Goal: Answer question/provide support: Share knowledge or assist other users

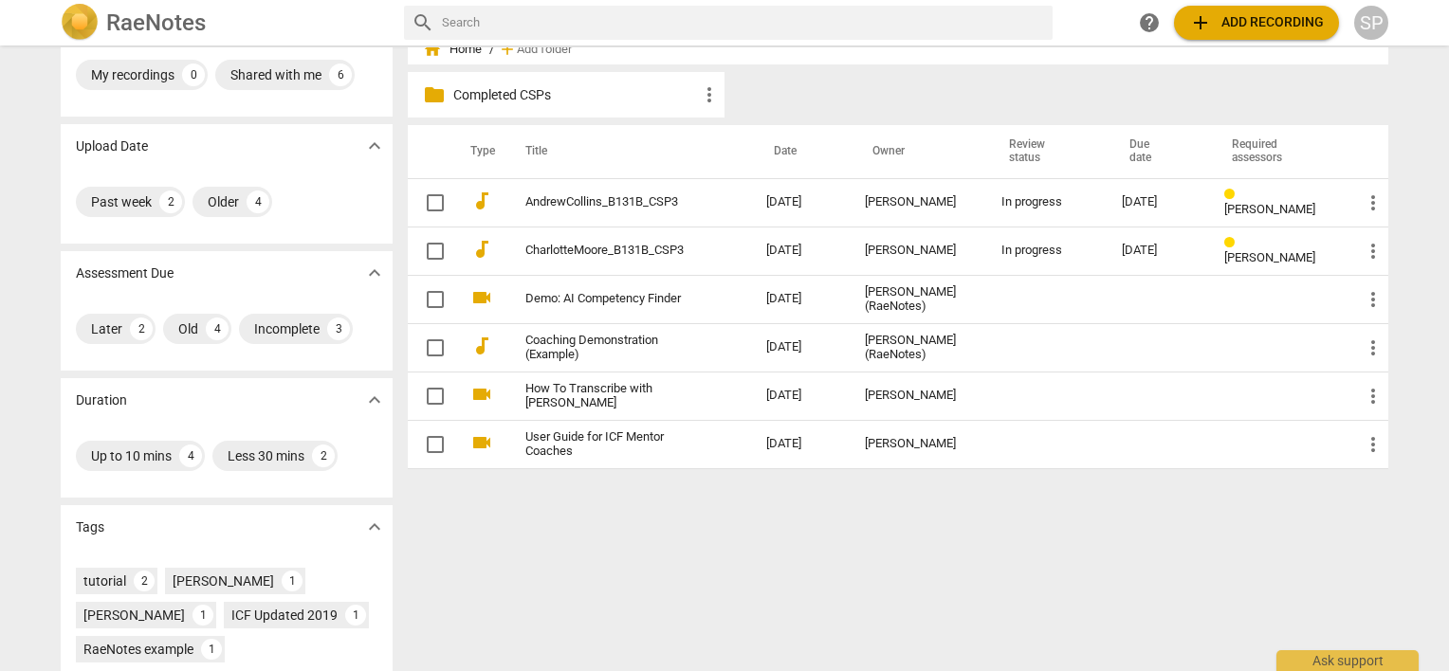
scroll to position [95, 0]
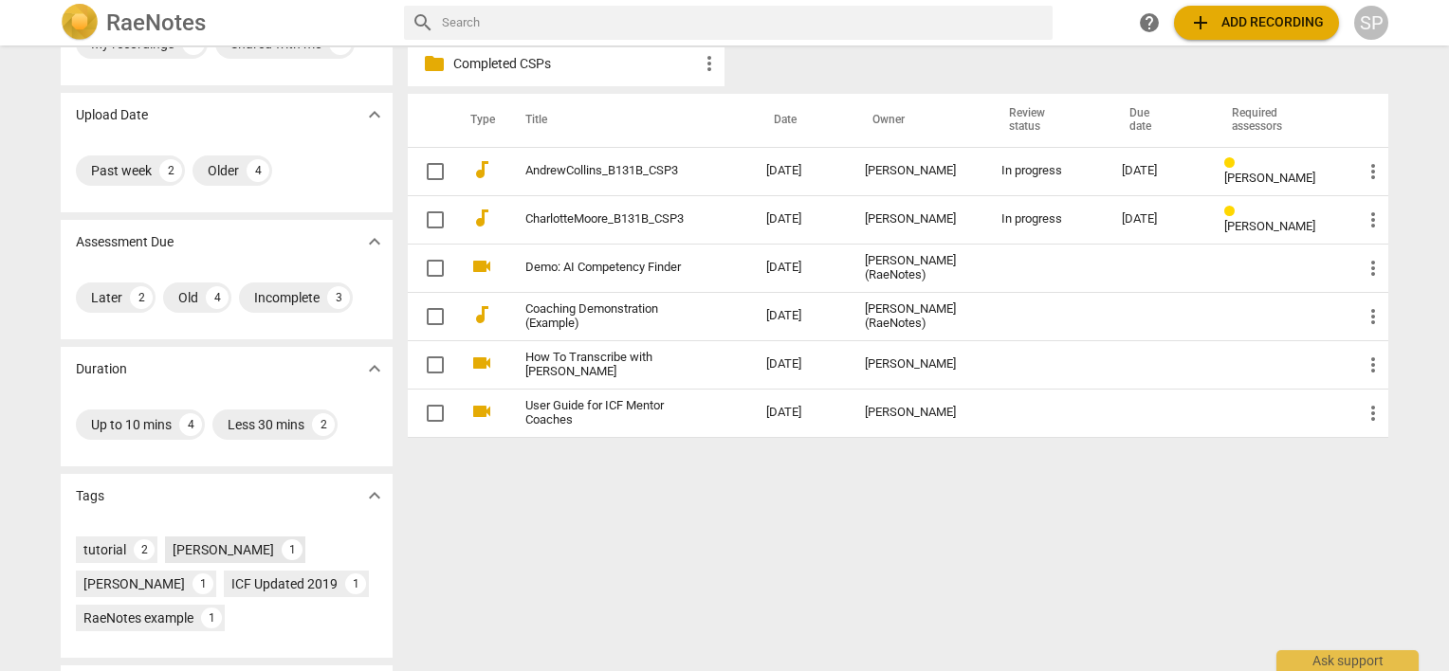
click at [219, 554] on div "[PERSON_NAME]" at bounding box center [223, 549] width 101 height 19
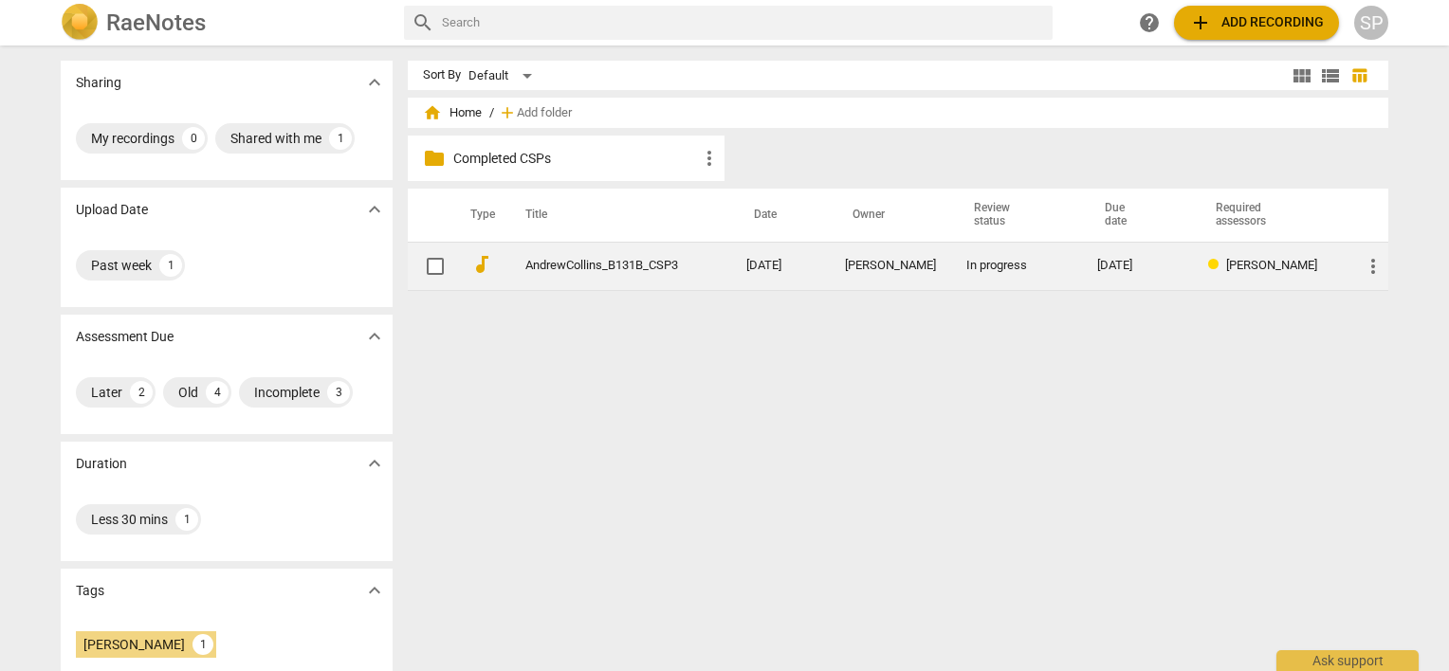
click at [536, 266] on link "AndrewCollins_B131B_CSP3" at bounding box center [601, 266] width 153 height 14
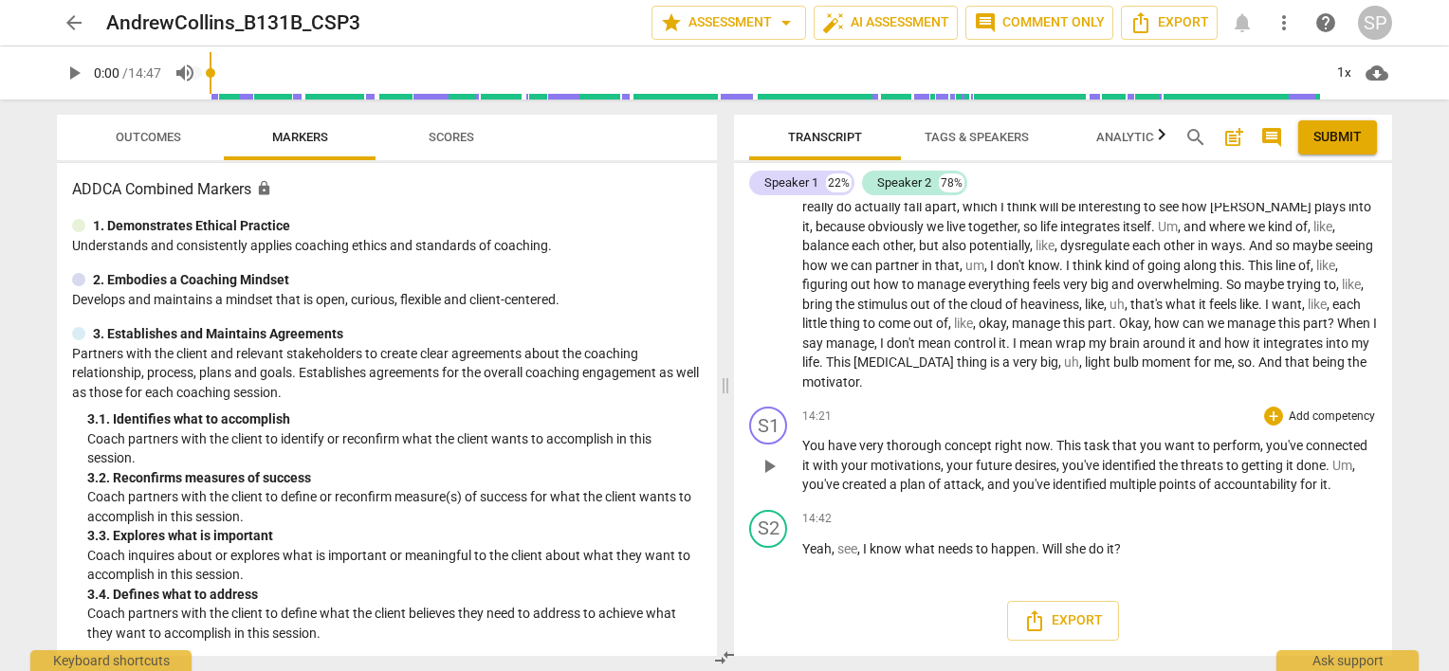
scroll to position [4327, 0]
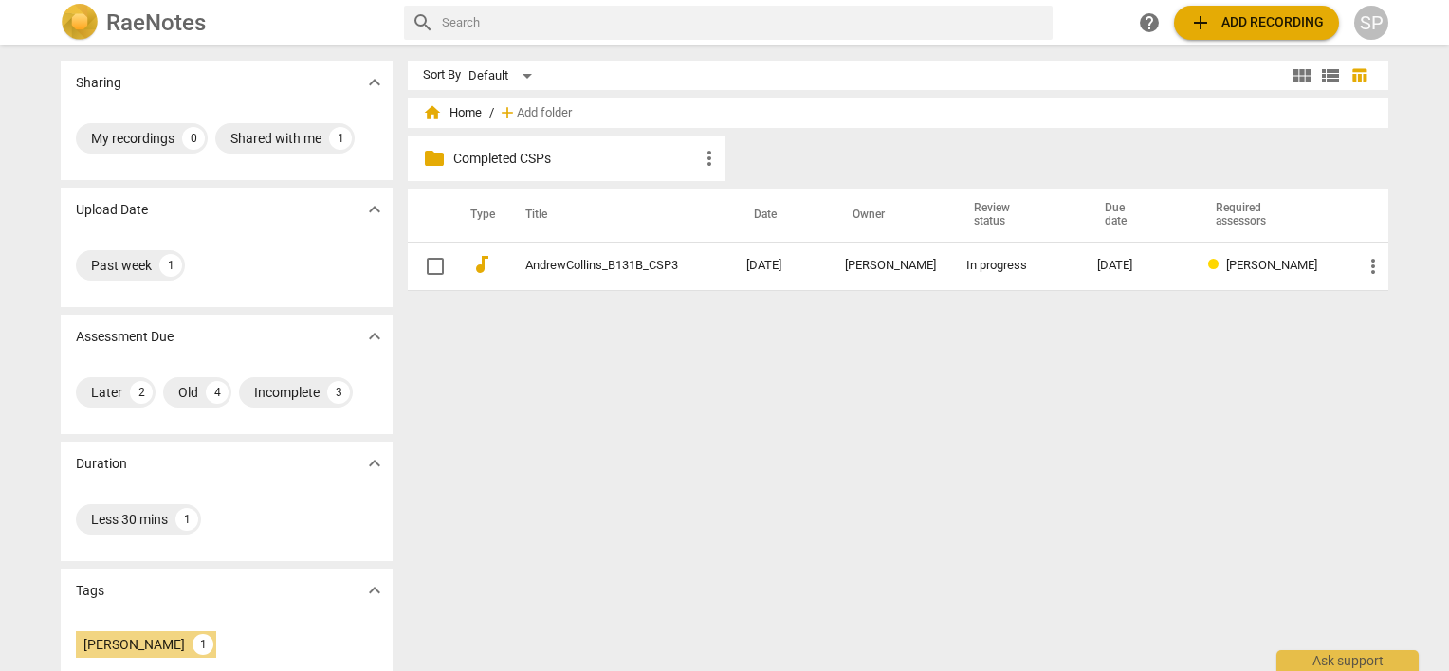
click at [476, 155] on p "Completed CSPs" at bounding box center [575, 159] width 245 height 20
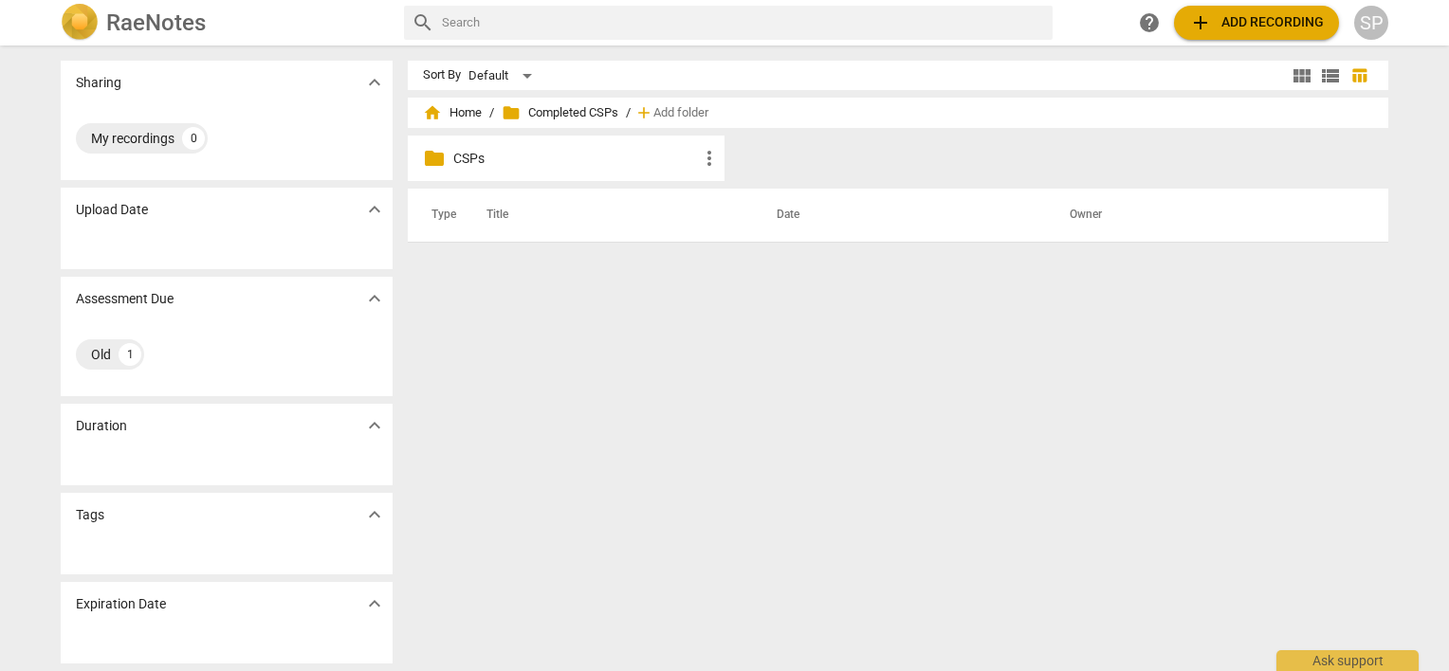
click at [468, 155] on p "CSPs" at bounding box center [575, 159] width 245 height 20
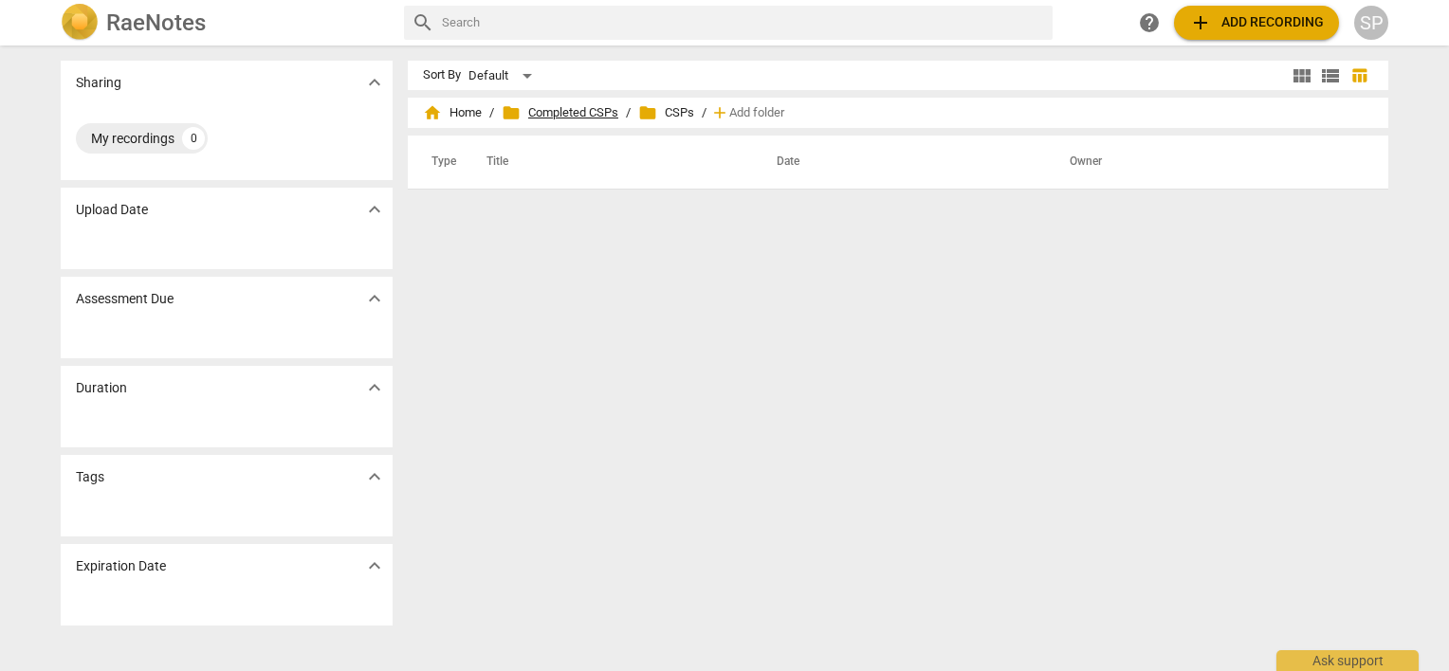
click at [558, 110] on span "folder Completed CSPs" at bounding box center [560, 112] width 117 height 19
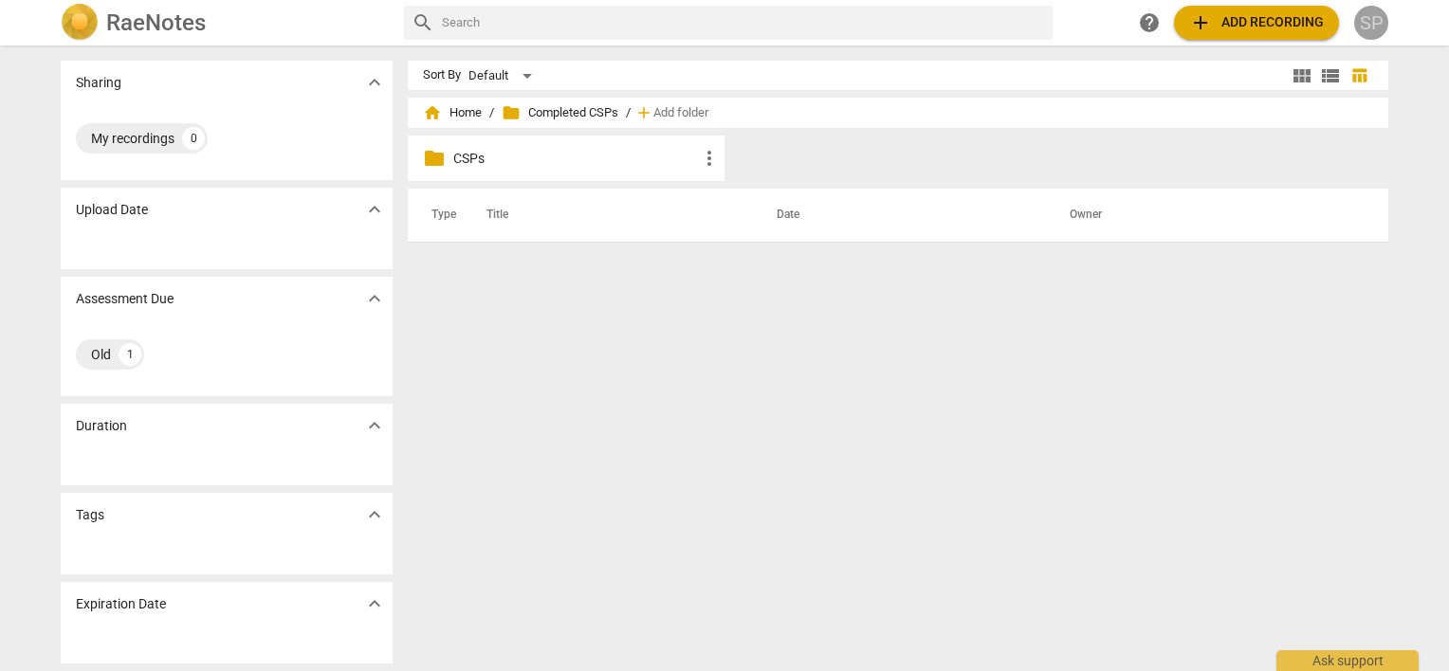
click at [1376, 22] on div "SP" at bounding box center [1371, 23] width 34 height 34
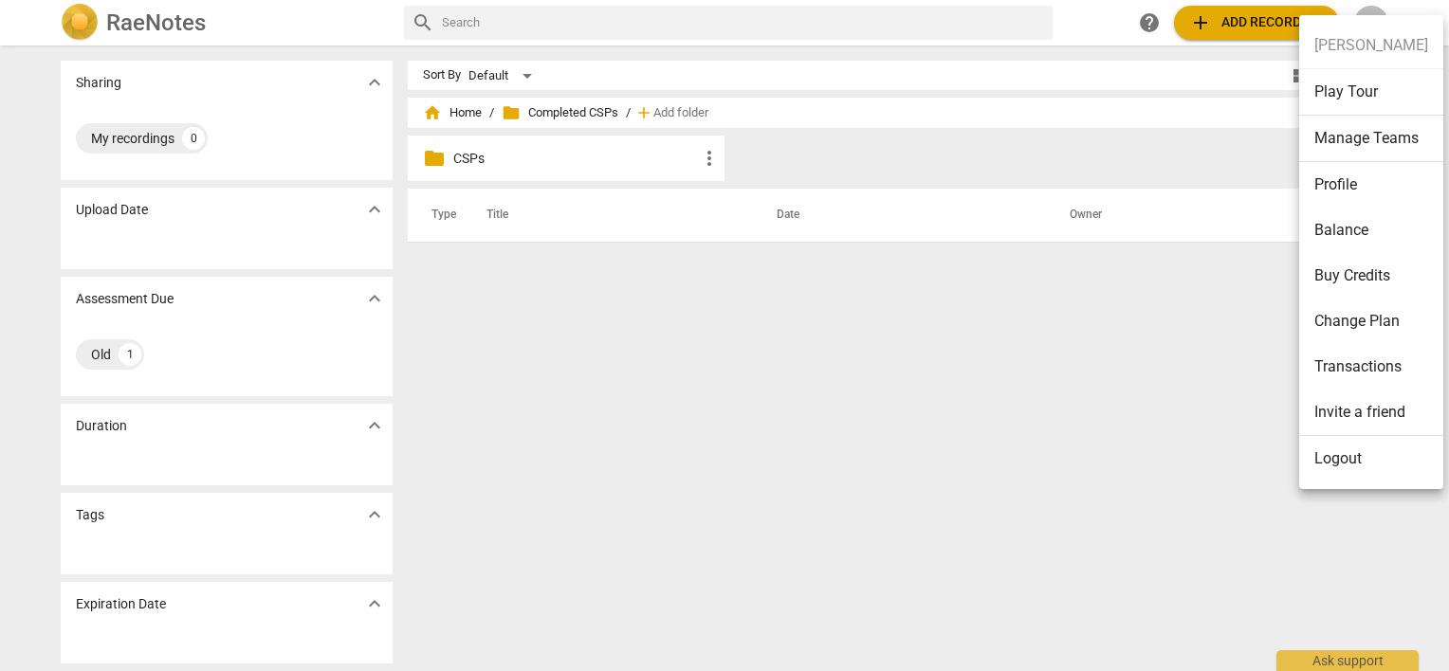
click at [568, 109] on div at bounding box center [724, 335] width 1449 height 671
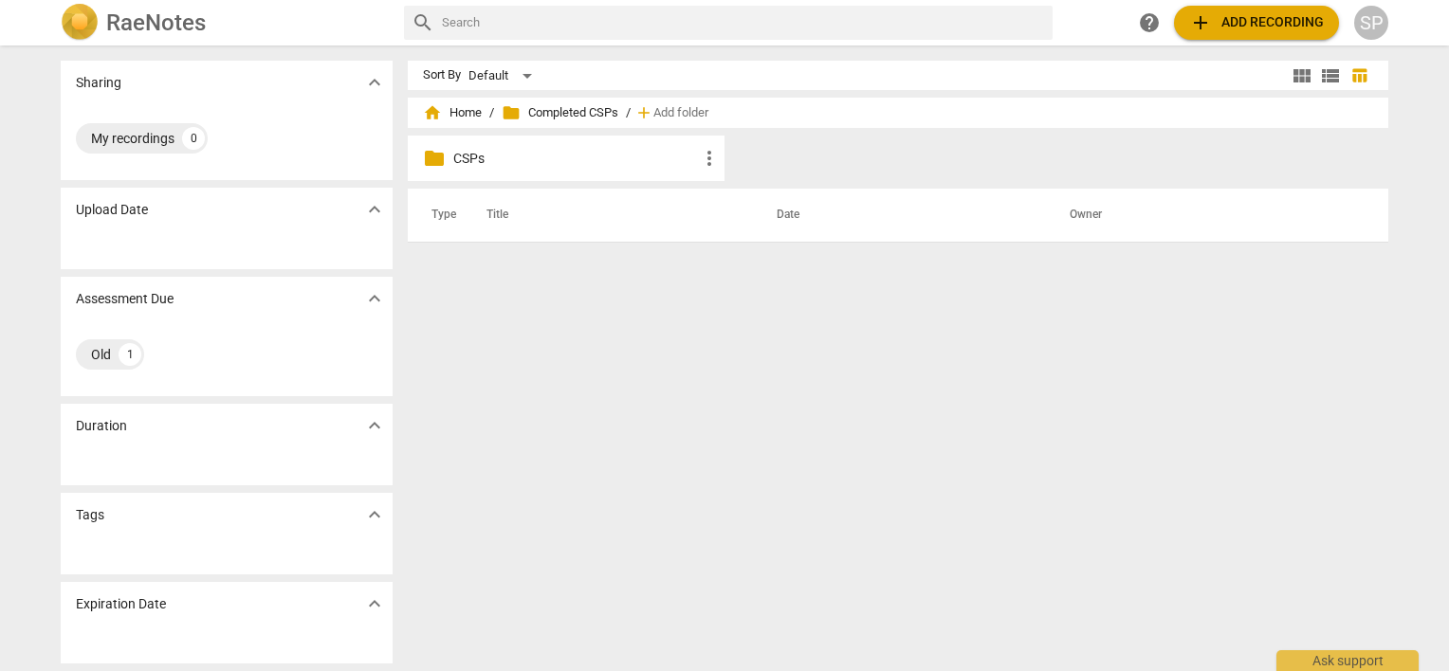
click at [513, 116] on span "folder" at bounding box center [511, 112] width 19 height 19
click at [554, 114] on span "folder Completed CSPs" at bounding box center [560, 112] width 117 height 19
click at [513, 115] on span "folder" at bounding box center [511, 112] width 19 height 19
click at [454, 114] on span "home Home" at bounding box center [452, 112] width 59 height 19
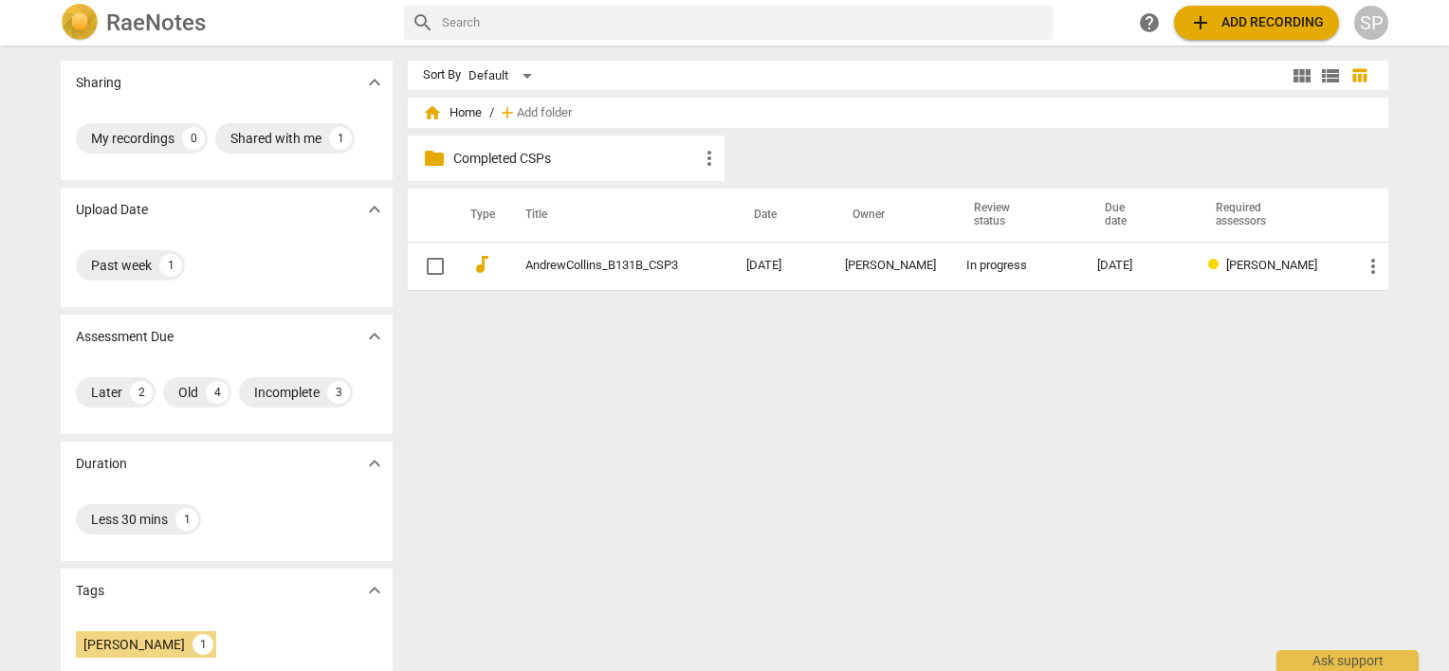
click at [1376, 24] on div "SP" at bounding box center [1371, 23] width 34 height 34
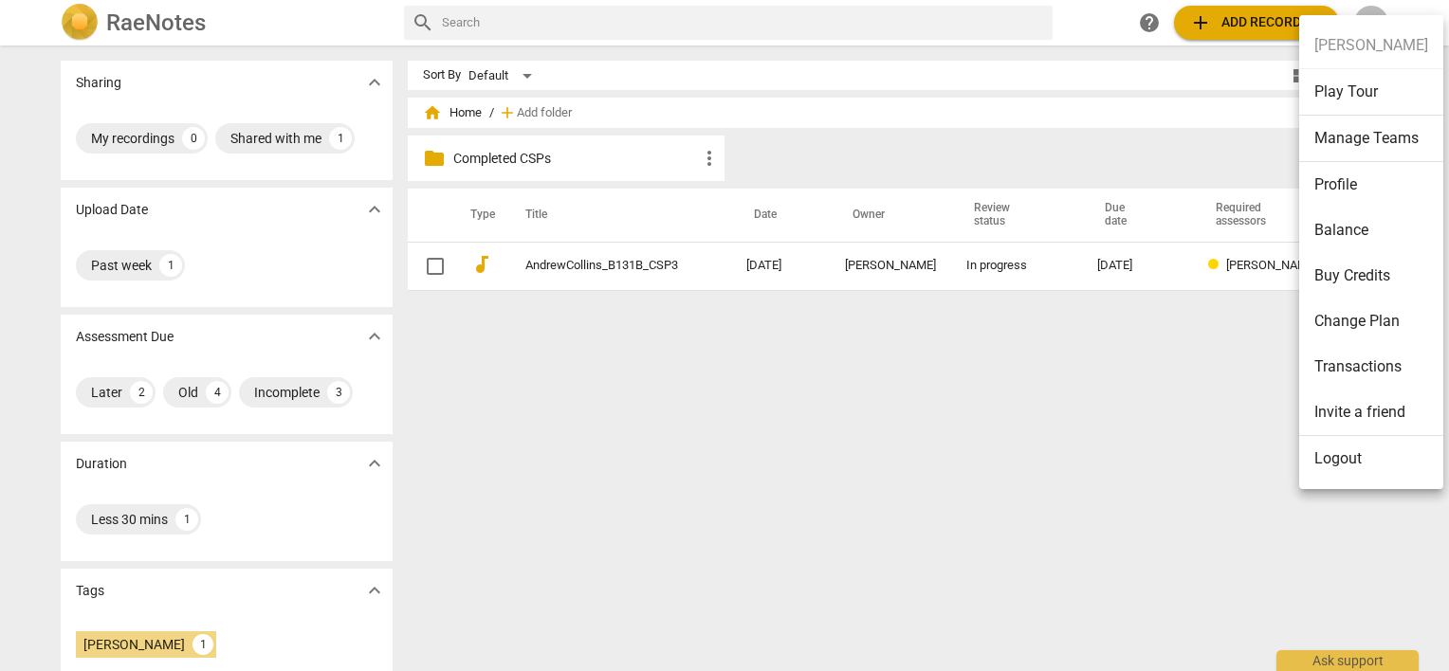
click at [1276, 27] on div at bounding box center [724, 335] width 1449 height 671
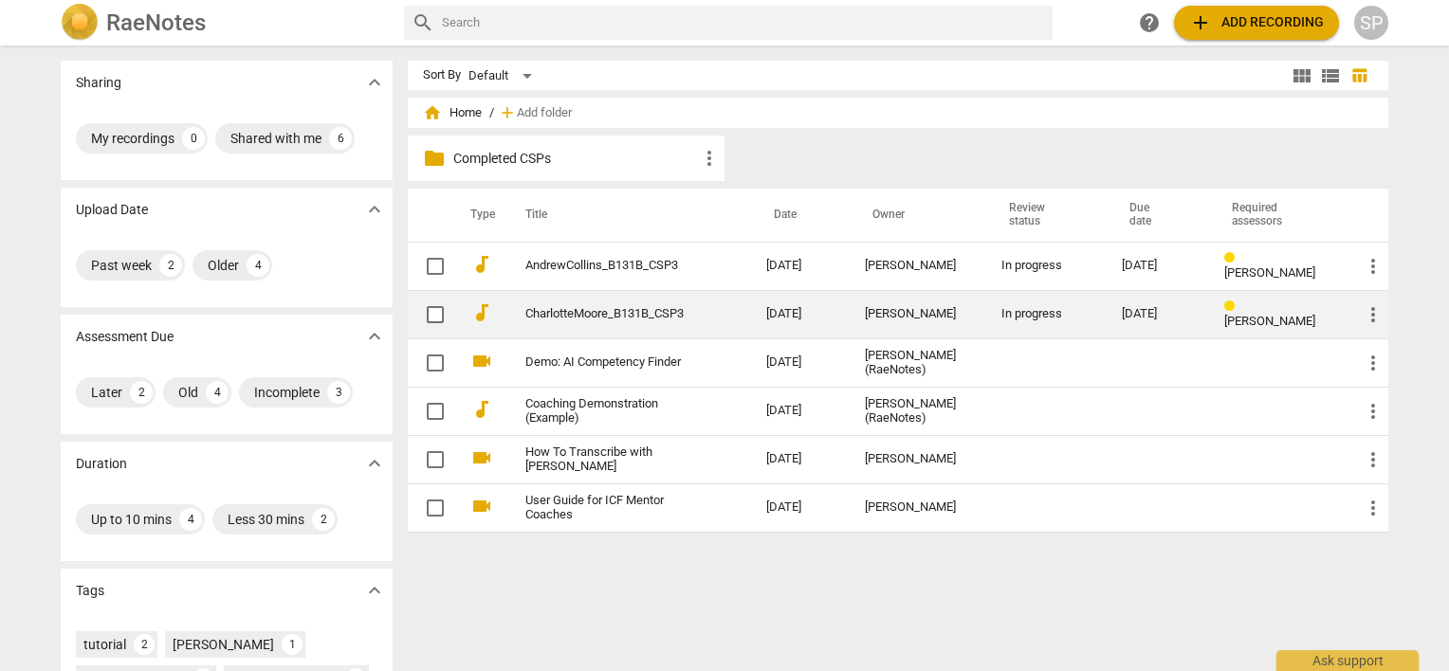
click at [594, 312] on link "CharlotteMoore_B131B_CSP3" at bounding box center [611, 314] width 173 height 14
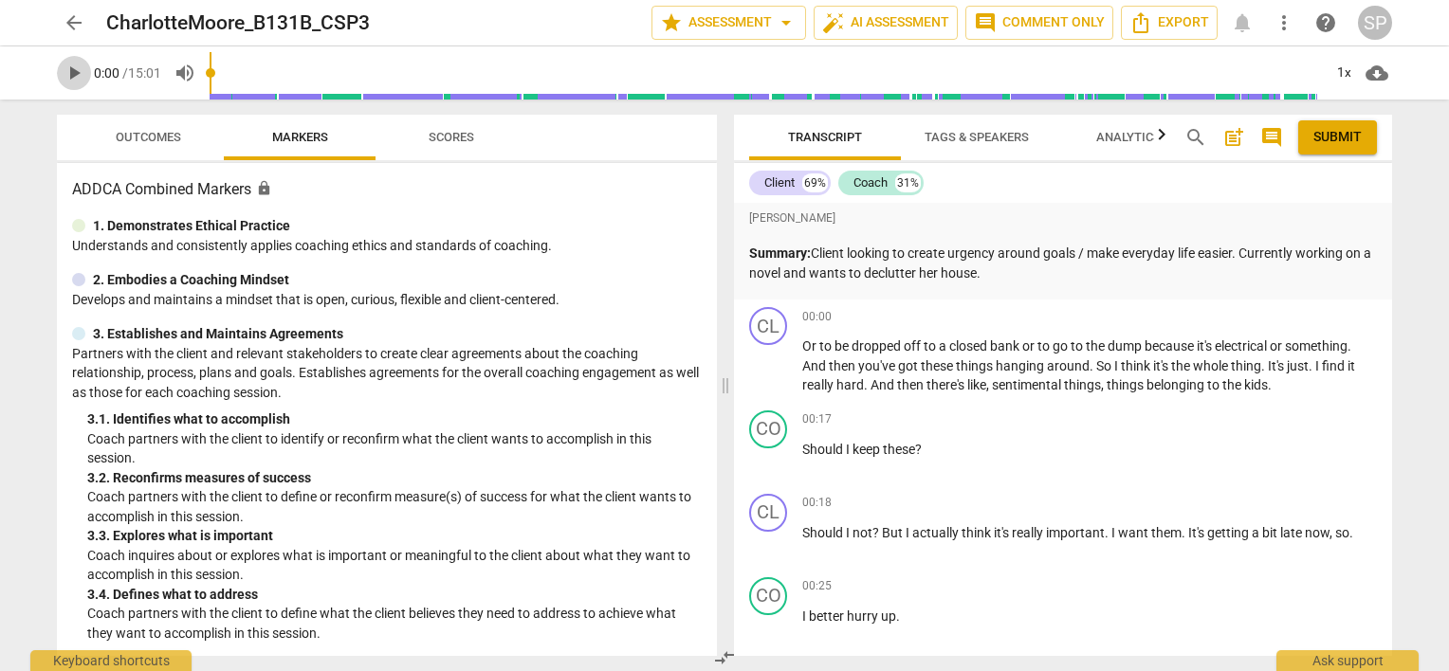
click at [72, 69] on span "play_arrow" at bounding box center [74, 73] width 23 height 23
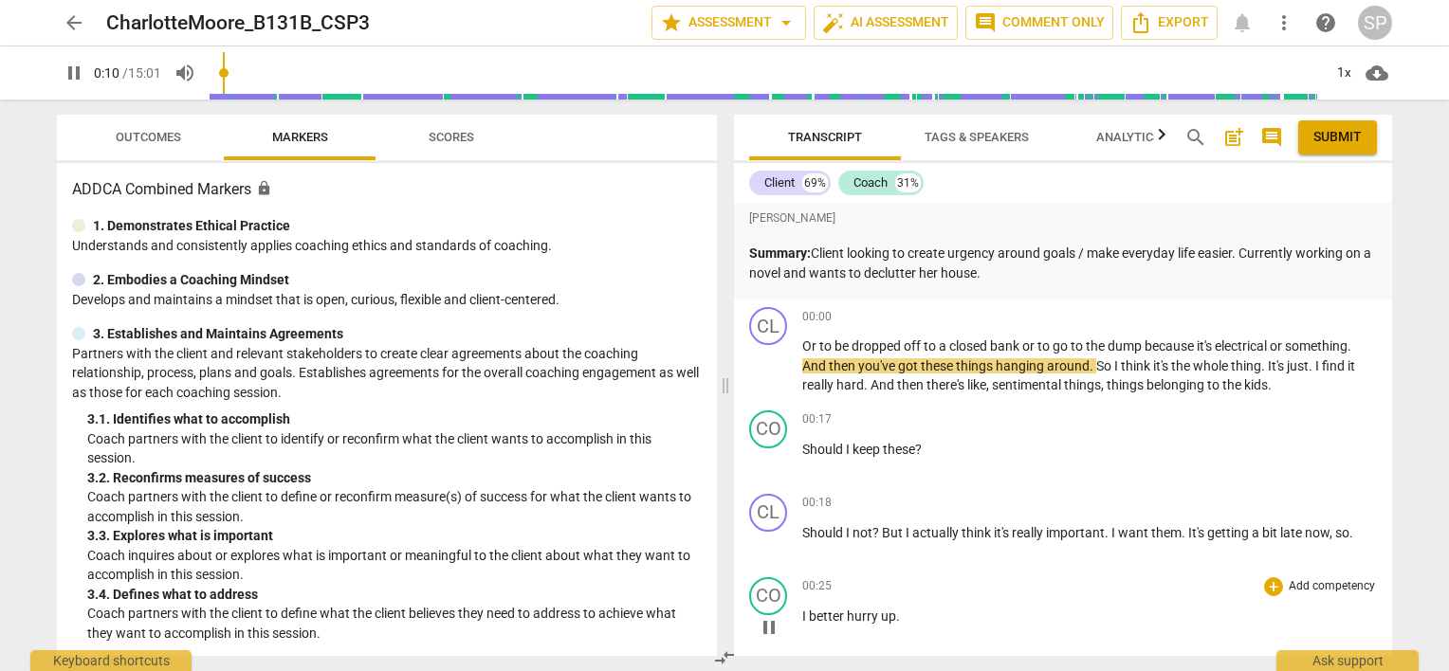
click at [1074, 585] on div "00:25 + Add competency keyboard_arrow_right" at bounding box center [1089, 586] width 575 height 19
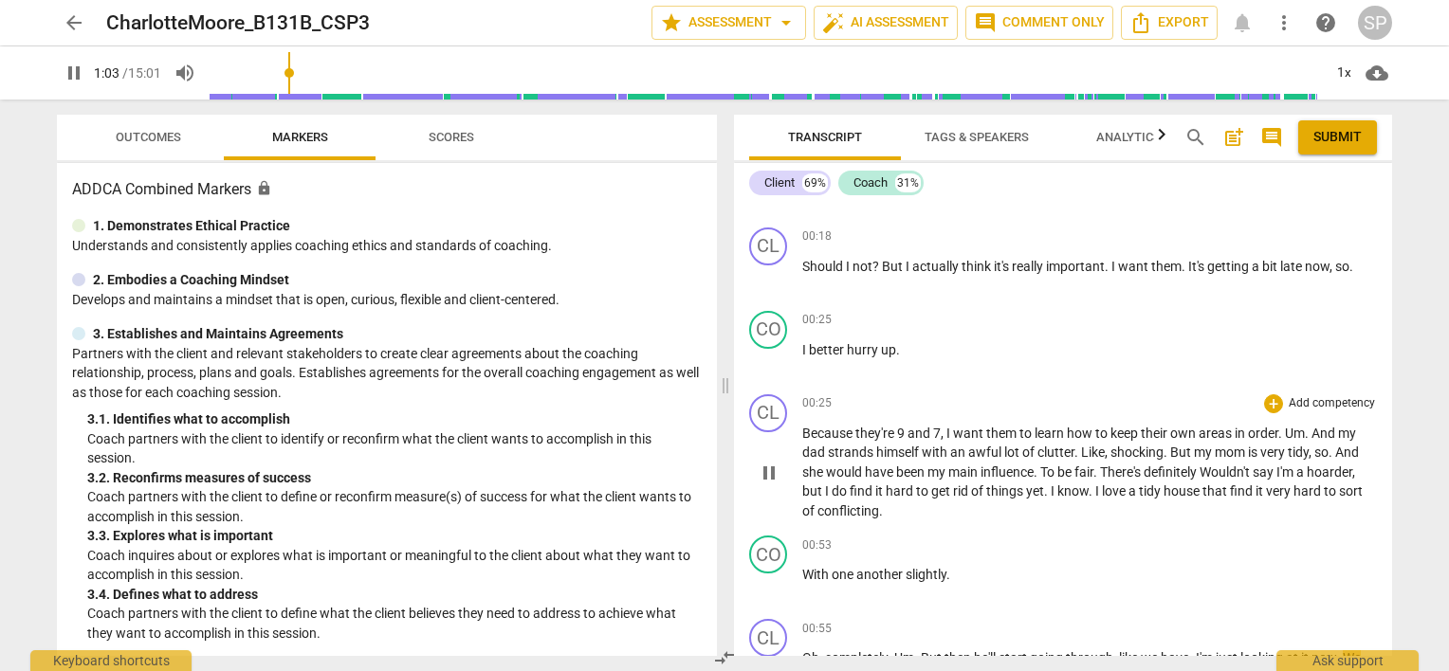
scroll to position [379, 0]
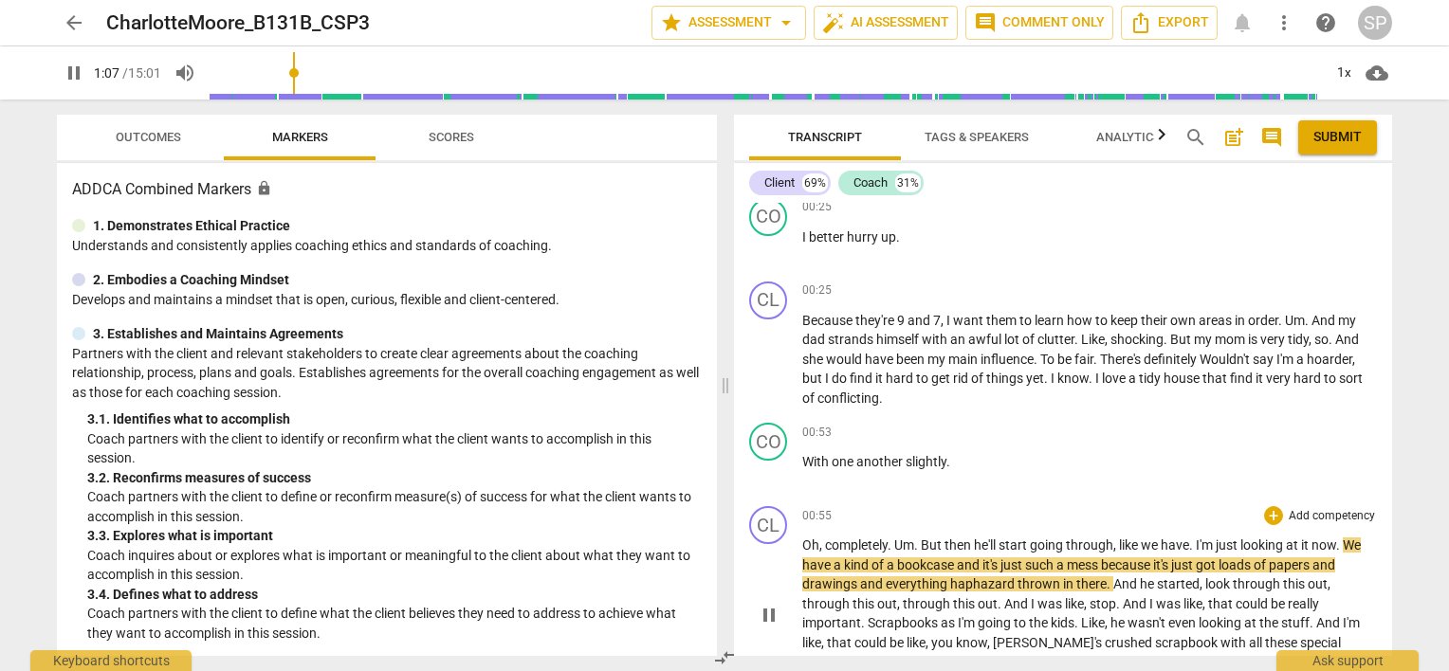
click at [767, 610] on span "pause" at bounding box center [769, 615] width 23 height 23
click at [767, 610] on span "play_arrow" at bounding box center [769, 615] width 23 height 23
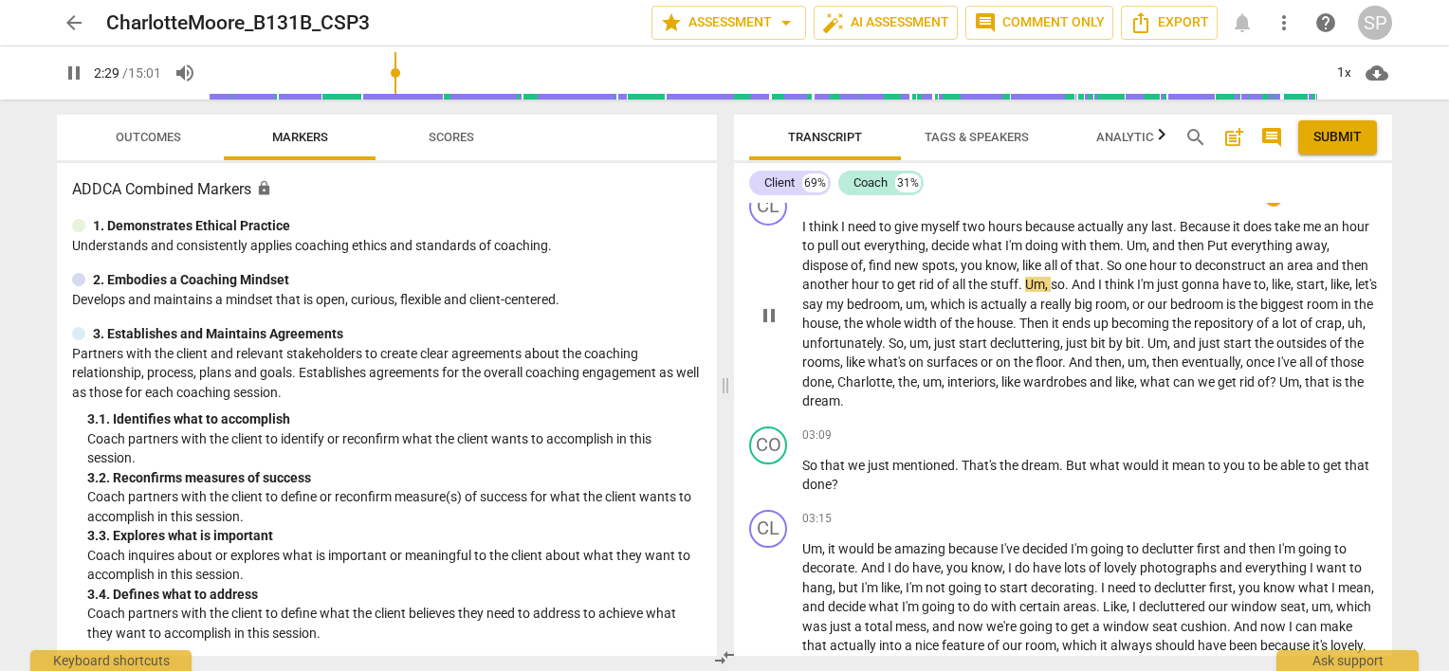
scroll to position [1043, 0]
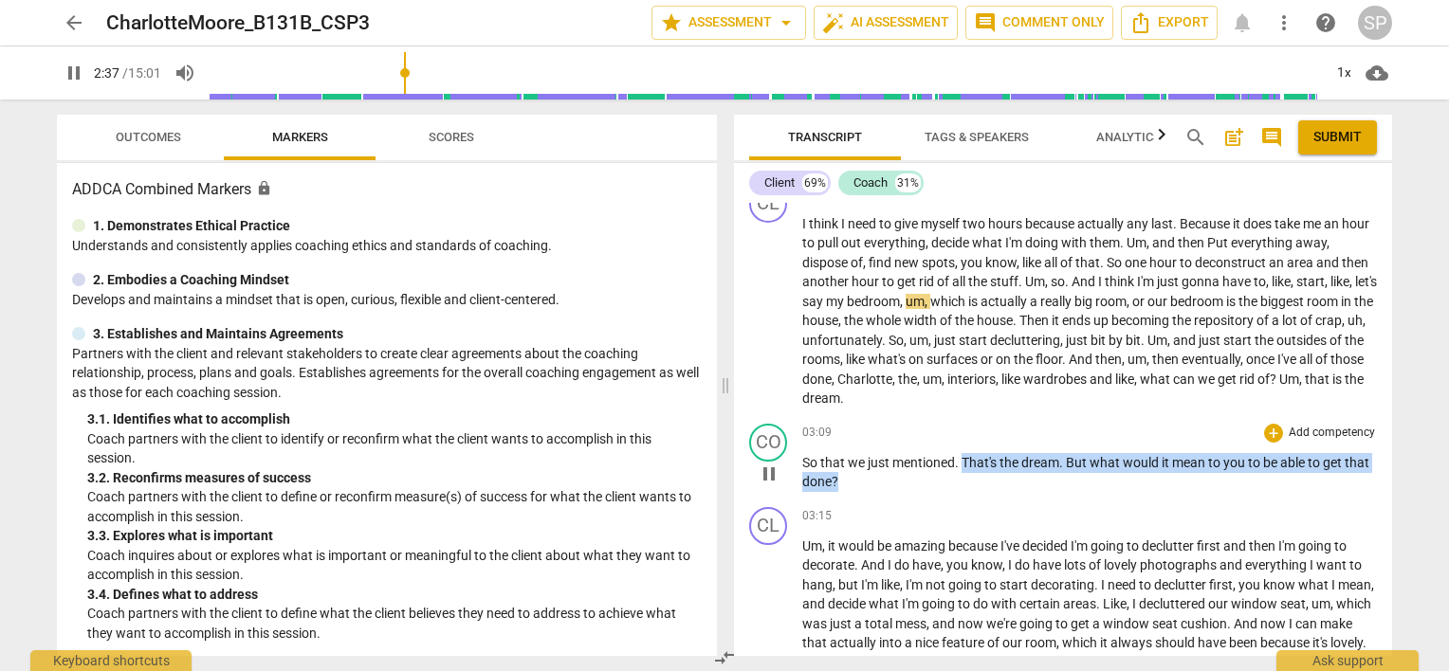
drag, startPoint x: 961, startPoint y: 458, endPoint x: 971, endPoint y: 479, distance: 22.9
click at [971, 479] on p "So that we just mentioned . That's the dream . But what would it mean to you to…" at bounding box center [1089, 472] width 575 height 39
click at [1268, 429] on div "+" at bounding box center [1273, 433] width 19 height 19
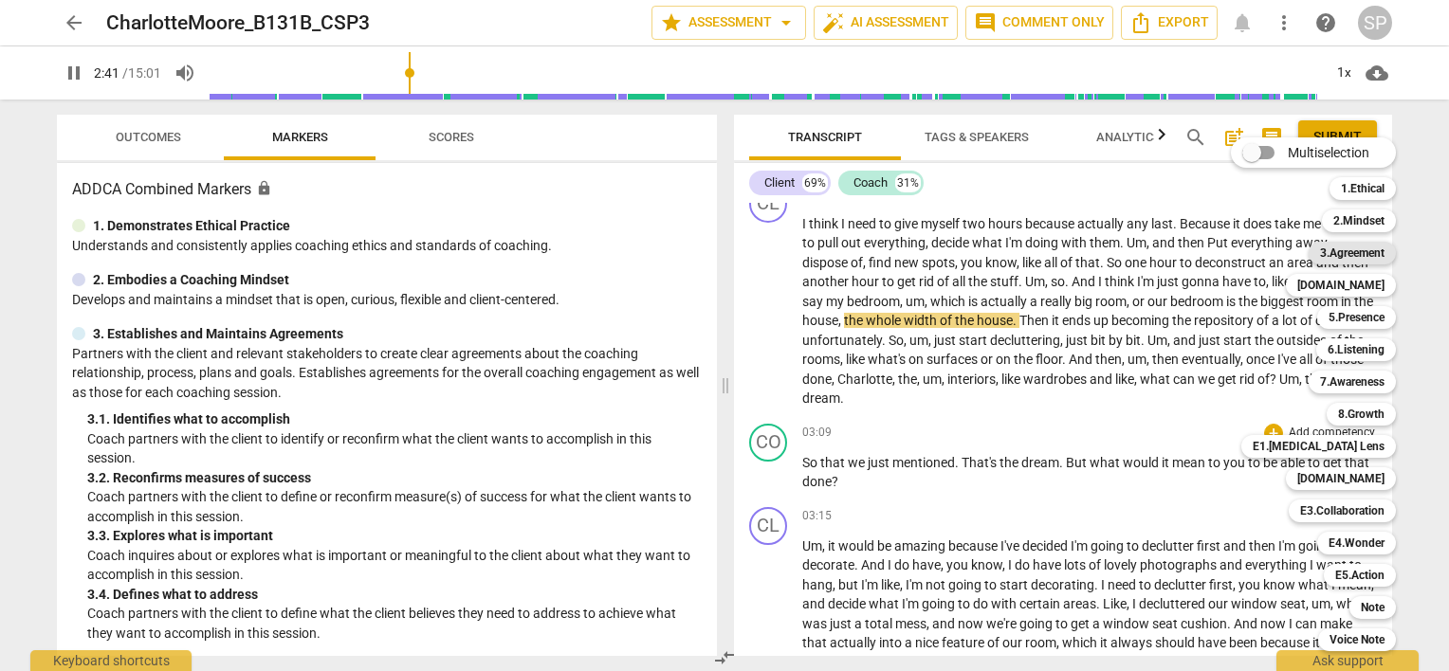
click at [1377, 255] on b "3.Agreement" at bounding box center [1352, 253] width 64 height 23
type input "162"
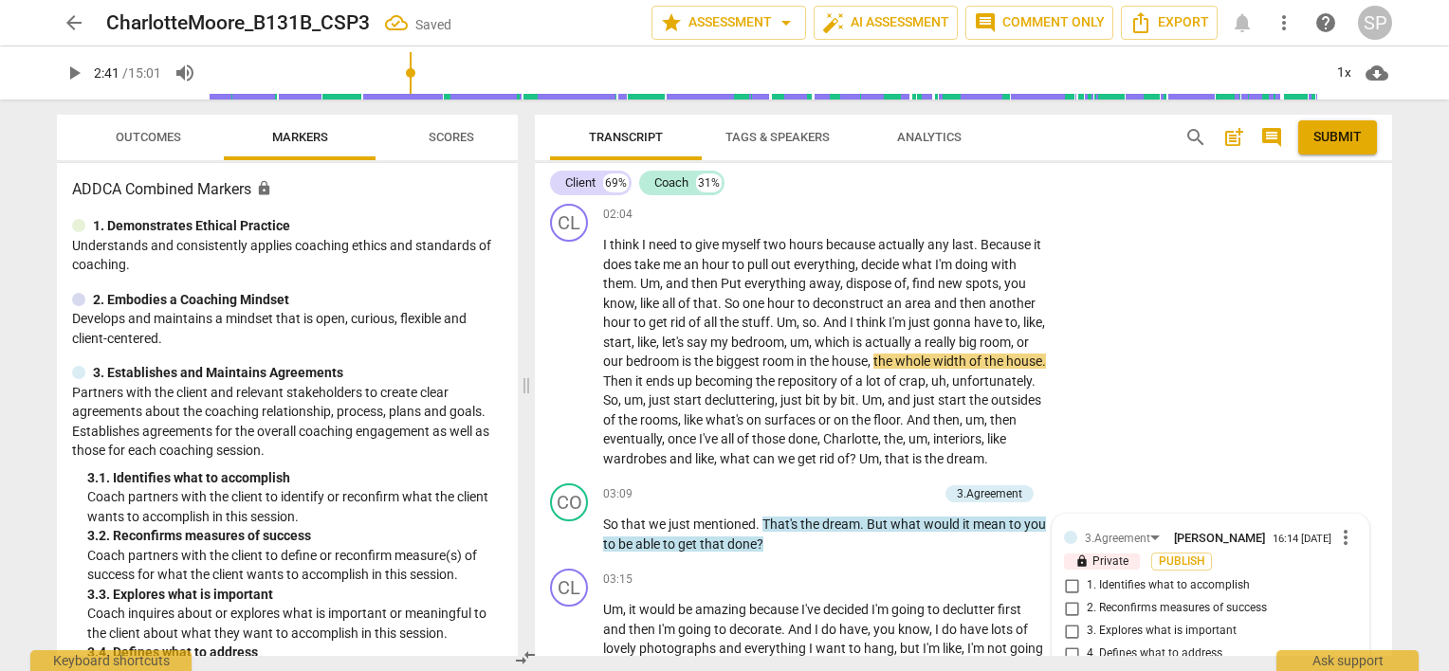
scroll to position [1434, 0]
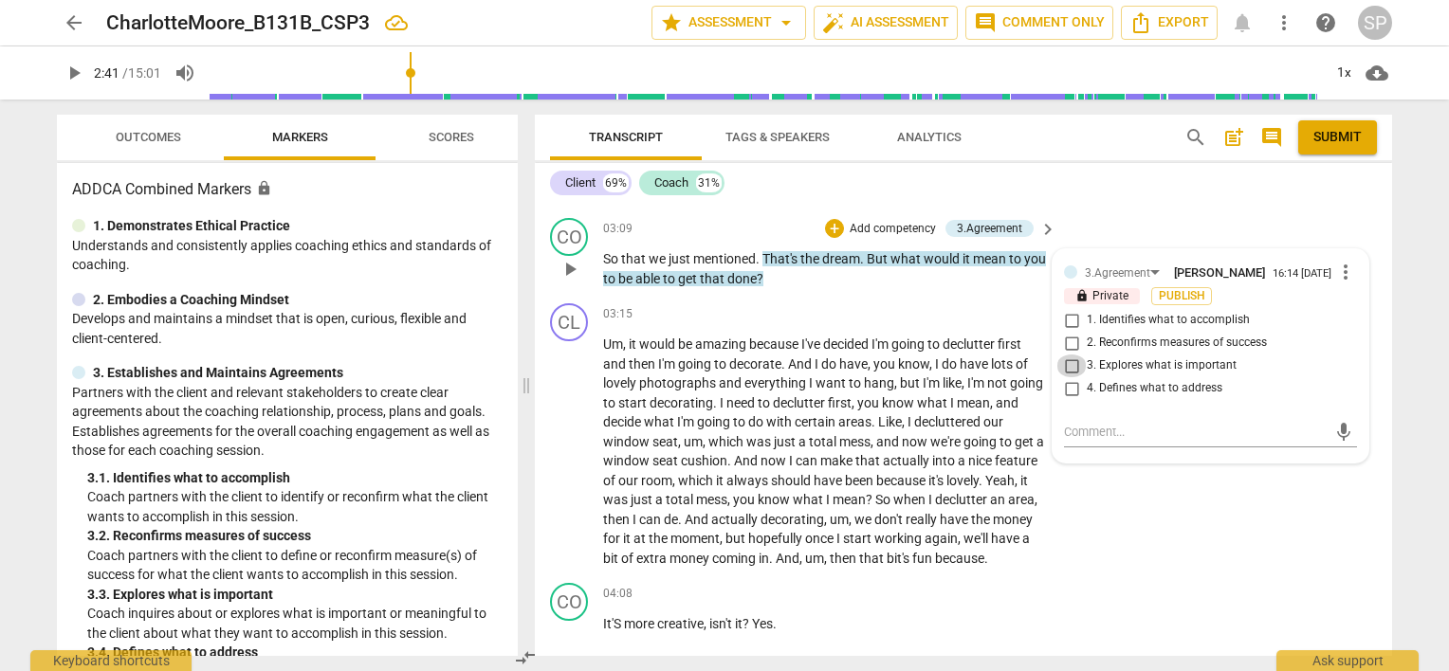
click at [1069, 362] on input "3. Explores what is important" at bounding box center [1071, 366] width 30 height 23
checkbox input "true"
click at [1079, 424] on textarea at bounding box center [1195, 432] width 263 height 18
type textarea "E"
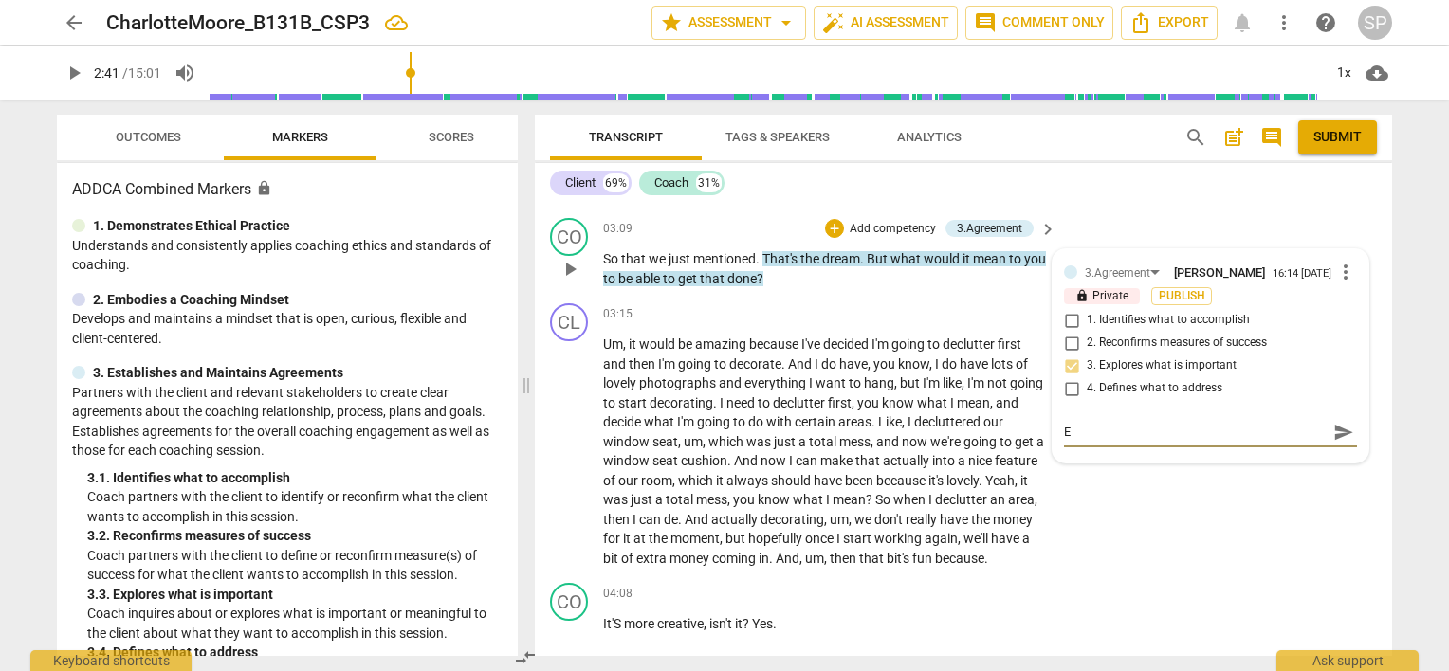
type textarea "Ex"
type textarea "Exc"
type textarea "Exce"
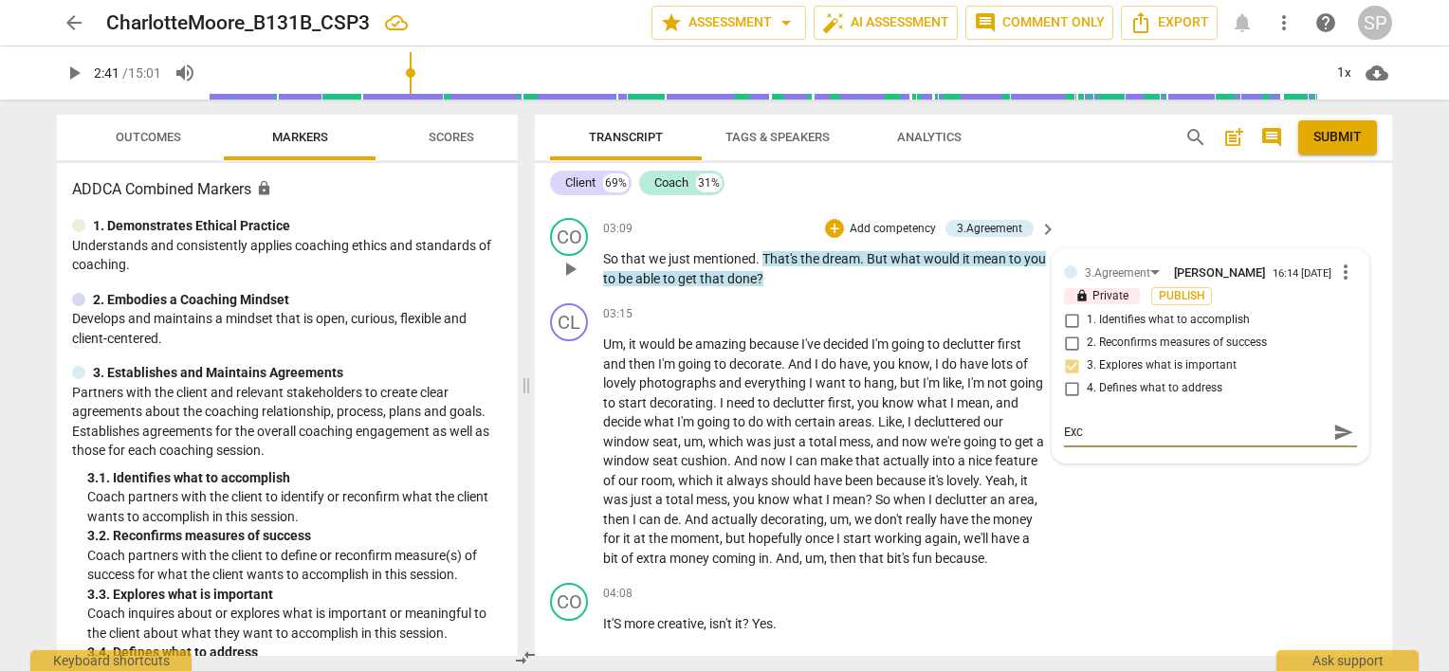
type textarea "Exce"
type textarea "Excel"
type textarea "Excell"
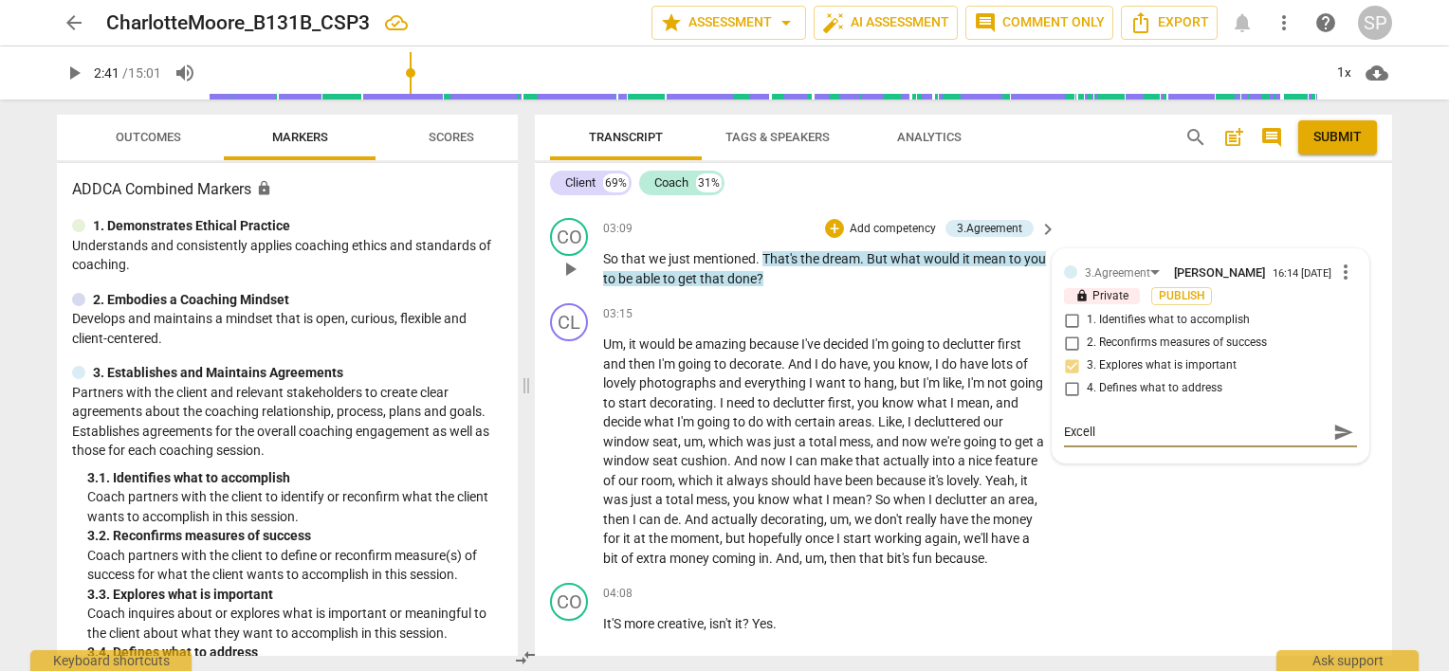
type textarea "Excelle"
type textarea "Excellen"
type textarea "Excellent"
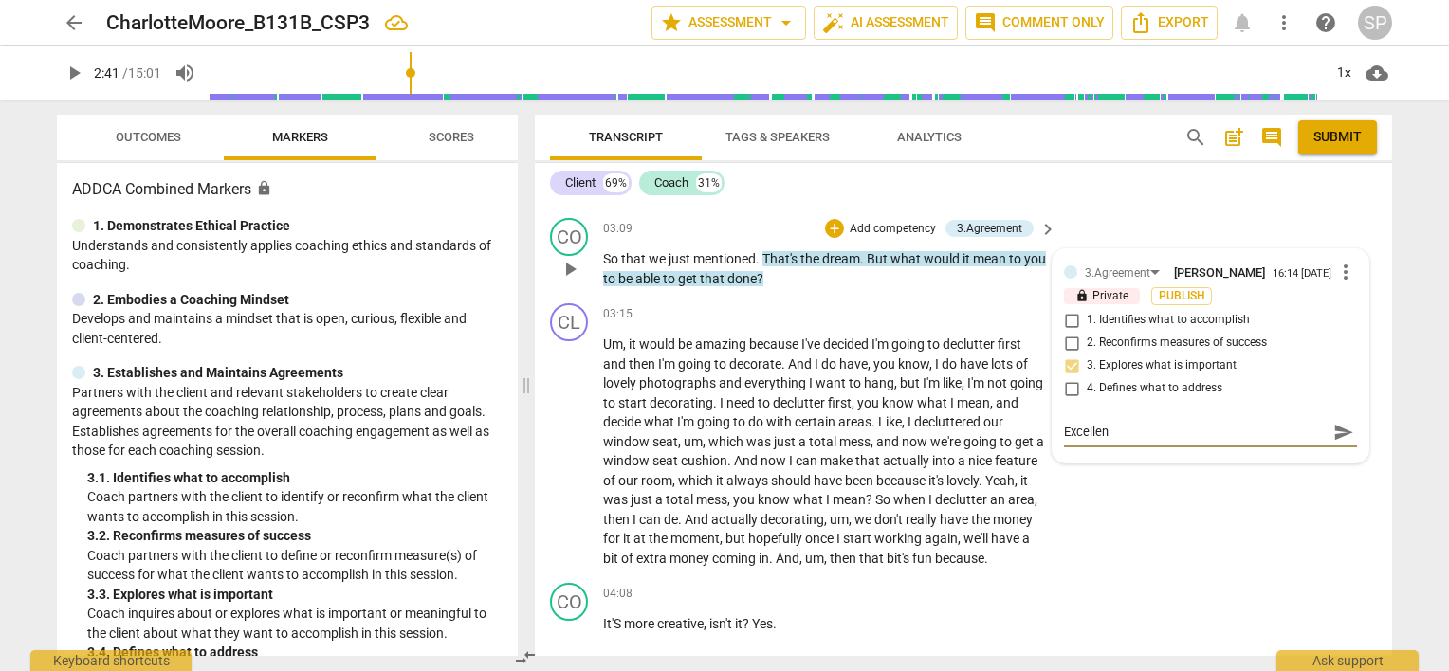
type textarea "Excellent"
type textarea "Excellent q"
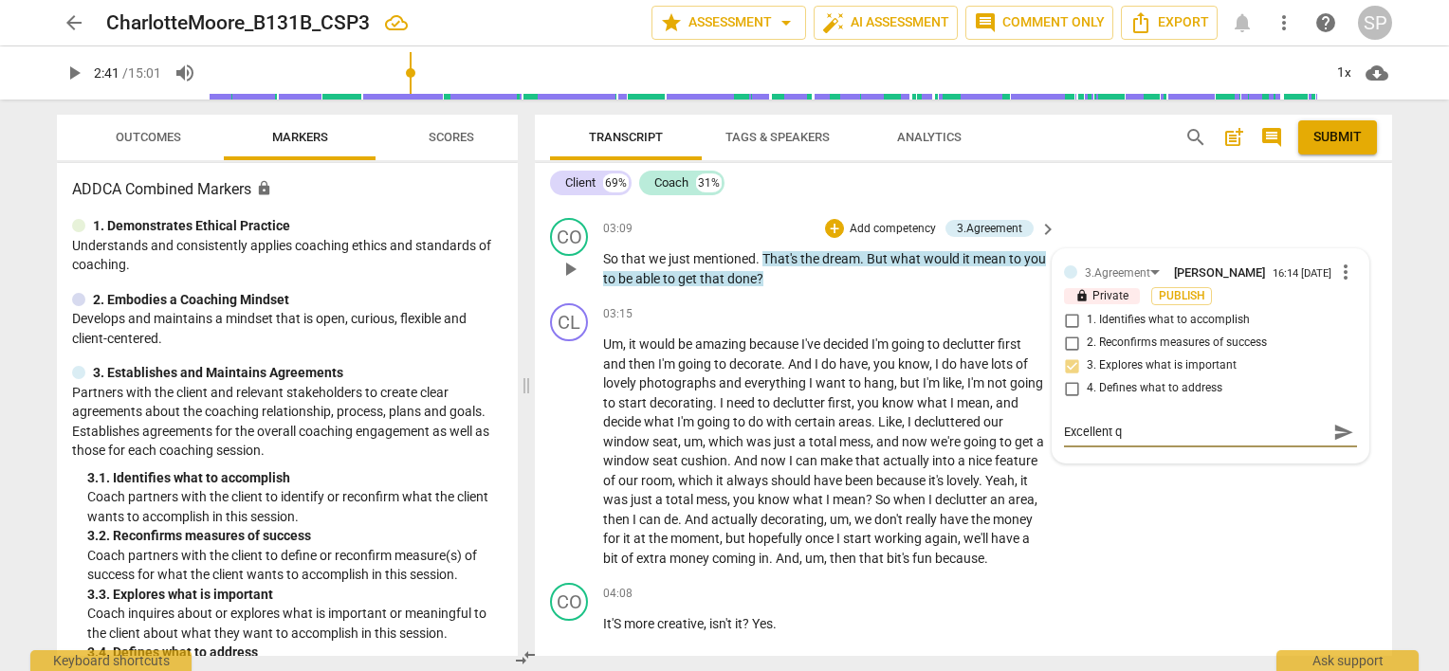
type textarea "Excellent qu"
type textarea "Excellent que"
type textarea "Excellent ques"
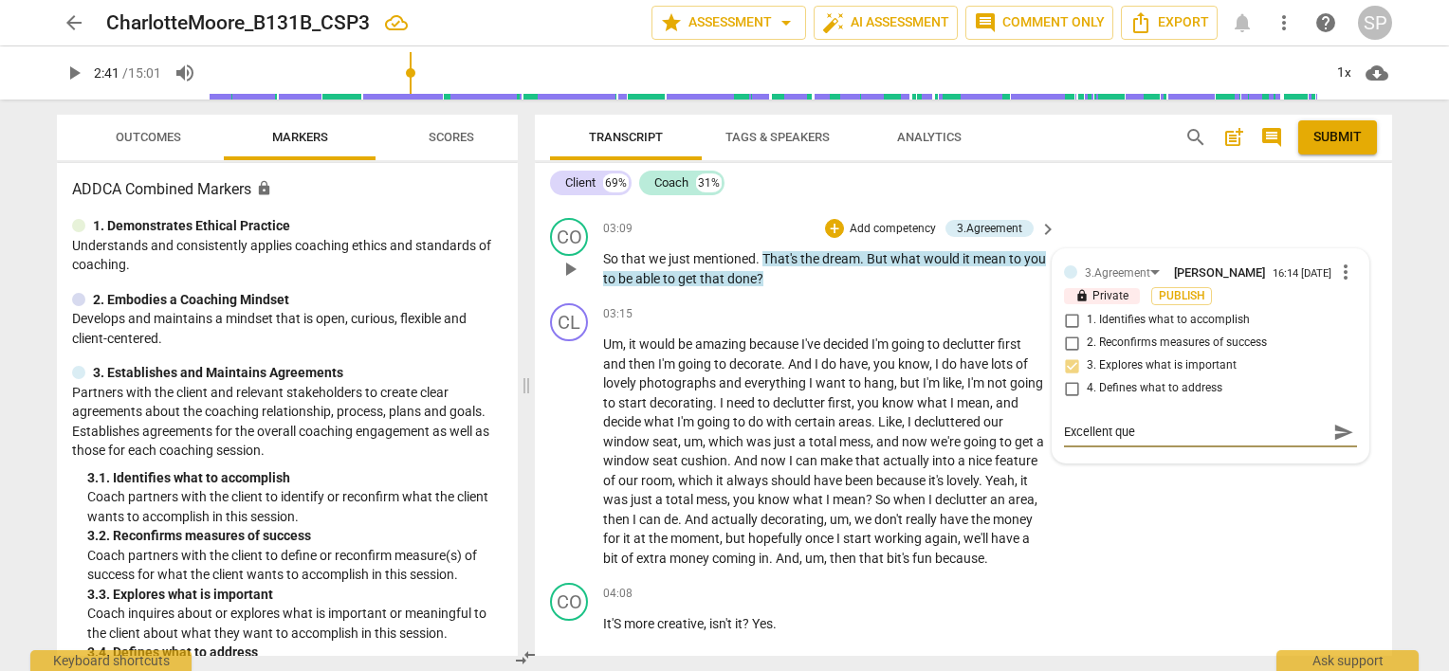
type textarea "Excellent ques"
type textarea "Excellent quest"
type textarea "Excellent questi"
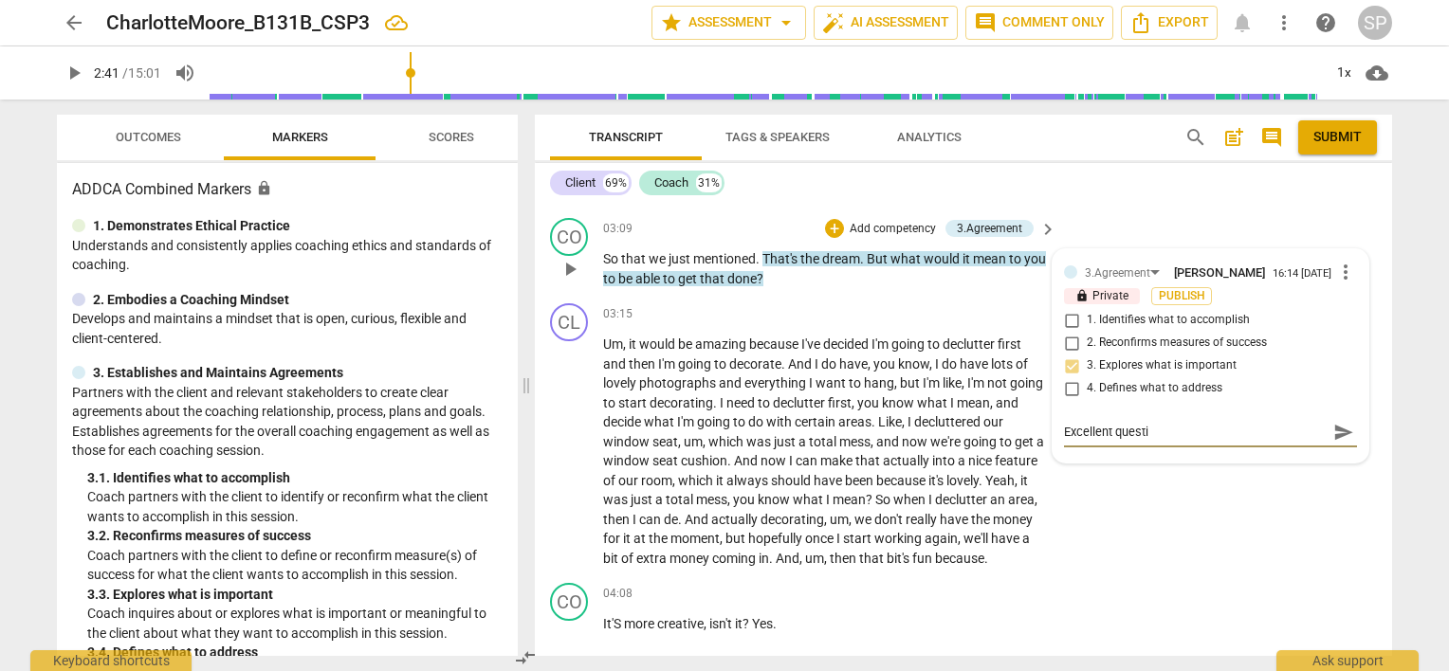
type textarea "Excellent questio"
type textarea "Excellent question"
type textarea "Excellent question!"
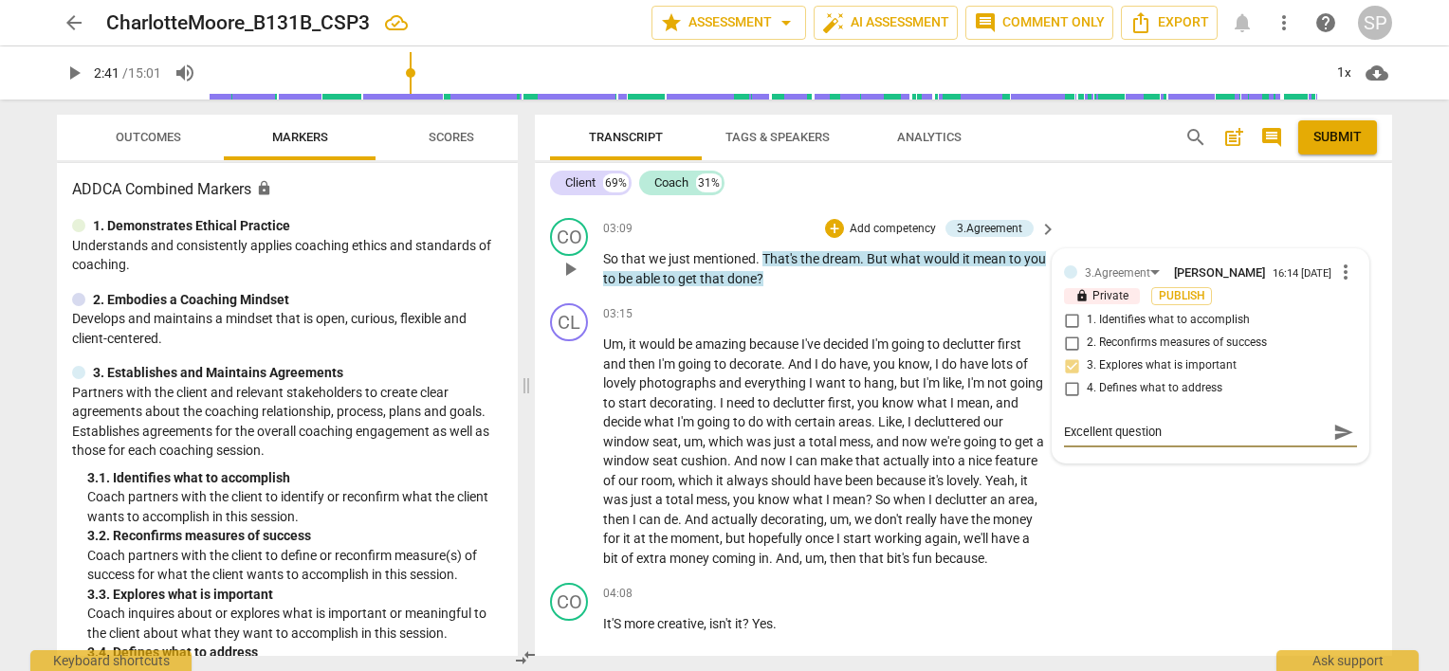
type textarea "Excellent question!"
click at [1204, 429] on textarea "Excellent question!" at bounding box center [1195, 432] width 263 height 18
type textarea "Excellent question!"
type textarea "Excellent question! A"
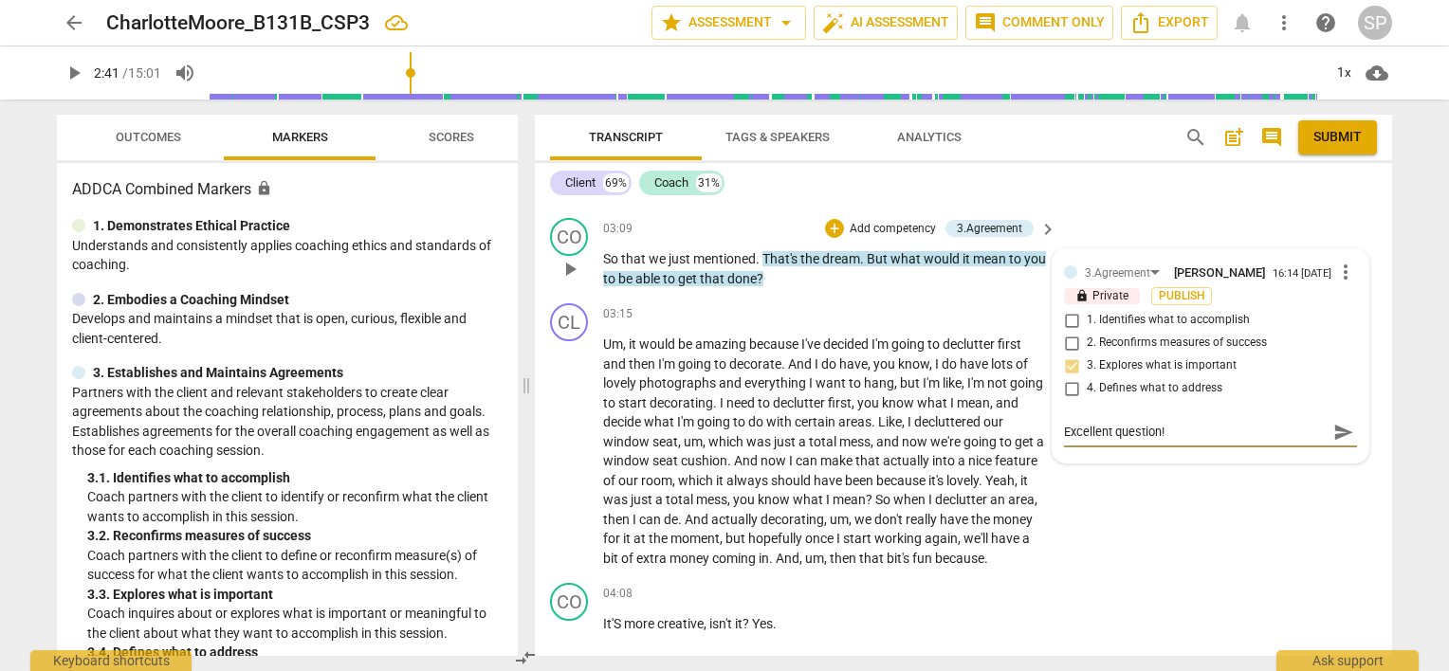
type textarea "Excellent question! A"
type textarea "Excellent question! At"
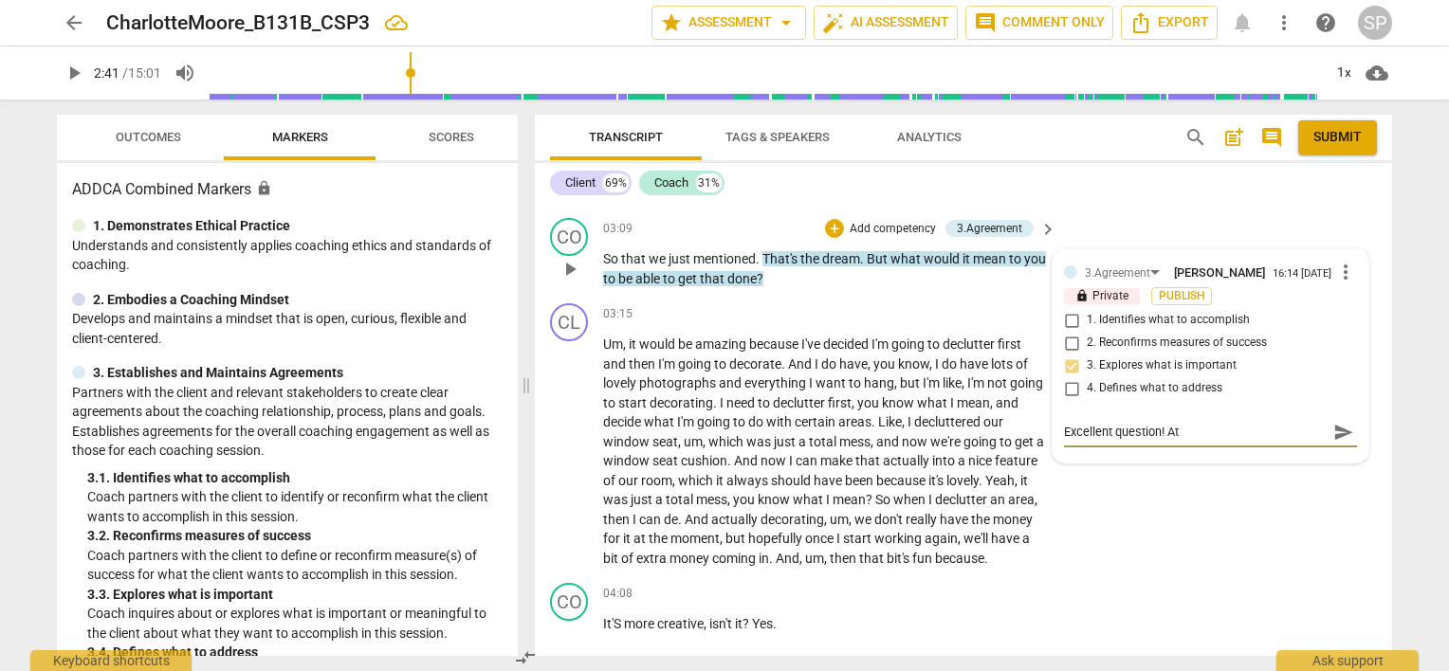
type textarea "Excellent question! At C"
type textarea "Excellent question! At CS"
type textarea "Excellent question! At [GEOGRAPHIC_DATA]"
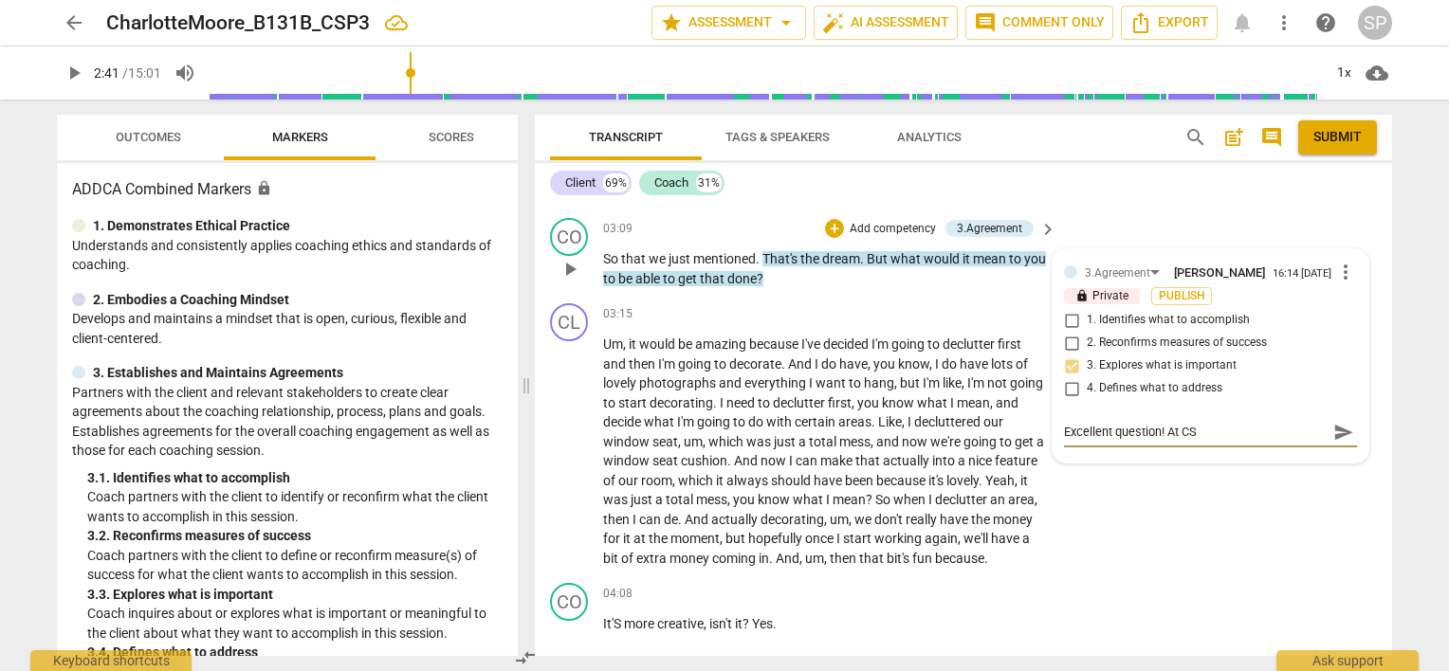
type textarea "Excellent question! At [GEOGRAPHIC_DATA]"
type textarea "Excellent question! At CSP e"
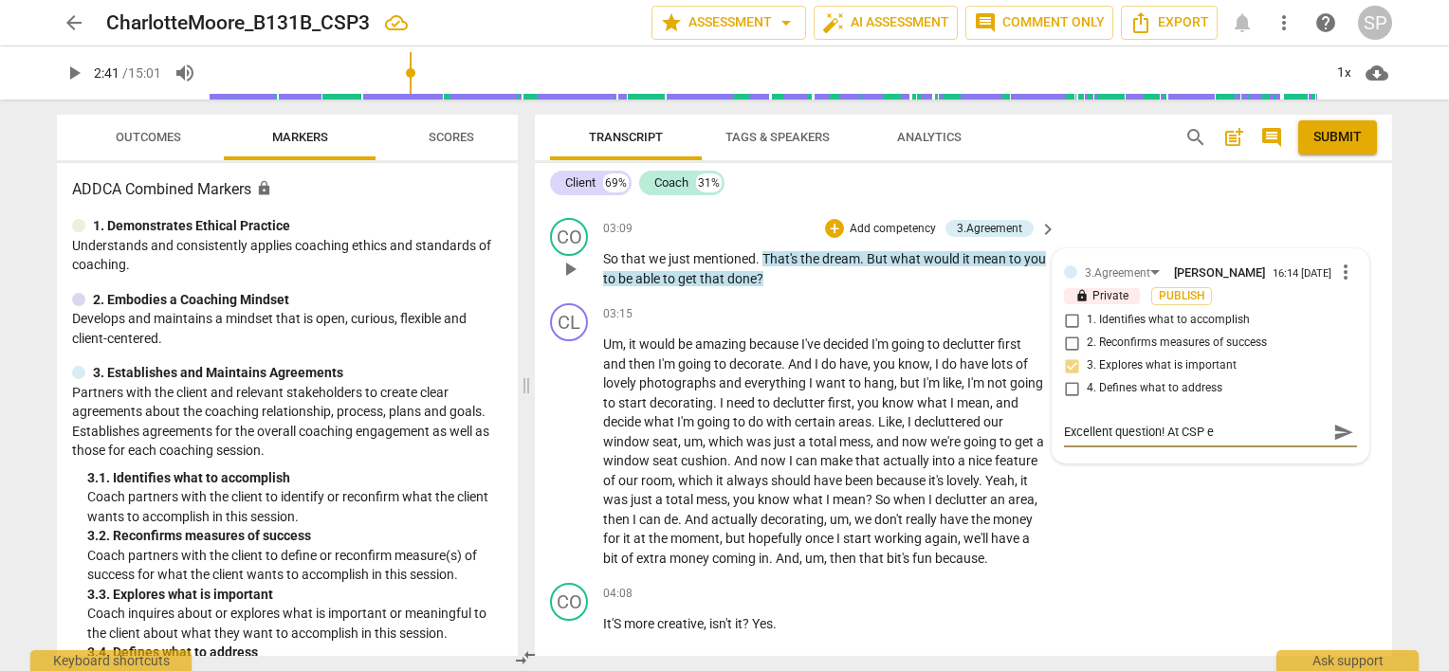
type textarea "Excellent question! At [GEOGRAPHIC_DATA]"
type textarea "Excellent question! At CSP 3"
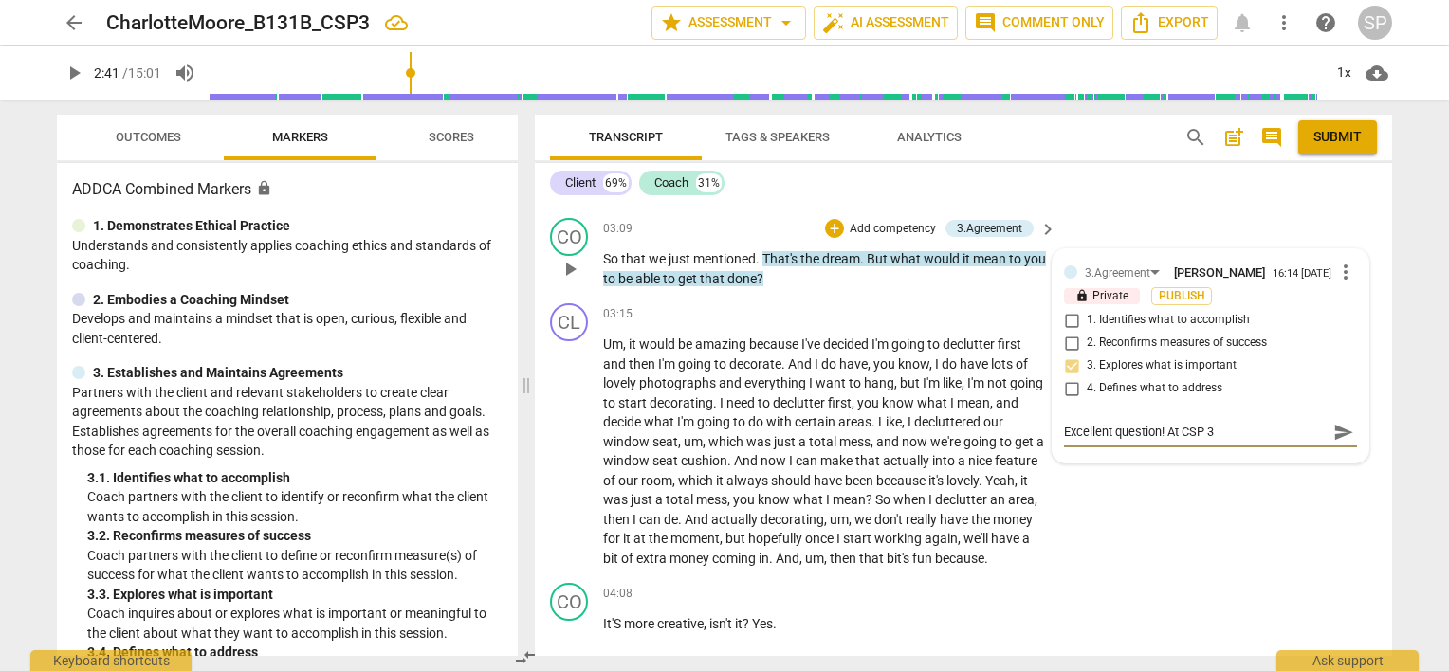
type textarea "Excellent question! At CSP 3"
type textarea "Excellent question! At CSP 3 h"
type textarea "Excellent question! At CSP 3 ha"
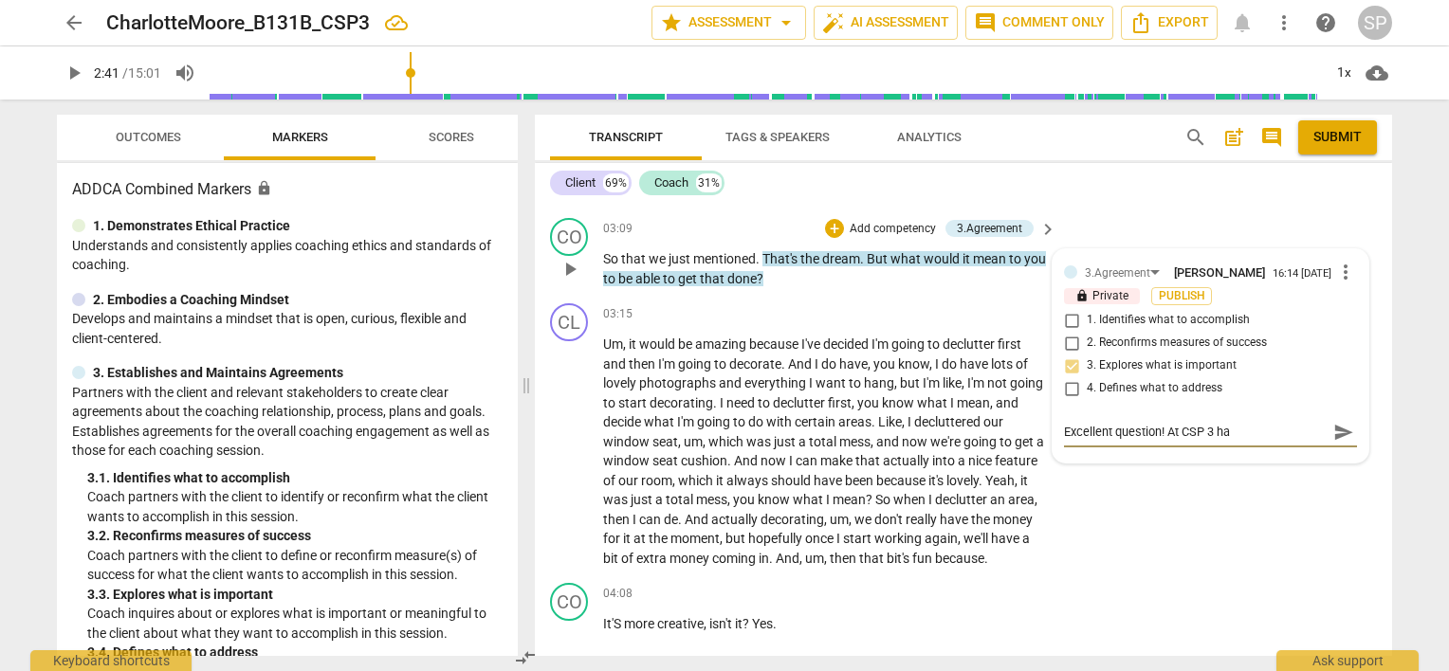
type textarea "Excellent question! At CSP 3 hav"
type textarea "Excellent question! At CSP 3 have"
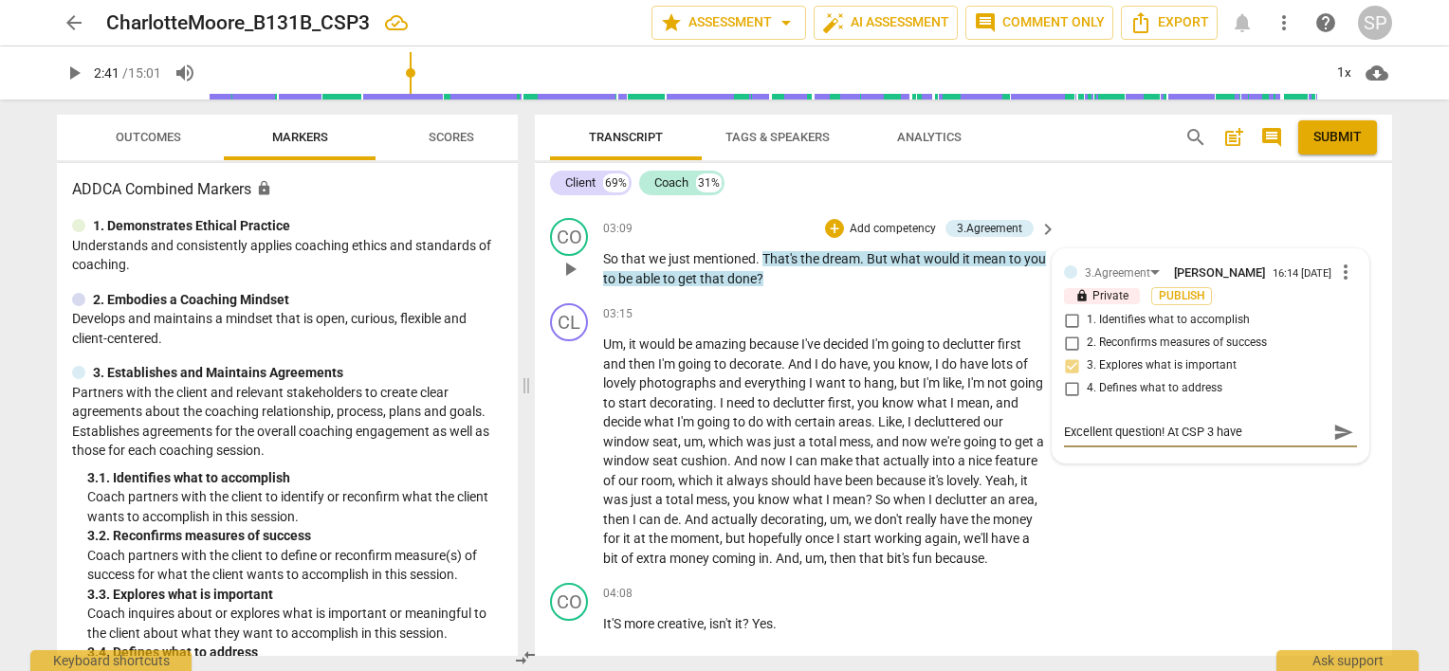
type textarea "Excellent question! At CSP 3 have"
type textarea "Excellent question! At CSP 3 have y"
type textarea "Excellent question! At CSP 3 have yo"
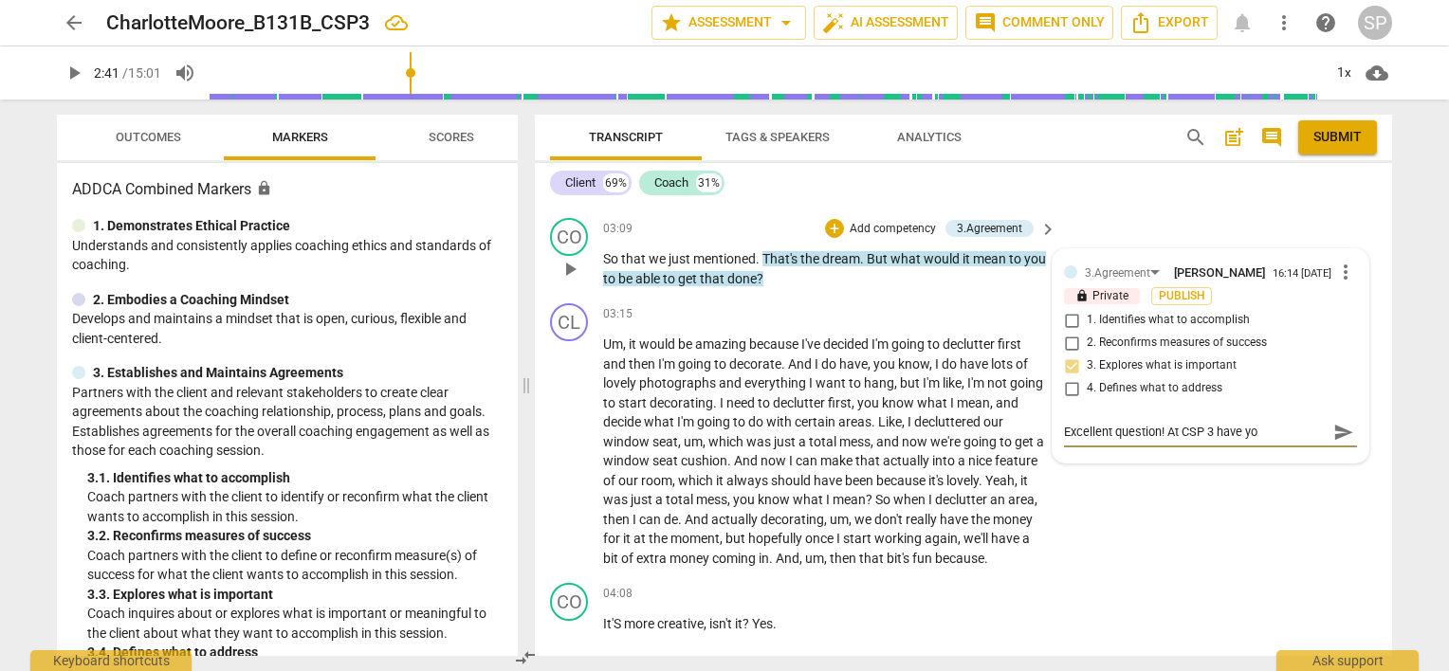
type textarea "Excellent question! At CSP 3 have you"
type textarea "Excellent question! At CSP 3 have yo"
type textarea "Excellent question! At CSP 3 have y"
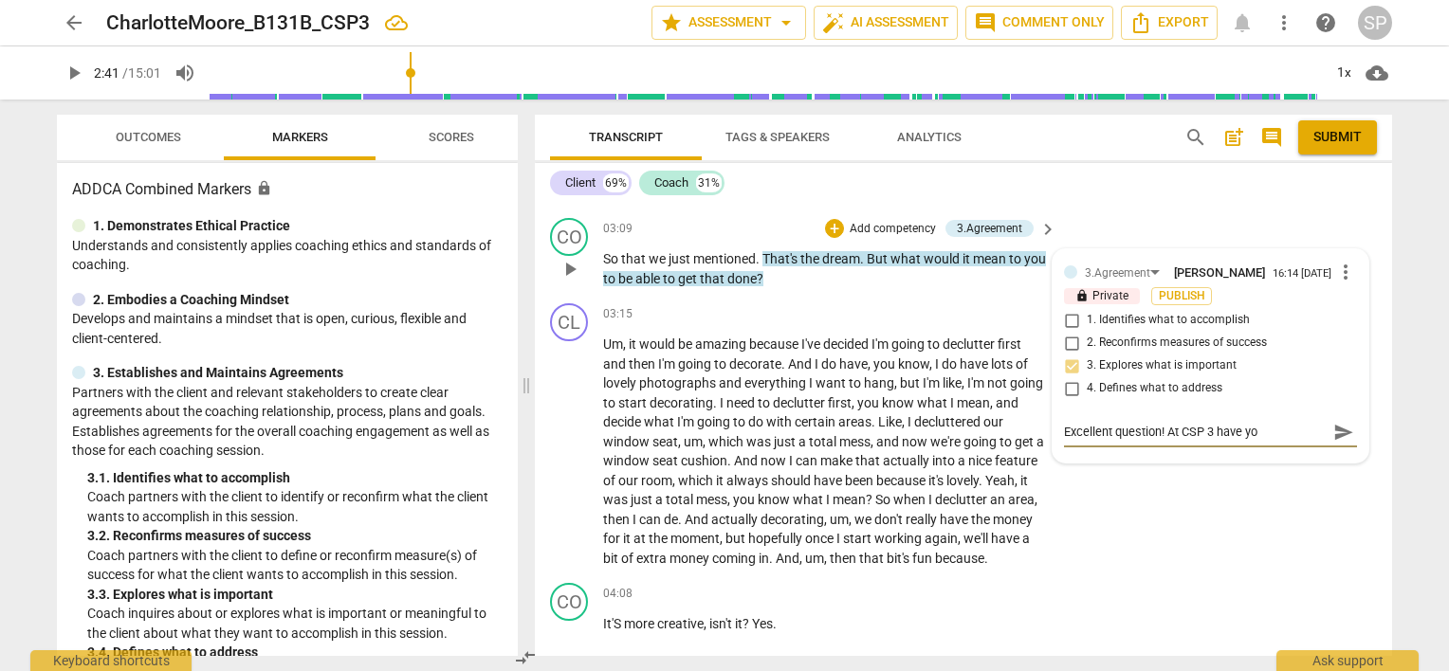
type textarea "Excellent question! At CSP 3 have y"
type textarea "Excellent question! At CSP 3 have"
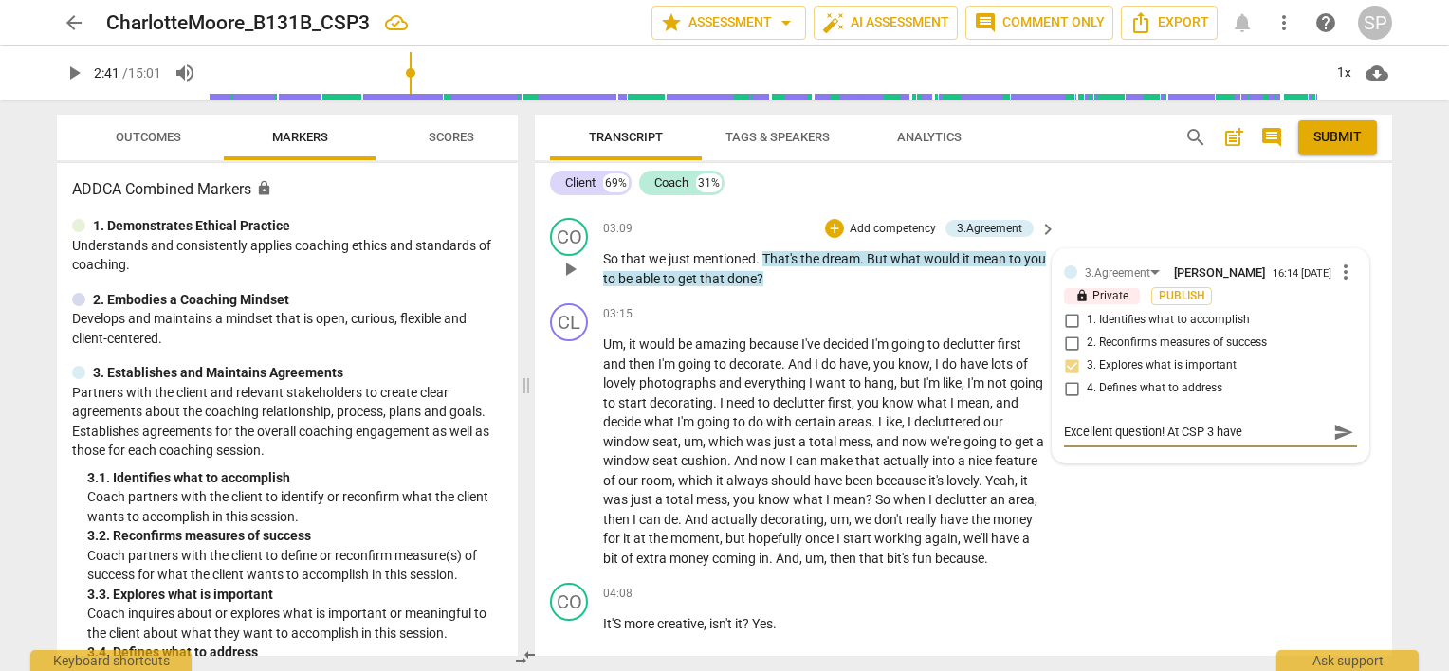
type textarea "Excellent question! At CSP 3 hav"
type textarea "Excellent question! At CSP 3 ha"
type textarea "Excellent question! At CSP 3 h"
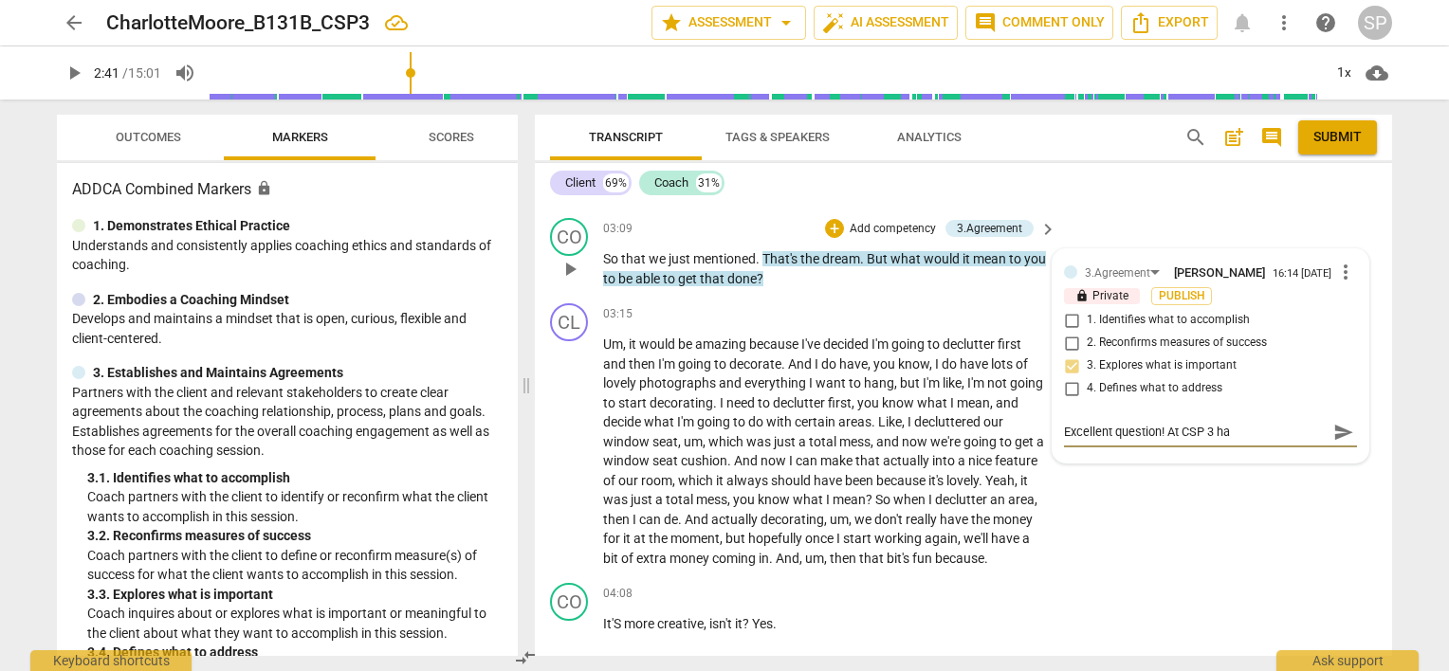
type textarea "Excellent question! At CSP 3 h"
type textarea "Excellent question! At CSP 3"
type textarea "Excellent question! At CSP 3 y"
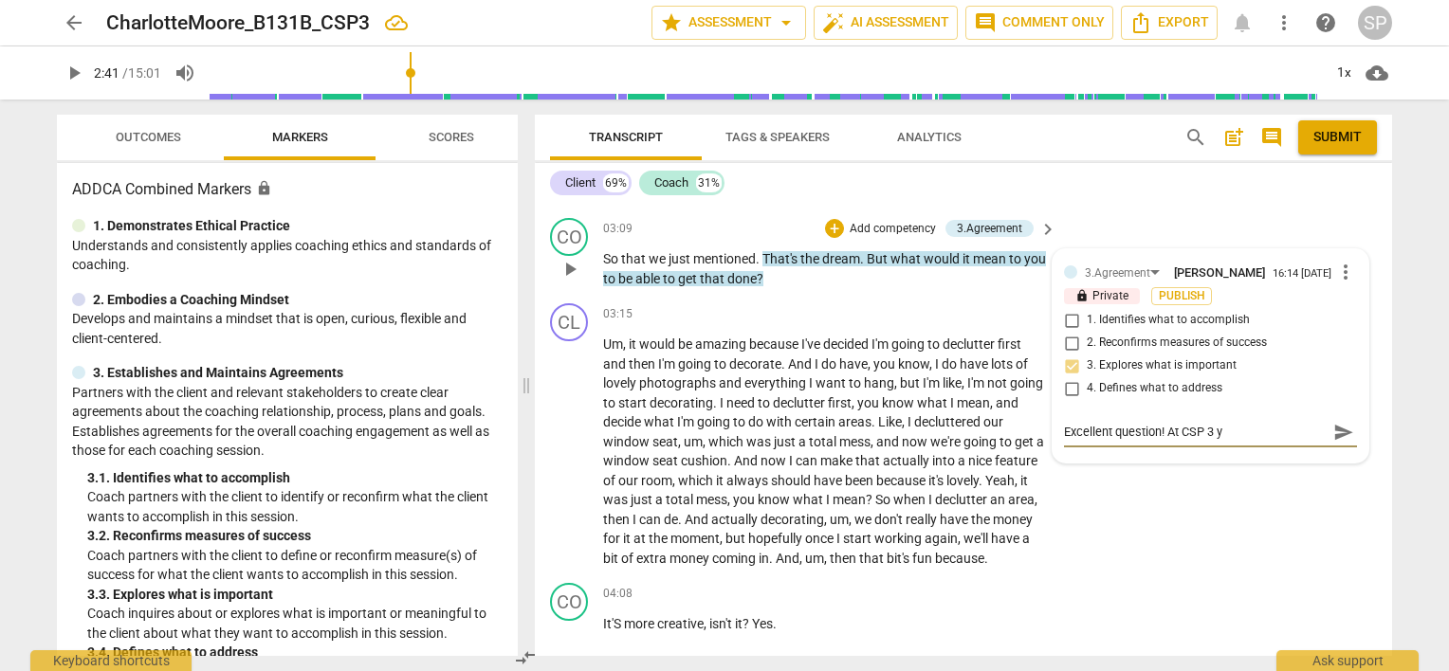
type textarea "Excellent question! At CSP [DEMOGRAPHIC_DATA]"
type textarea "Excellent question! At CSP 3 you"
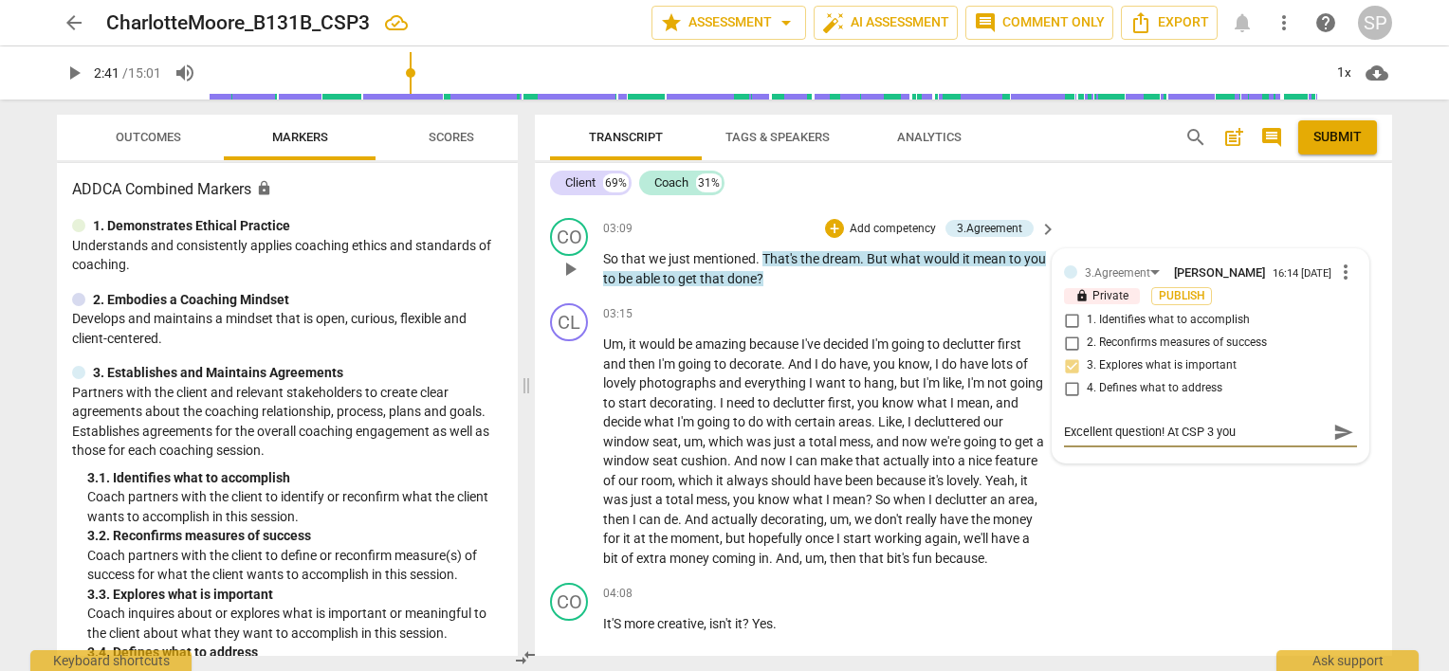
type textarea "Excellent question! At CSP 3 you"
type textarea "Excellent question! At CSP 3 you a"
type textarea "Excellent question! At CSP 3 you ar"
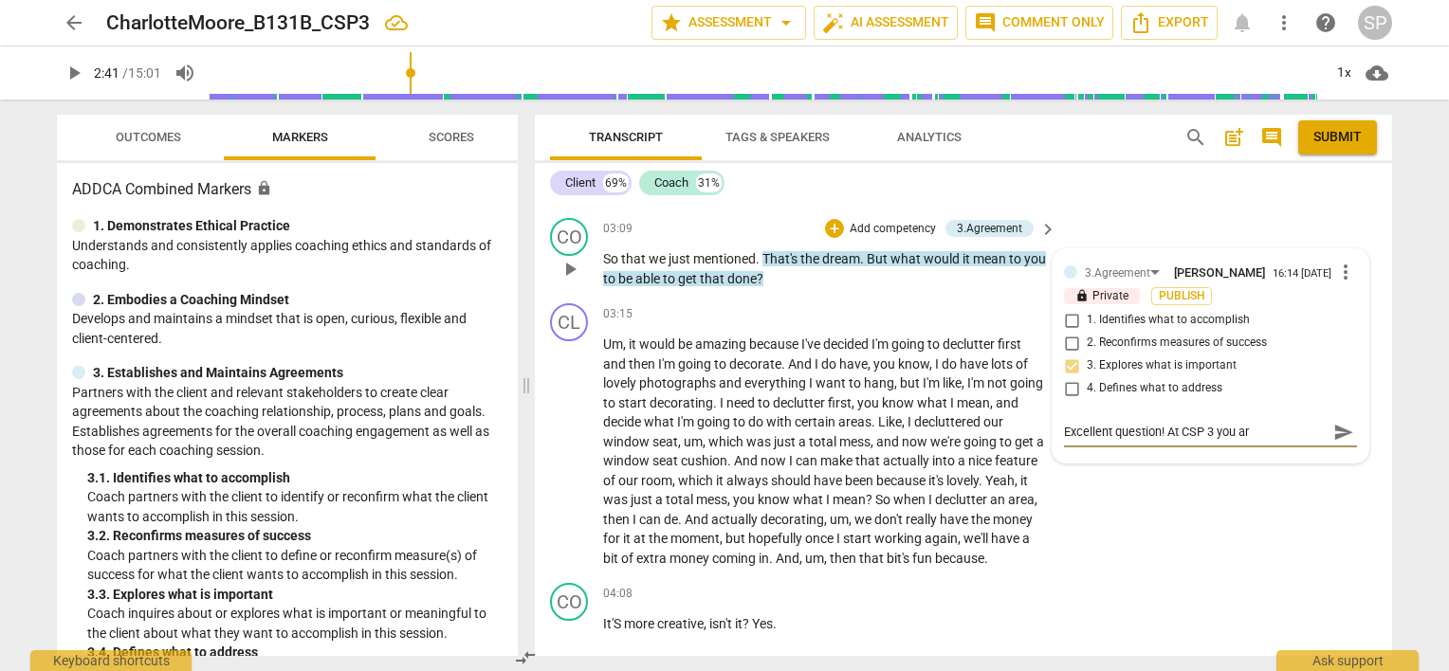
type textarea "Excellent question! At CSP 3 you are"
type textarea "Excellent question! At CSP 3 you ar"
type textarea "Excellent question! At CSP 3 you a"
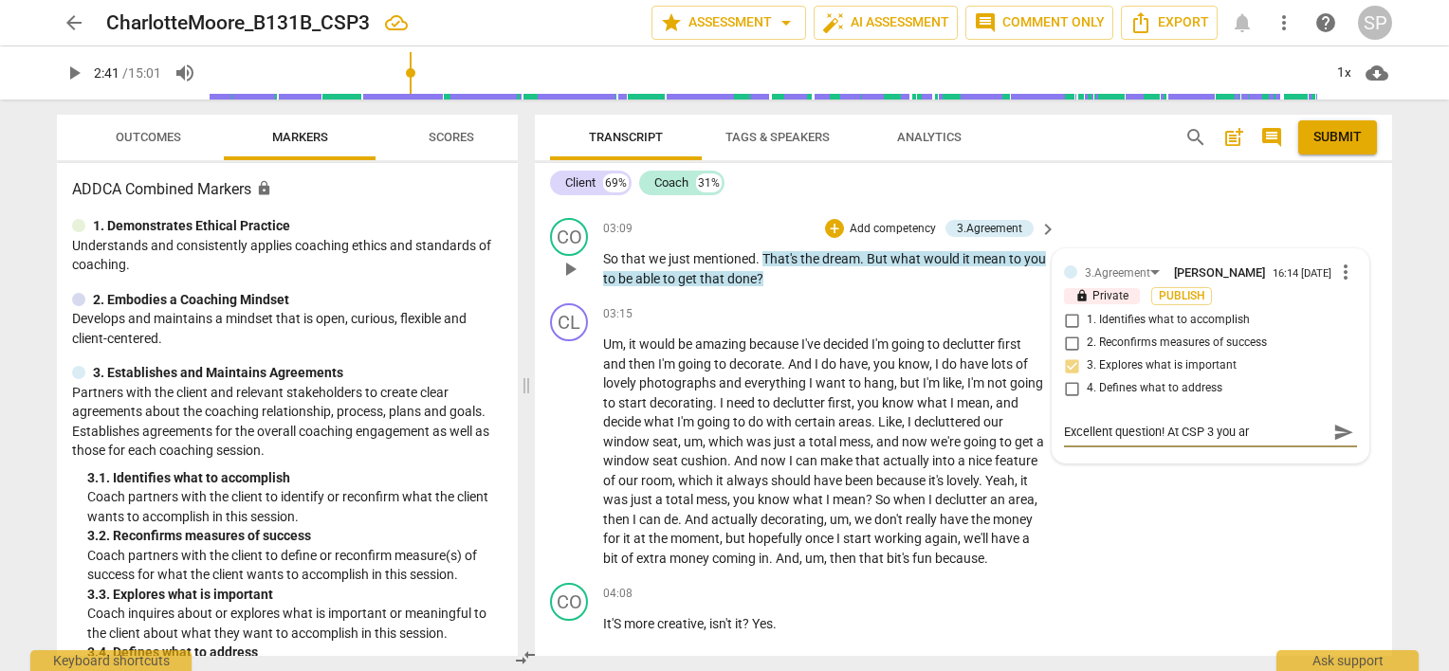
type textarea "Excellent question! At CSP 3 you a"
type textarea "Excellent question! At CSP 3 you"
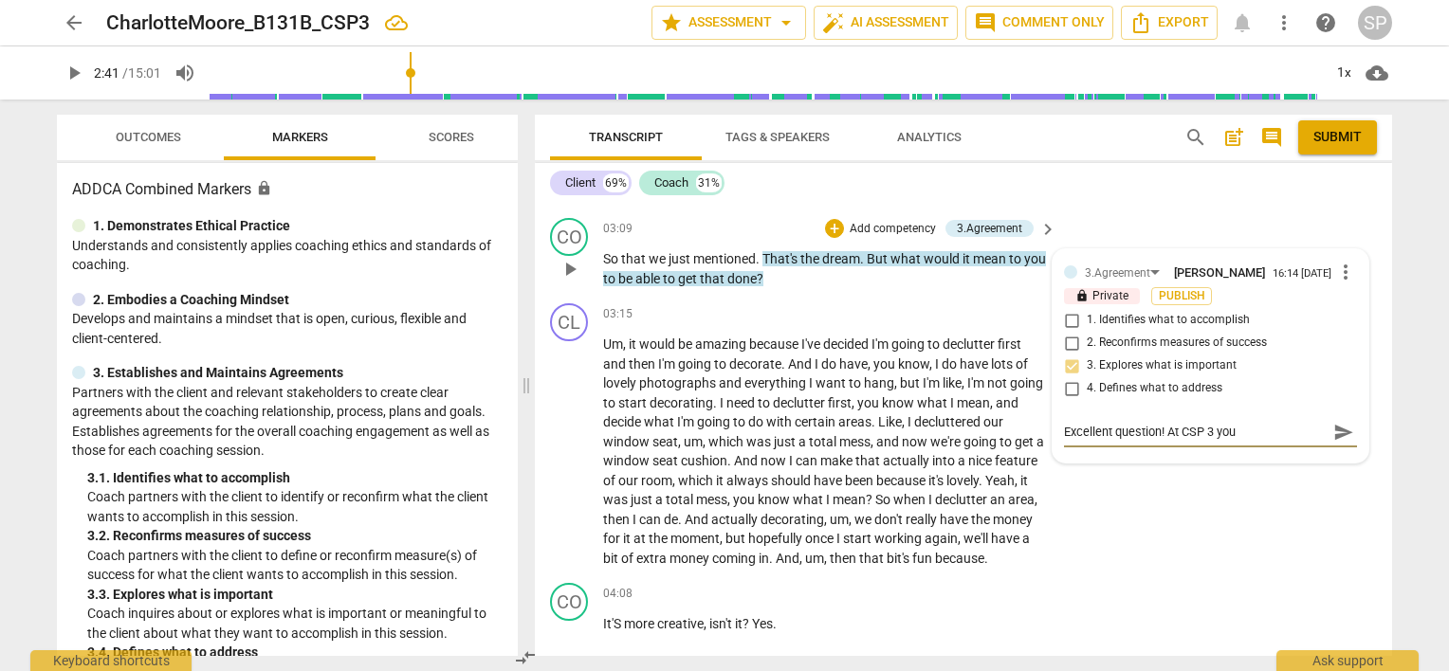
type textarea "Excellent question! At CSP [DEMOGRAPHIC_DATA]"
type textarea "Excellent question! At CSP 3 y"
type textarea "Excellent question! At CSP 3"
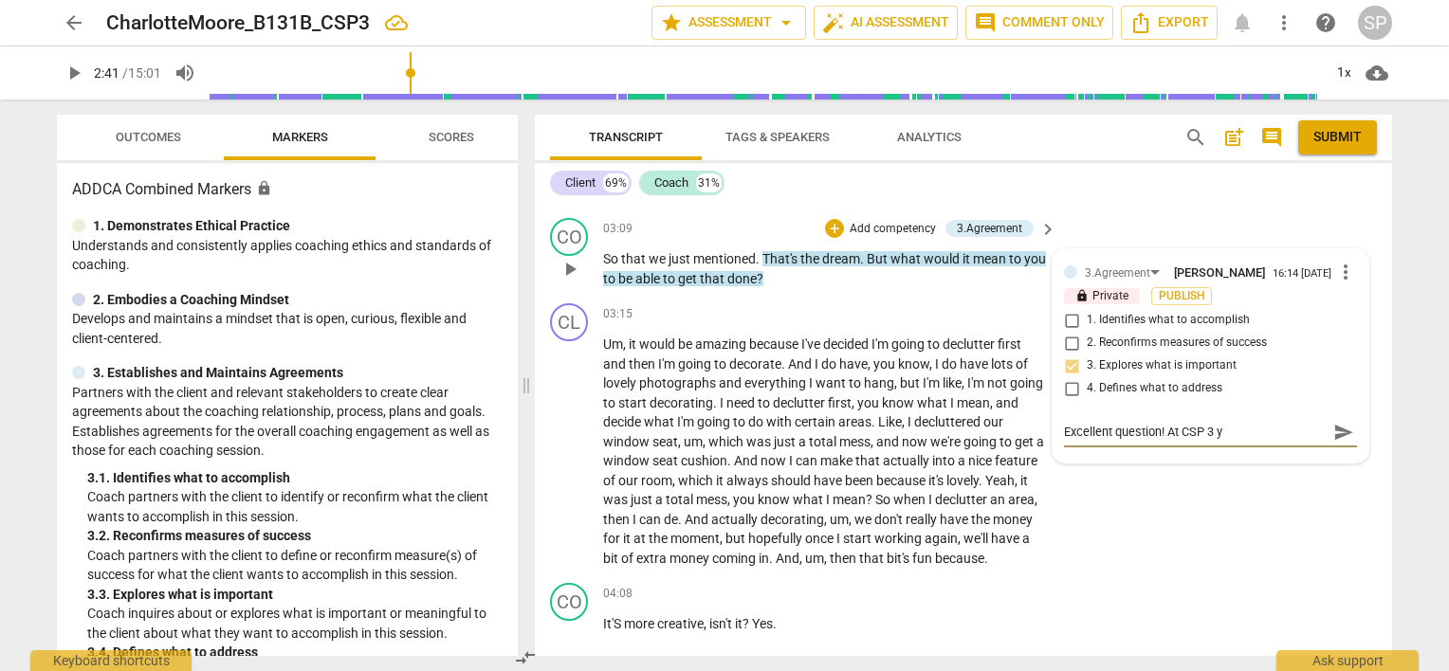
type textarea "Excellent question! At CSP 3"
type textarea "Excellent question! At CSP 3 l"
type textarea "Excellent question! At CSP 3 le"
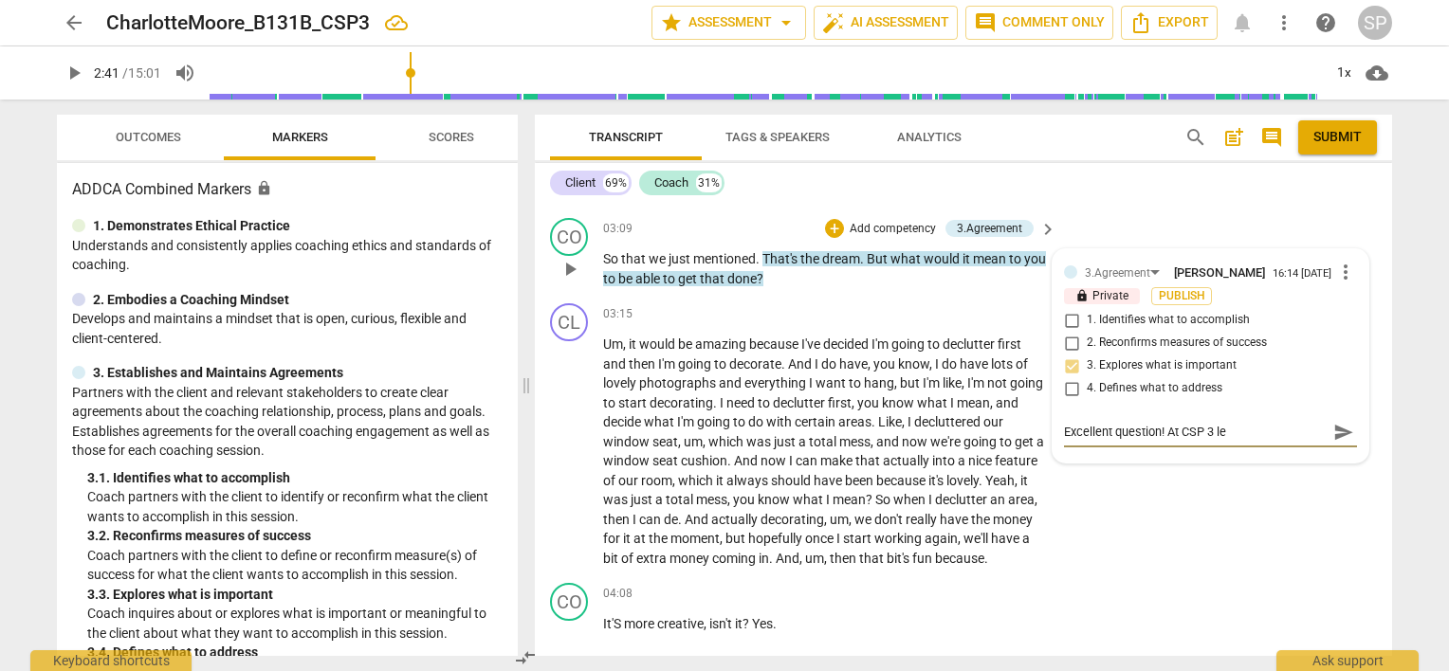
type textarea "Excellent question! At CSP 3 let"
type textarea "Excellent question! At CSP 3 let'"
type textarea "Excellent question! At CSP 3 let's"
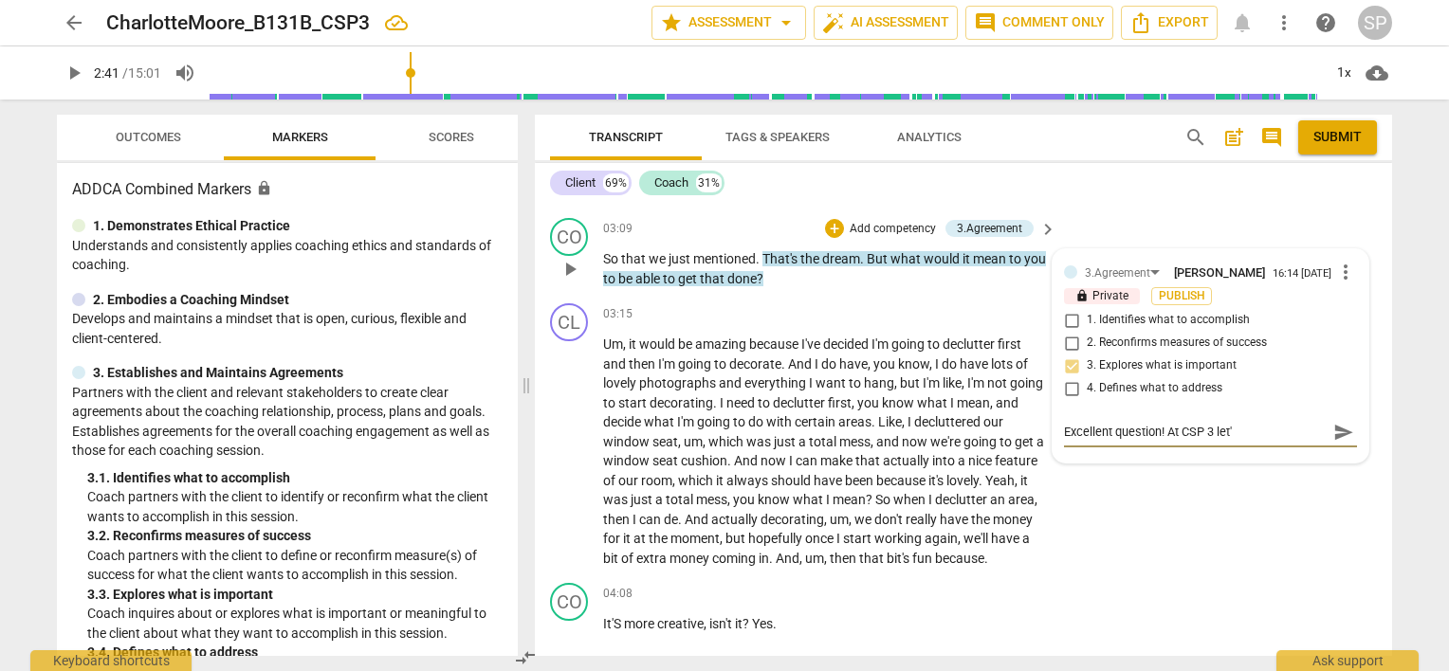
type textarea "Excellent question! At CSP 3 let's"
type textarea "Excellent question! At CSP 3 let's s"
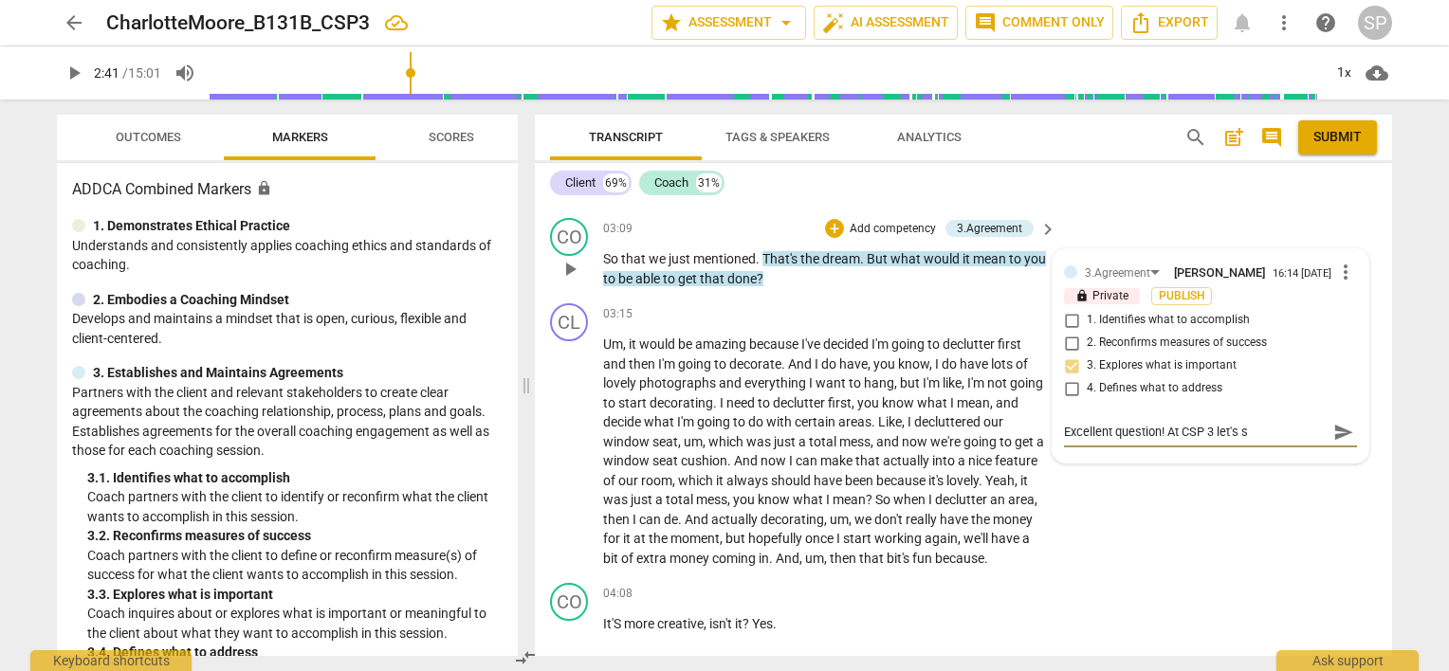
type textarea "Excellent question! At CSP 3 let's se"
type textarea "Excellent question! At CSP 3 let's see"
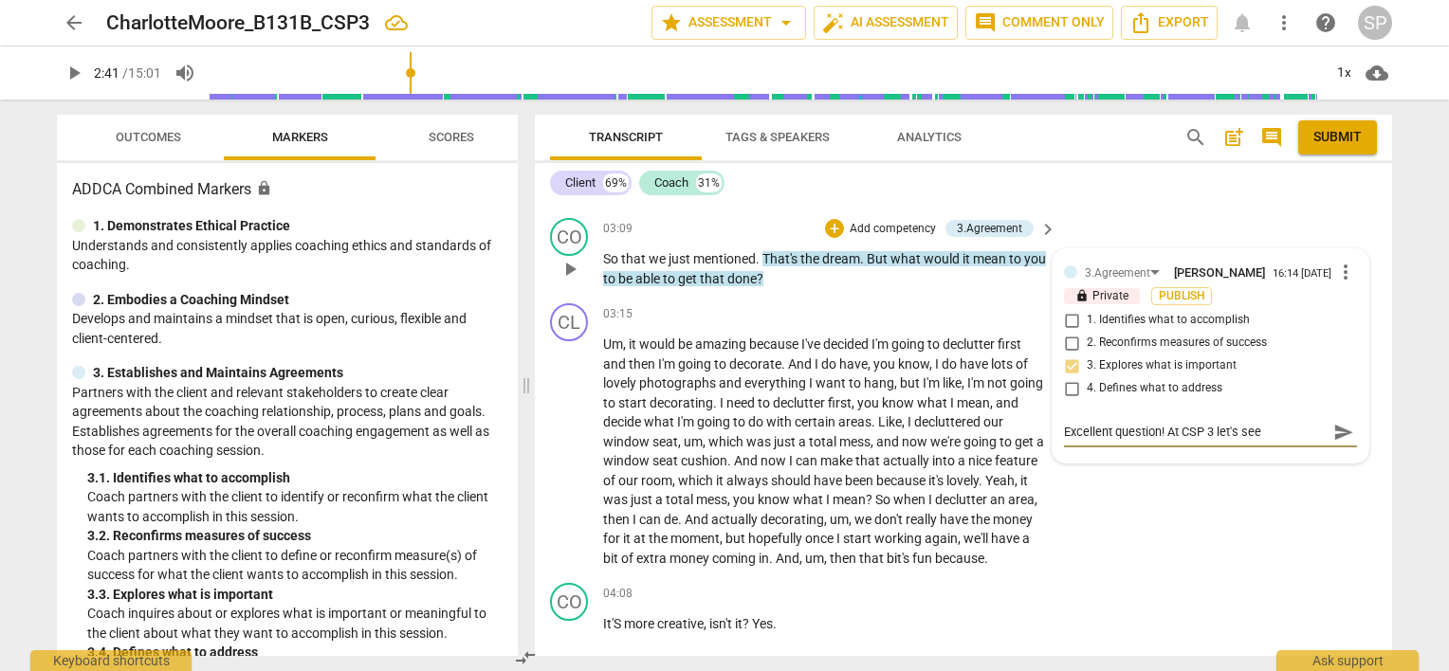
type textarea "Excellent question! At CSP 3 let's see"
type textarea "Excellent question! At CSP 3 let's see w"
type textarea "Excellent question! At CSP 3 let's see wh"
type textarea "Excellent question! At CSP 3 let's see wha"
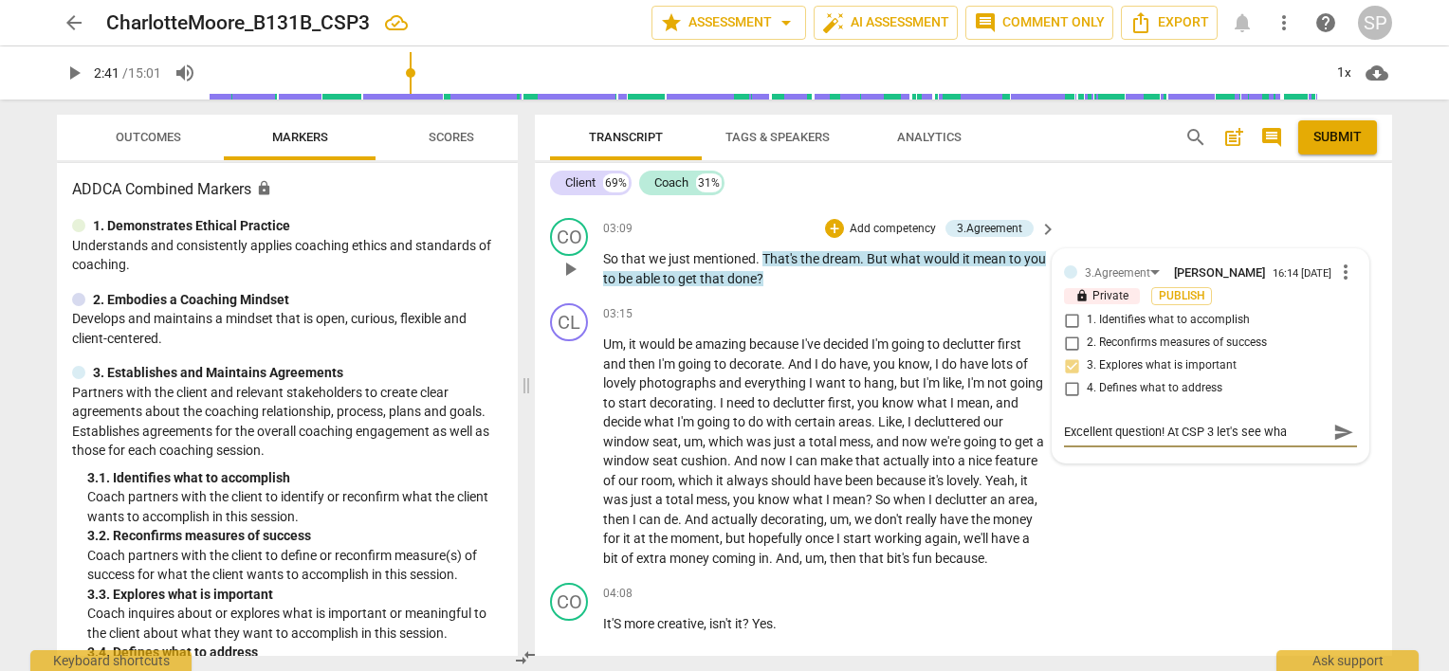
type textarea "Excellent question! At CSP 3 let's see what"
type textarea "Excellent question! At CSP 3 let's see what y"
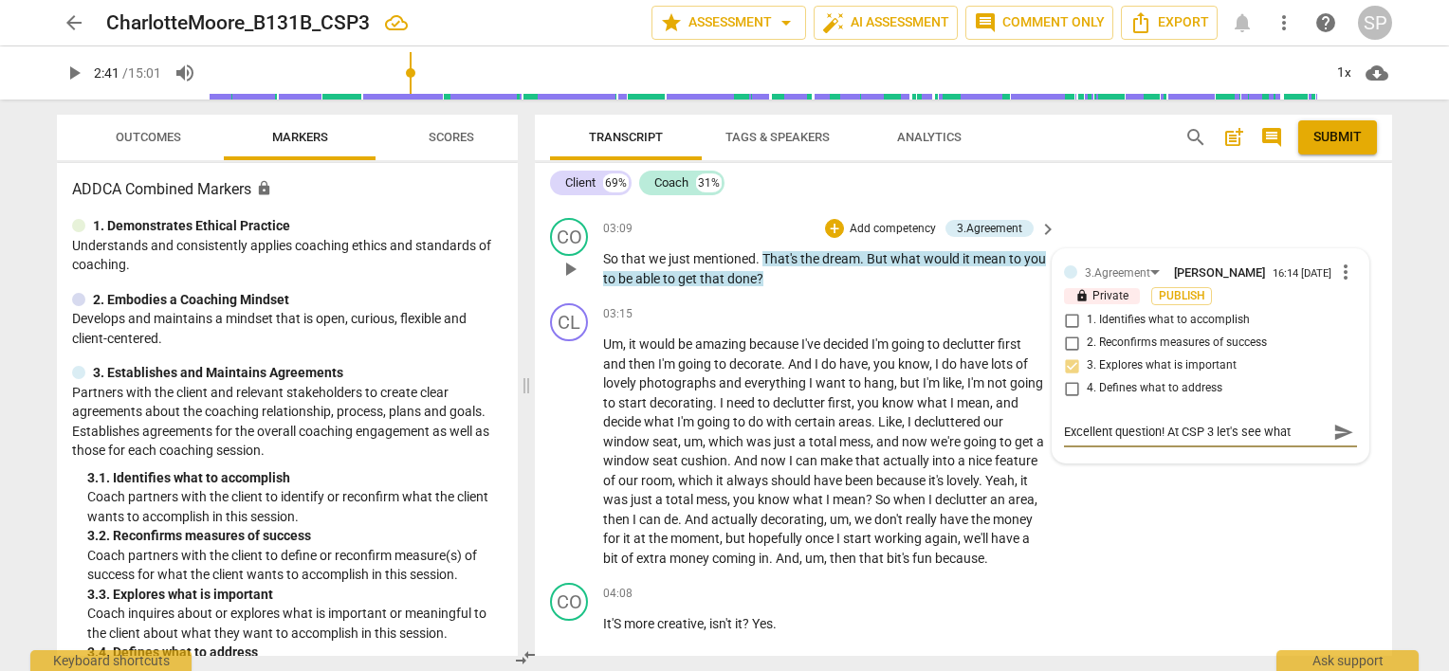
type textarea "Excellent question! At CSP 3 let's see what y"
type textarea "Excellent question! At CSP 3 let's see what yo"
type textarea "Excellent question! At CSP 3 let's see what you"
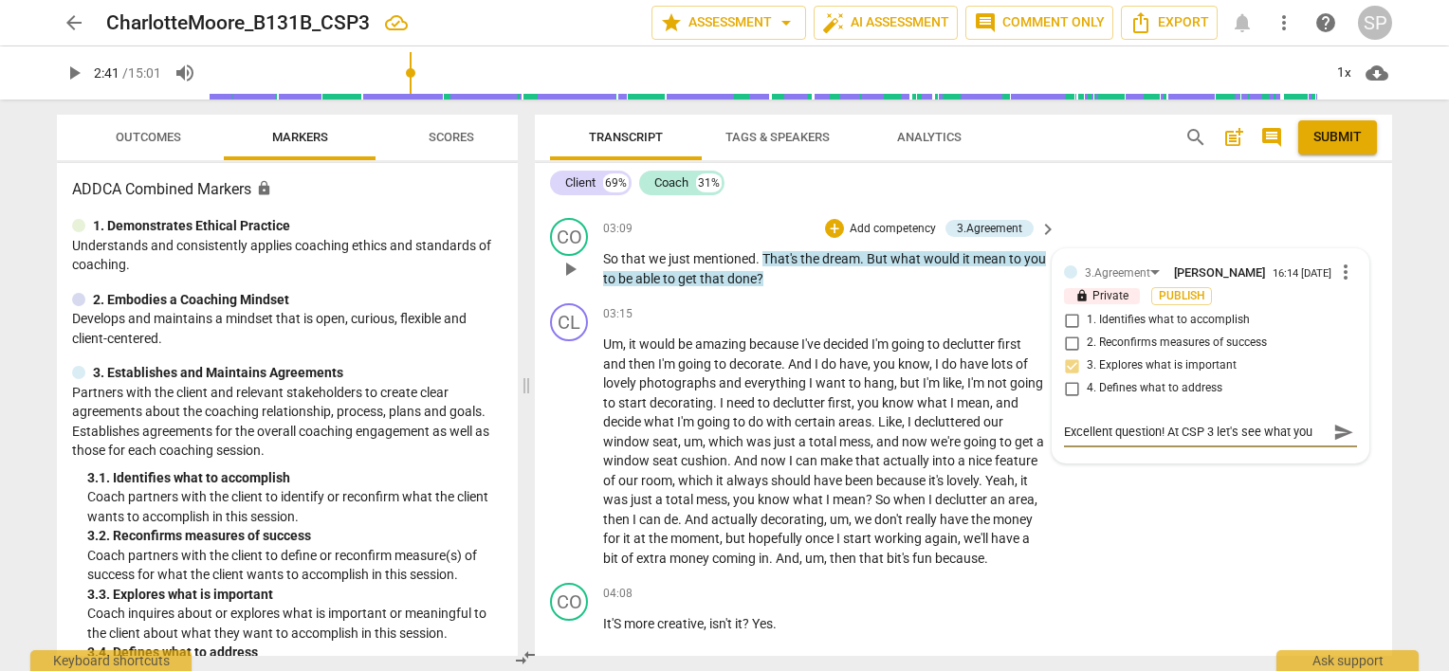
type textarea "Excellent question! At CSP 3 let's see what you"
type textarea "Excellent question! At CSP 3 let's see what you g"
type textarea "Excellent question! At CSP 3 let's see what you ge"
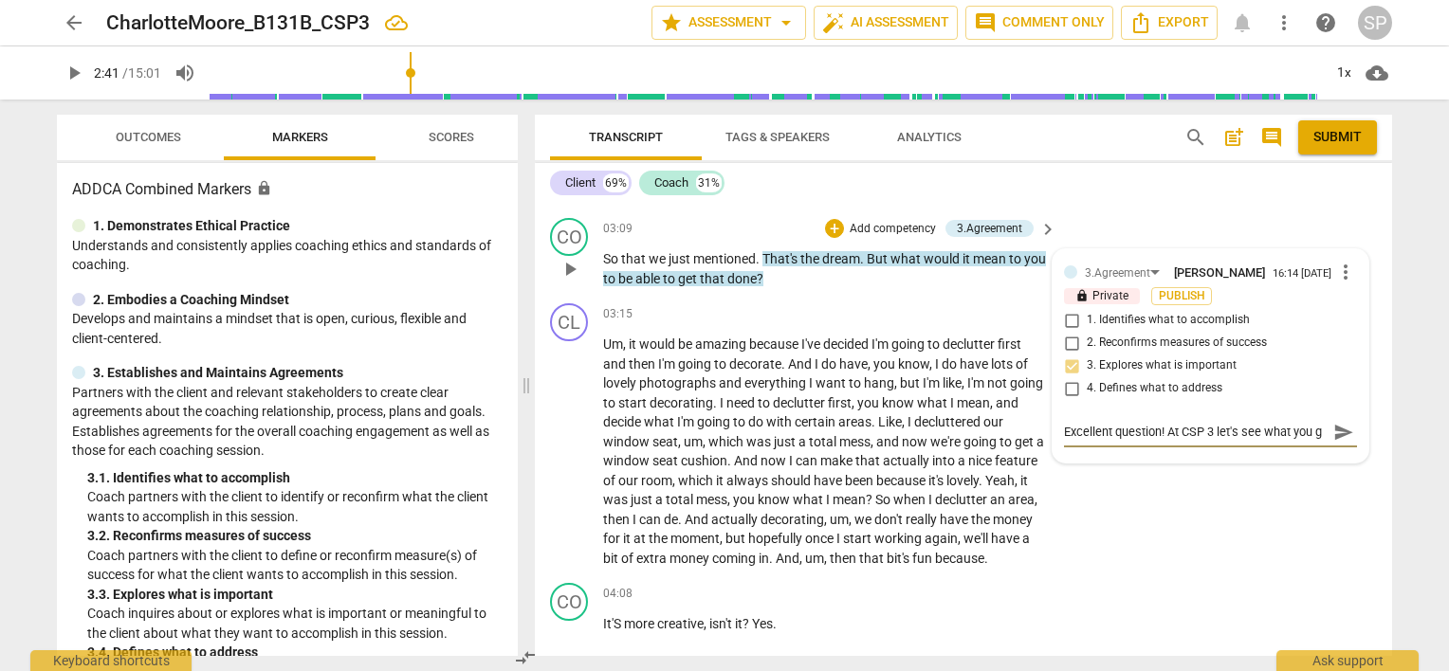
type textarea "Excellent question! At CSP 3 let's see what you ge"
type textarea "Excellent question! At CSP 3 let's see what you get"
type textarea "Excellent question! At CSP 3 let's see what you get!"
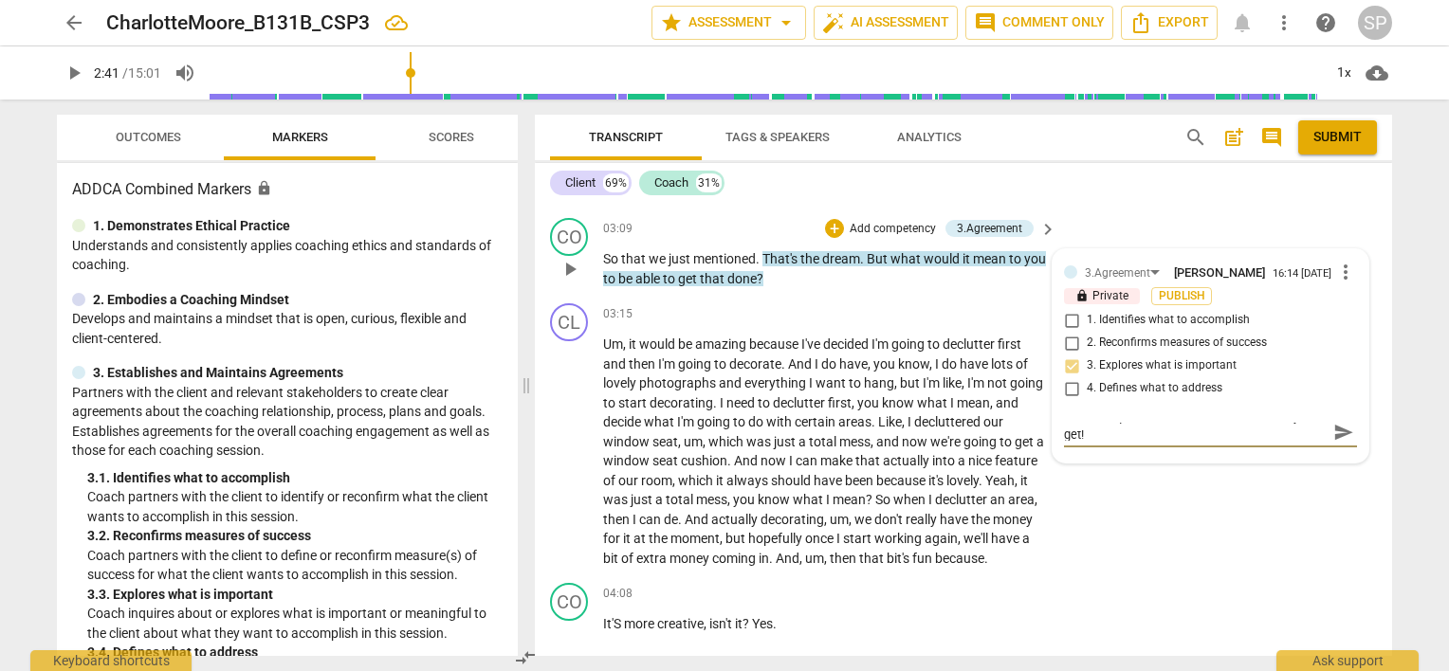
type textarea "Excellent question! At CSP 3 let's see what you get!"
click at [1335, 428] on span "send" at bounding box center [1343, 432] width 21 height 21
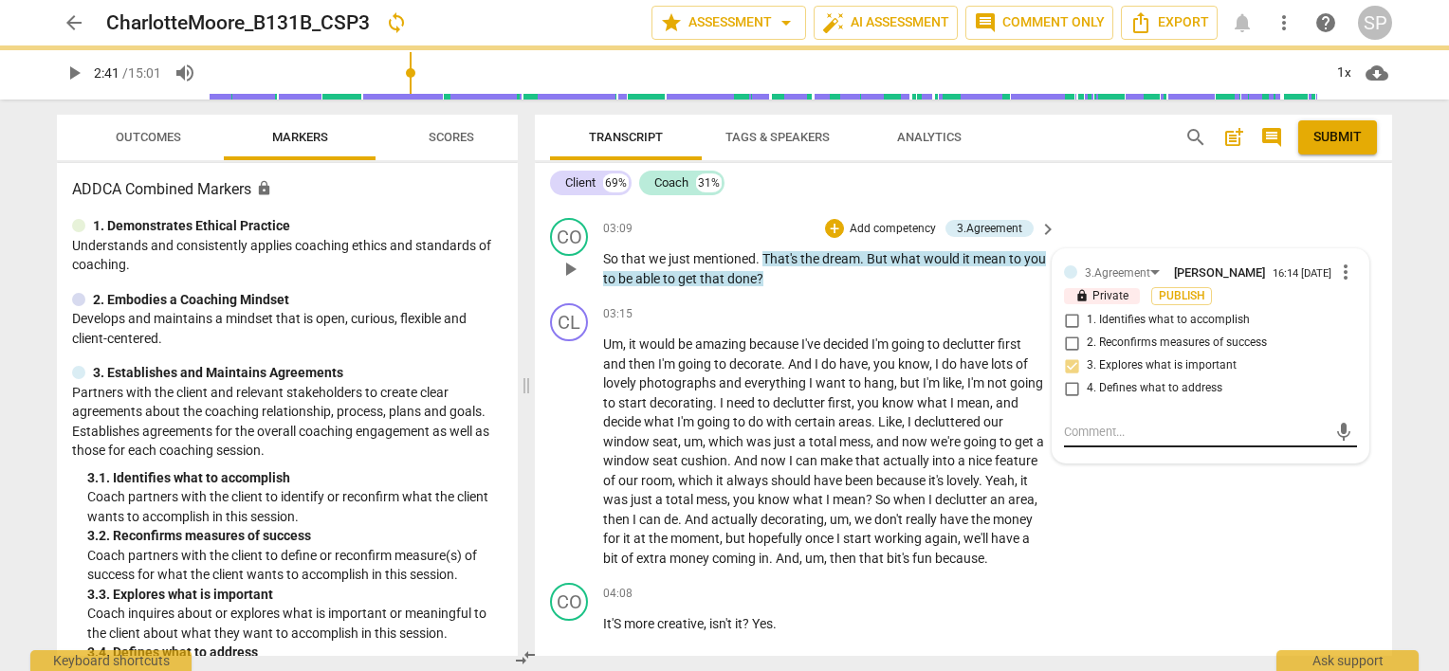
scroll to position [0, 0]
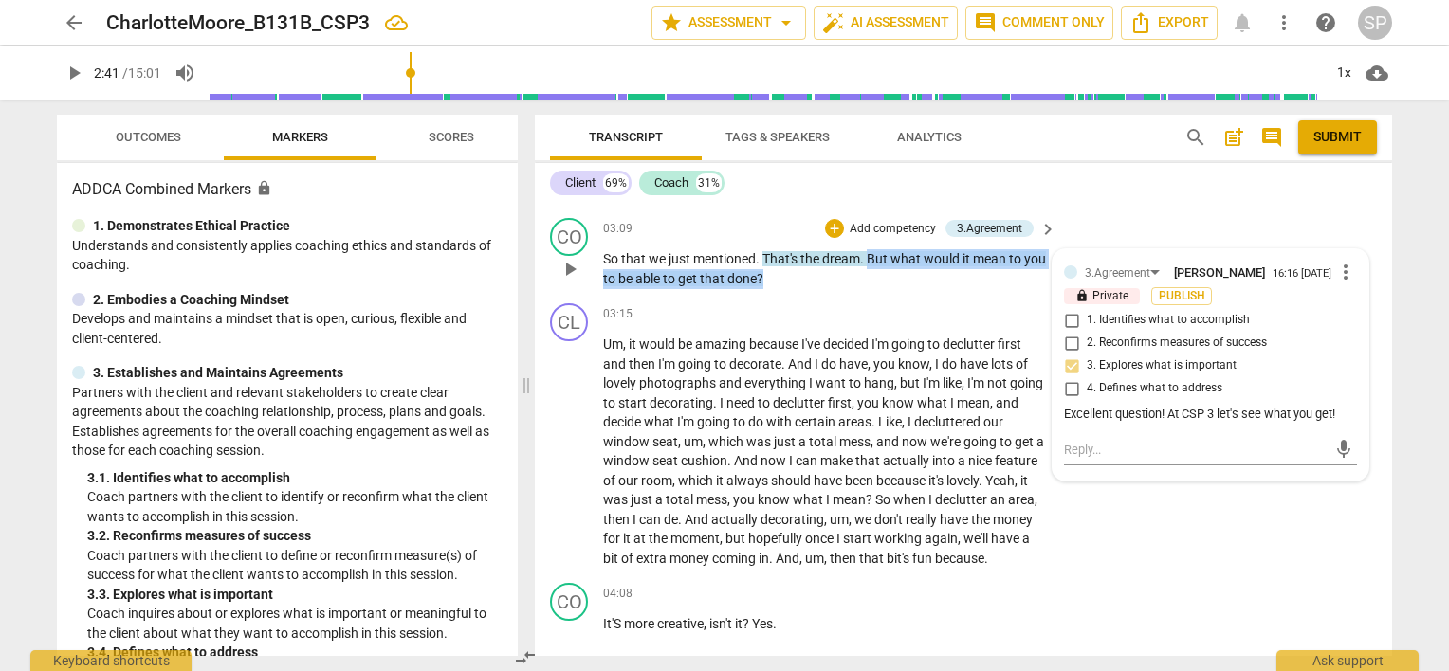
drag, startPoint x: 868, startPoint y: 248, endPoint x: 869, endPoint y: 273, distance: 24.7
click at [869, 273] on p "So that we just mentioned . That's the dream . But what would it mean to you to…" at bounding box center [825, 268] width 444 height 39
click at [831, 225] on div "+" at bounding box center [834, 228] width 19 height 19
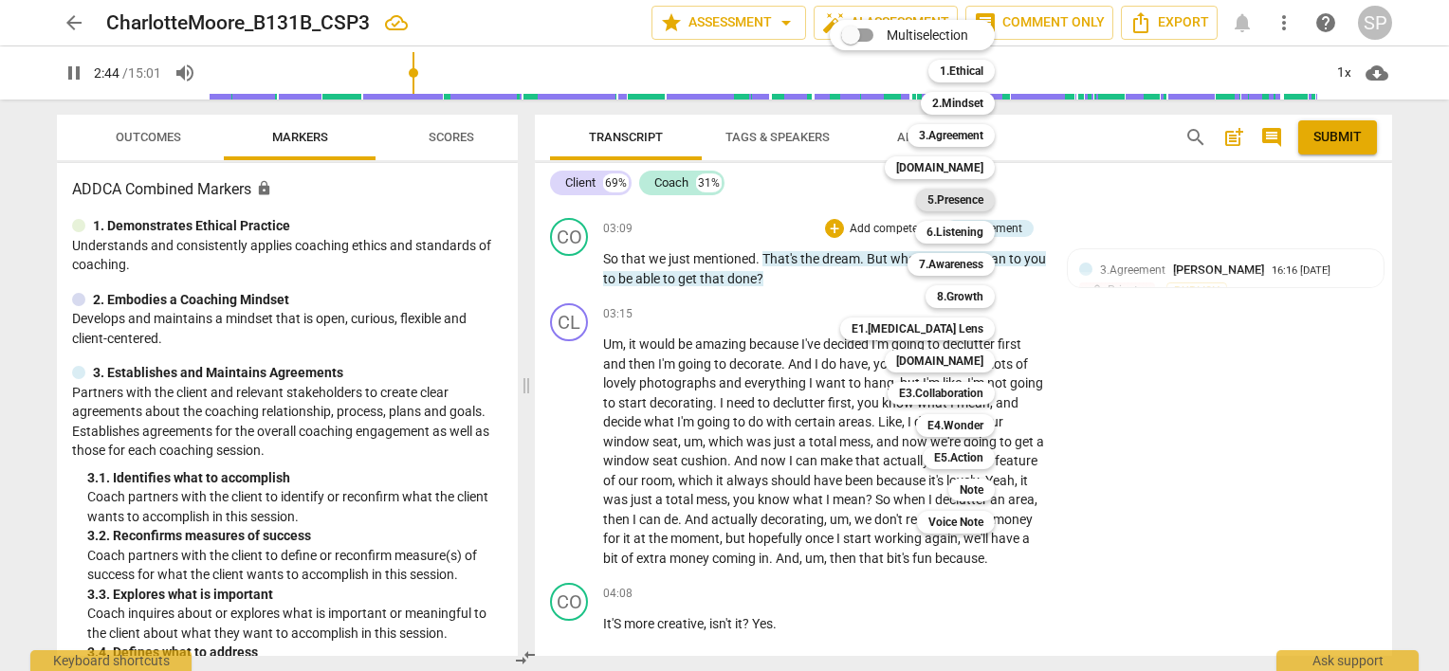
click at [941, 194] on b "5.Presence" at bounding box center [955, 200] width 56 height 23
type input "165"
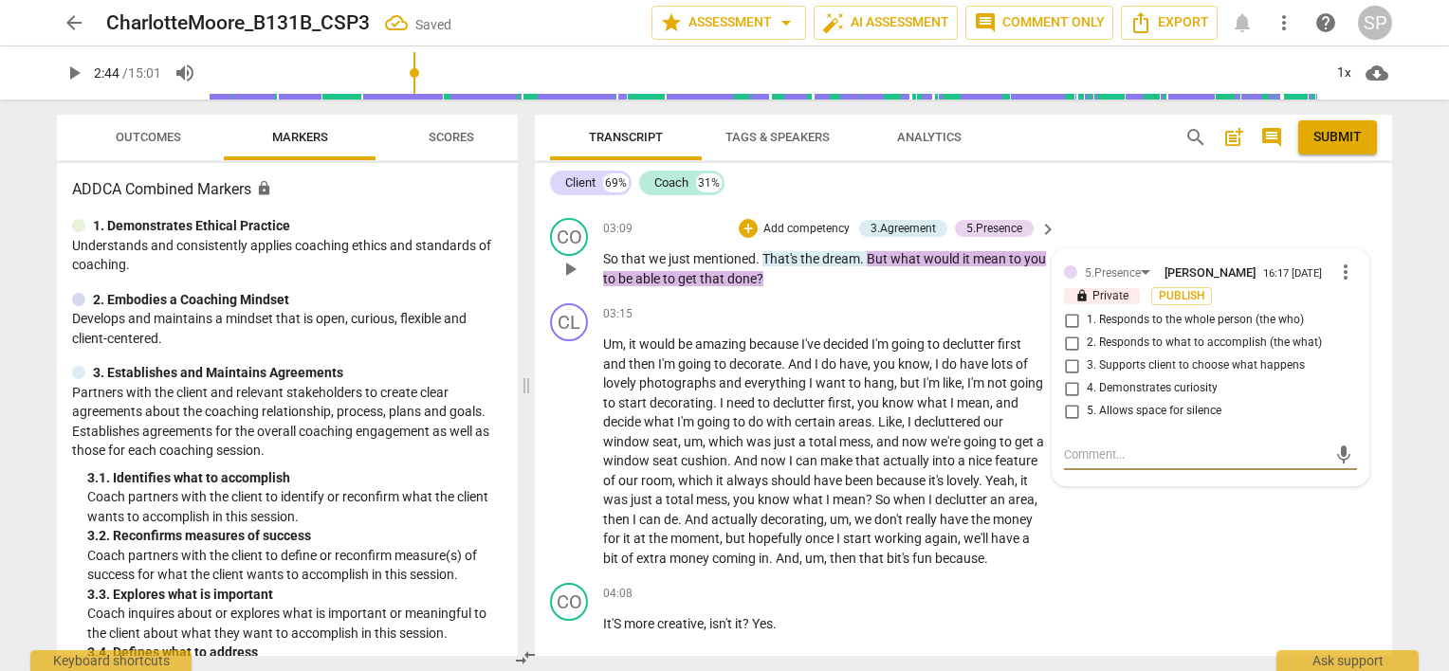
click at [1069, 318] on input "1. Responds to the whole person (the who)" at bounding box center [1071, 320] width 30 height 23
checkbox input "true"
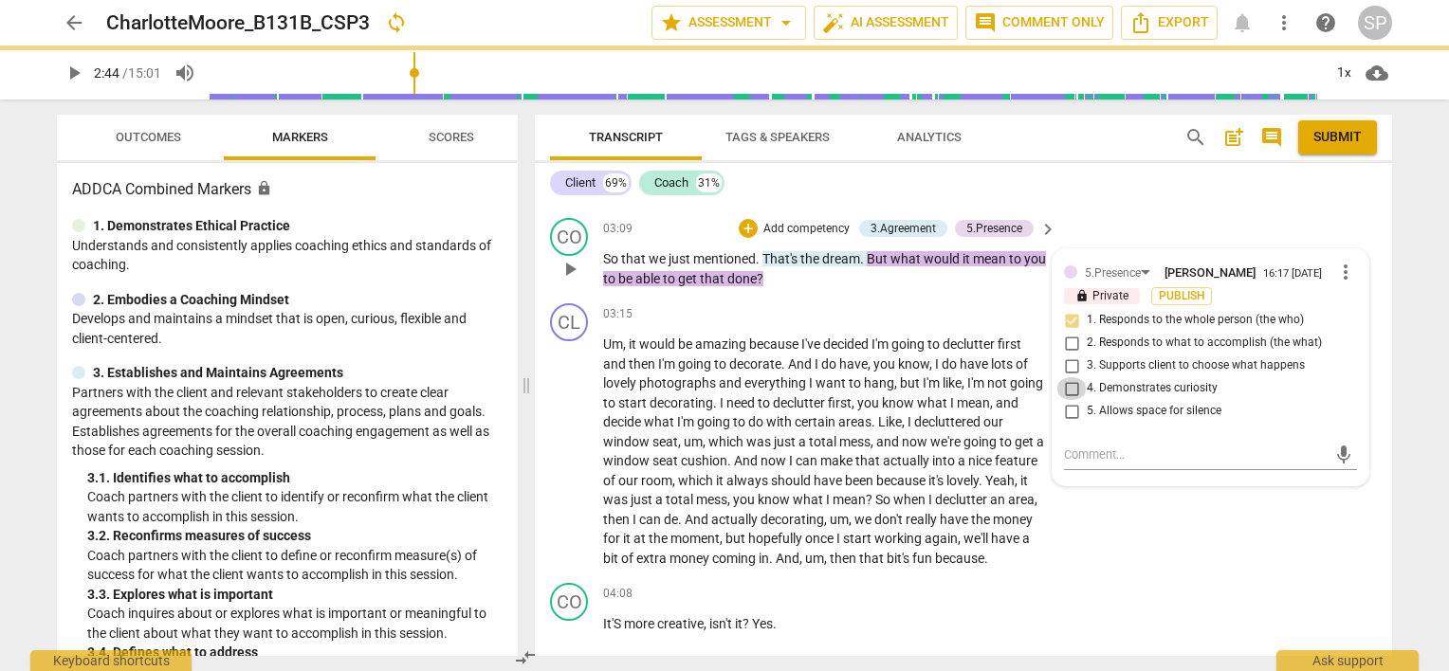
click at [1066, 385] on input "4. Demonstrates curiosity" at bounding box center [1071, 388] width 30 height 23
checkbox input "true"
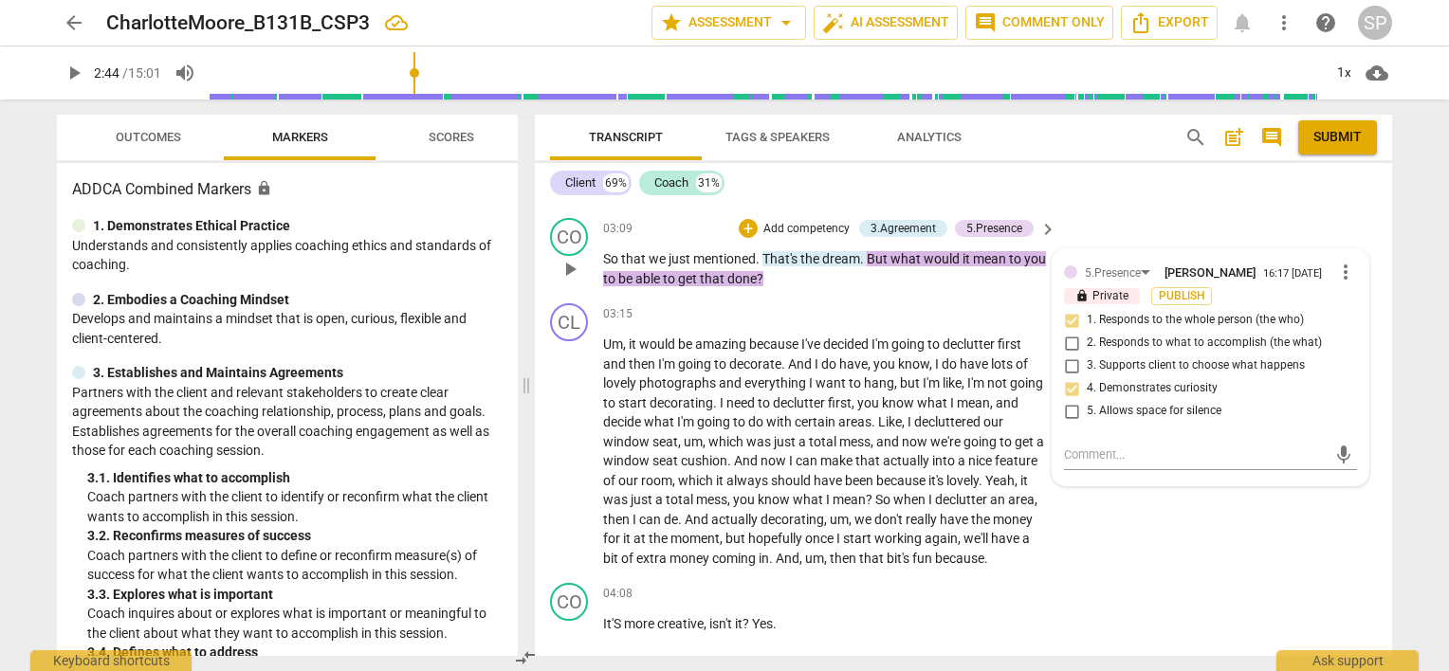
click at [857, 291] on div "CO play_arrow pause 03:09 + Add competency 3.Agreement 5.Presence keyboard_arro…" at bounding box center [963, 252] width 857 height 85
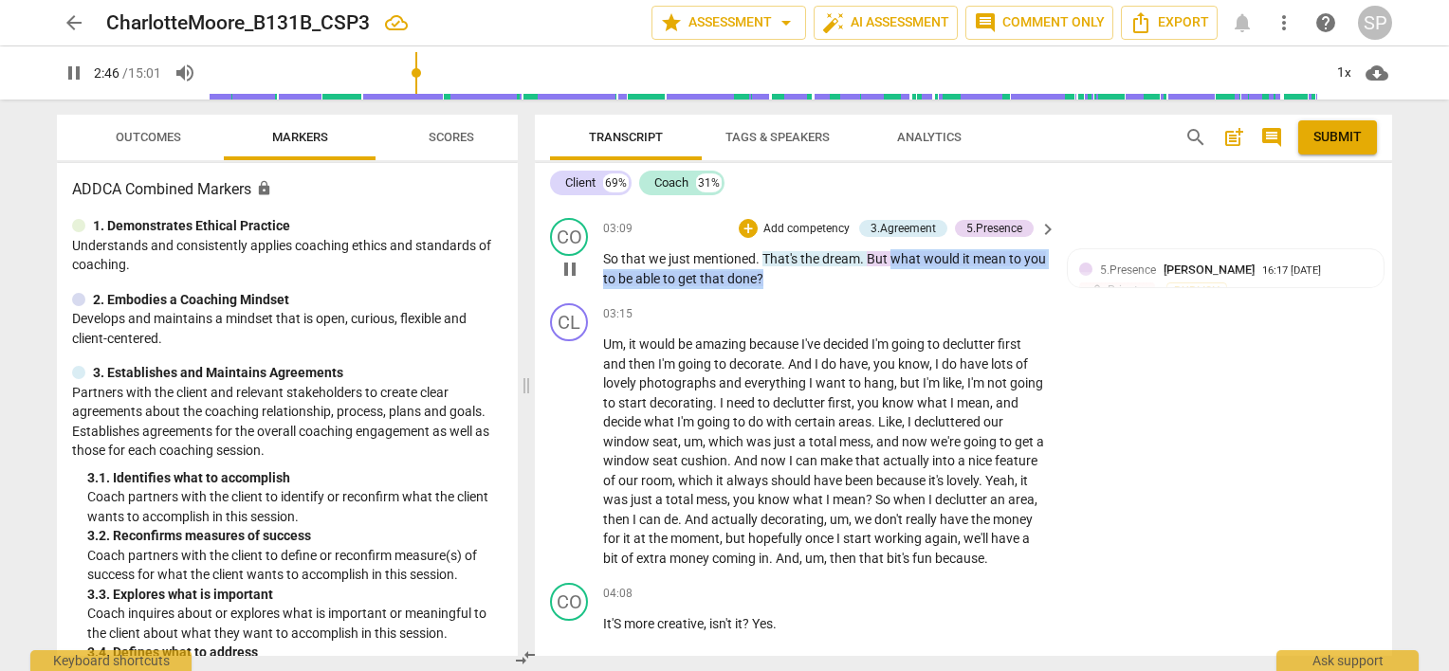
drag, startPoint x: 891, startPoint y: 250, endPoint x: 889, endPoint y: 277, distance: 26.6
click at [889, 277] on p "So that we just mentioned . That's the dream . But what would it mean to you to…" at bounding box center [825, 268] width 444 height 39
click at [741, 227] on div "+" at bounding box center [748, 228] width 19 height 19
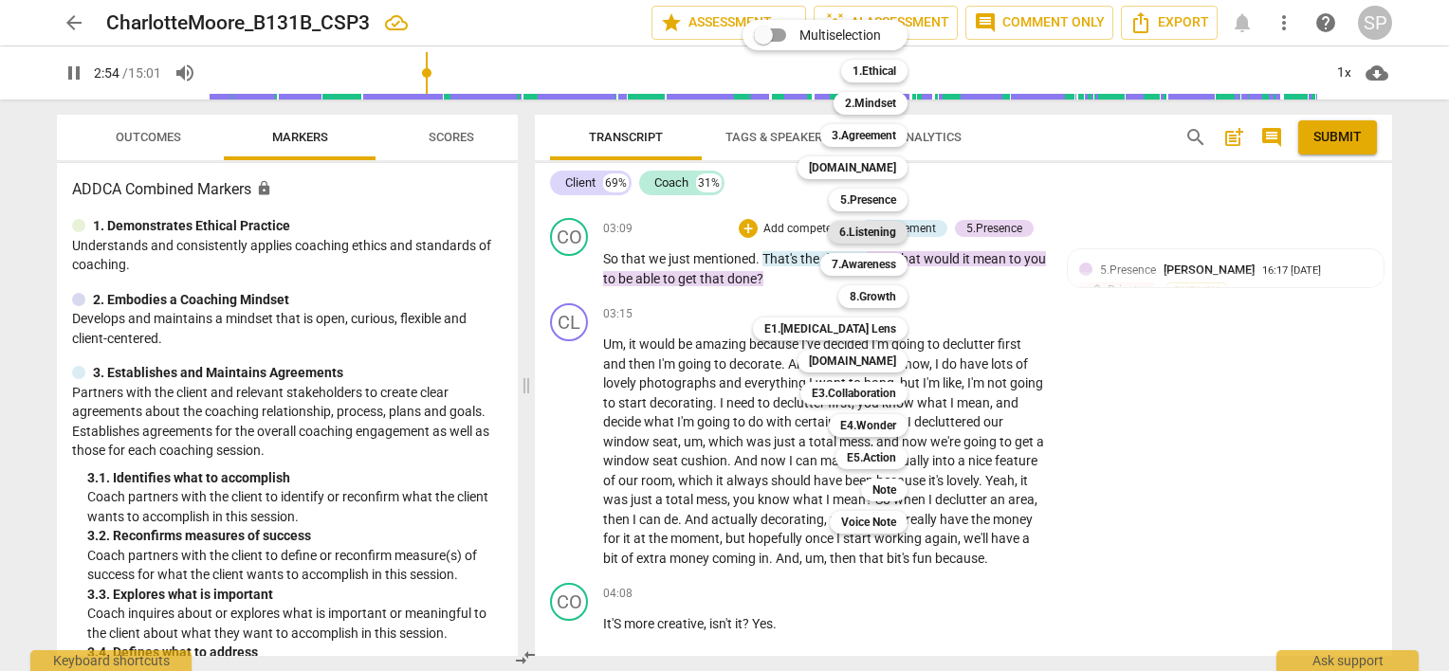
click at [883, 229] on b "6.Listening" at bounding box center [867, 232] width 57 height 23
type input "175"
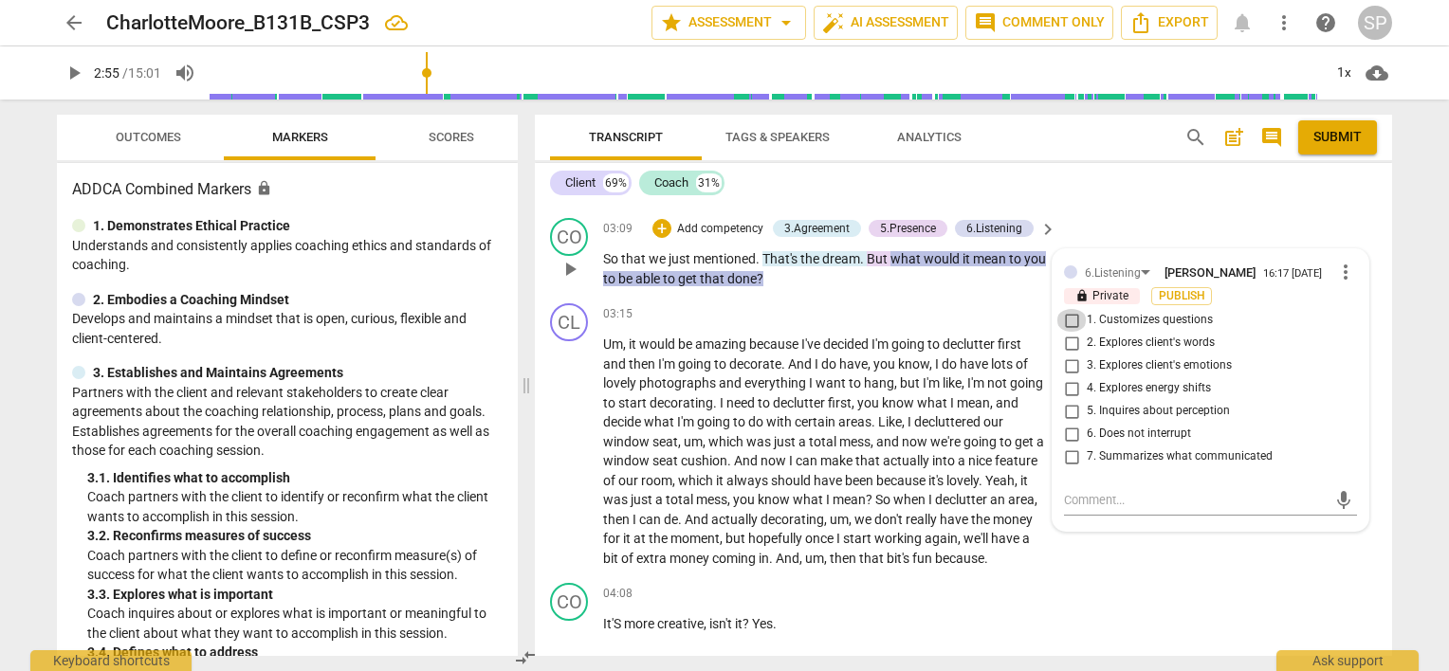
click at [1067, 315] on input "1. Customizes questions" at bounding box center [1071, 320] width 30 height 23
checkbox input "true"
drag, startPoint x: 891, startPoint y: 247, endPoint x: 890, endPoint y: 273, distance: 26.6
click at [890, 273] on p "So that we just mentioned . That's the dream . But what would it mean to you to…" at bounding box center [825, 268] width 444 height 39
click at [656, 224] on div "+" at bounding box center [661, 228] width 19 height 19
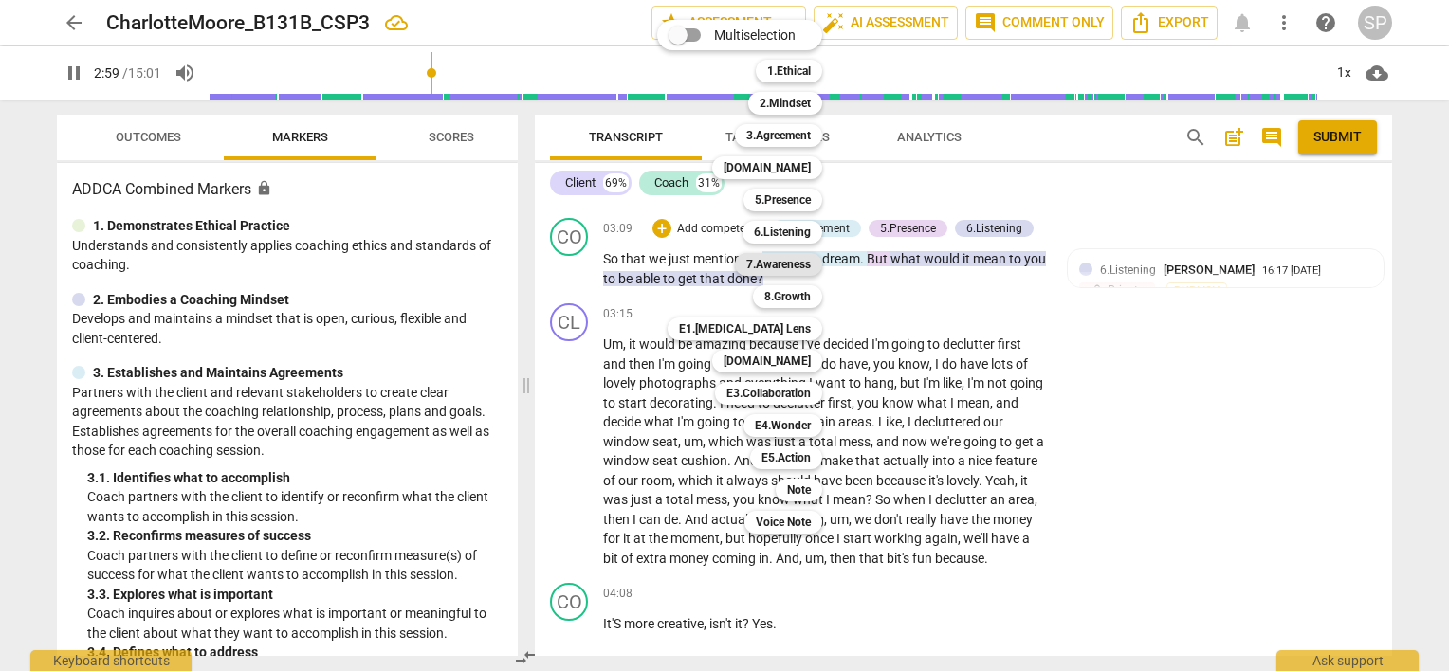
click at [793, 261] on b "7.Awareness" at bounding box center [778, 264] width 64 height 23
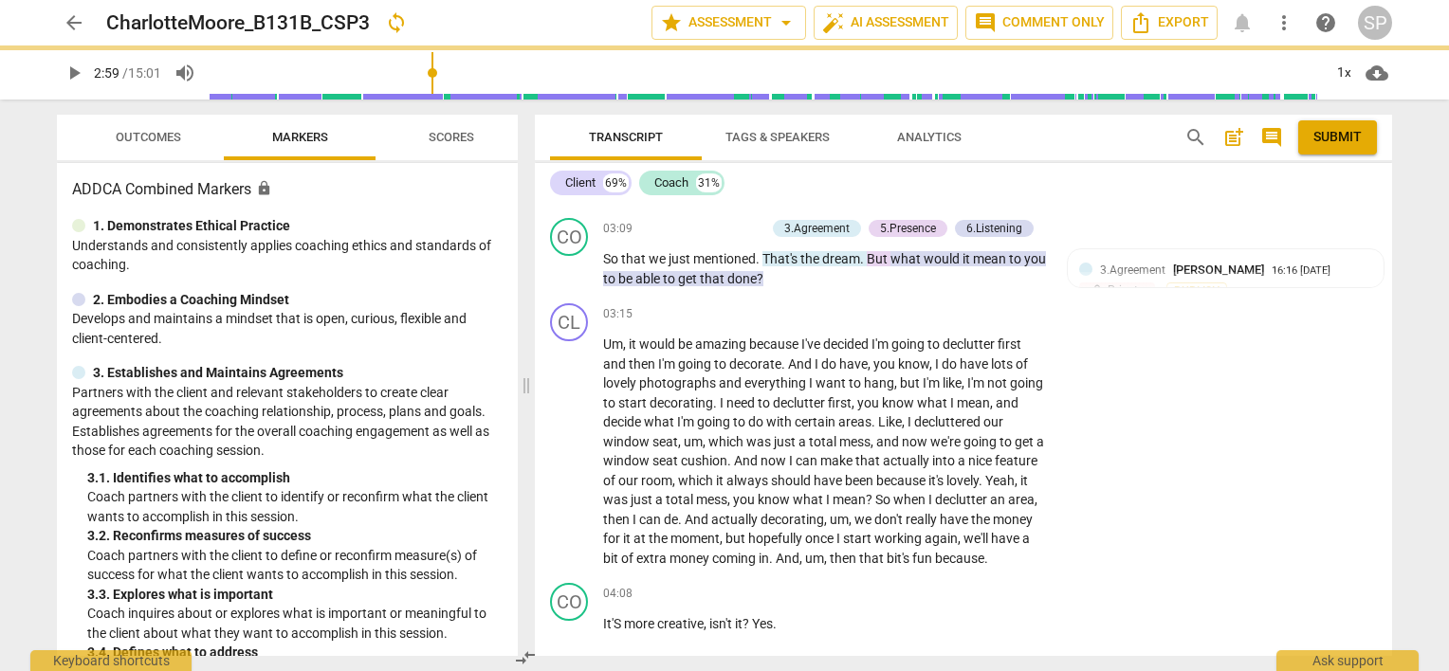
type input "180"
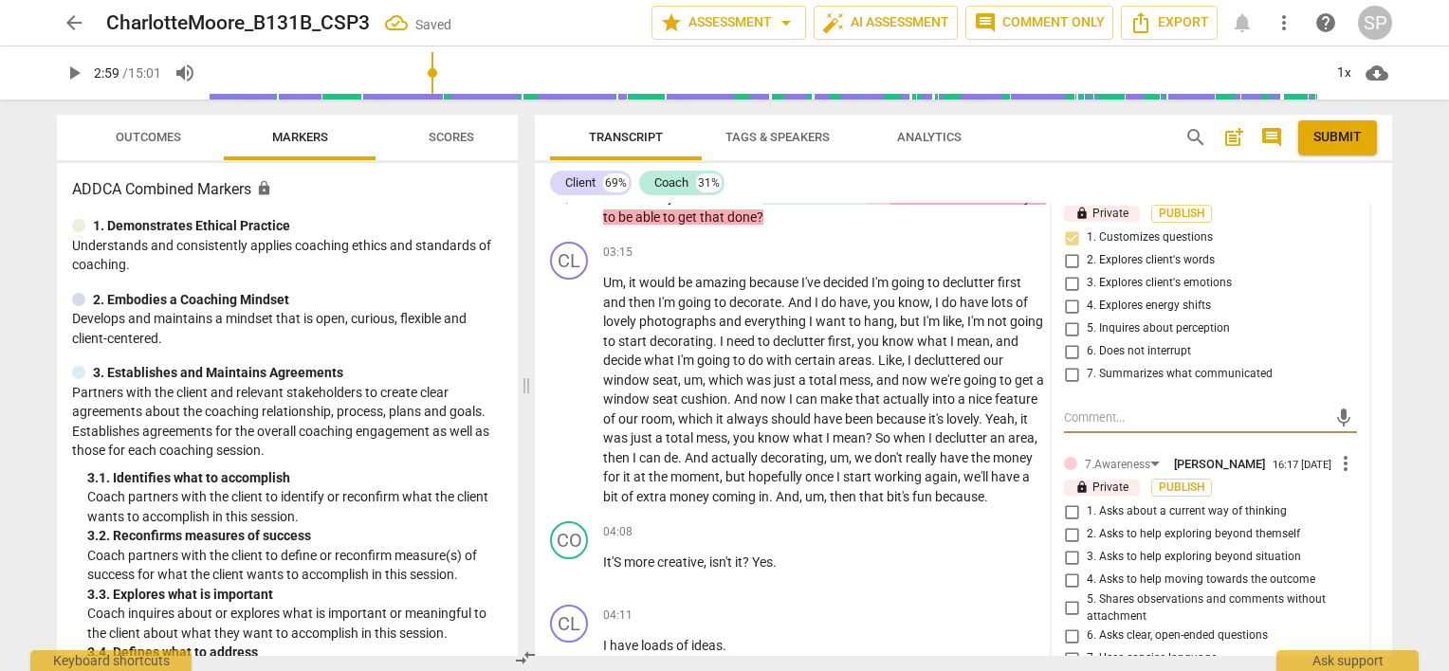
scroll to position [1719, 0]
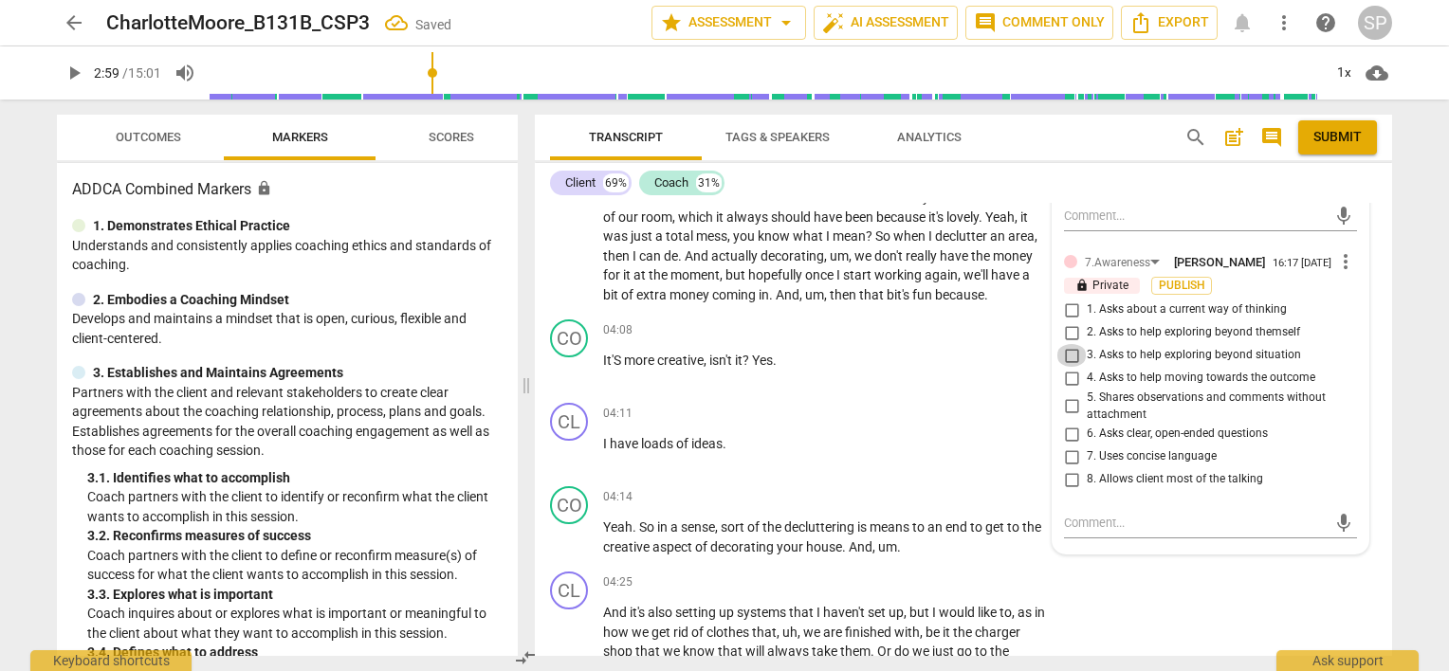
click at [1069, 351] on input "3. Asks to help exploring beyond situation" at bounding box center [1071, 355] width 30 height 23
checkbox input "true"
click at [1067, 377] on input "4. Asks to help moving towards the outcome" at bounding box center [1071, 378] width 30 height 23
checkbox input "true"
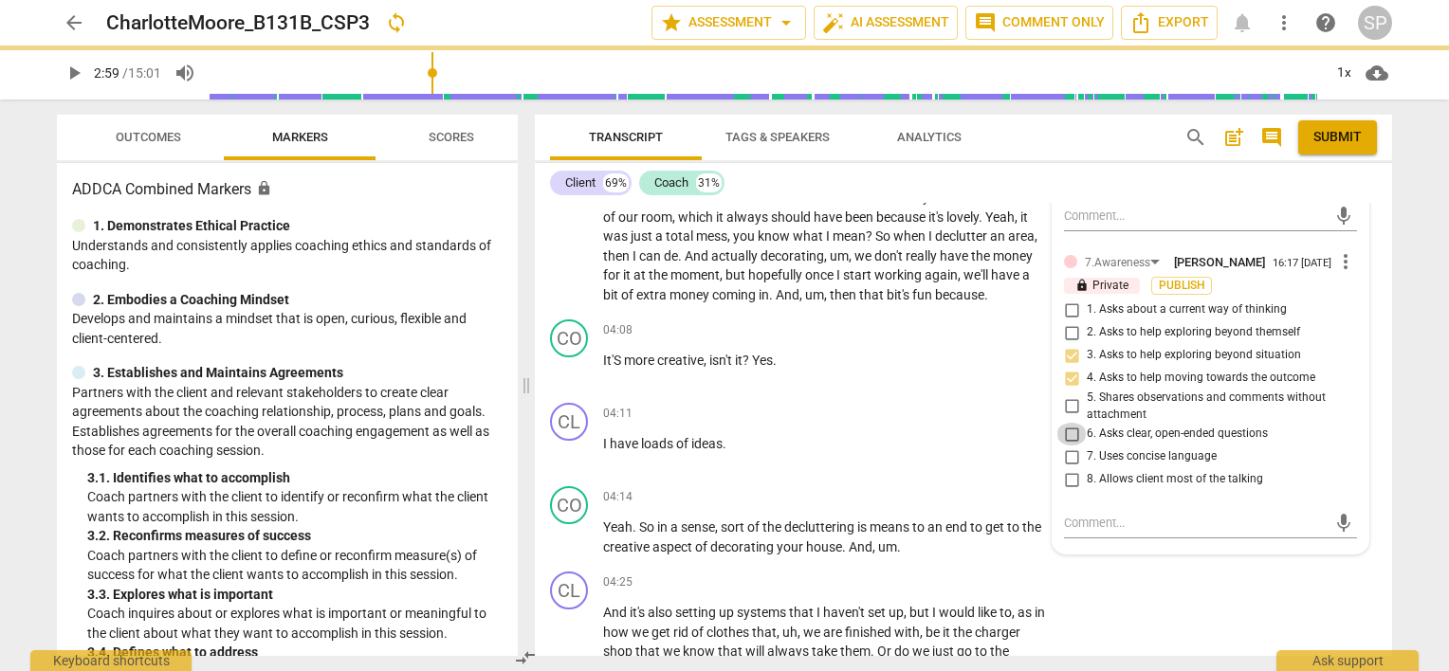
click at [1063, 433] on input "6. Asks clear, open-ended questions" at bounding box center [1071, 434] width 30 height 23
checkbox input "true"
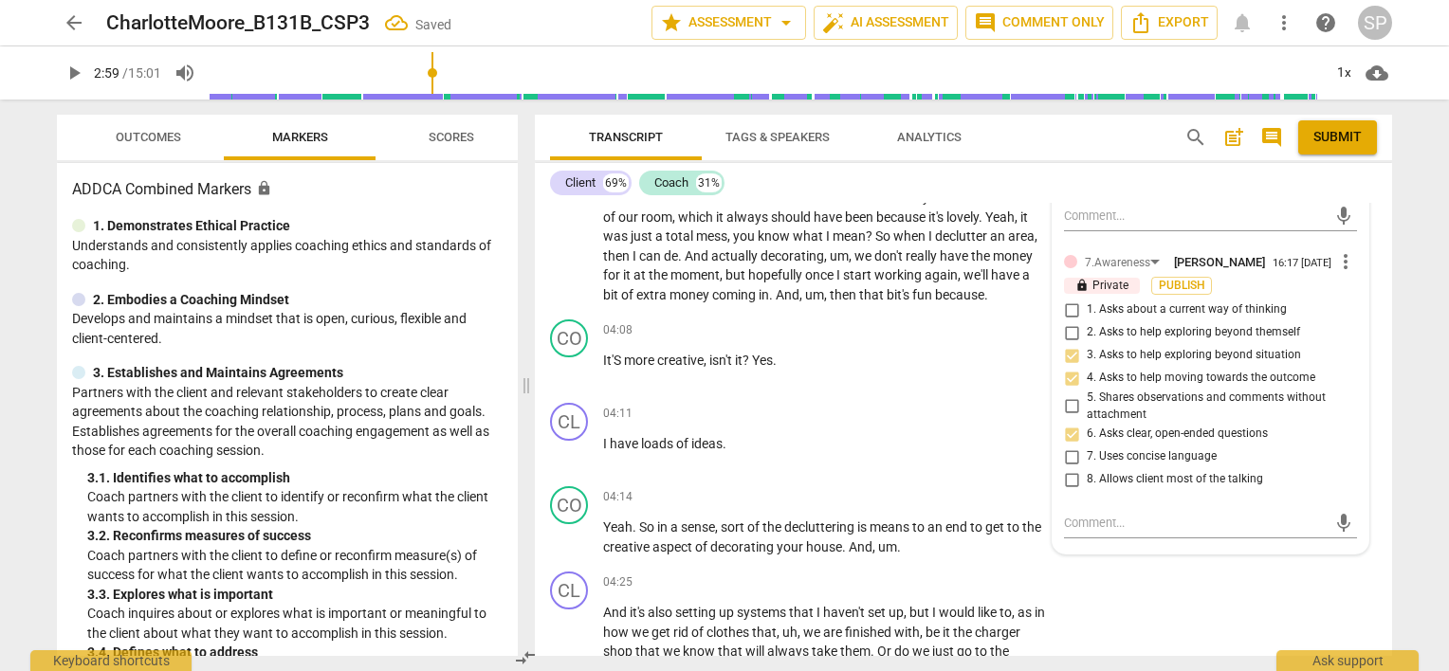
click at [1065, 449] on input "7. Uses concise language" at bounding box center [1071, 457] width 30 height 23
checkbox input "true"
click at [1097, 520] on textarea at bounding box center [1195, 523] width 263 height 18
type textarea """
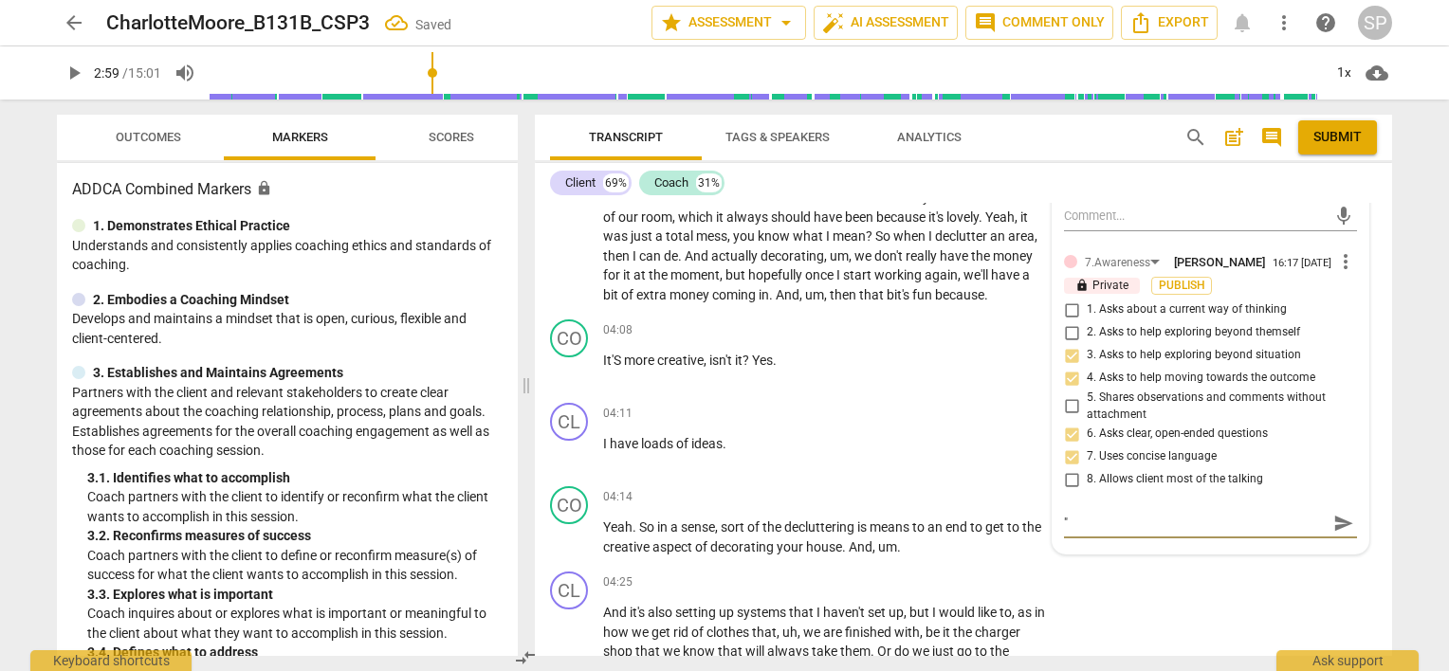
type textarea ""A"
type textarea ""An"
type textarea ""And"
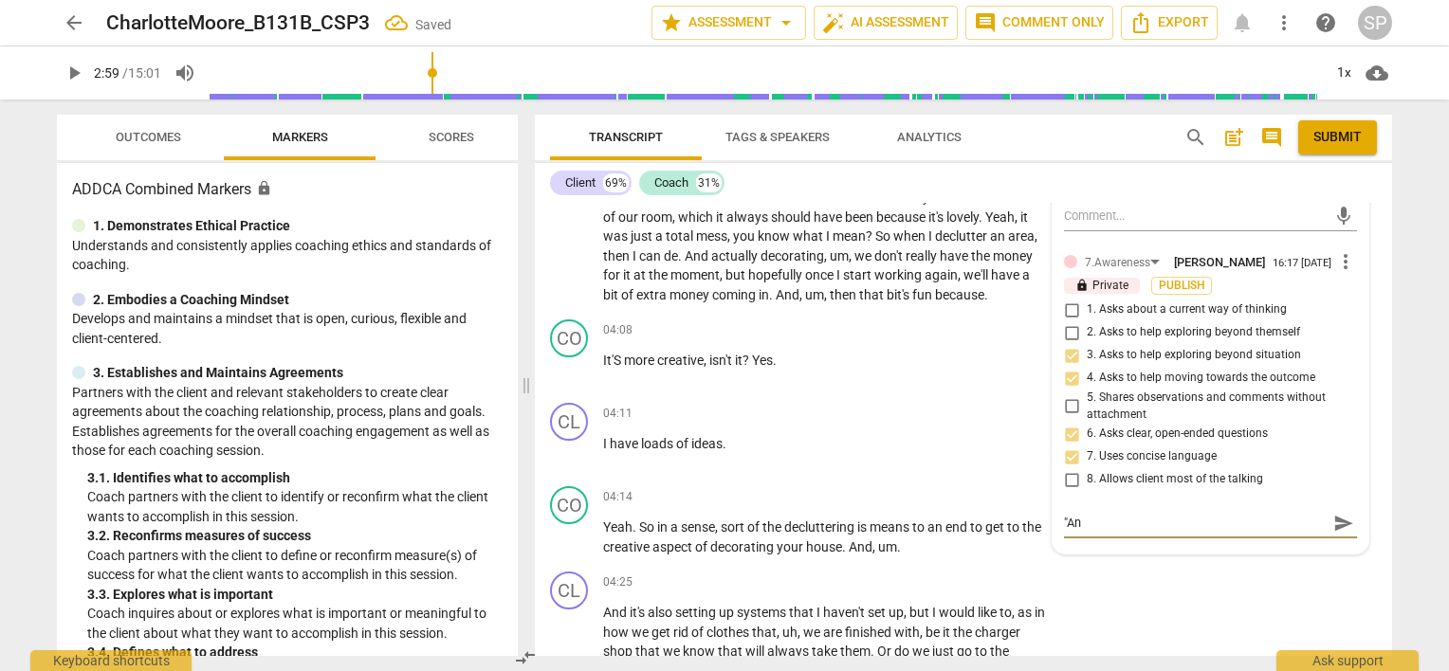
type textarea ""And"
type textarea ""And'"
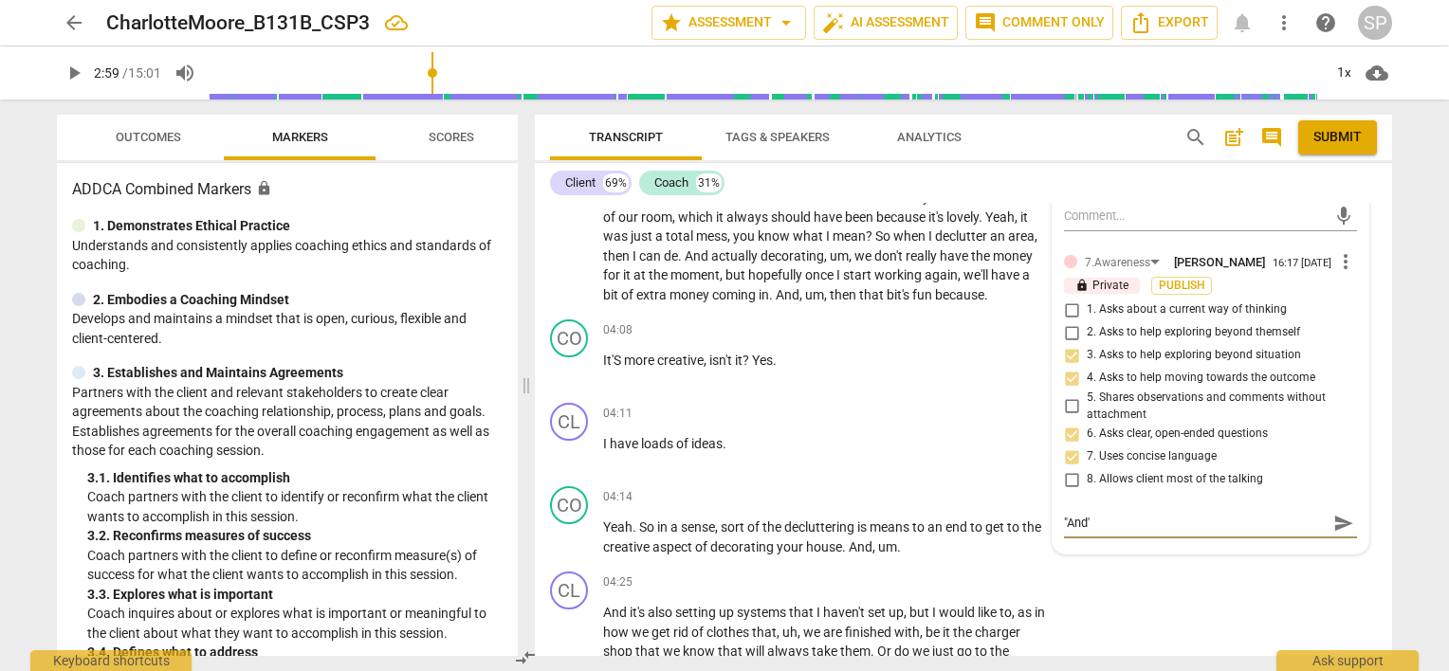
type textarea ""And'"
type textarea ""And"
type textarea ""And""
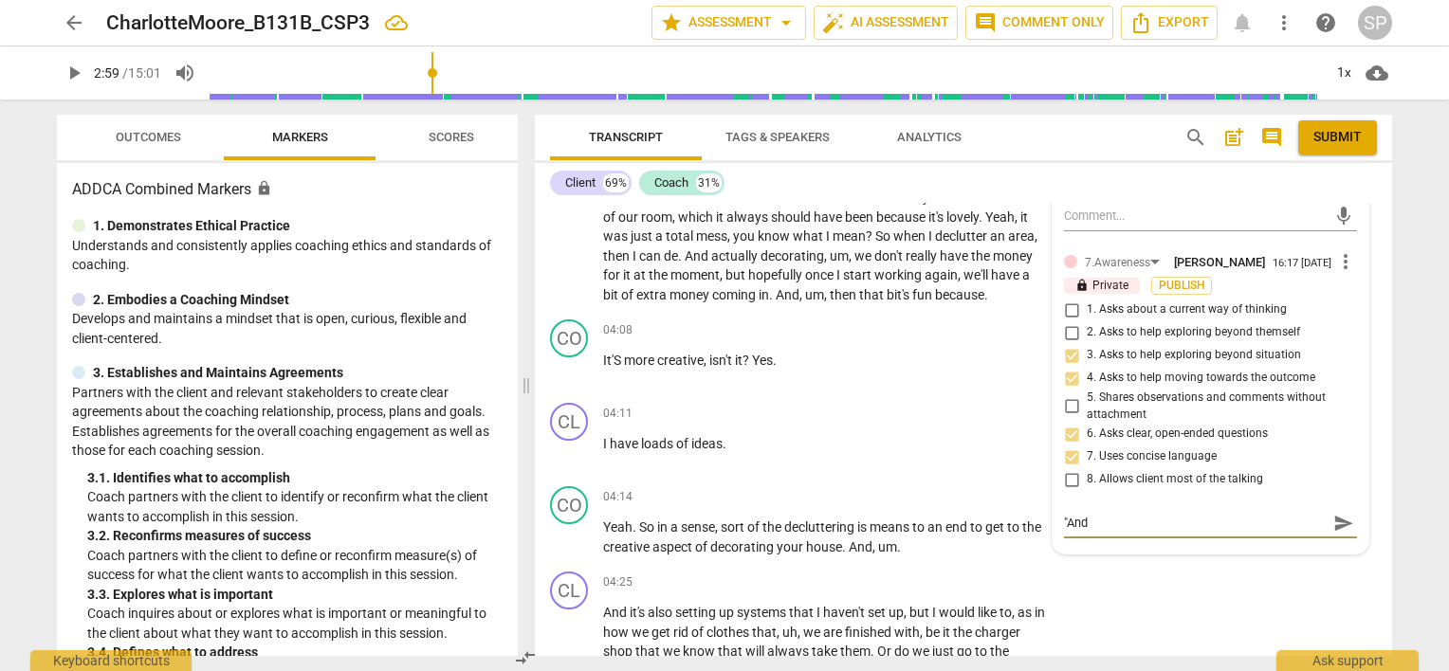
type textarea ""And""
click at [1338, 519] on span "send" at bounding box center [1343, 523] width 21 height 21
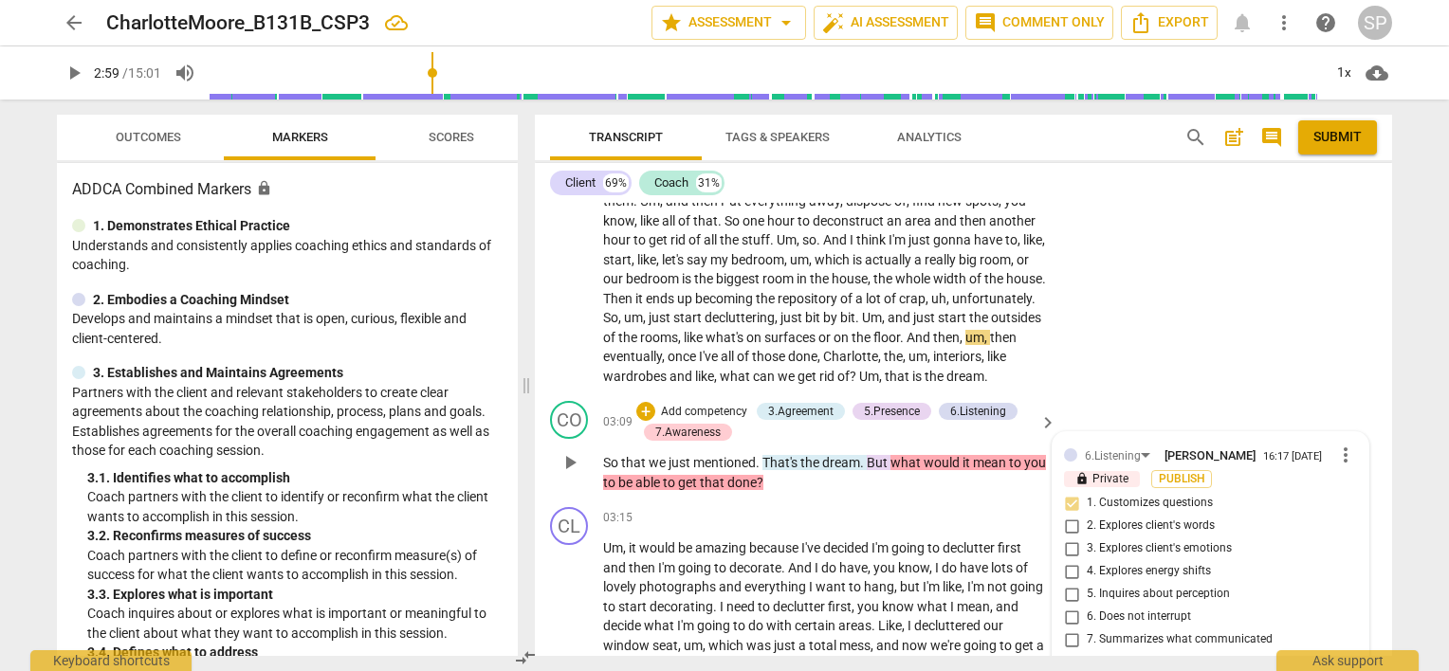
scroll to position [1245, 0]
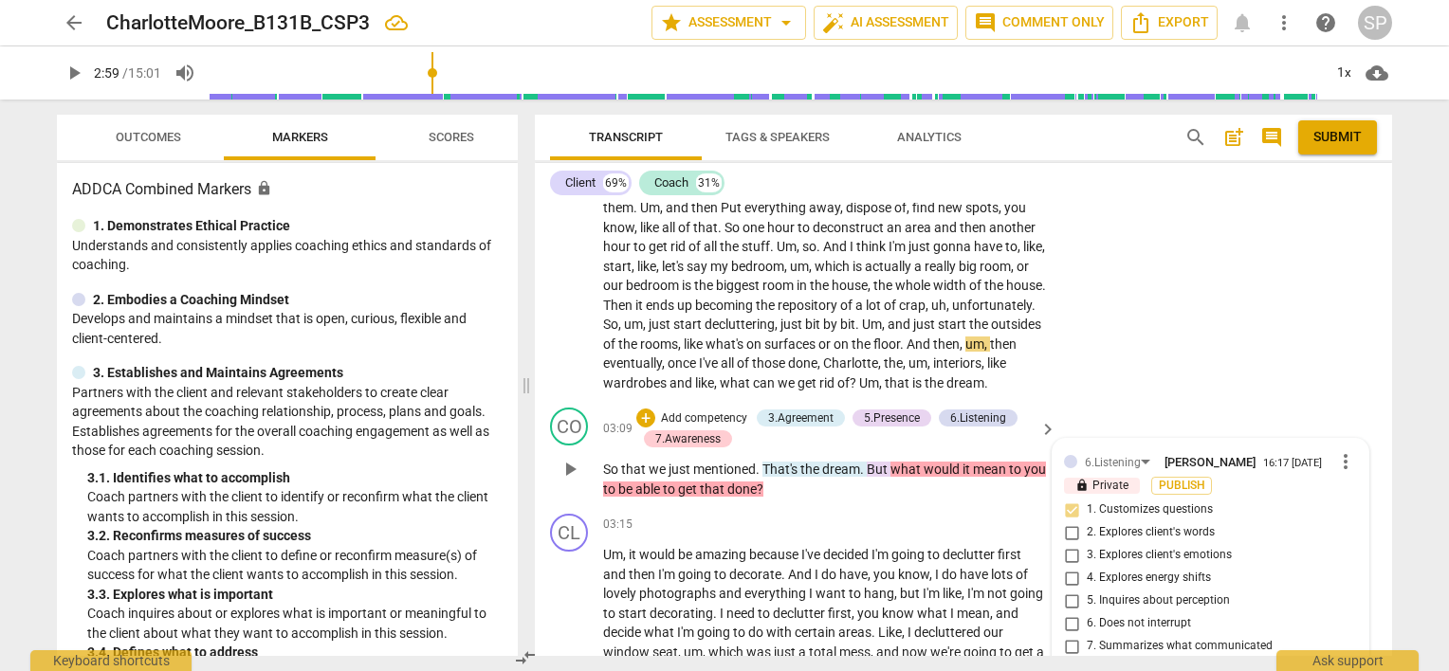
click at [569, 463] on span "play_arrow" at bounding box center [569, 469] width 23 height 23
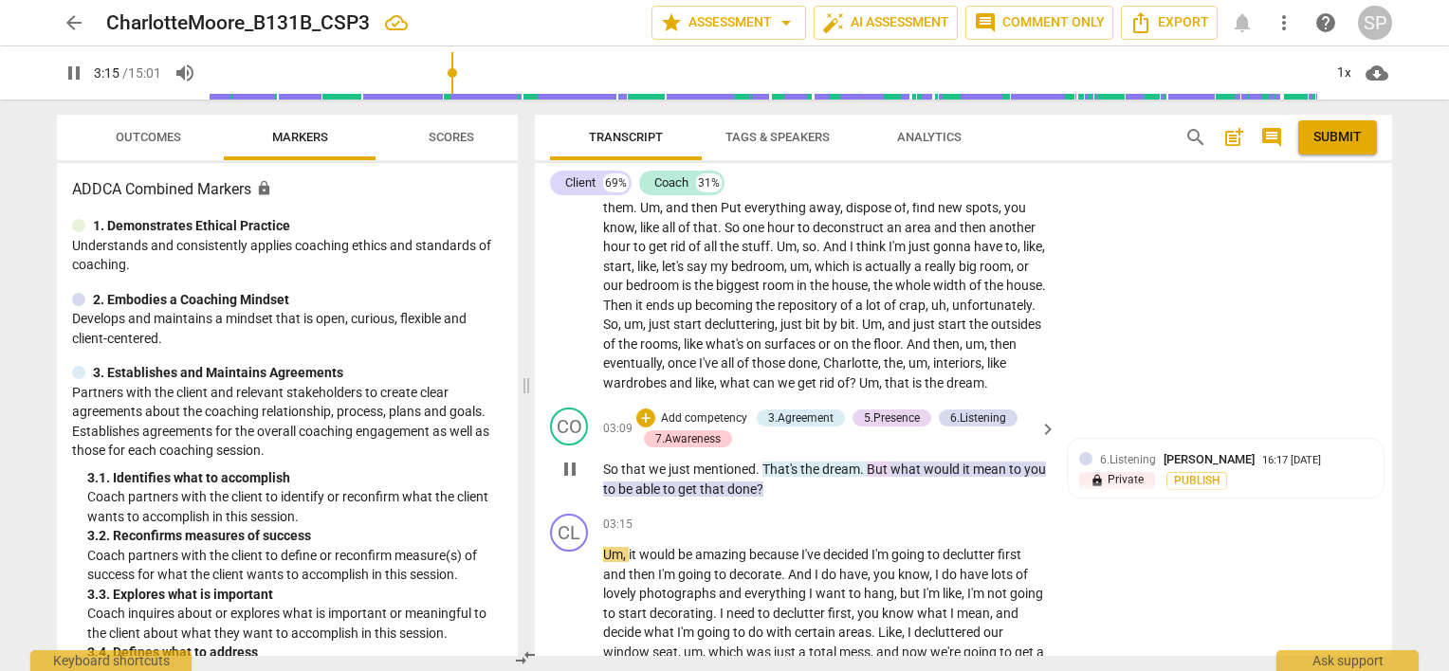
click at [567, 469] on span "pause" at bounding box center [569, 469] width 23 height 23
drag, startPoint x: 888, startPoint y: 462, endPoint x: 891, endPoint y: 486, distance: 24.8
click at [891, 486] on p "So that we just mentioned . That's the dream . But what would it mean to you to…" at bounding box center [825, 479] width 444 height 39
click at [645, 411] on div "+" at bounding box center [645, 418] width 19 height 19
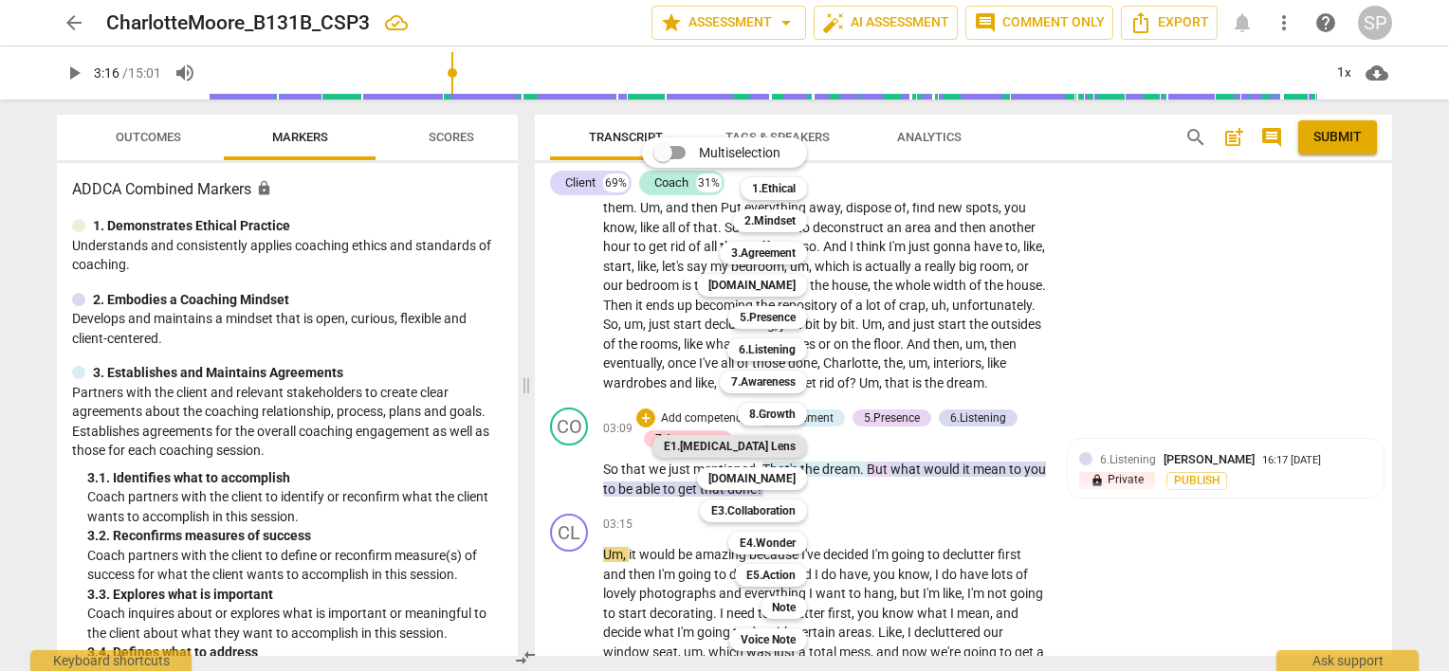
click at [776, 440] on b "E1.[MEDICAL_DATA] Lens" at bounding box center [730, 446] width 132 height 23
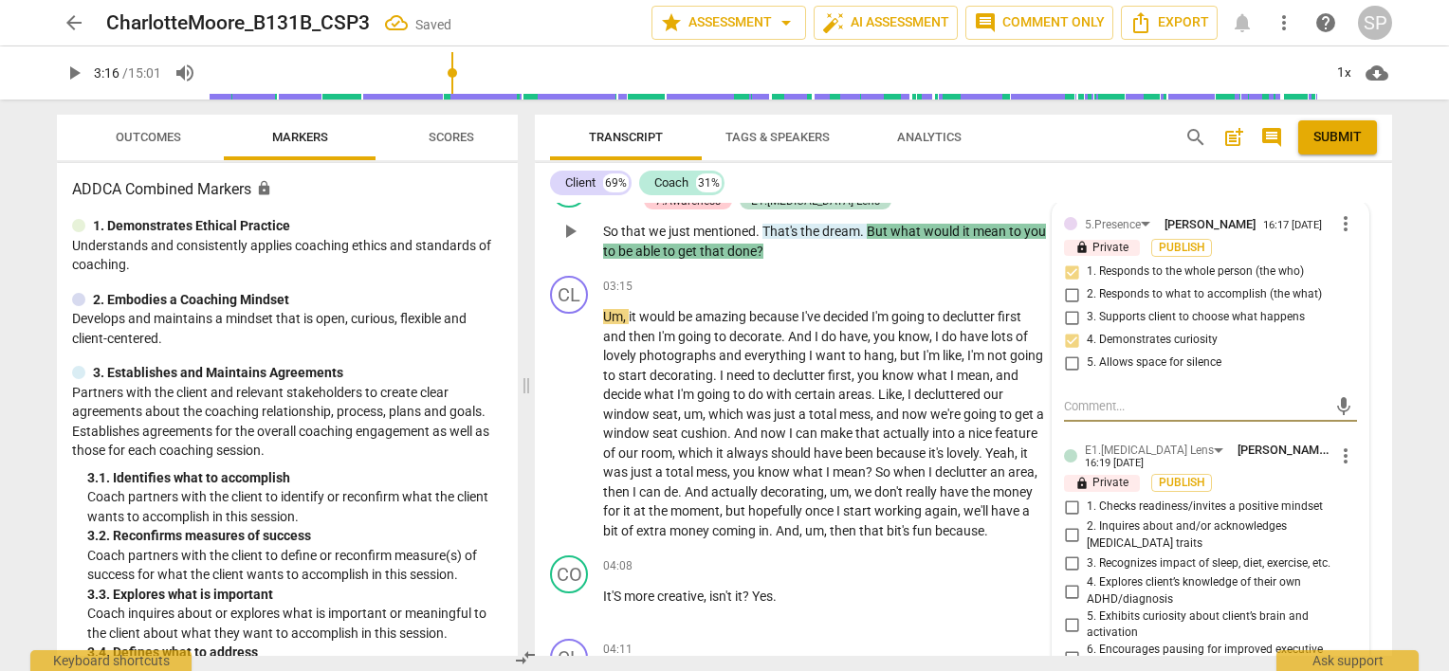
scroll to position [1529, 0]
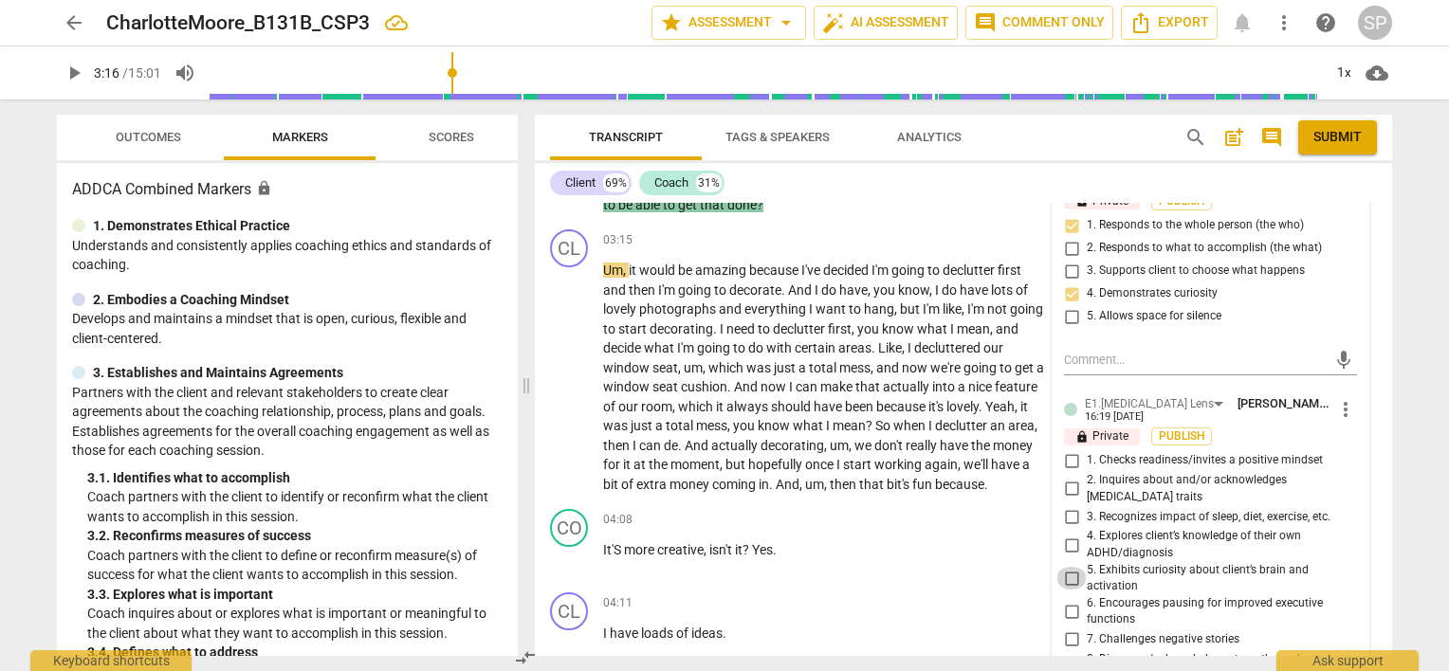
click at [1072, 567] on input "5. Exhibits curiosity about client’s brain and activation" at bounding box center [1071, 578] width 30 height 23
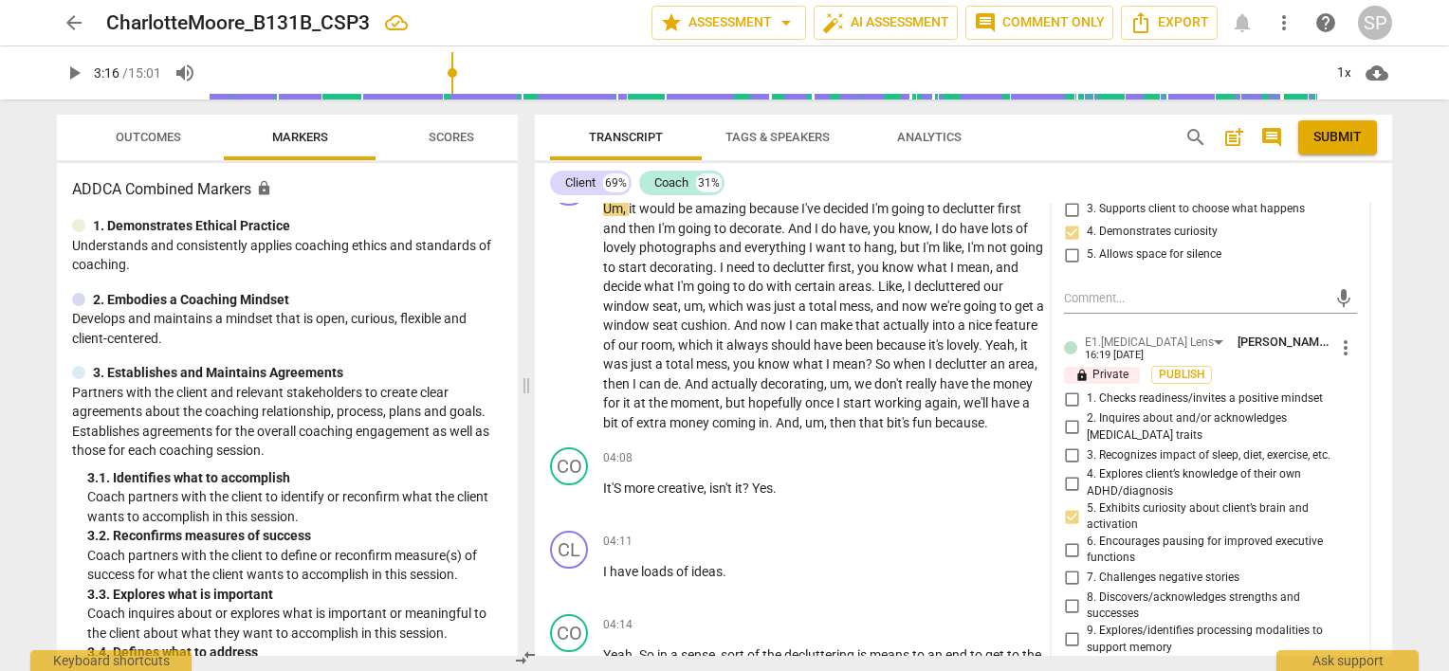
scroll to position [1624, 0]
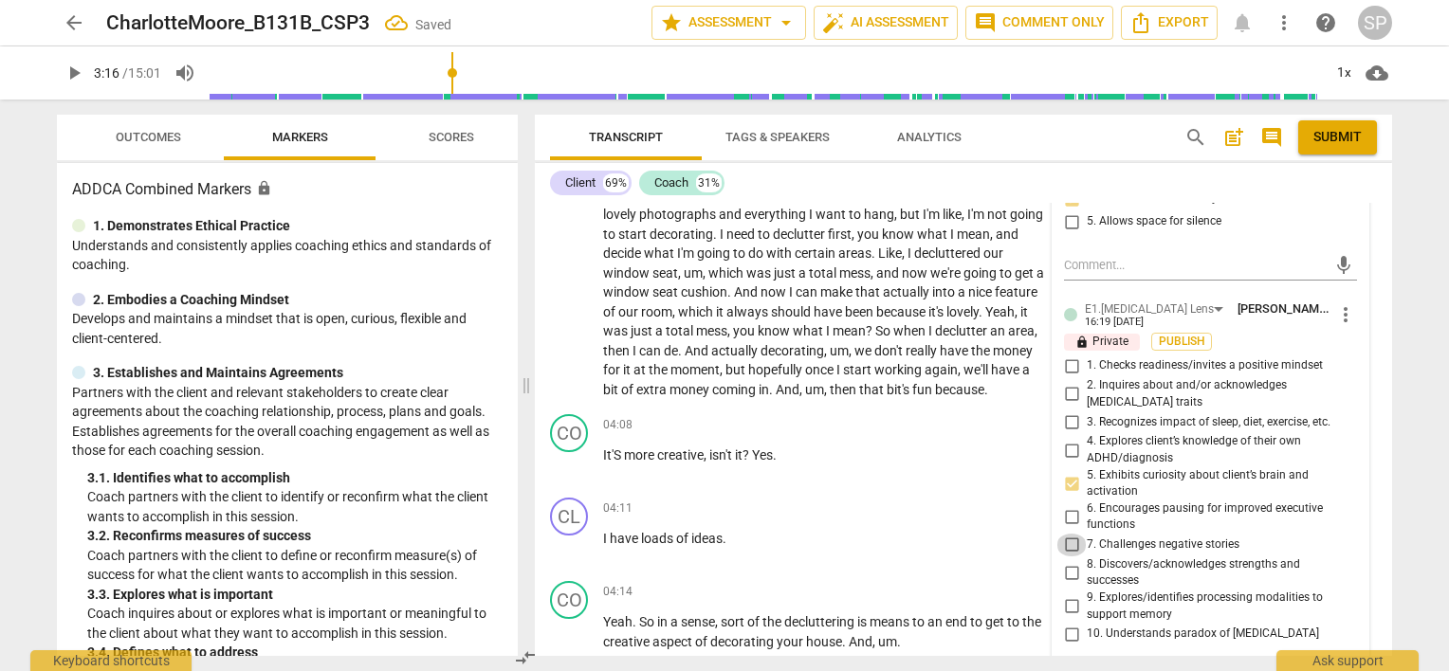
click at [1069, 534] on input "7. Challenges negative stories" at bounding box center [1071, 545] width 30 height 23
click at [1069, 623] on input "10. Understands paradox of [MEDICAL_DATA]" at bounding box center [1071, 634] width 30 height 23
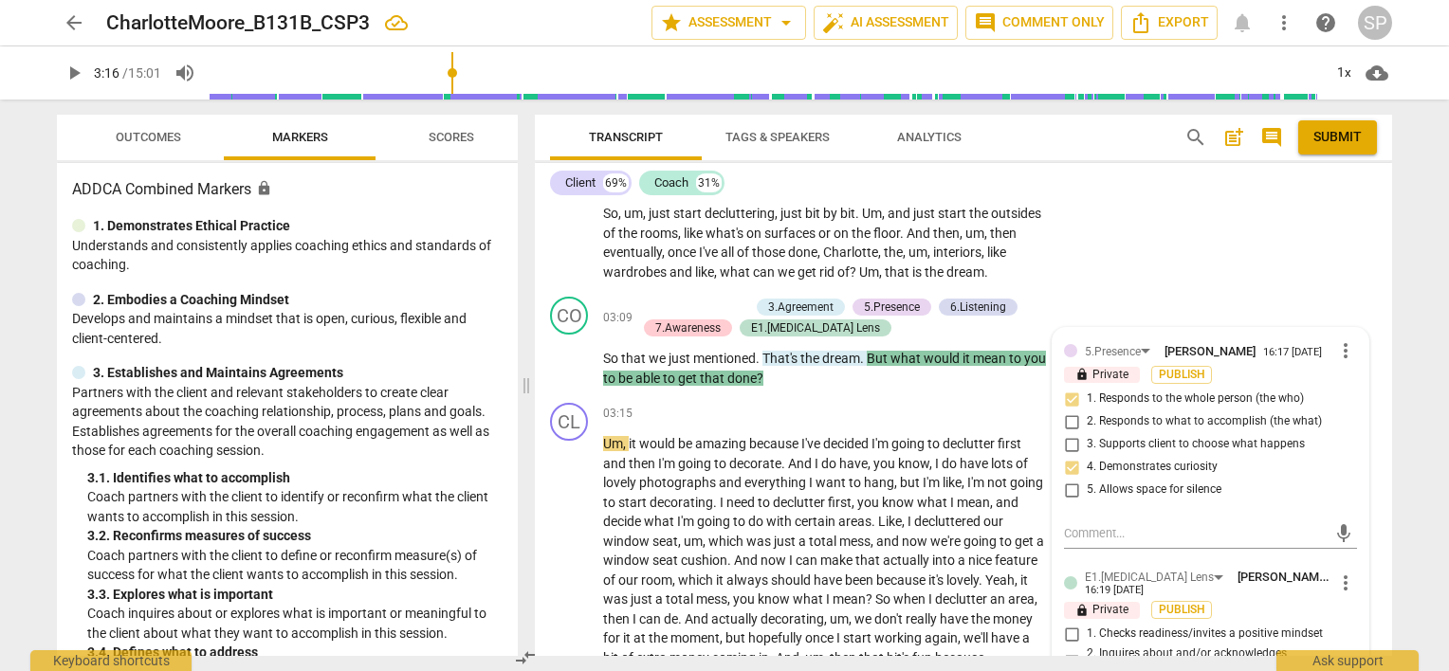
scroll to position [1340, 0]
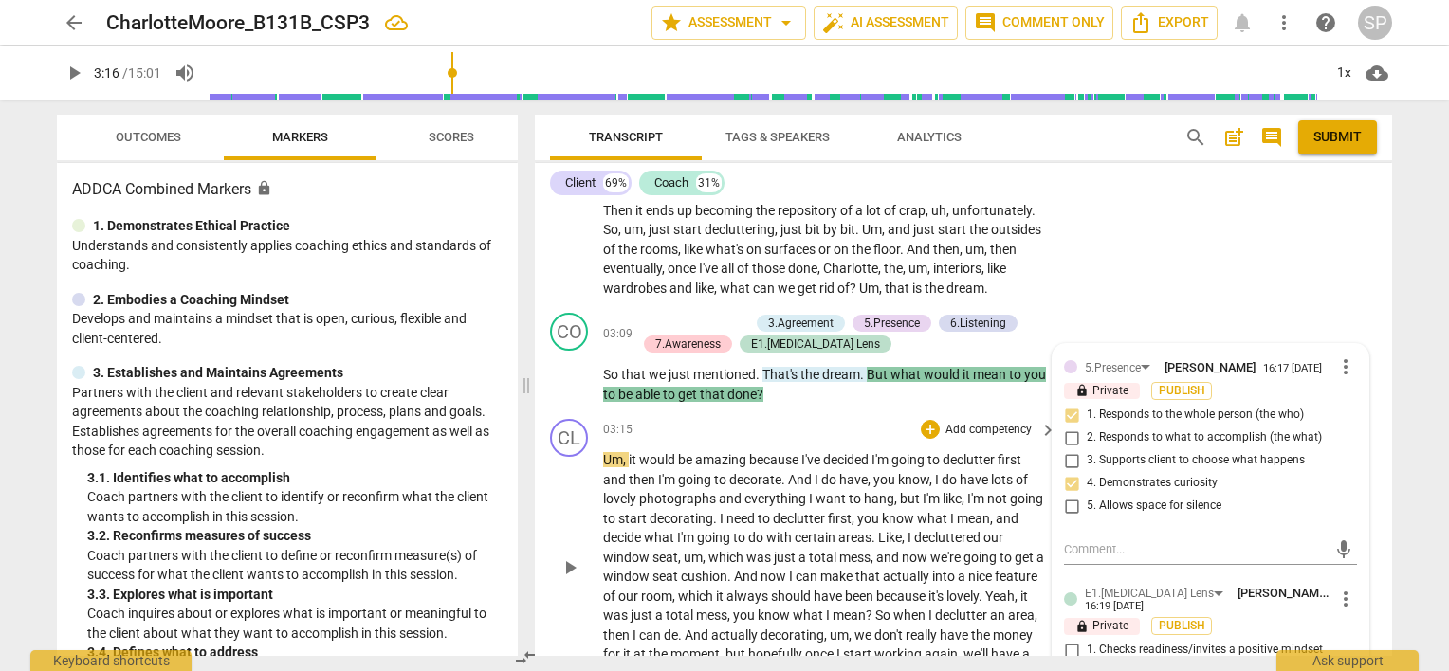
click at [838, 415] on div "CL play_arrow pause 03:15 + Add competency keyboard_arrow_right Um , it would b…" at bounding box center [963, 551] width 857 height 280
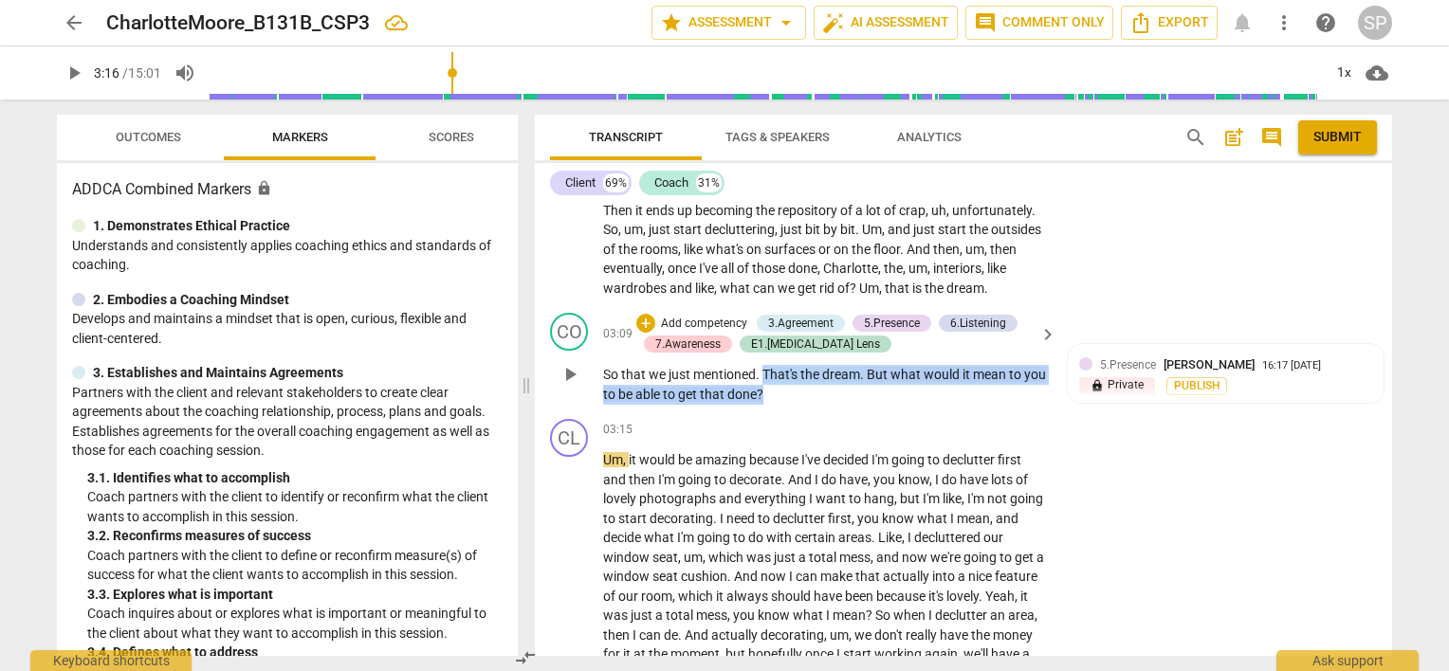
drag, startPoint x: 762, startPoint y: 364, endPoint x: 797, endPoint y: 395, distance: 47.0
click at [797, 395] on p "So that we just mentioned . That's the dream . But what would it mean to you to…" at bounding box center [825, 384] width 444 height 39
click at [644, 319] on div "+" at bounding box center [645, 323] width 19 height 19
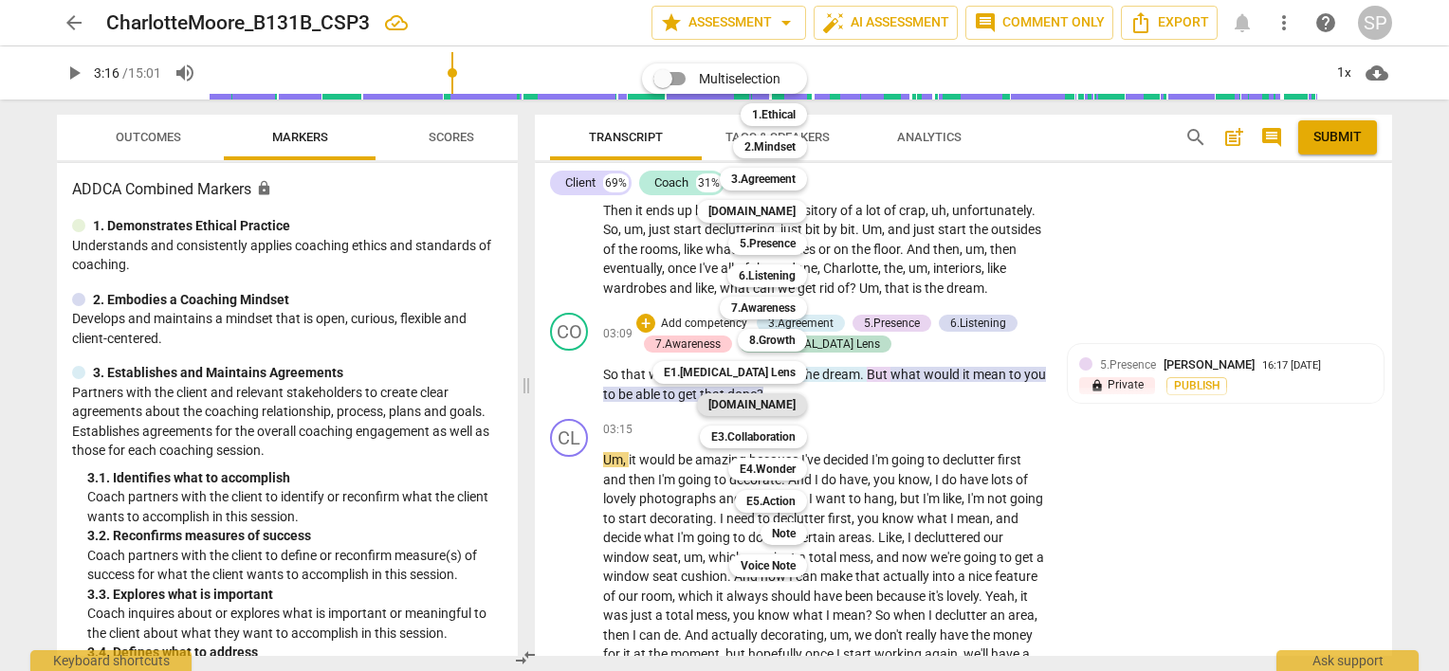
click at [784, 407] on b "[DOMAIN_NAME]" at bounding box center [751, 404] width 87 height 23
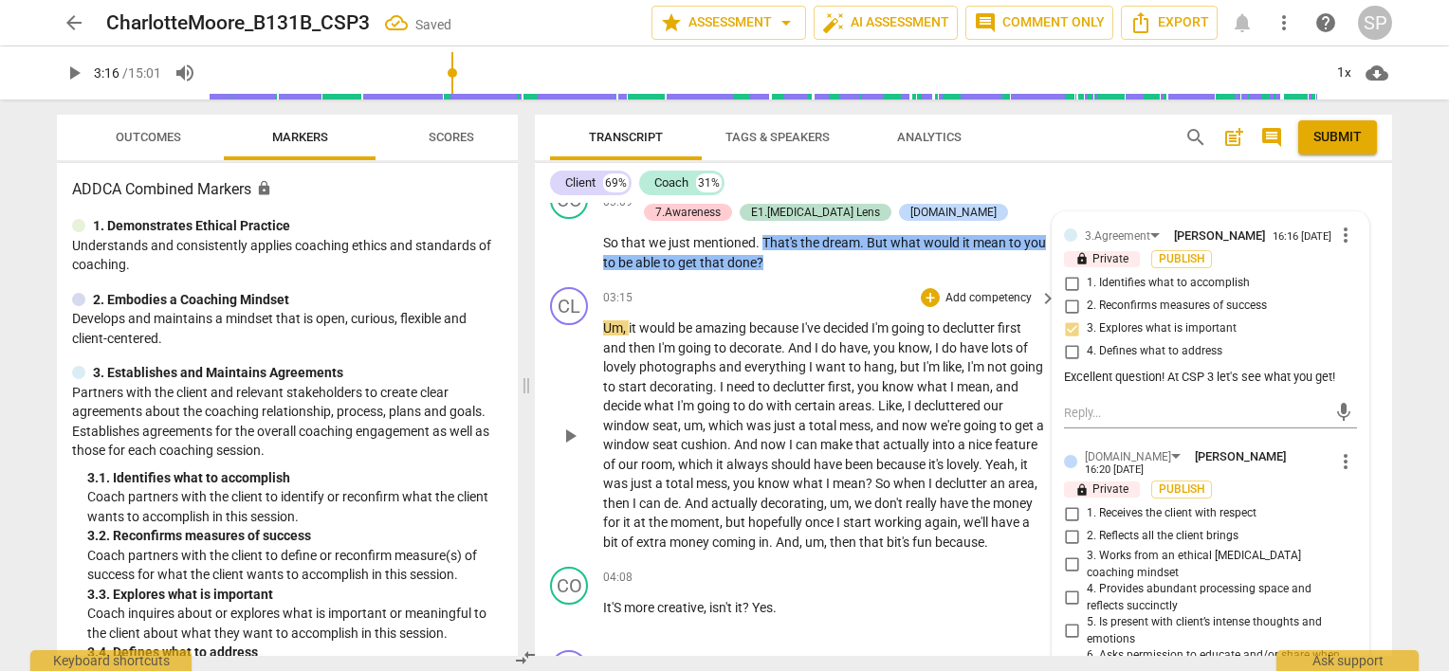
scroll to position [1624, 0]
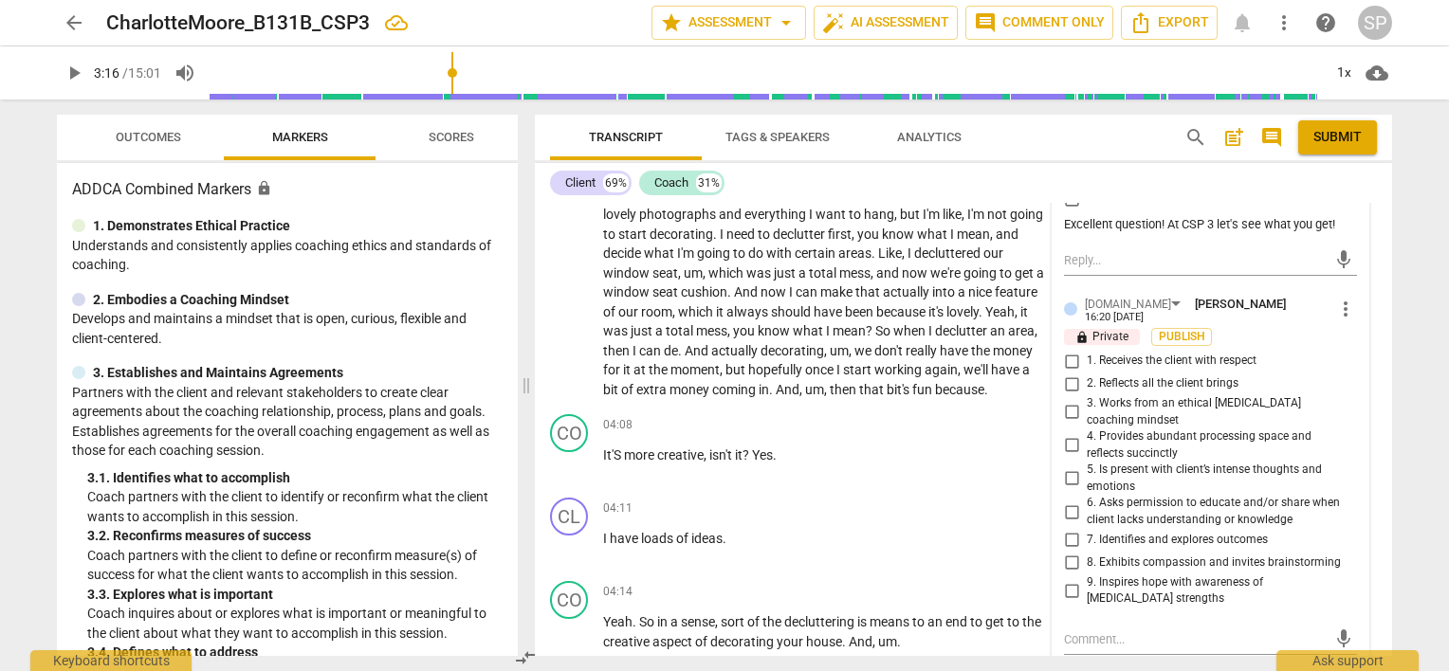
click at [1069, 434] on input "4. Provides abundant processing space and reflects succinctly" at bounding box center [1071, 445] width 30 height 23
click at [1066, 552] on input "8. Exhibits compassion and invites brainstorming" at bounding box center [1071, 563] width 30 height 23
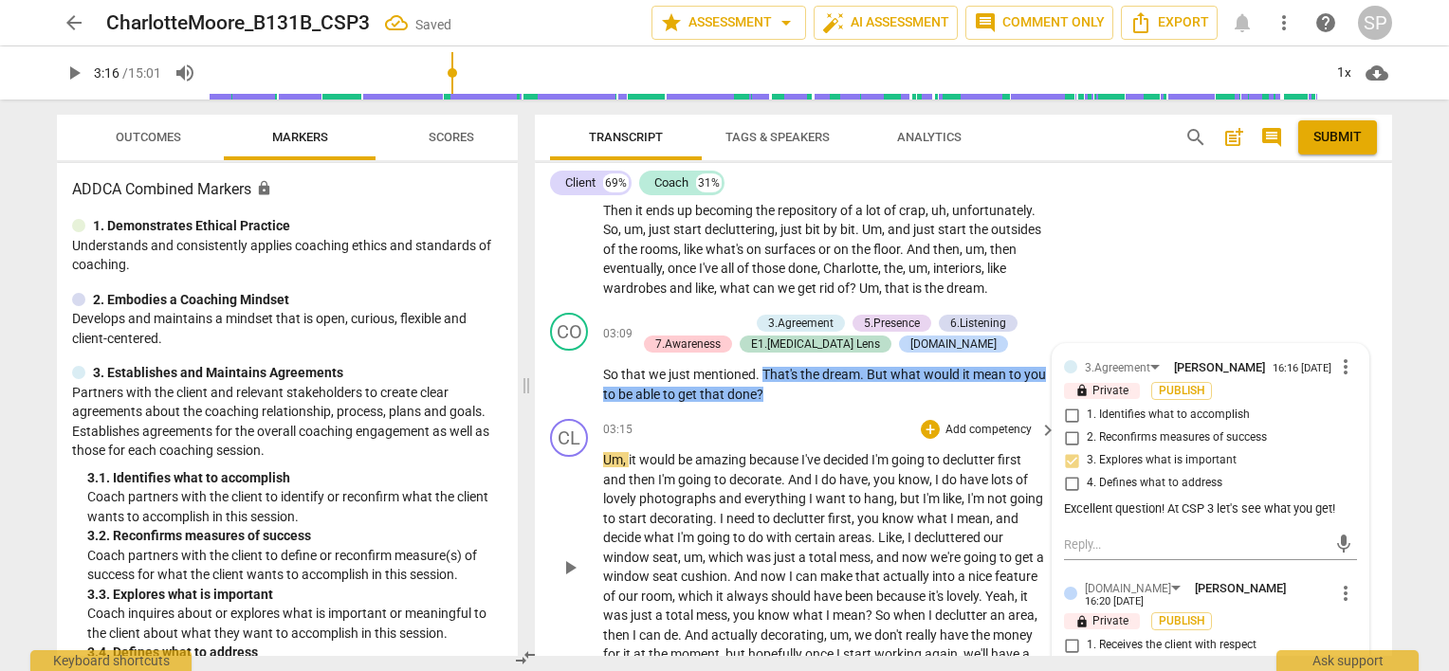
click at [841, 438] on div "03:15 + Add competency keyboard_arrow_right Um , it would be amazing because I'…" at bounding box center [830, 551] width 455 height 265
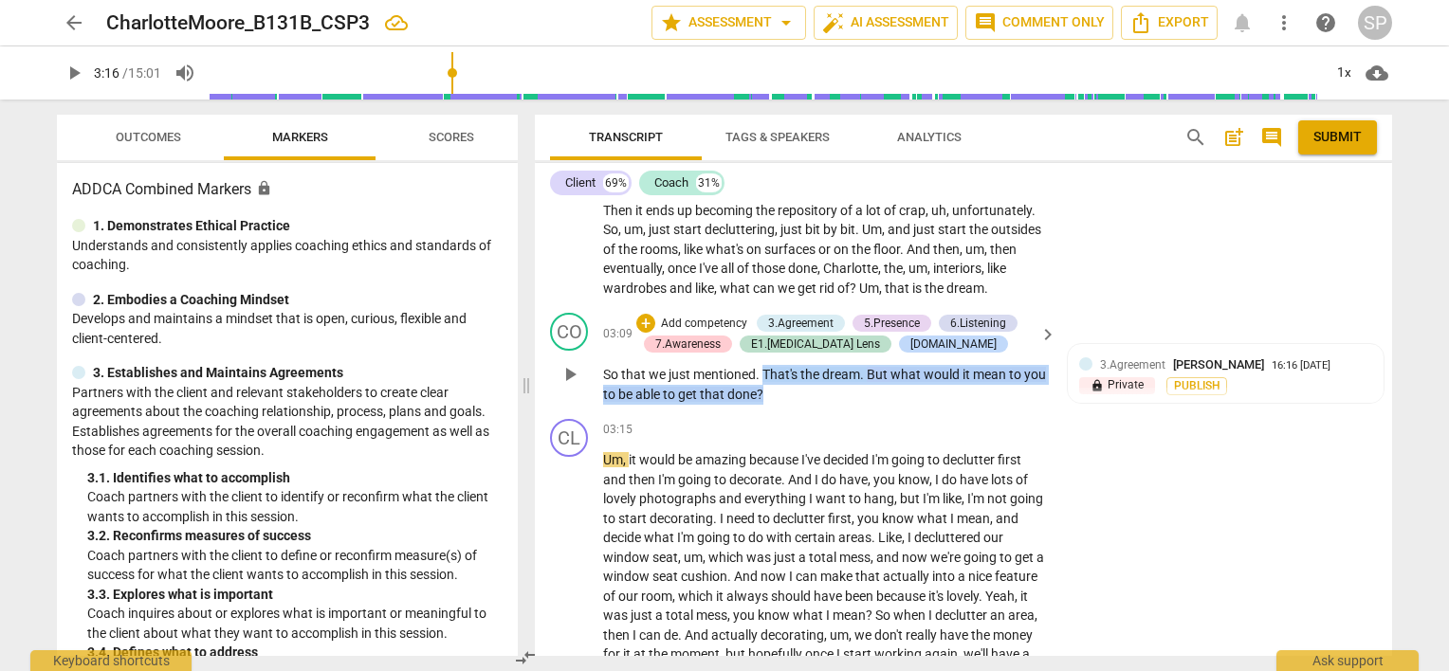
drag, startPoint x: 762, startPoint y: 364, endPoint x: 792, endPoint y: 393, distance: 41.6
click at [792, 393] on p "So that we just mentioned . That's the dream . But what would it mean to you to…" at bounding box center [825, 384] width 444 height 39
click at [636, 320] on div "+" at bounding box center [645, 323] width 19 height 19
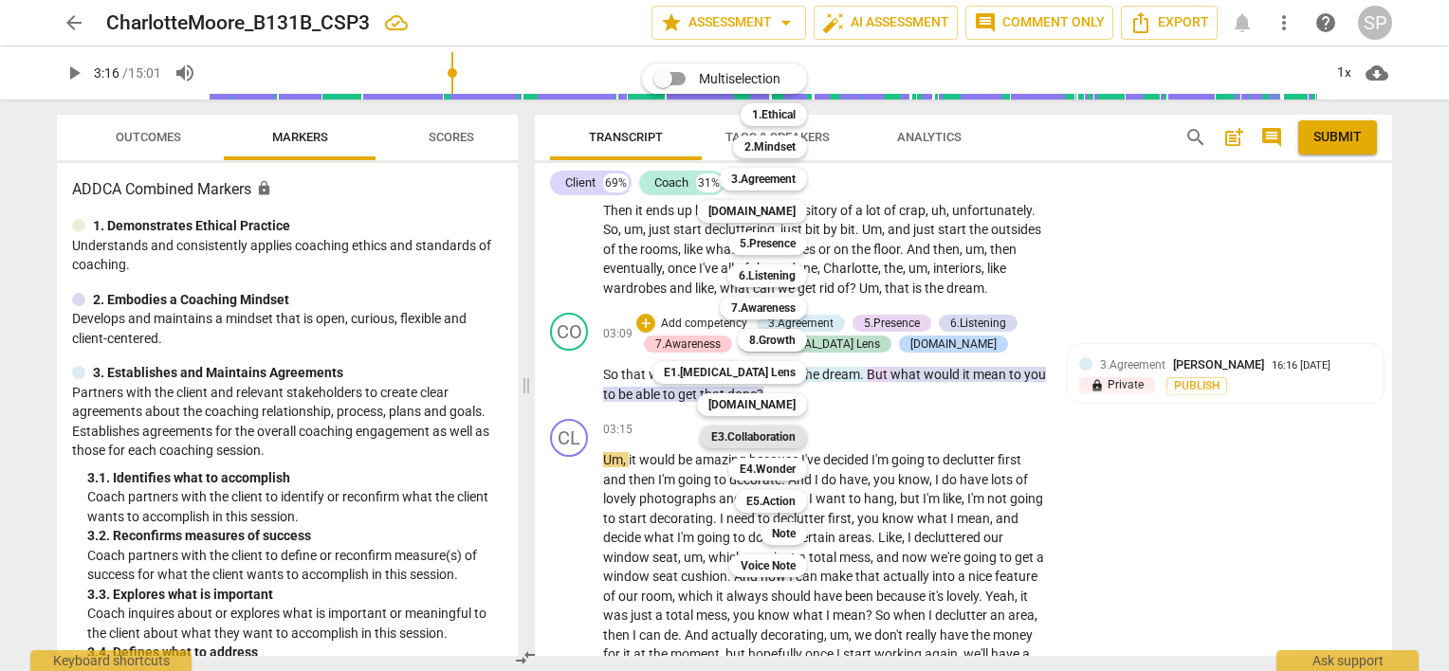
click at [762, 434] on b "E3.Collaboration" at bounding box center [753, 437] width 84 height 23
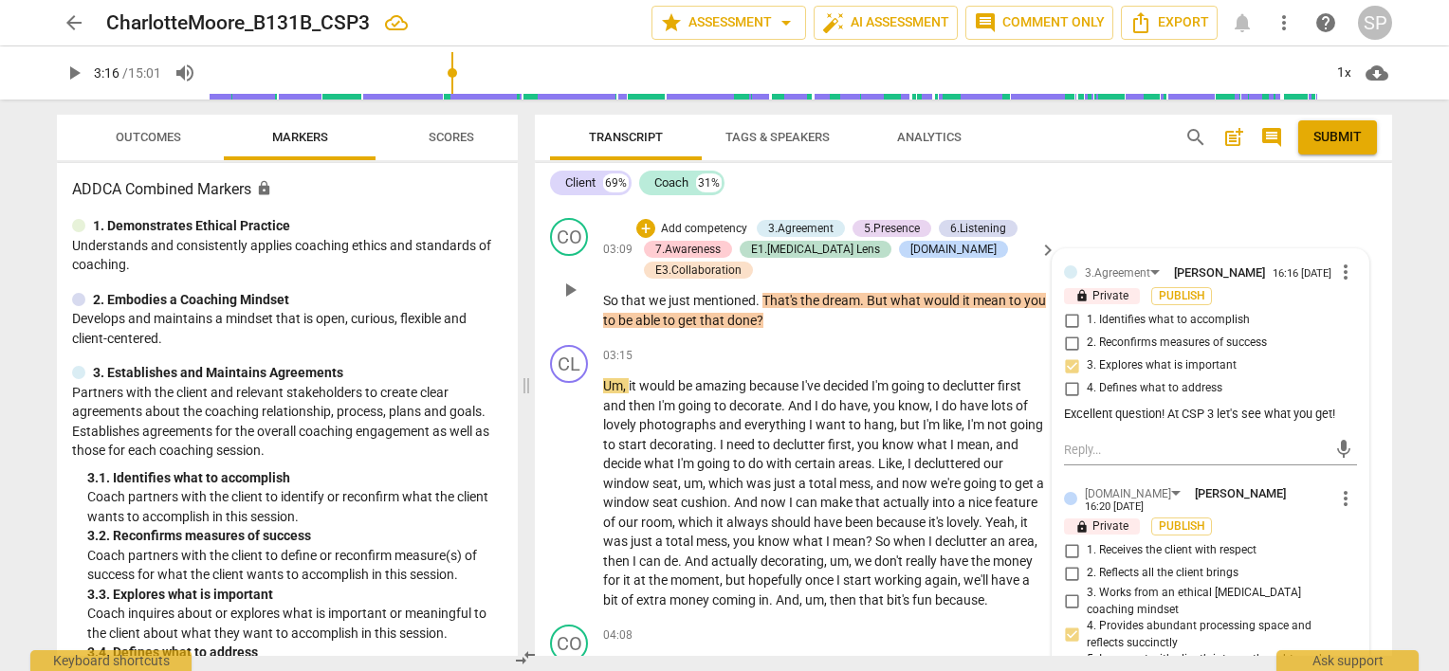
scroll to position [1814, 0]
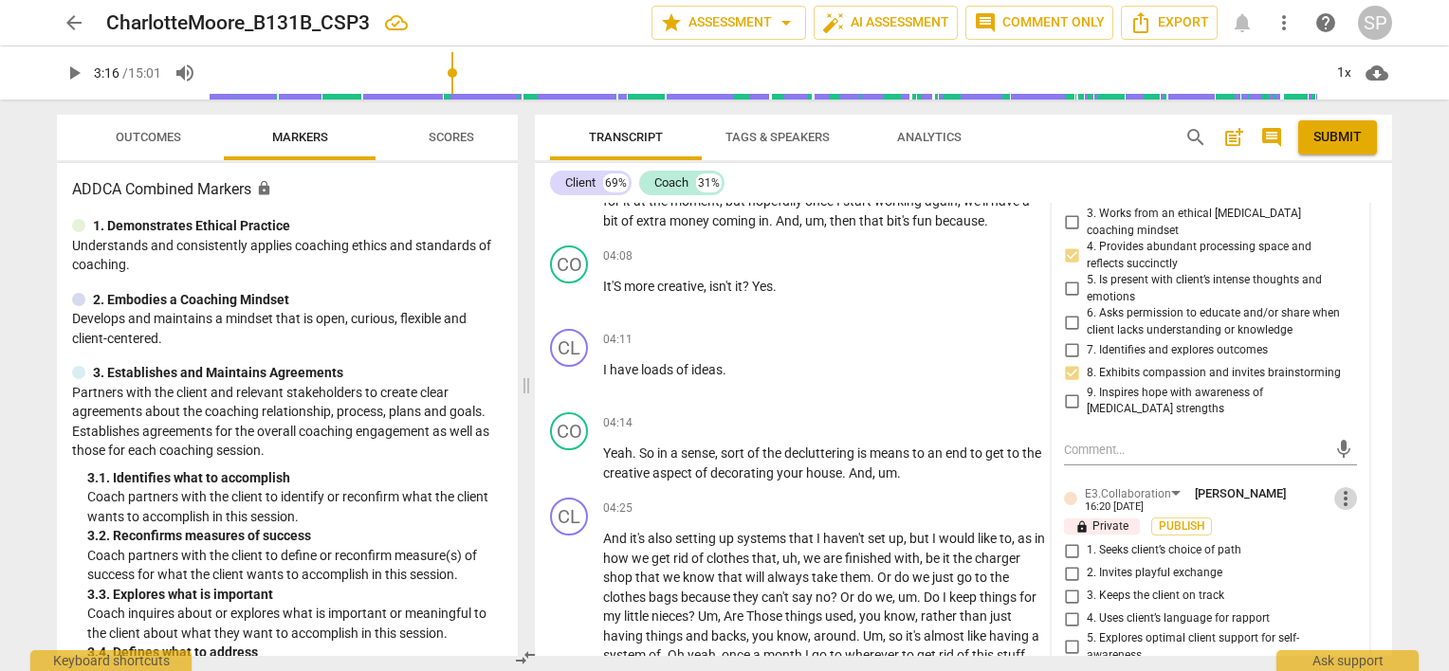
click at [1344, 487] on span "more_vert" at bounding box center [1345, 498] width 23 height 23
click at [1346, 501] on li "Delete" at bounding box center [1360, 504] width 65 height 36
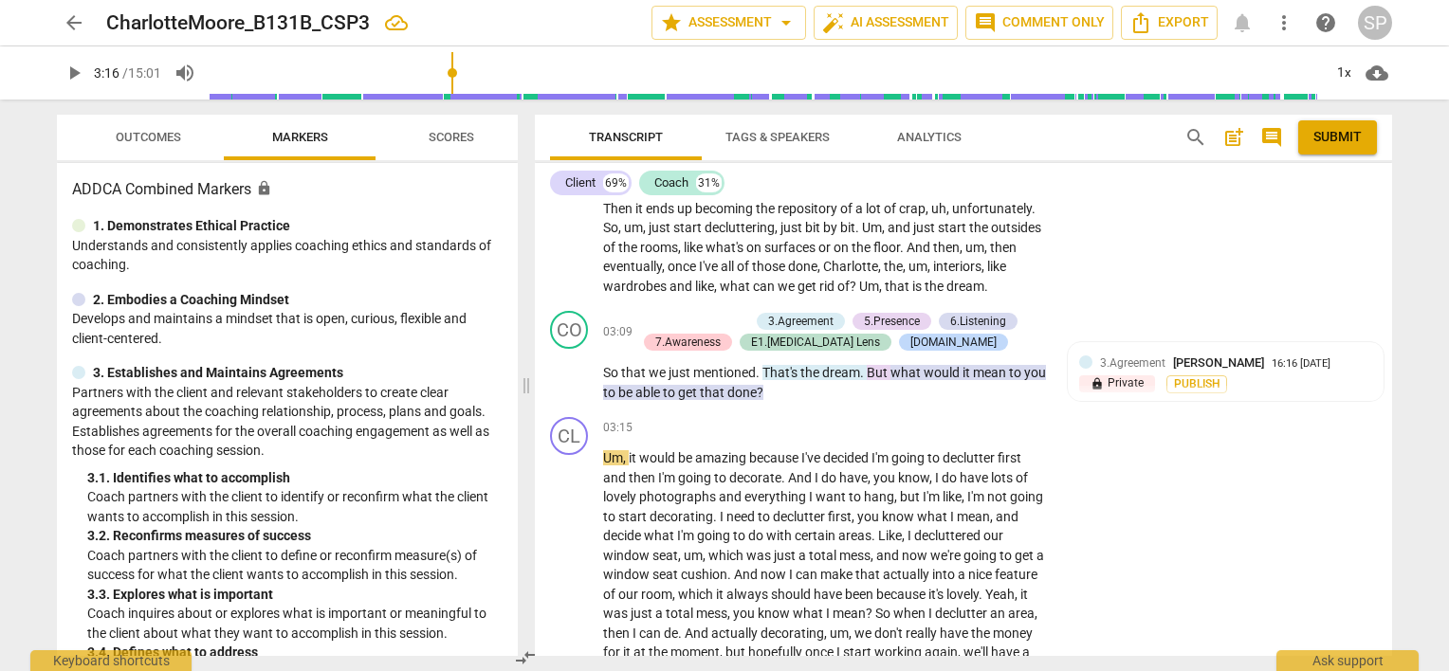
scroll to position [1340, 0]
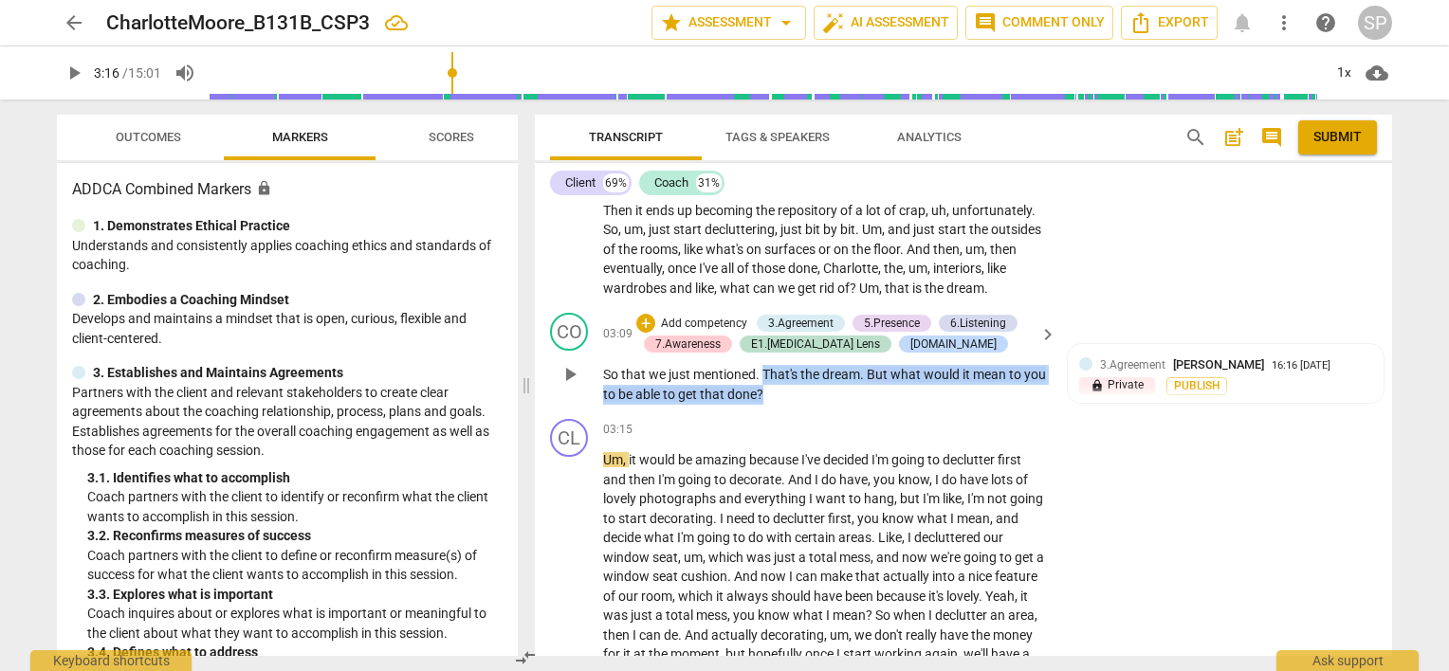
drag, startPoint x: 761, startPoint y: 366, endPoint x: 800, endPoint y: 401, distance: 52.4
click at [800, 401] on p "So that we just mentioned . That's the dream . But what would it mean to you to…" at bounding box center [825, 384] width 444 height 39
click at [645, 325] on div "+" at bounding box center [645, 323] width 19 height 19
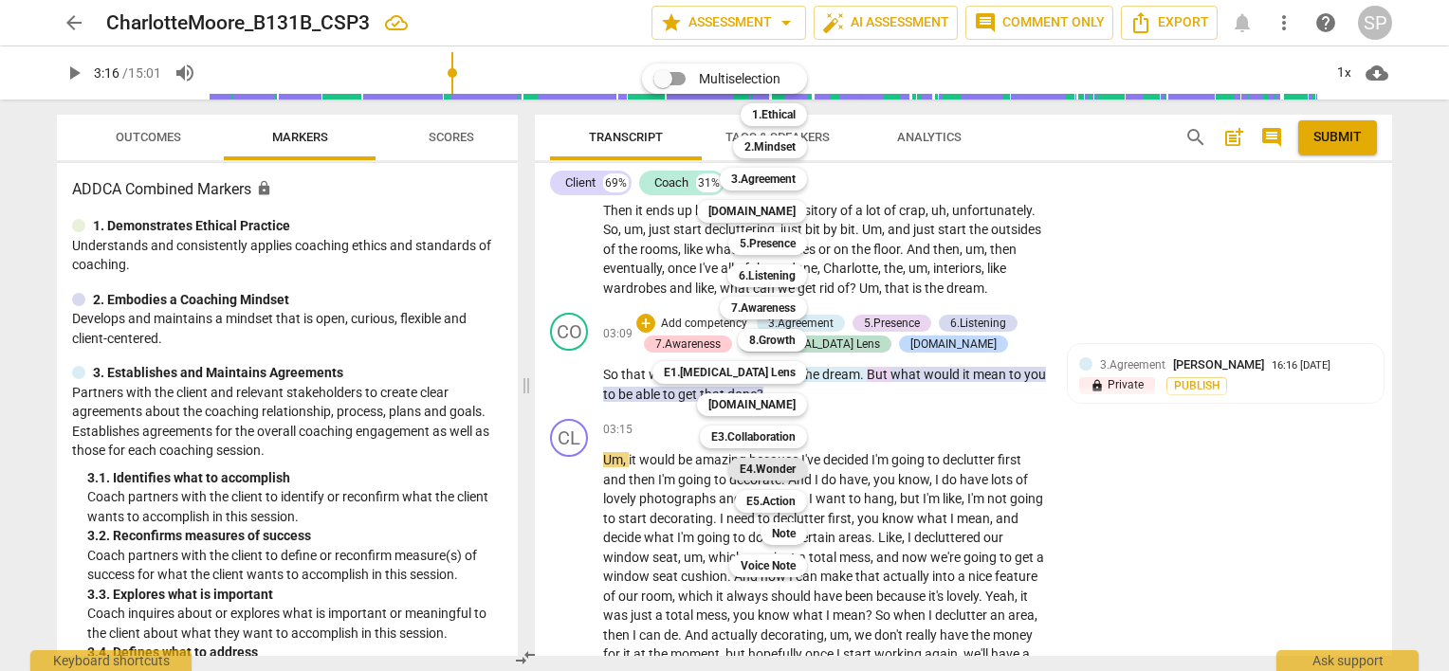
click at [775, 469] on b "E4.Wonder" at bounding box center [768, 469] width 56 height 23
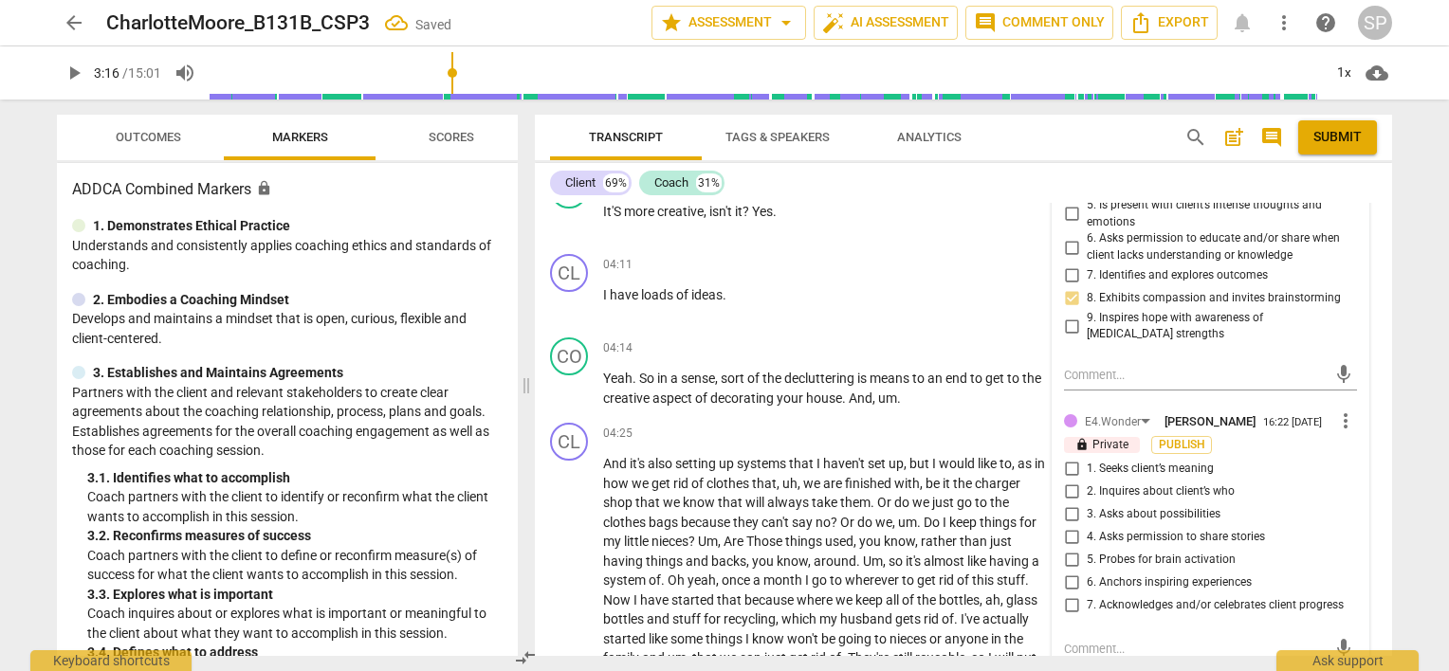
scroll to position [1909, 0]
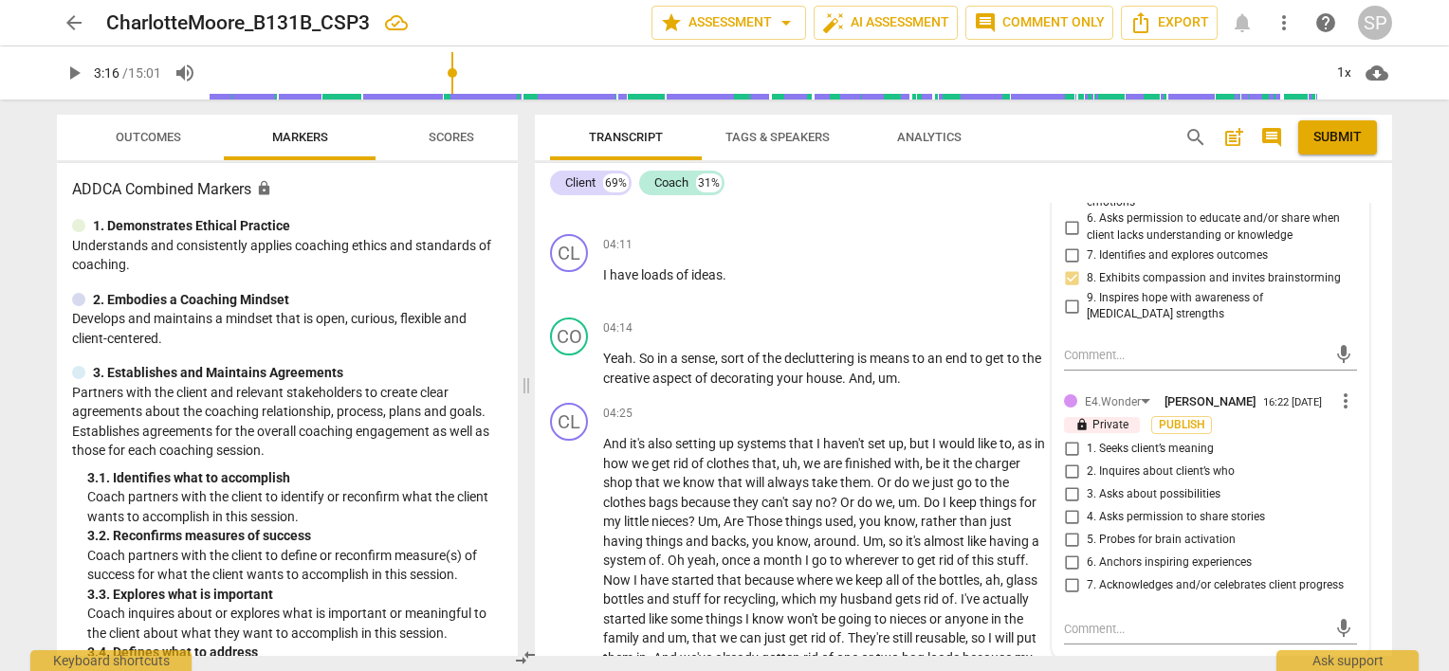
click at [1069, 484] on input "3. Asks about possibilities" at bounding box center [1071, 495] width 30 height 23
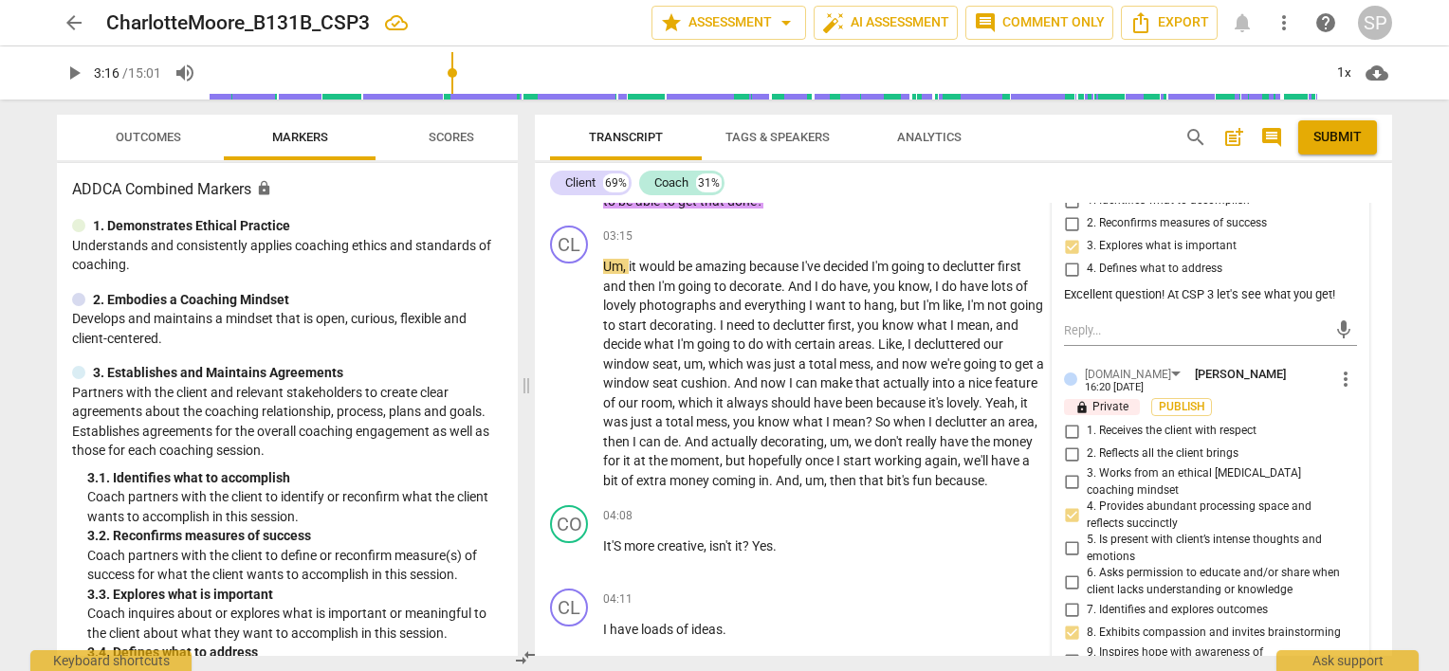
scroll to position [1434, 0]
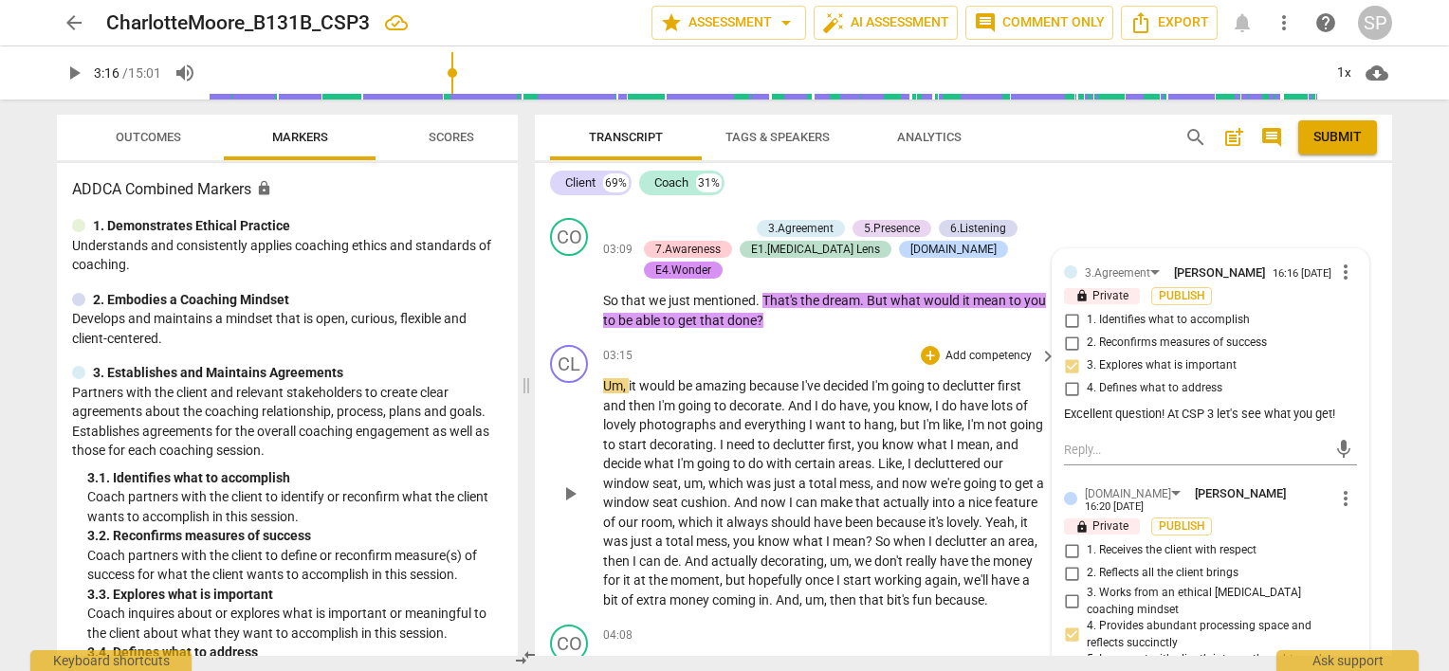
click at [838, 345] on div "03:15 + Add competency keyboard_arrow_right" at bounding box center [830, 355] width 455 height 21
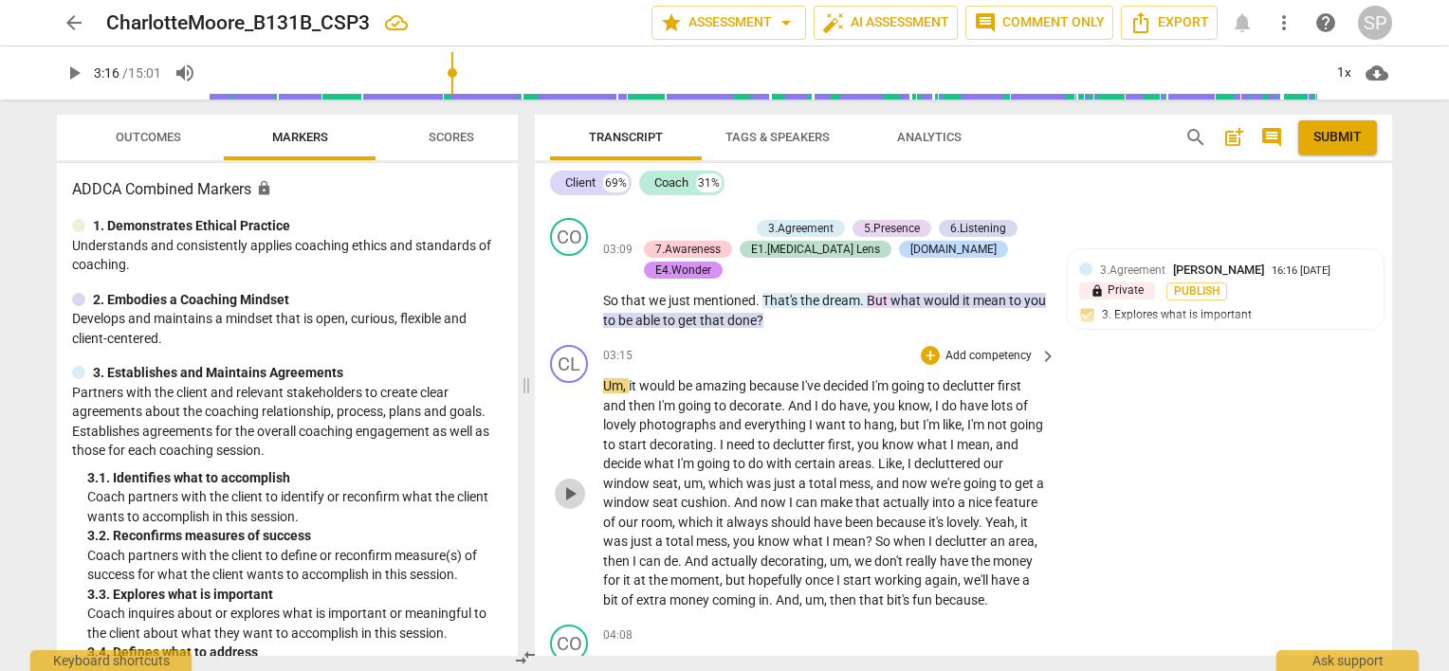
click at [565, 483] on span "play_arrow" at bounding box center [569, 494] width 23 height 23
click at [569, 483] on span "pause" at bounding box center [569, 494] width 23 height 23
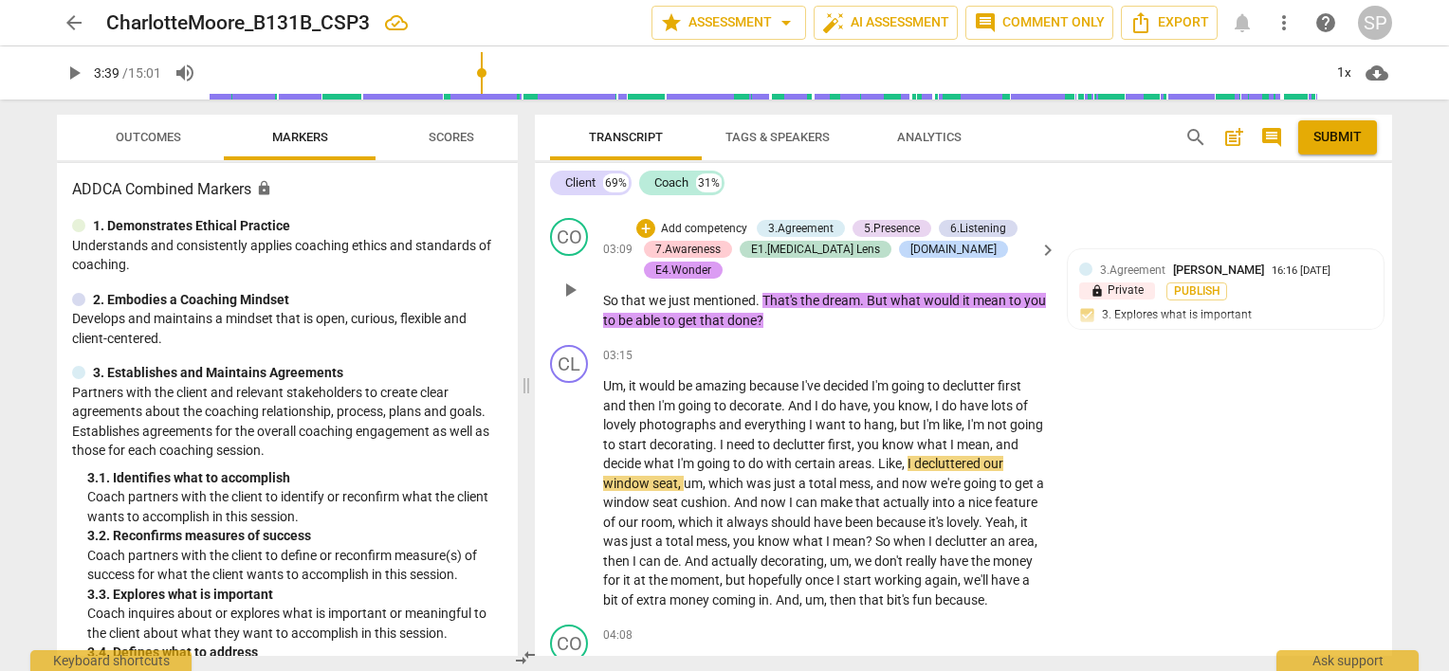
click at [711, 262] on div "E4.Wonder" at bounding box center [683, 270] width 56 height 17
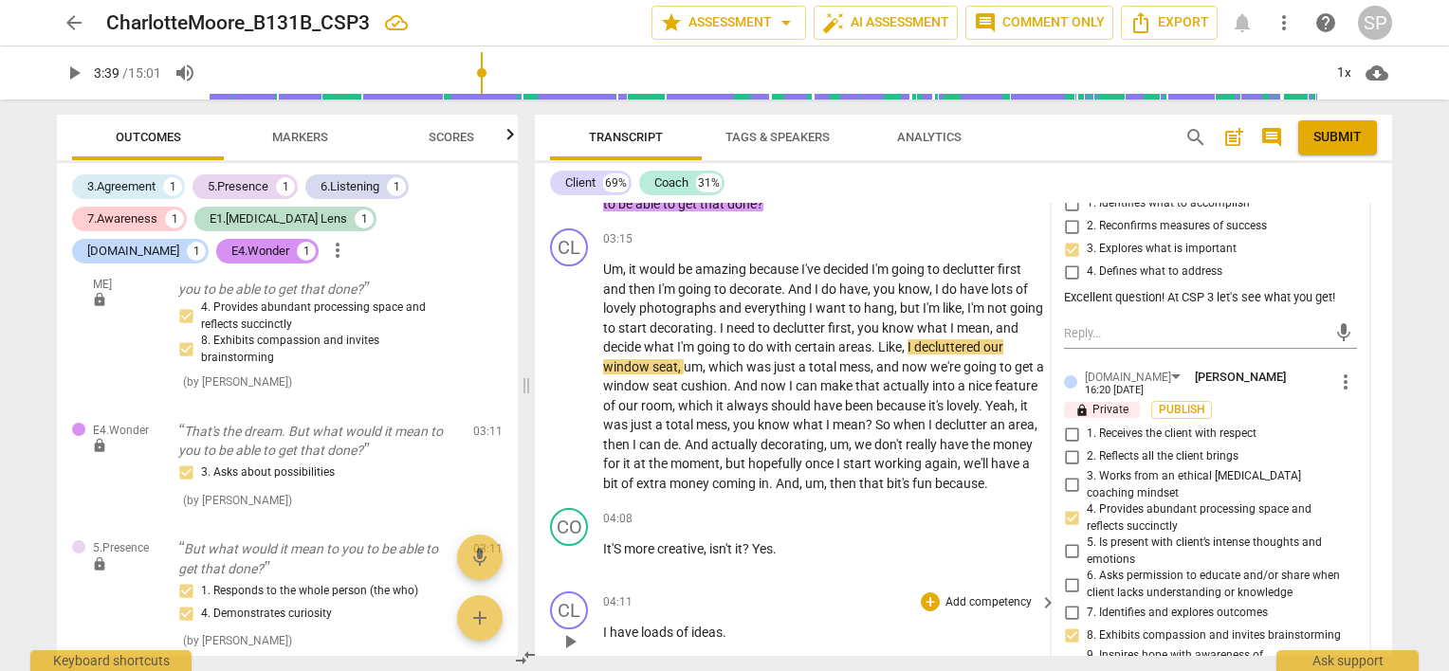
scroll to position [1529, 0]
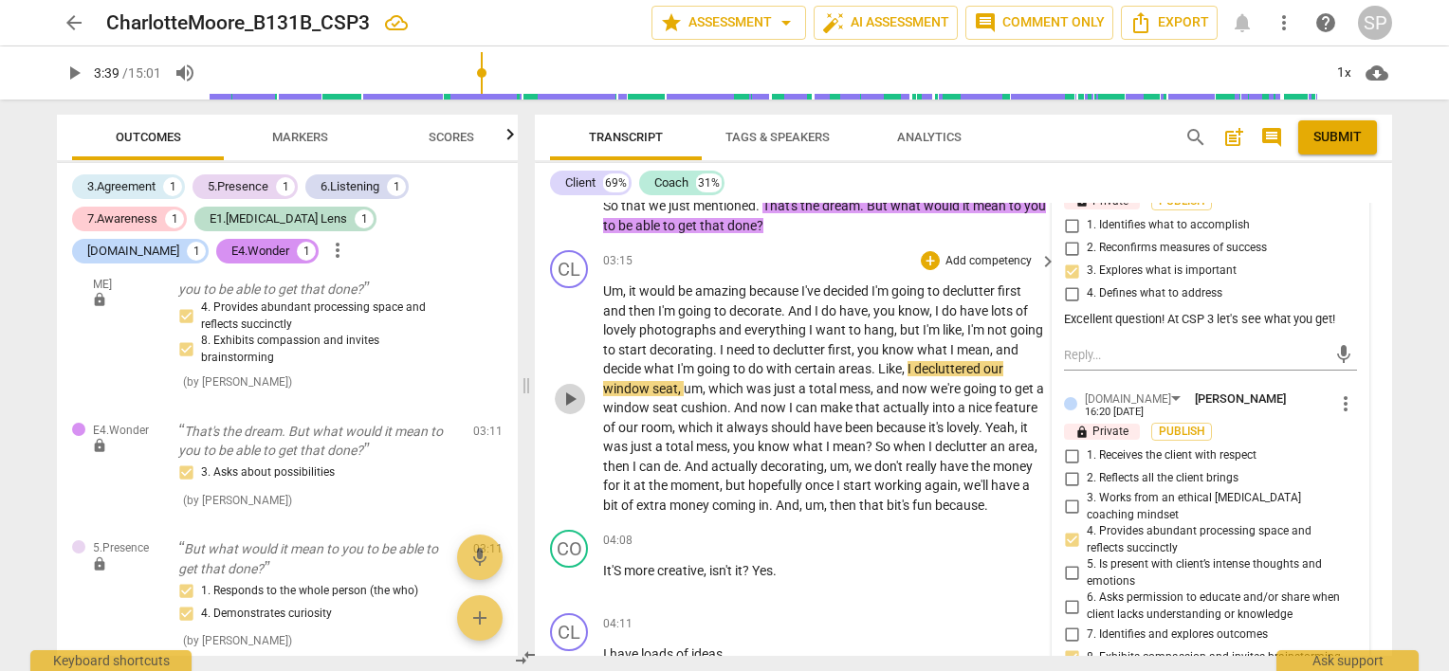
click at [565, 388] on span "play_arrow" at bounding box center [569, 399] width 23 height 23
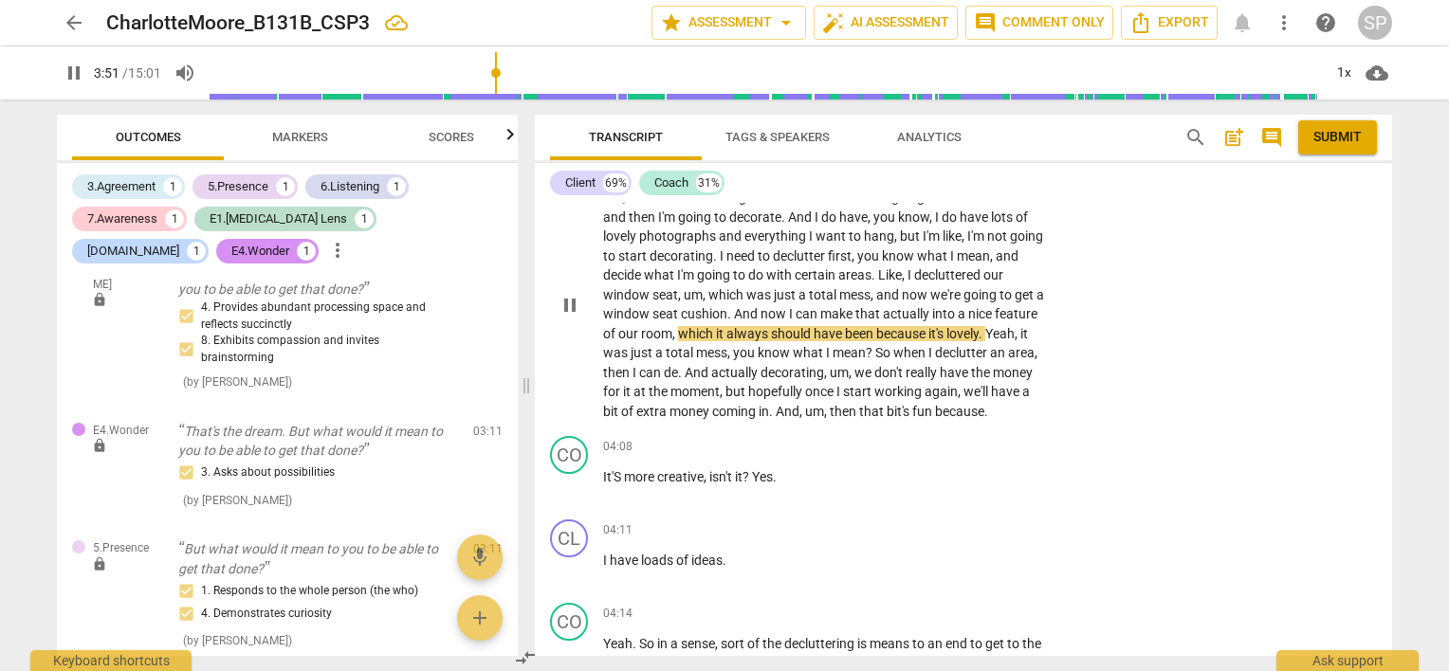
scroll to position [1624, 0]
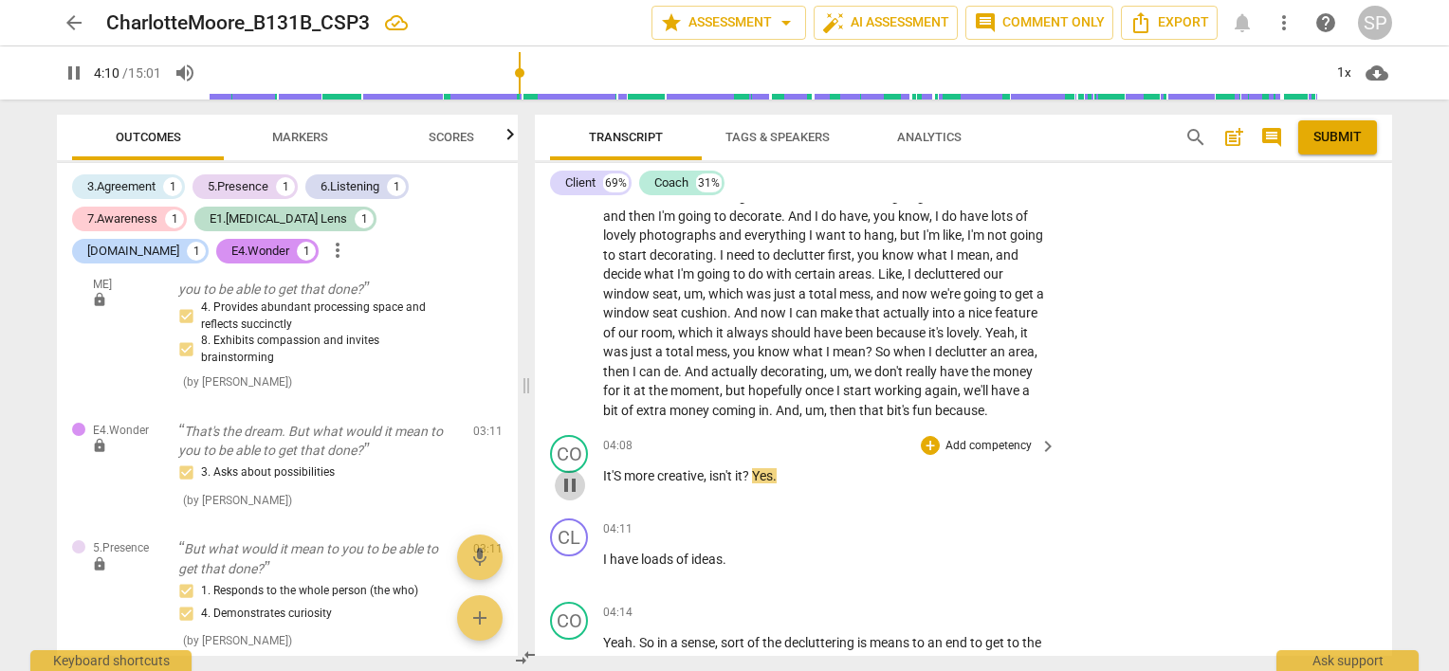
click at [569, 474] on span "pause" at bounding box center [569, 485] width 23 height 23
drag, startPoint x: 602, startPoint y: 449, endPoint x: 743, endPoint y: 448, distance: 141.3
click at [743, 466] on p "It'S more creative , isn't it ? Yes ." at bounding box center [825, 476] width 444 height 20
click at [928, 436] on div "+" at bounding box center [930, 445] width 19 height 19
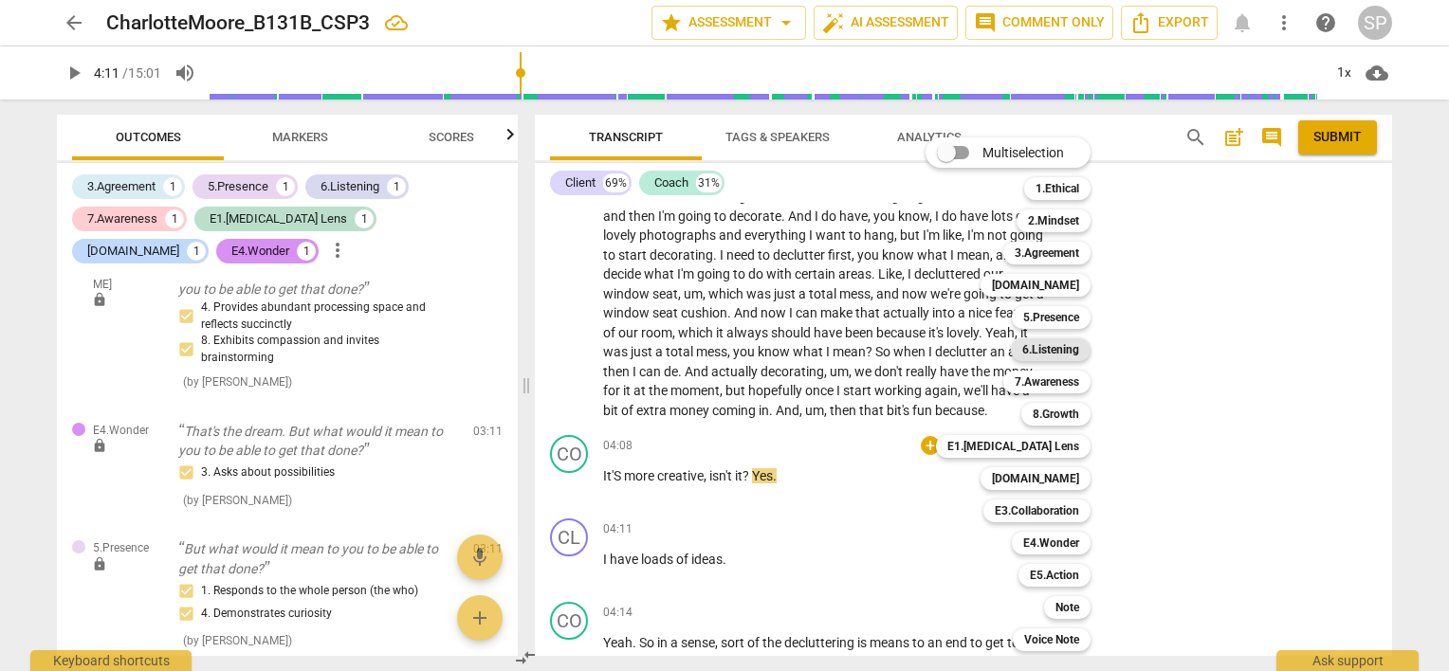
click at [1047, 343] on b "6.Listening" at bounding box center [1050, 349] width 57 height 23
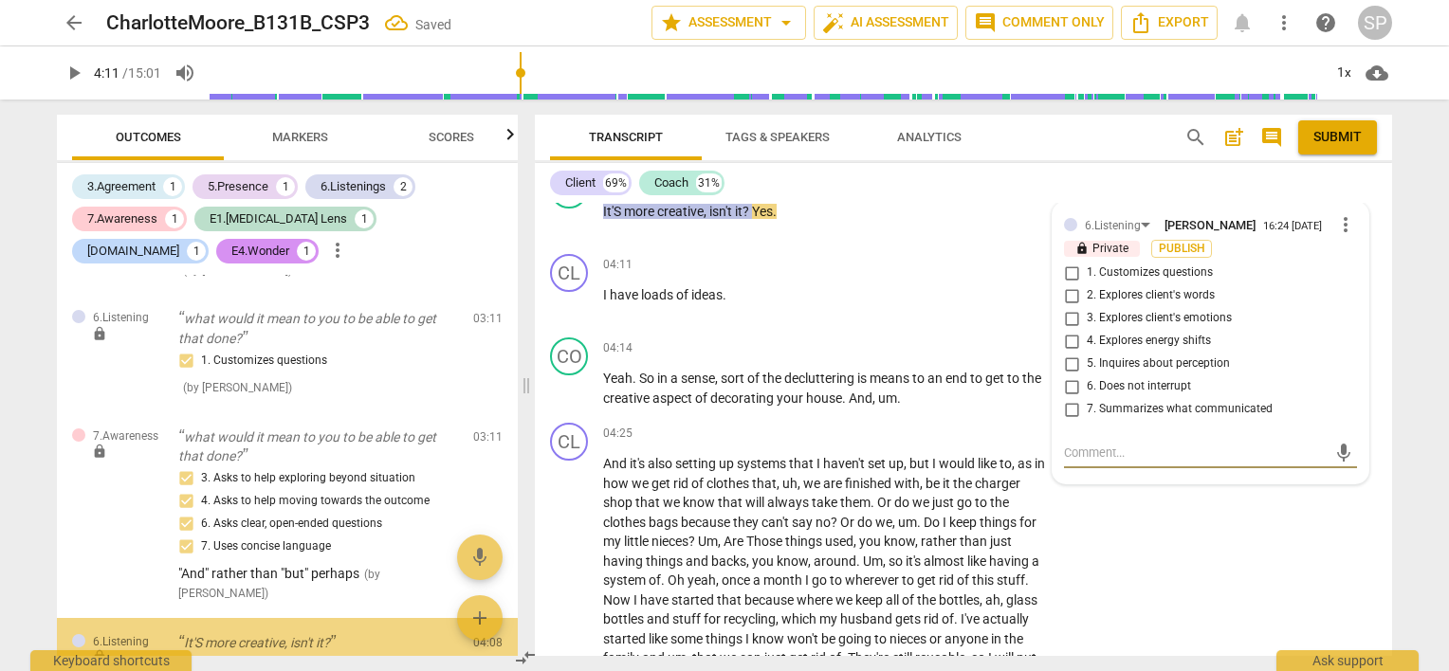
scroll to position [826, 0]
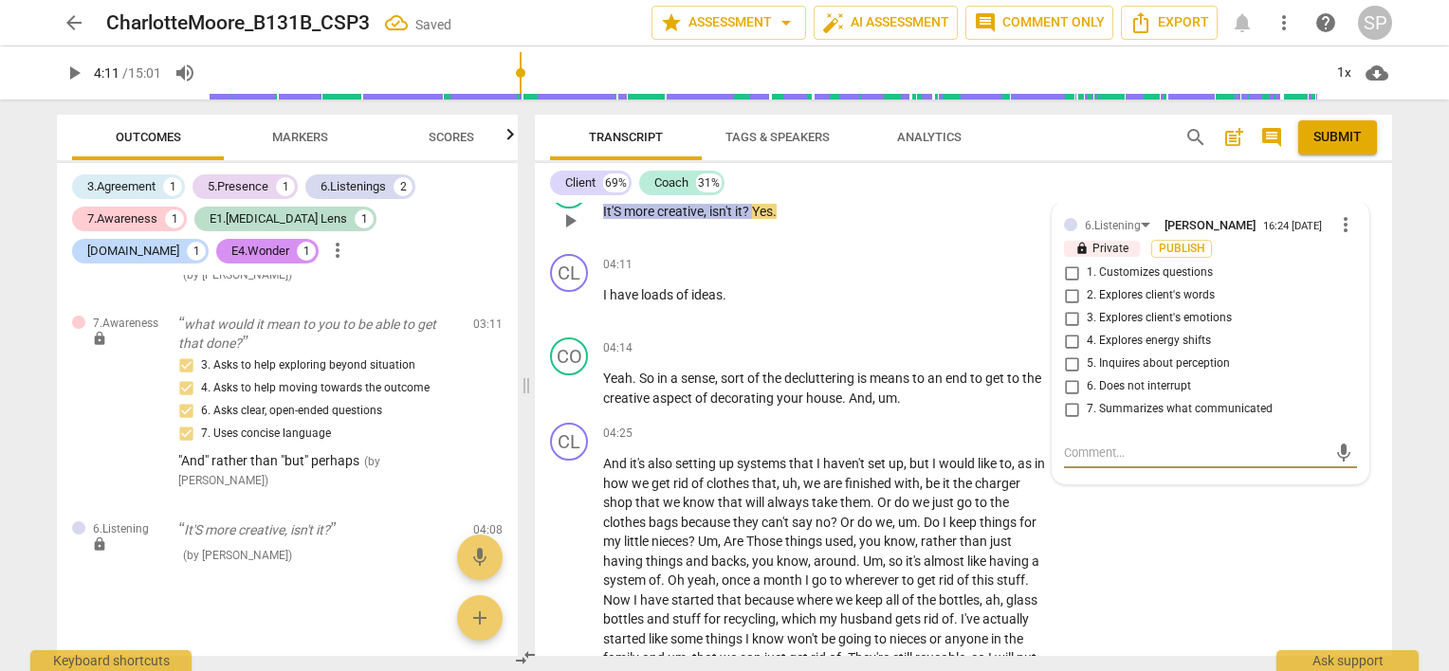
click at [1064, 284] on input "2. Explores client's words" at bounding box center [1071, 295] width 30 height 23
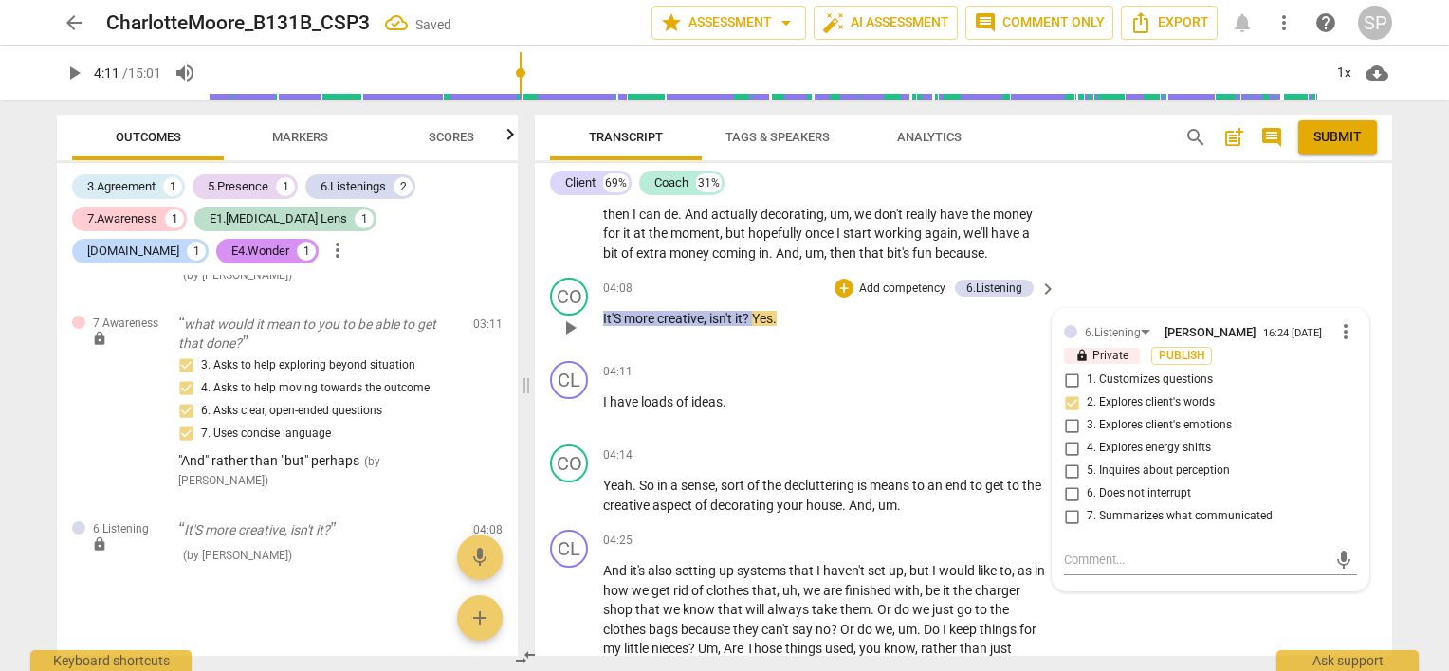
scroll to position [1699, 0]
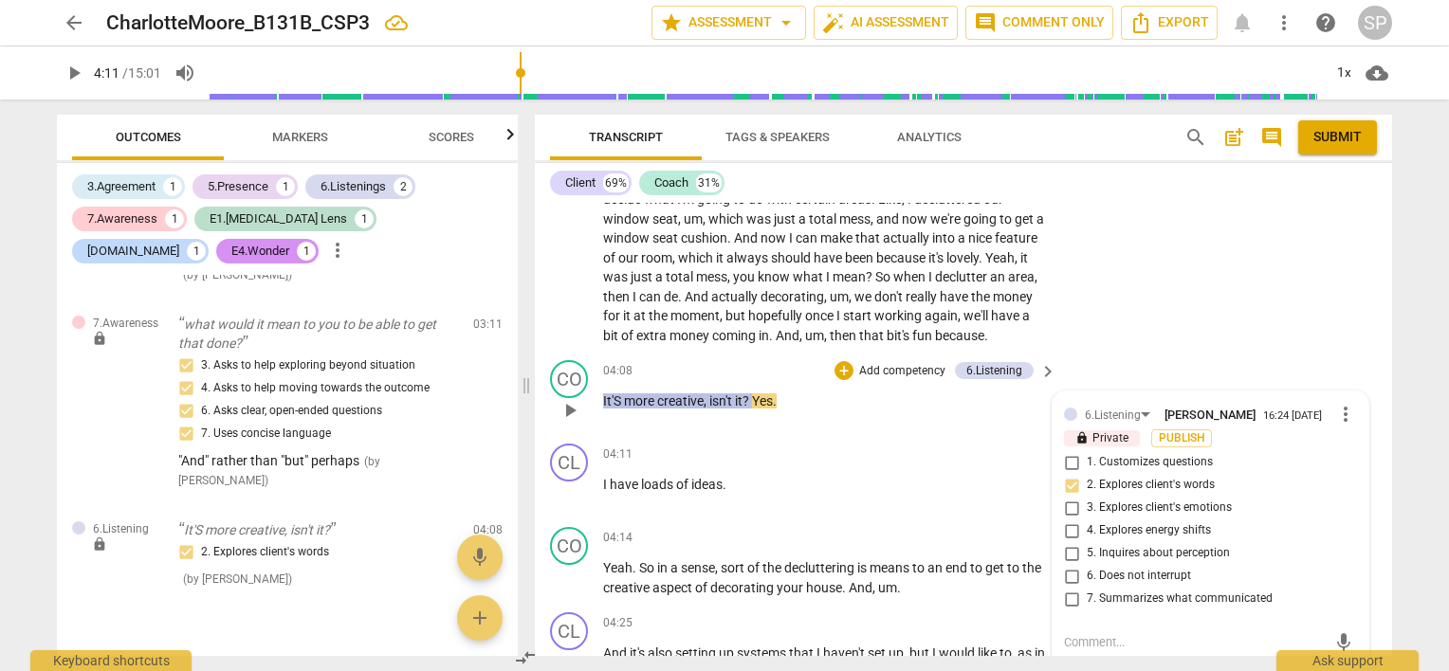
click at [1123, 633] on textarea at bounding box center [1195, 642] width 263 height 18
click at [1069, 542] on input "5. Inquires about perception" at bounding box center [1071, 553] width 30 height 23
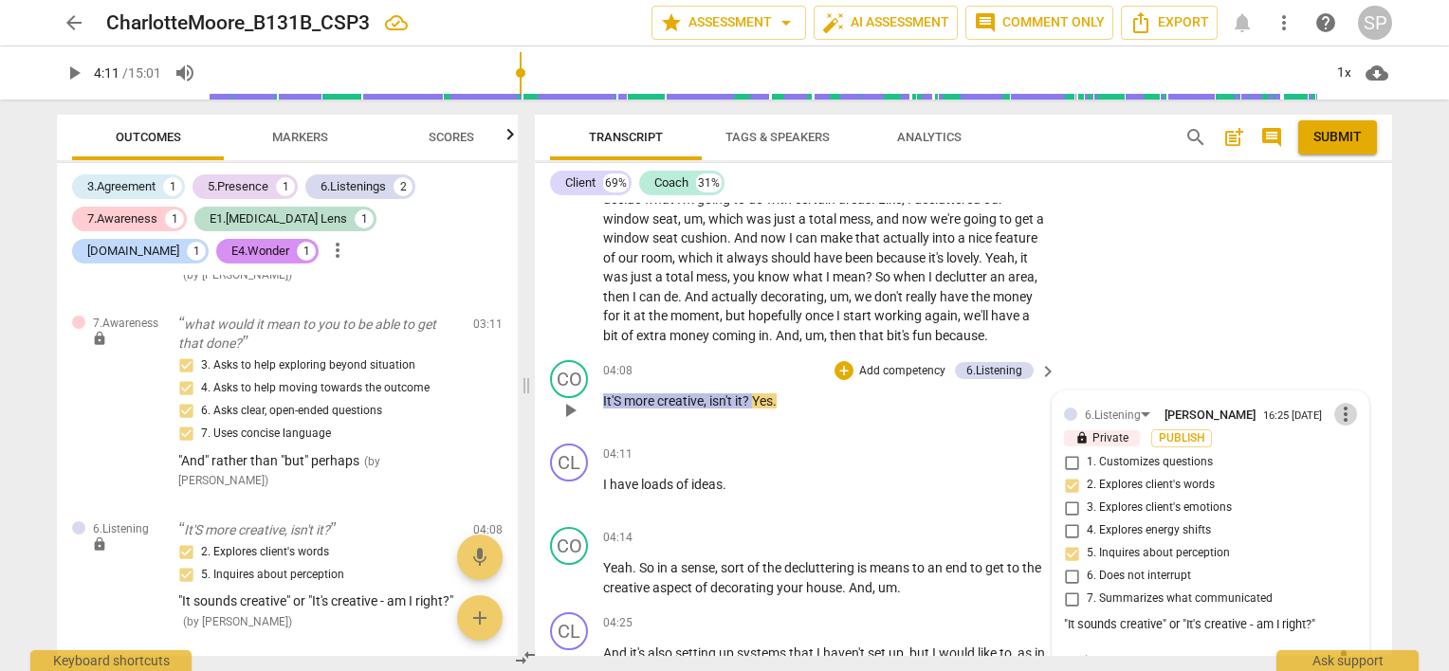
click at [1342, 403] on span "more_vert" at bounding box center [1345, 414] width 23 height 23
click at [1342, 387] on li "Edit" at bounding box center [1360, 391] width 65 height 36
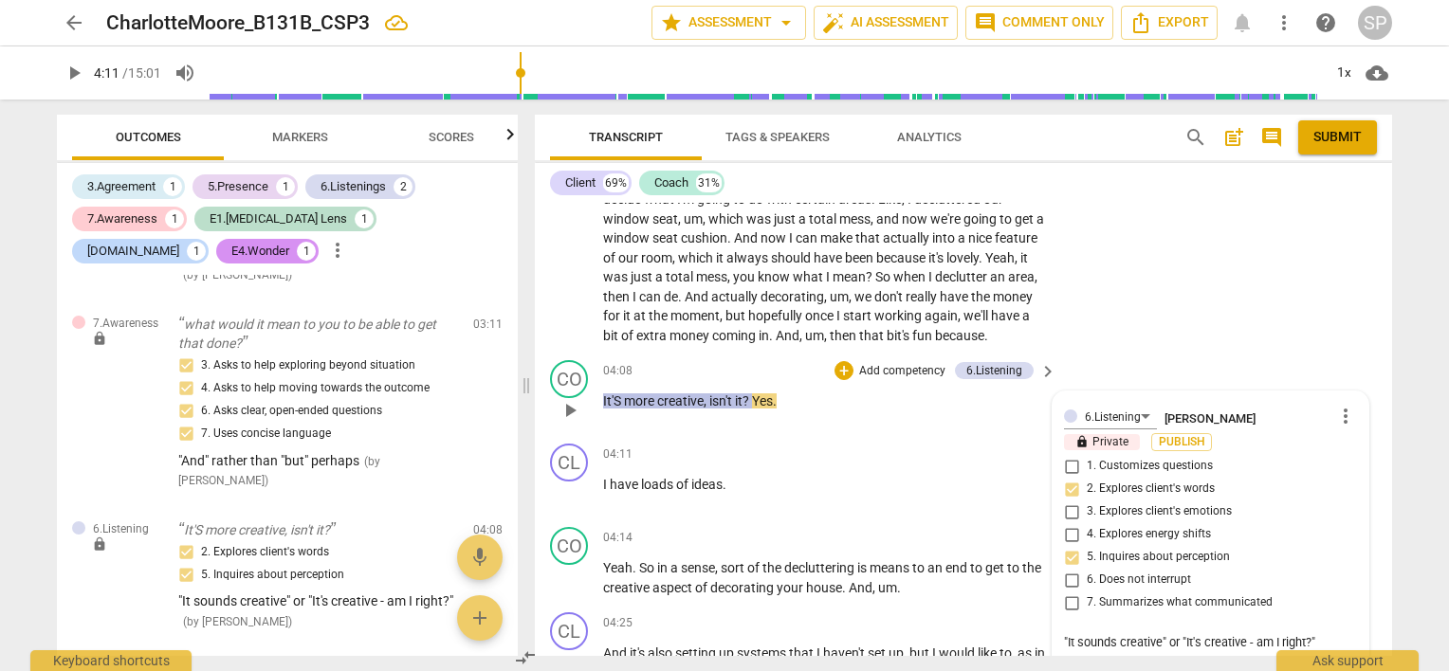
click at [1329, 633] on textarea ""It sounds creative" or "It's creative - am I right?"" at bounding box center [1210, 642] width 293 height 18
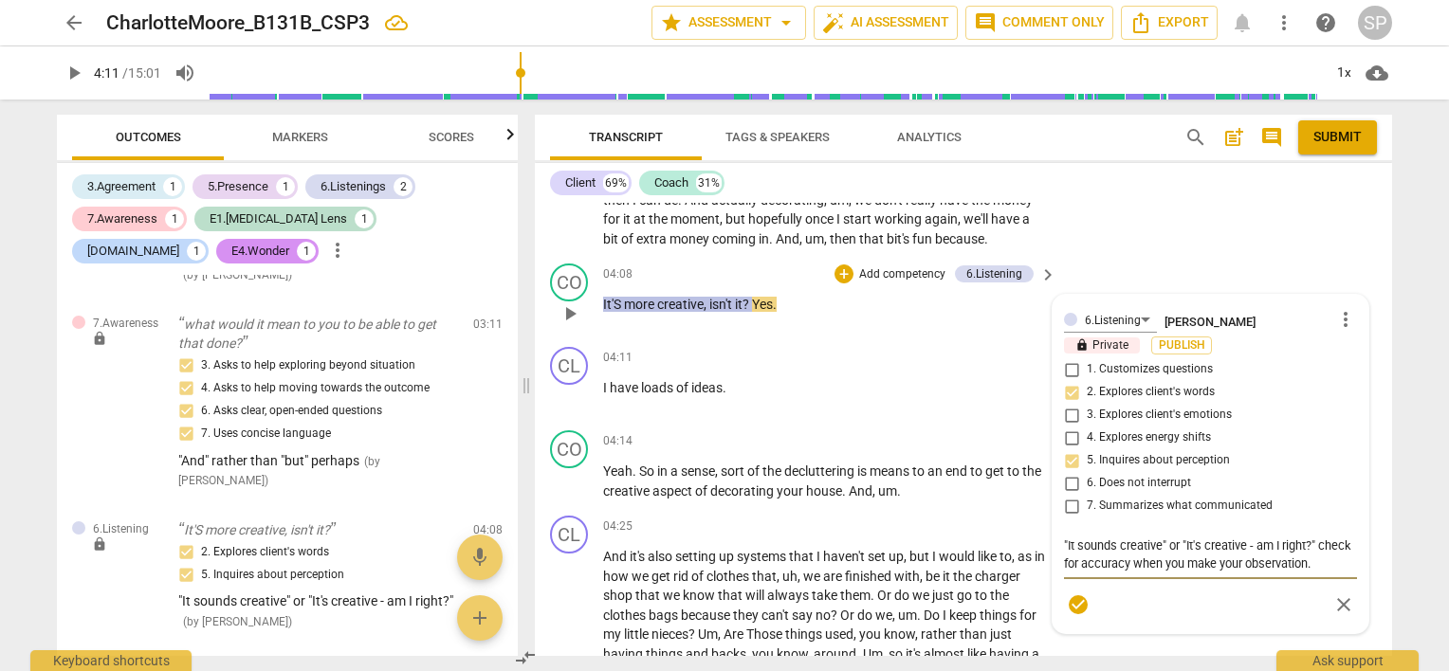
scroll to position [1889, 0]
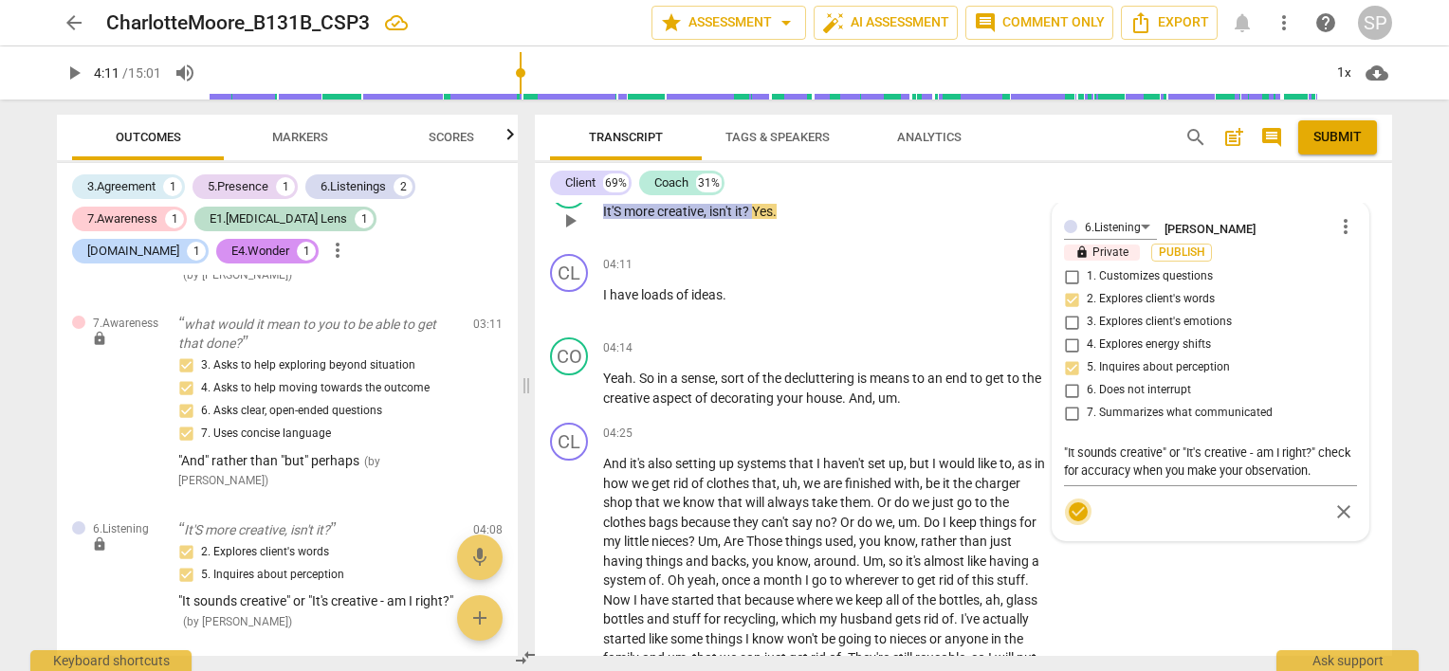
click at [1069, 501] on span "check_circle" at bounding box center [1078, 512] width 23 height 23
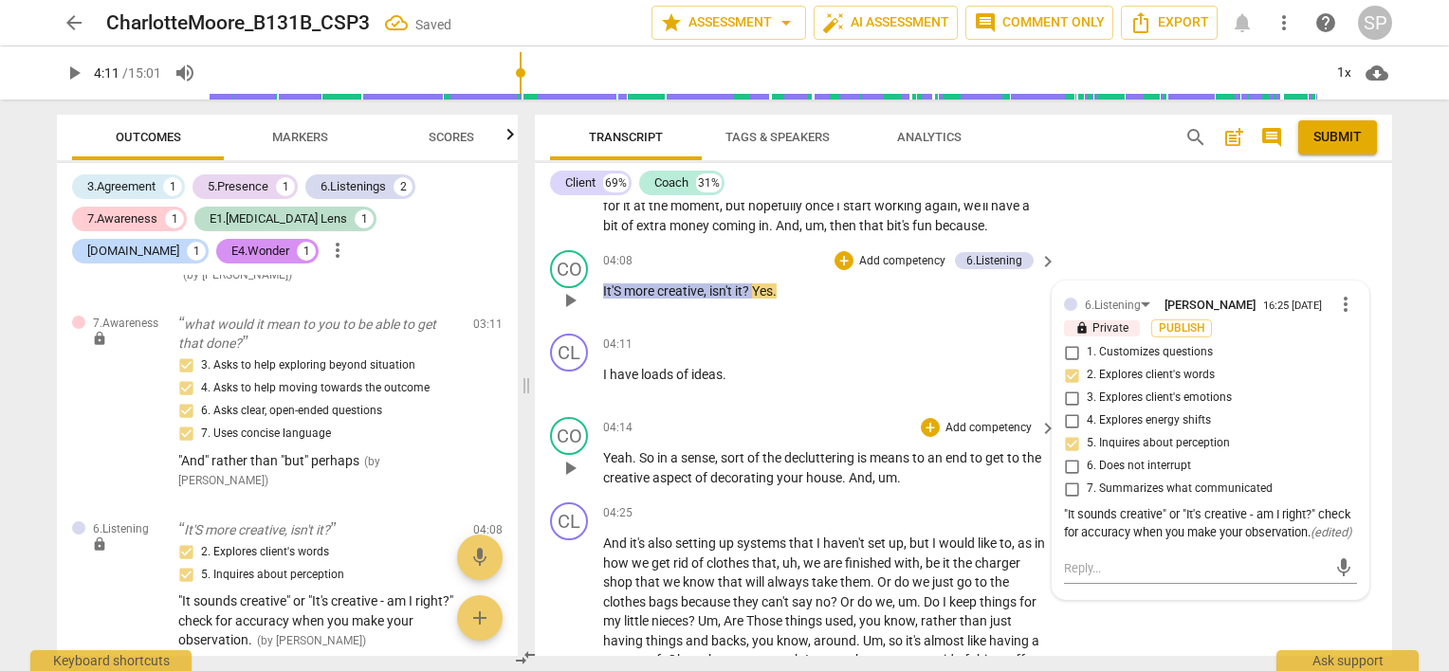
scroll to position [1699, 0]
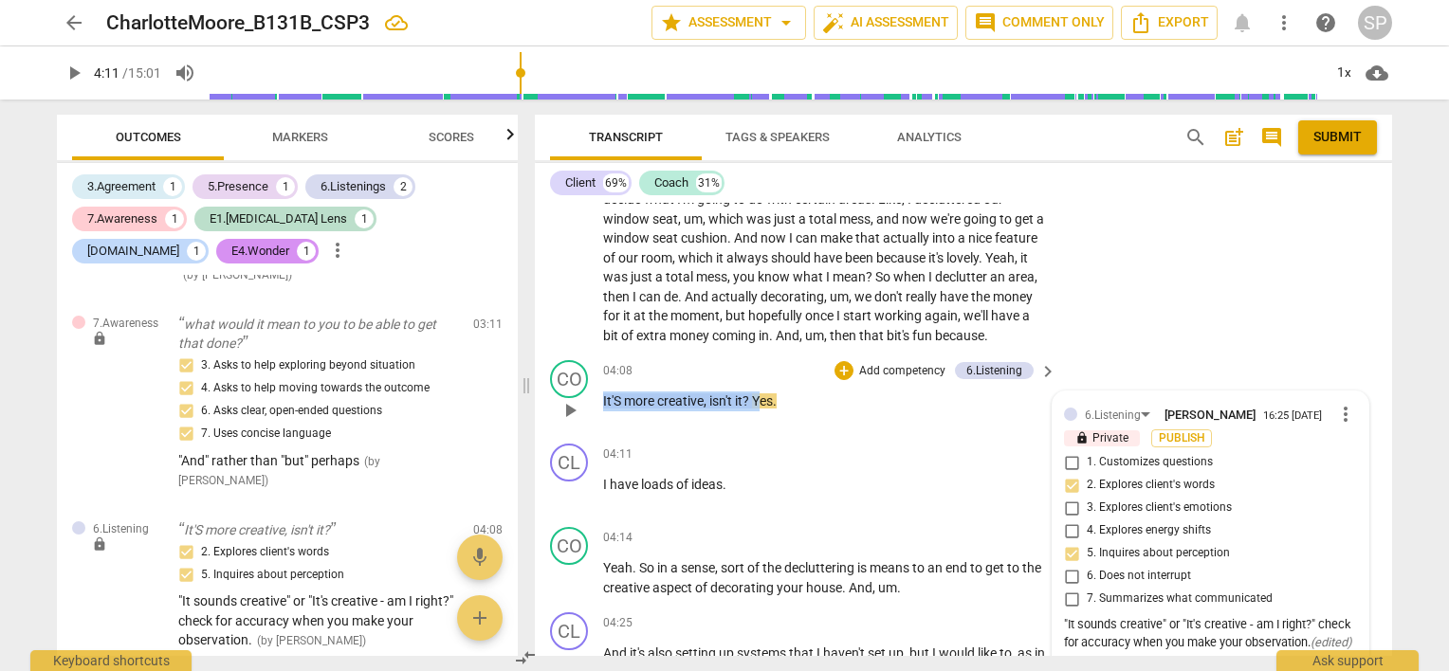
drag, startPoint x: 603, startPoint y: 377, endPoint x: 760, endPoint y: 383, distance: 157.5
click at [760, 392] on p "It'S more creative , isn't it ? Yes ." at bounding box center [825, 402] width 444 height 20
click at [842, 361] on div "+" at bounding box center [843, 370] width 19 height 19
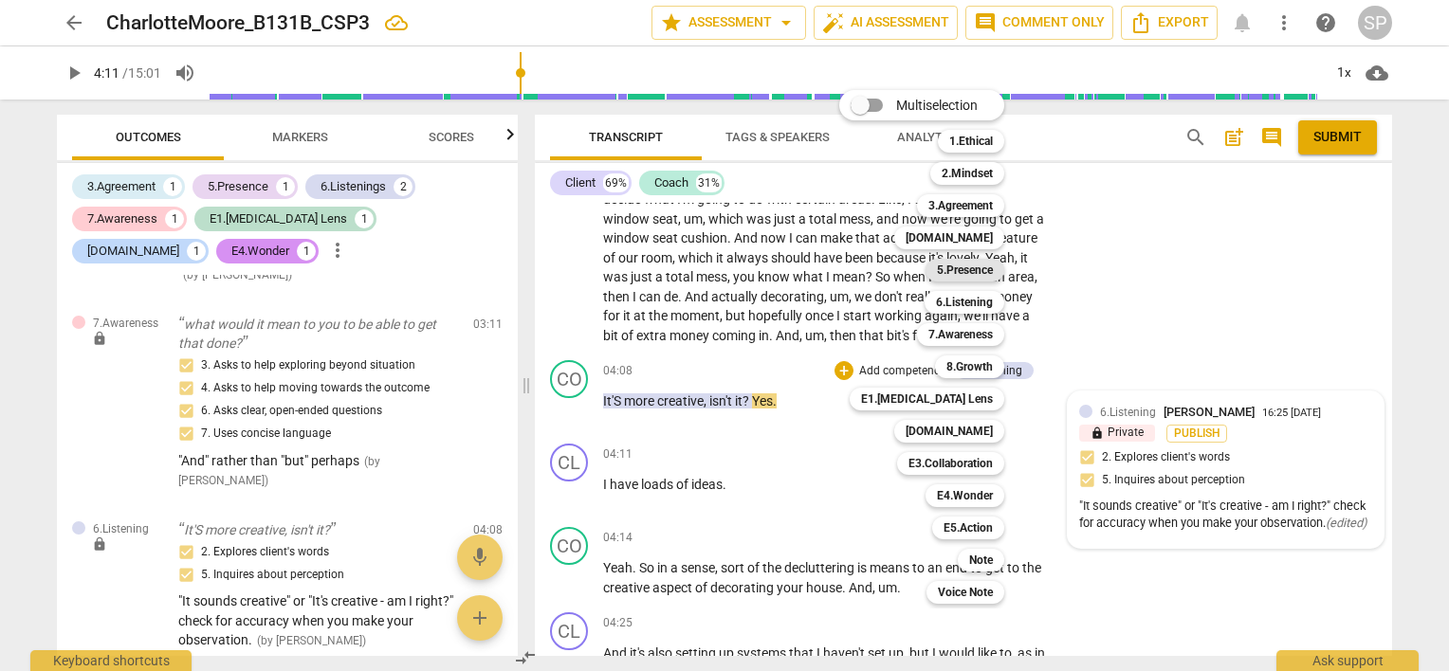
click at [977, 272] on b "5.Presence" at bounding box center [965, 270] width 56 height 23
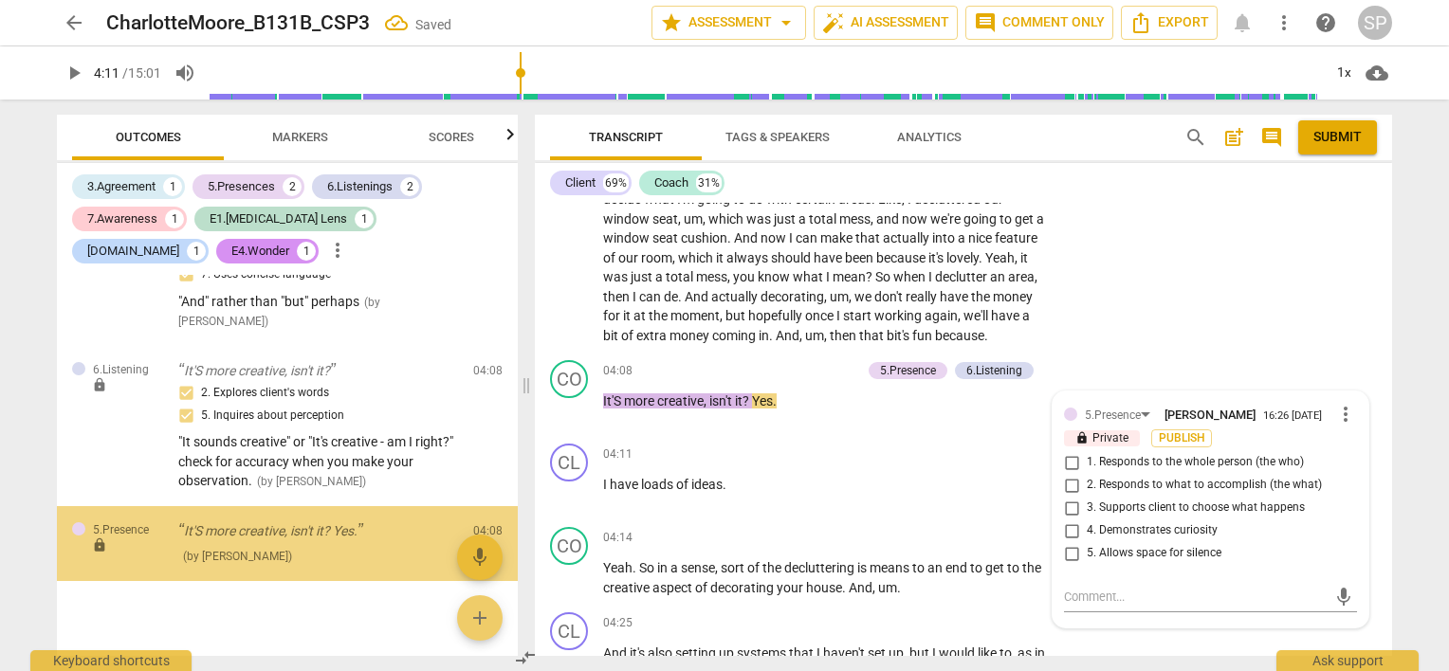
scroll to position [986, 0]
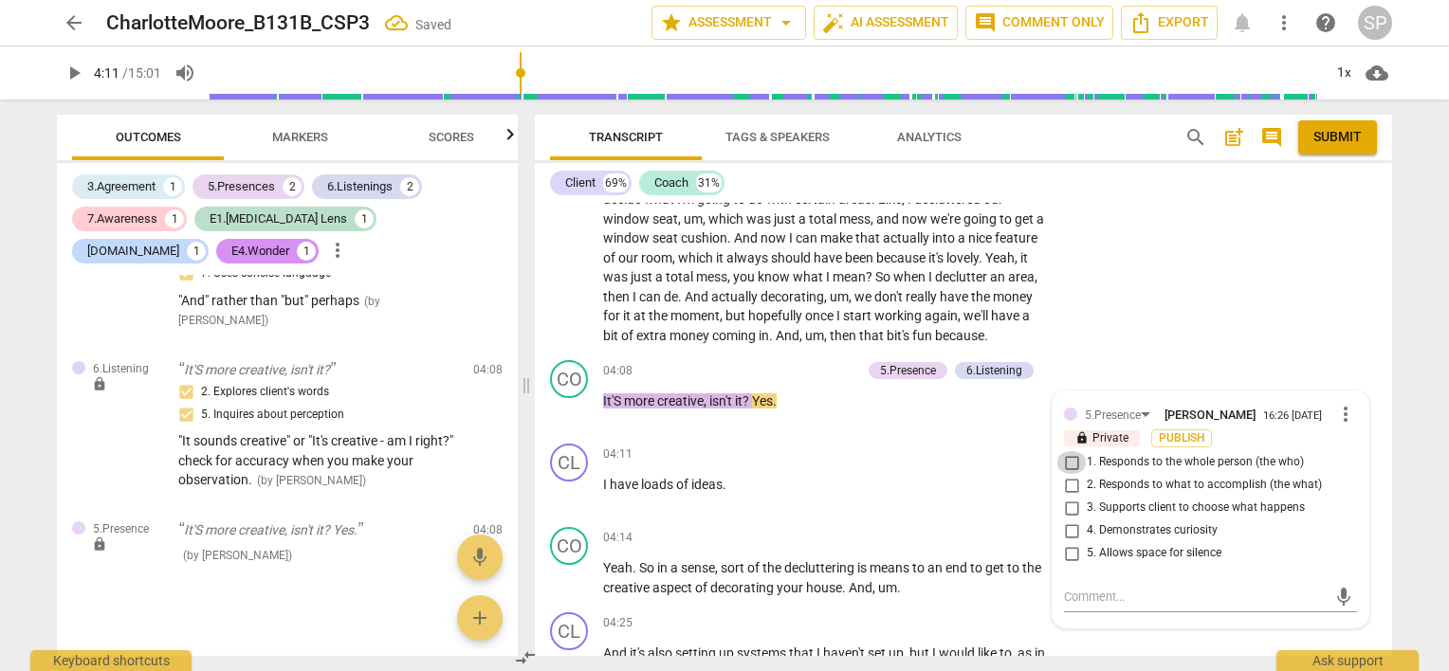
click at [1069, 451] on input "1. Responds to the whole person (the who)" at bounding box center [1071, 462] width 30 height 23
click at [858, 444] on div "04:11 + Add competency keyboard_arrow_right I have loads of ideas ." at bounding box center [830, 478] width 455 height 68
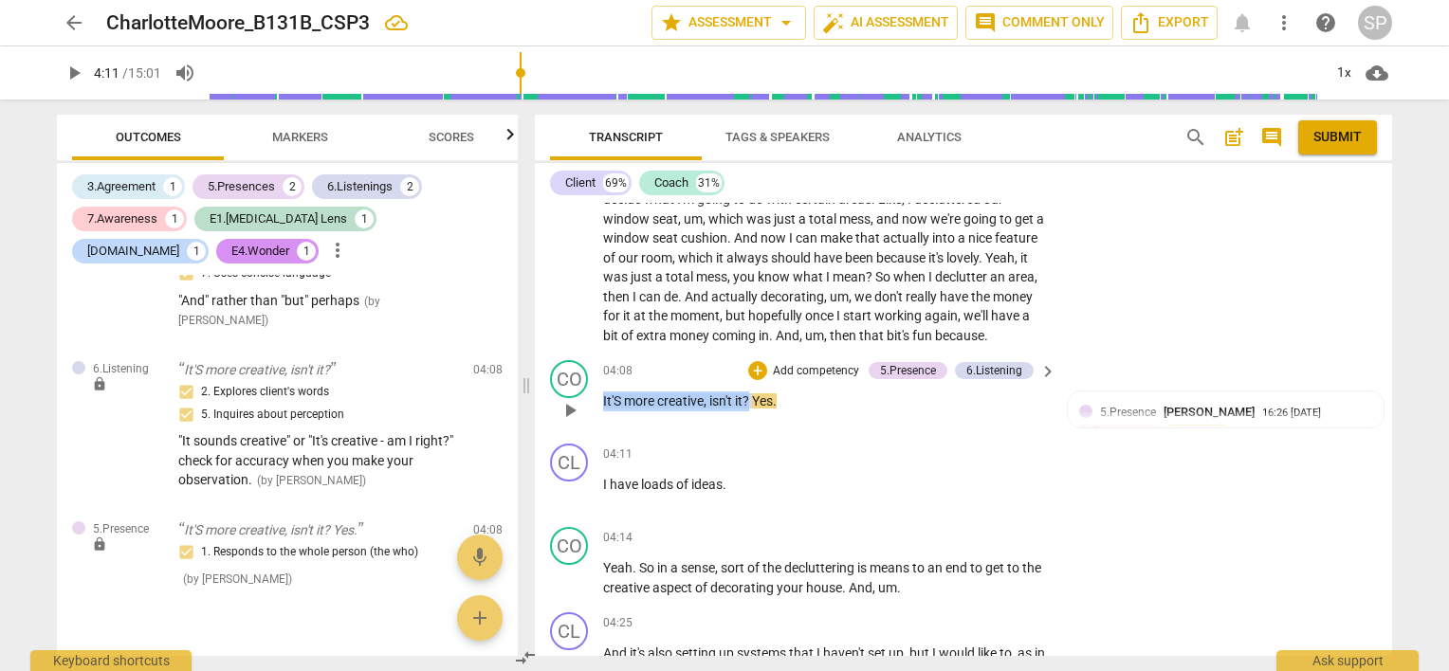
drag, startPoint x: 599, startPoint y: 371, endPoint x: 750, endPoint y: 382, distance: 151.2
click at [750, 382] on div "CO play_arrow pause 04:08 + Add competency 5.Presence 6.Listening keyboard_arro…" at bounding box center [963, 394] width 857 height 83
click at [758, 361] on div "+" at bounding box center [757, 370] width 19 height 19
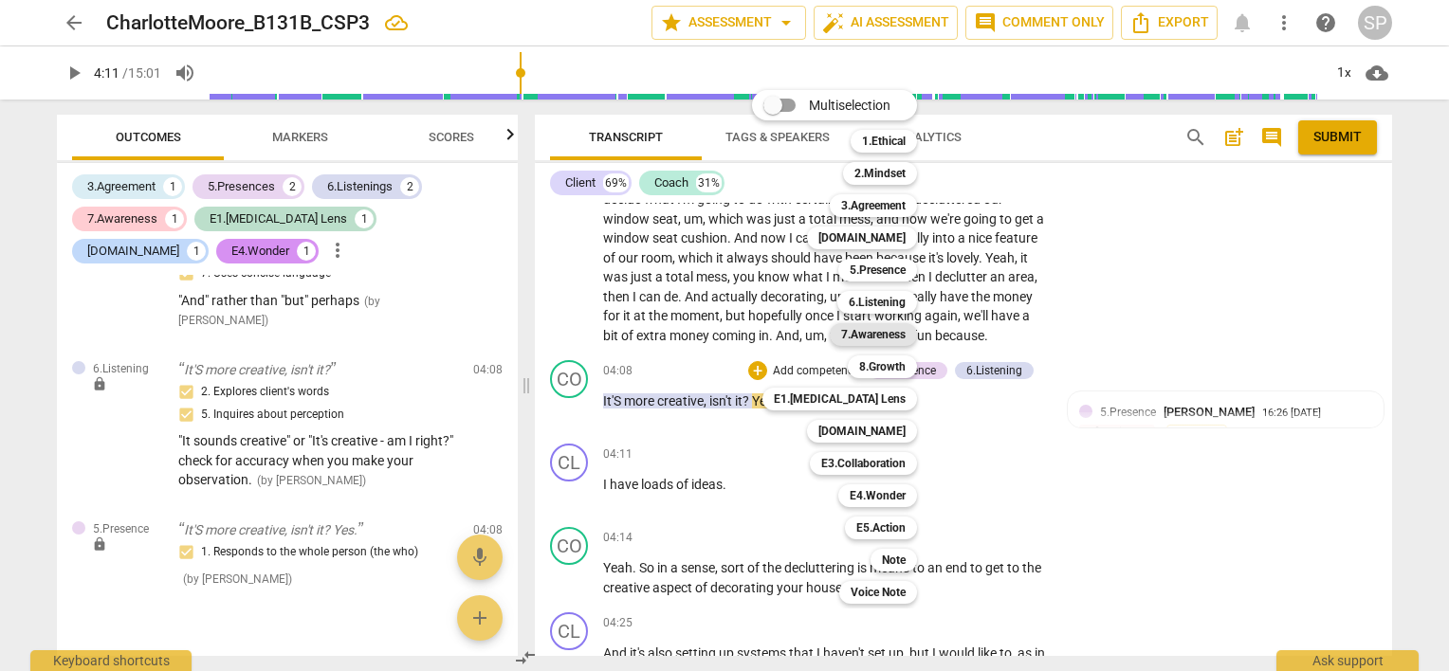
click at [904, 333] on b "7.Awareness" at bounding box center [873, 334] width 64 height 23
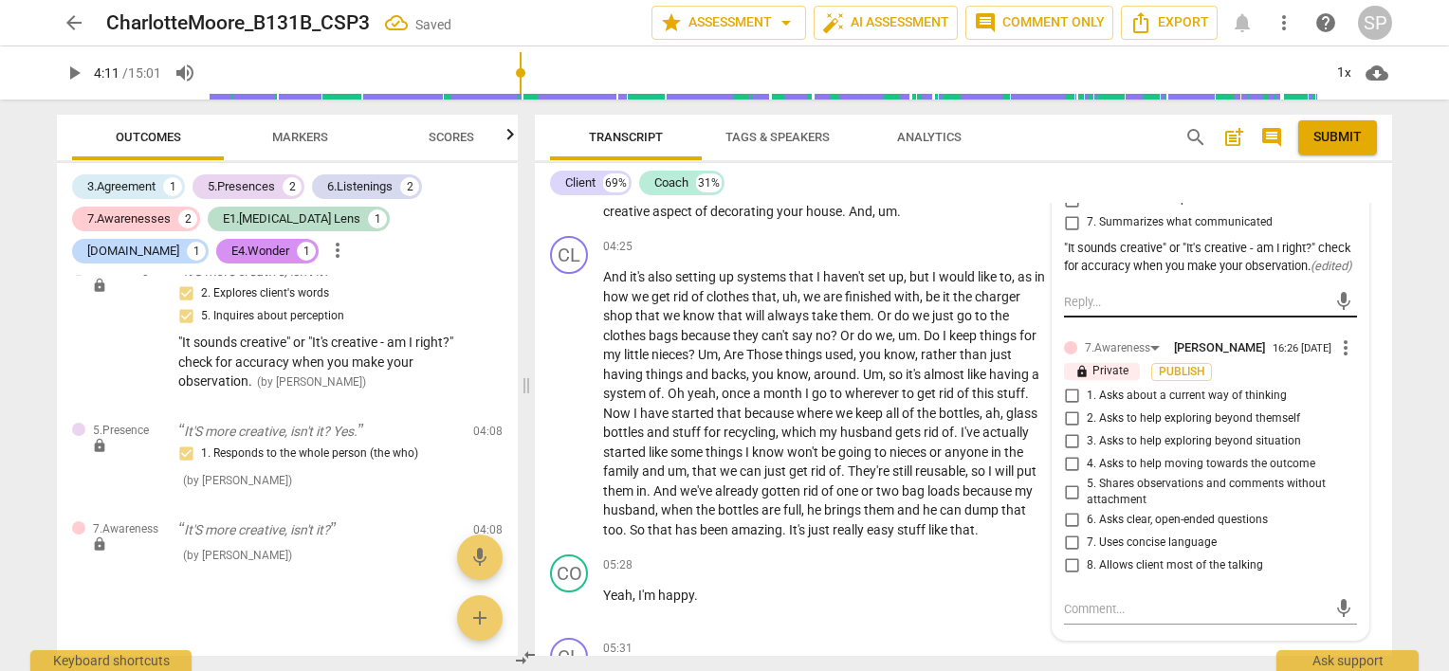
scroll to position [2078, 0]
click at [1066, 532] on input "7. Uses concise language" at bounding box center [1071, 540] width 30 height 23
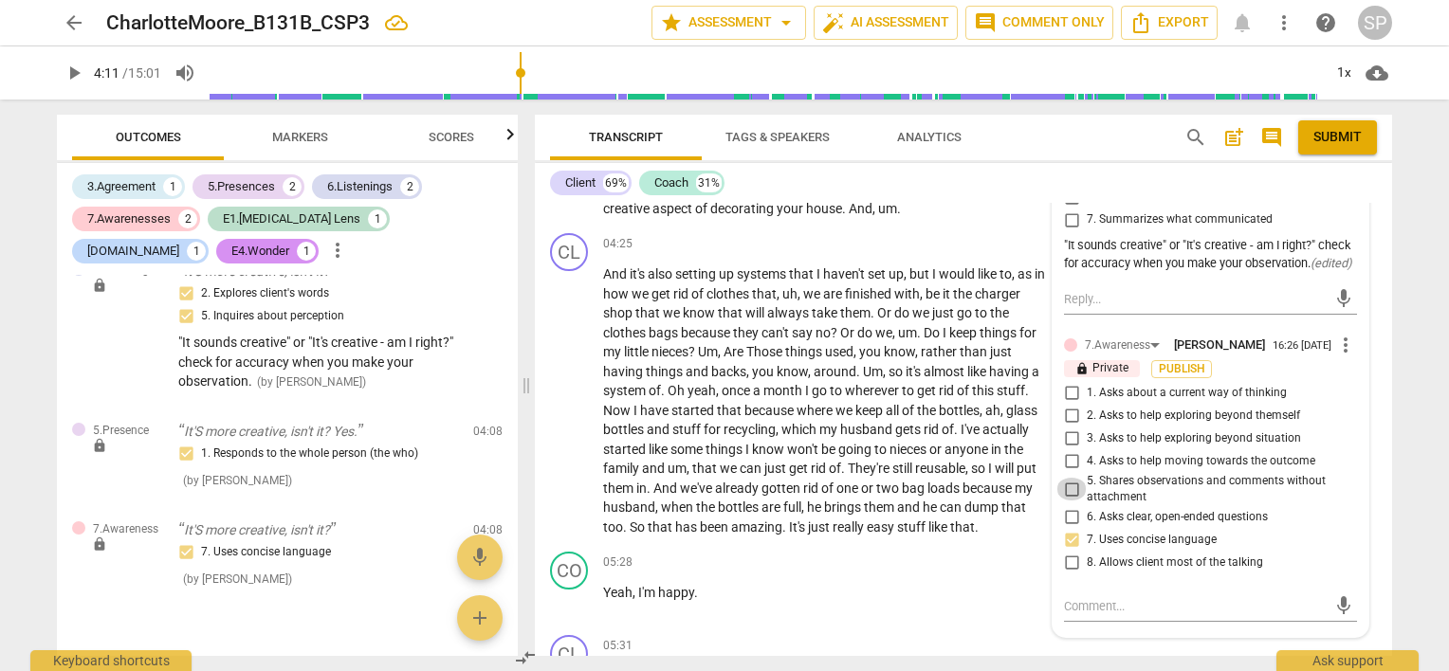
click at [1069, 482] on input "5. Shares observations and comments without attachment" at bounding box center [1071, 489] width 30 height 23
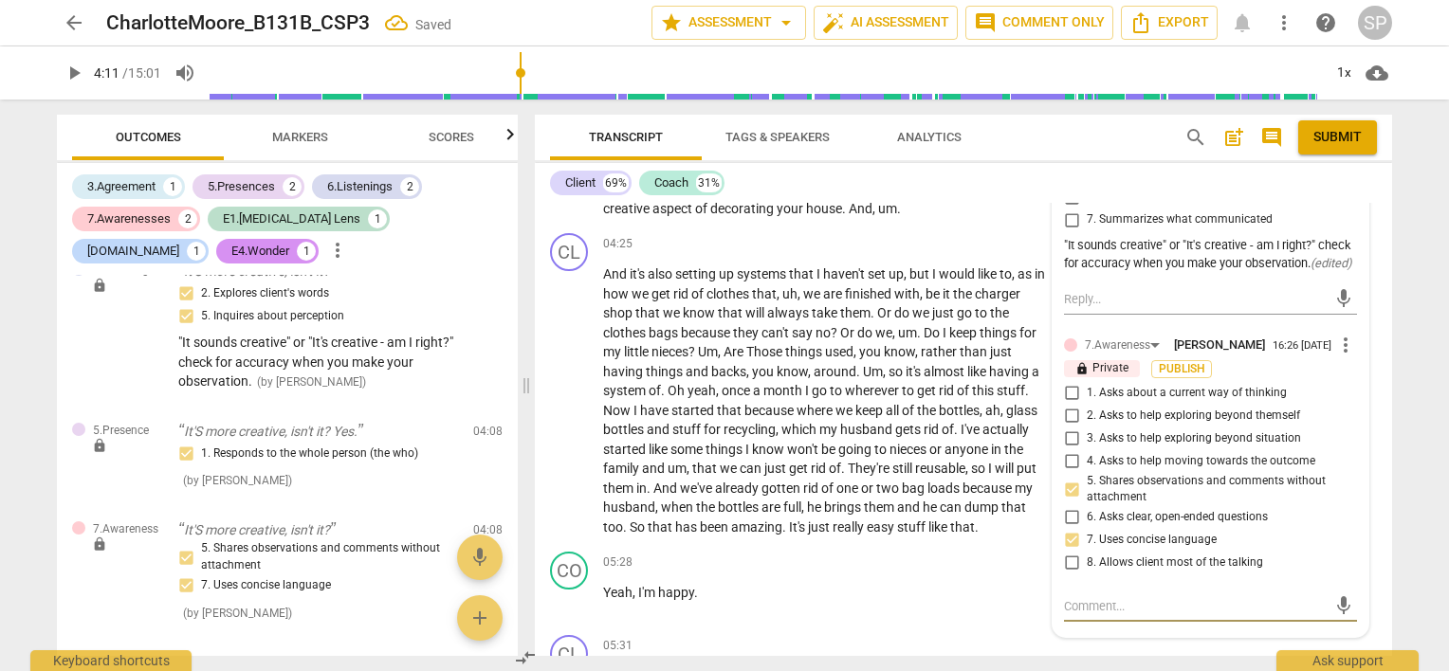
click at [1087, 601] on textarea at bounding box center [1195, 606] width 263 height 18
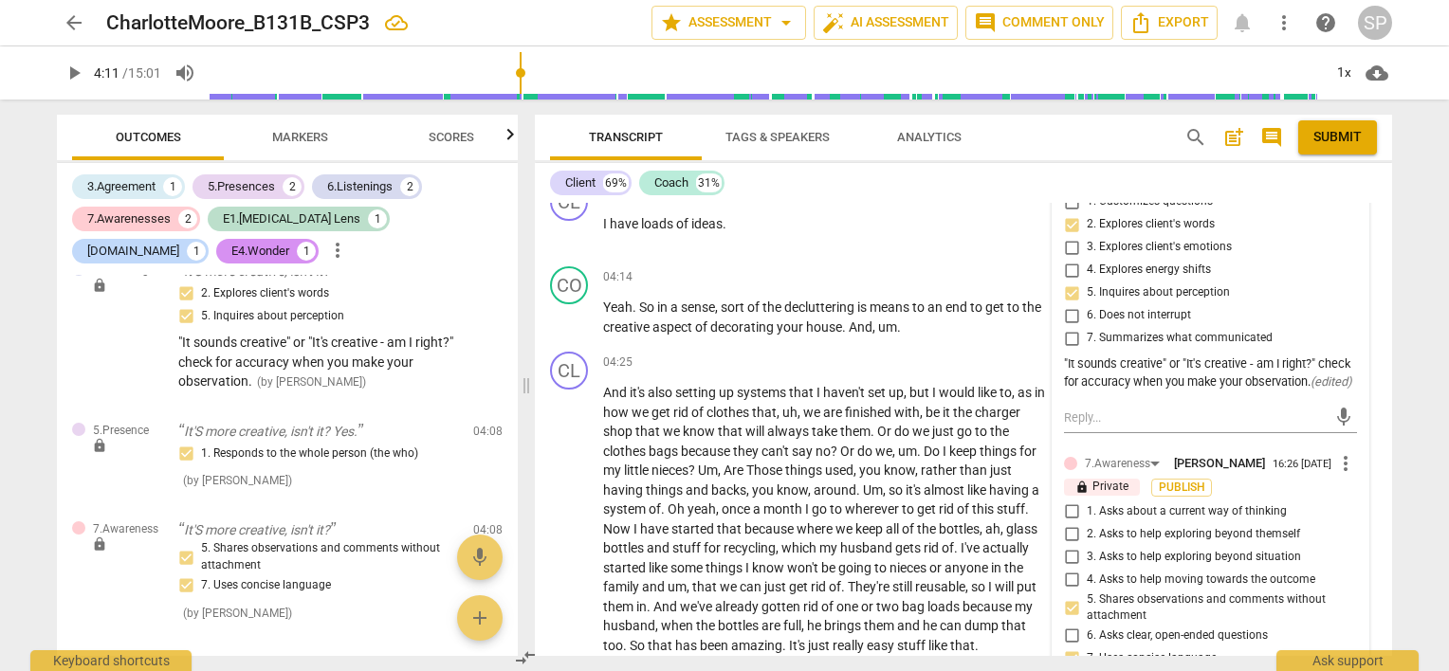
scroll to position [1794, 0]
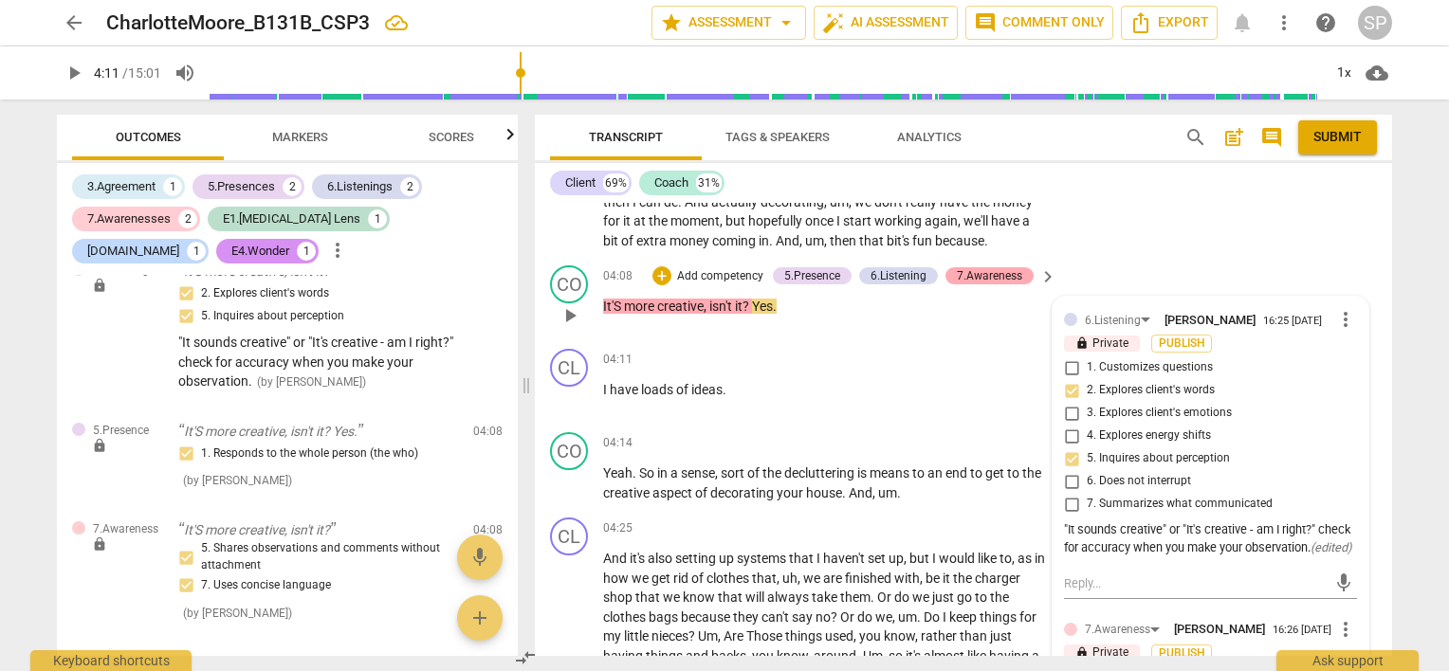
click at [996, 267] on div "7.Awareness" at bounding box center [989, 275] width 65 height 17
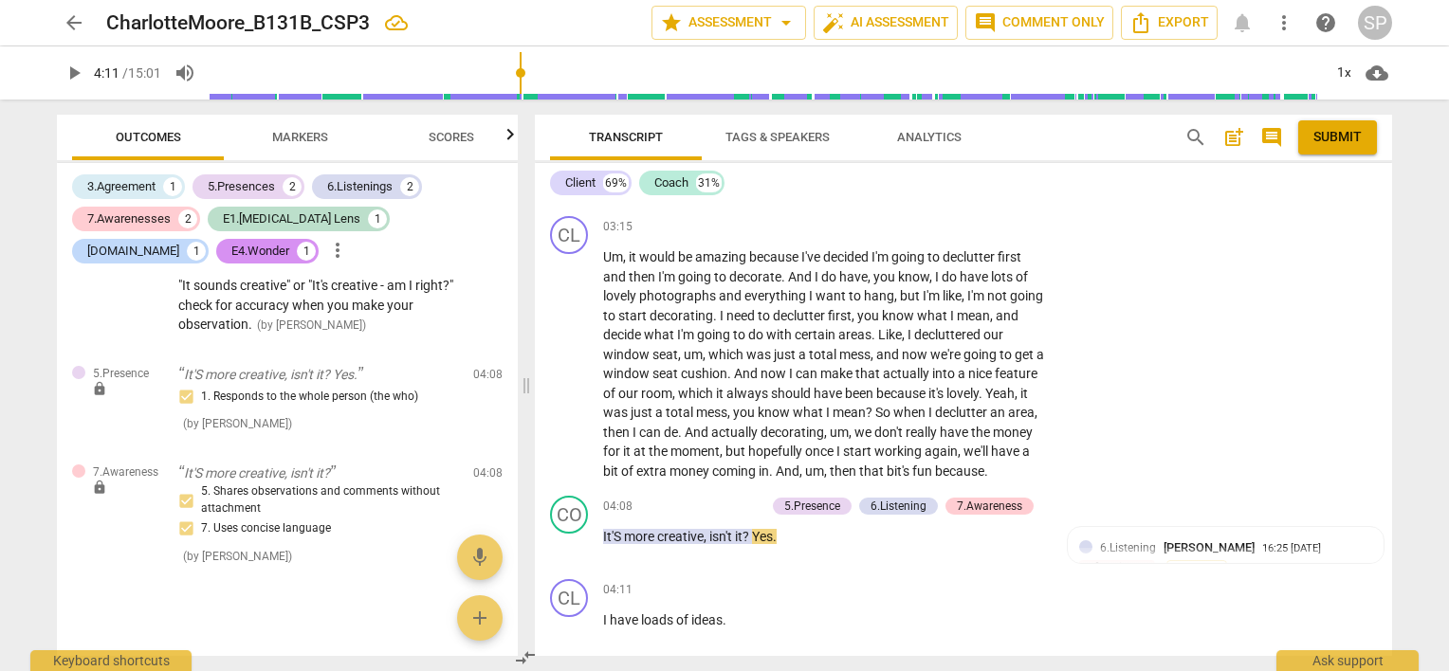
scroll to position [1509, 0]
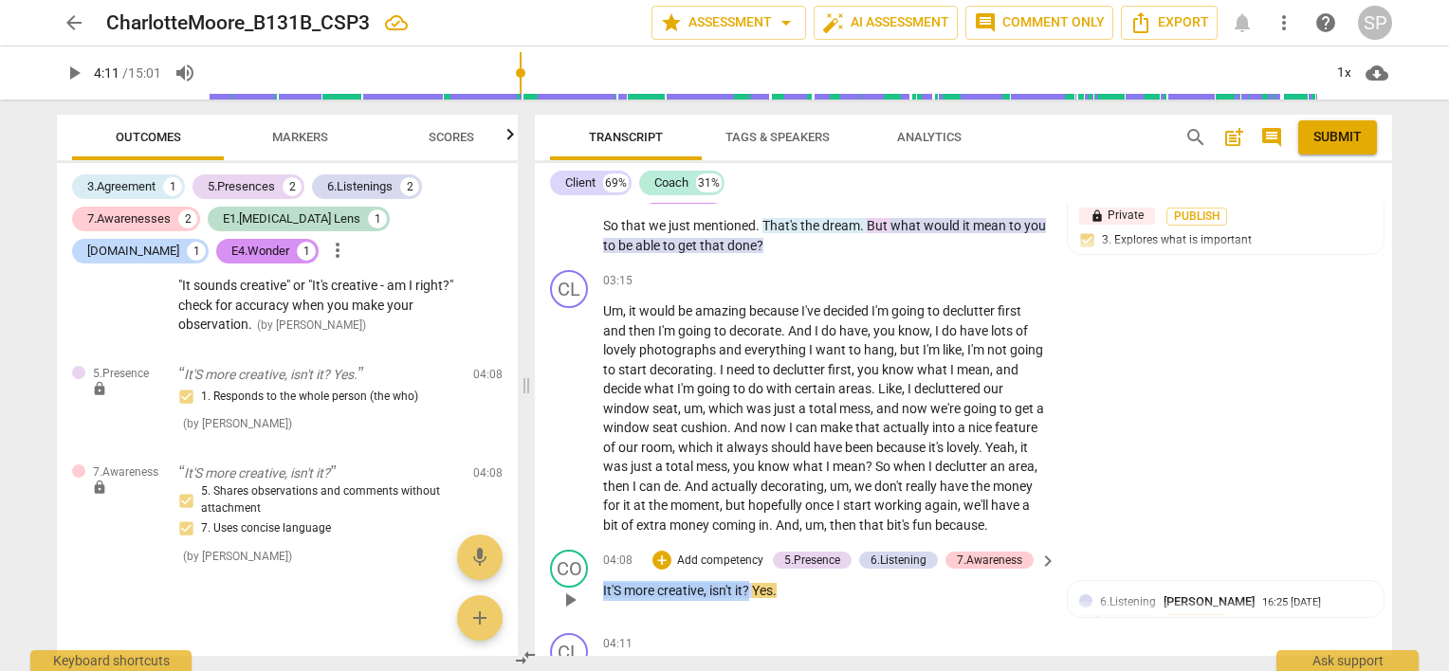
drag, startPoint x: 603, startPoint y: 566, endPoint x: 749, endPoint y: 571, distance: 146.1
click at [749, 581] on p "It'S more creative , isn't it ? Yes ." at bounding box center [825, 591] width 444 height 20
click at [659, 551] on div "+" at bounding box center [661, 560] width 19 height 19
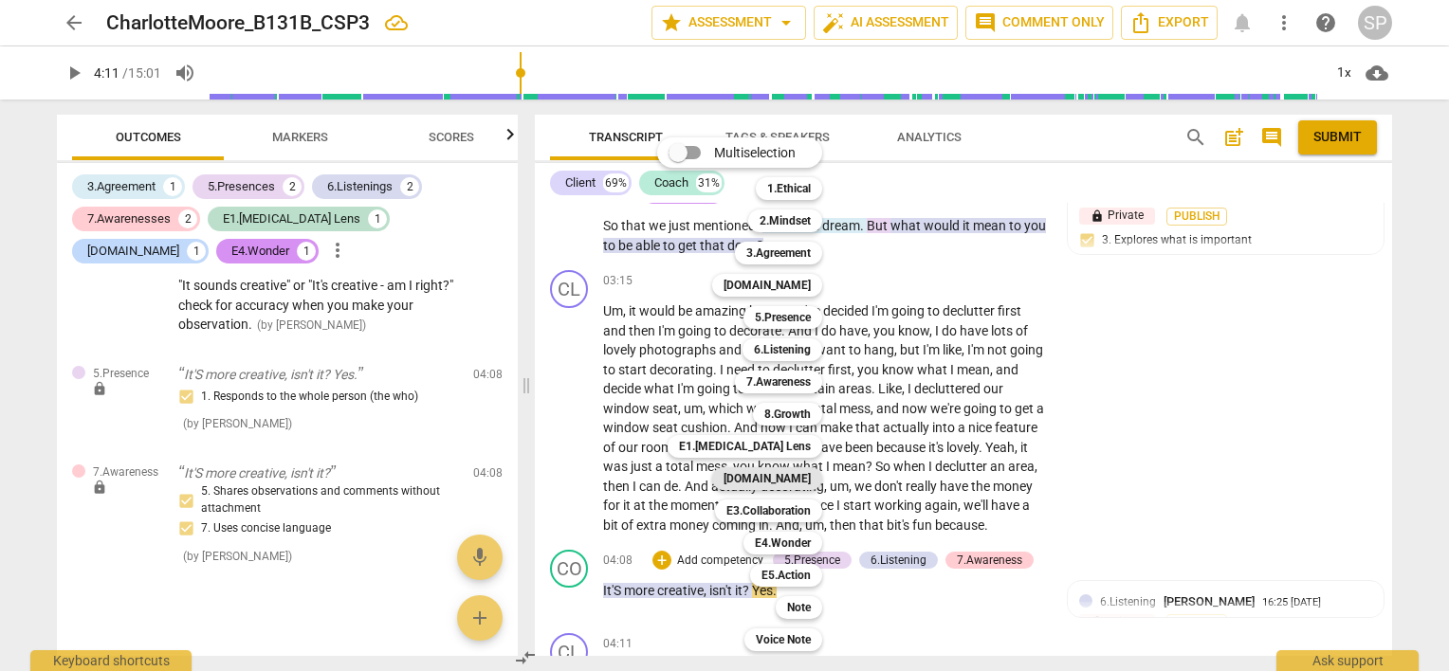
click at [791, 474] on b "[DOMAIN_NAME]" at bounding box center [766, 478] width 87 height 23
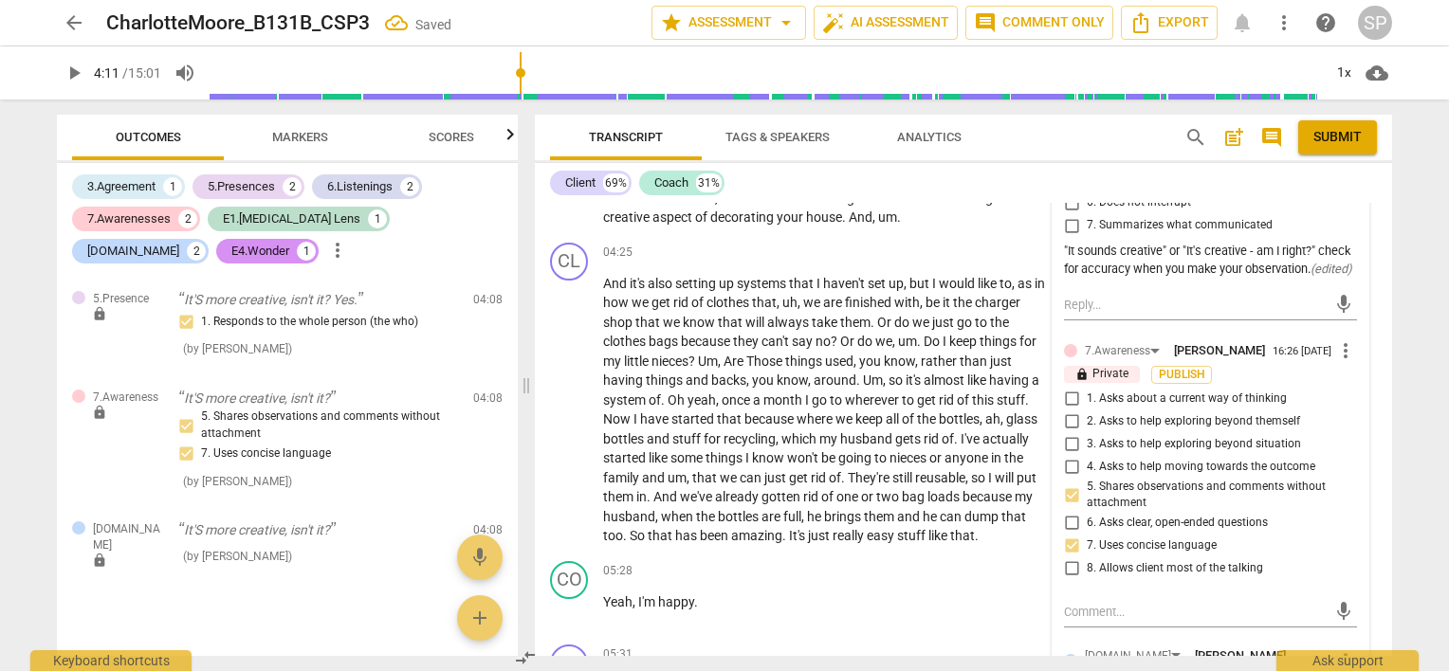
scroll to position [2268, 0]
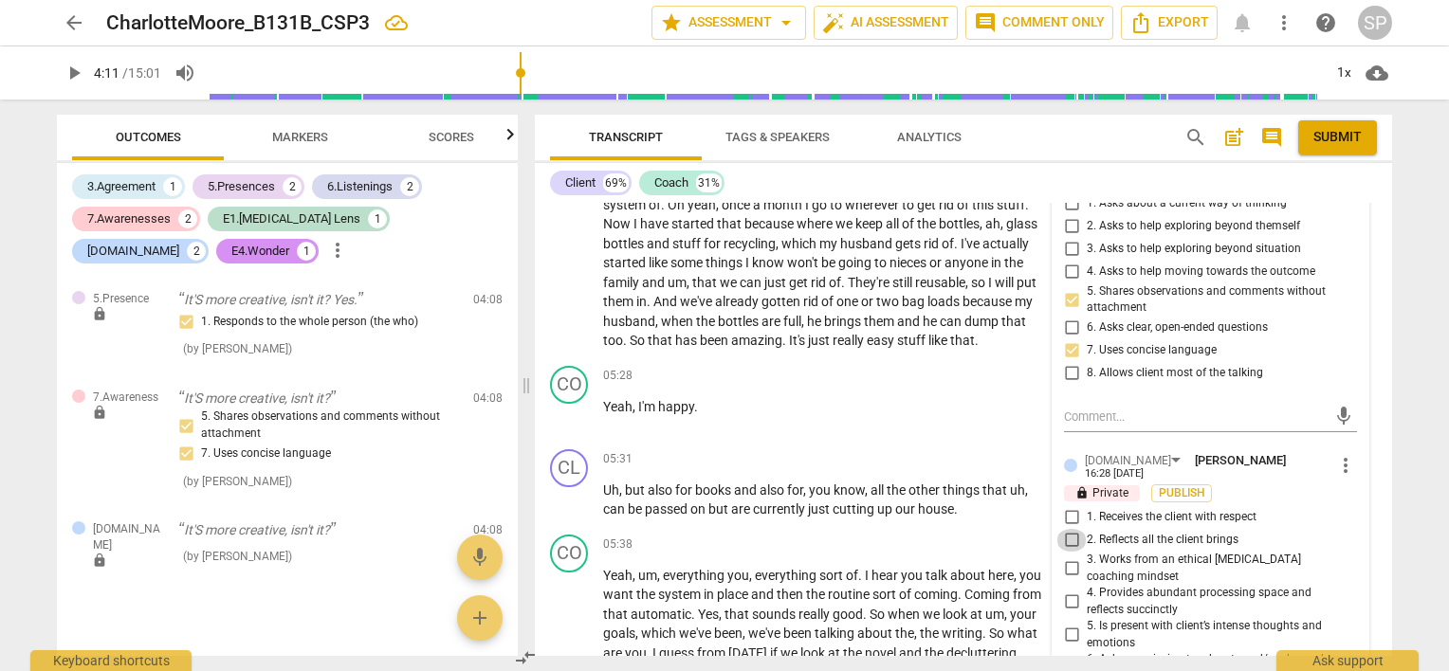
click at [1067, 529] on input "2. Reflects all the client brings" at bounding box center [1071, 540] width 30 height 23
click at [1062, 591] on input "4. Provides abundant processing space and reflects succinctly" at bounding box center [1071, 602] width 30 height 23
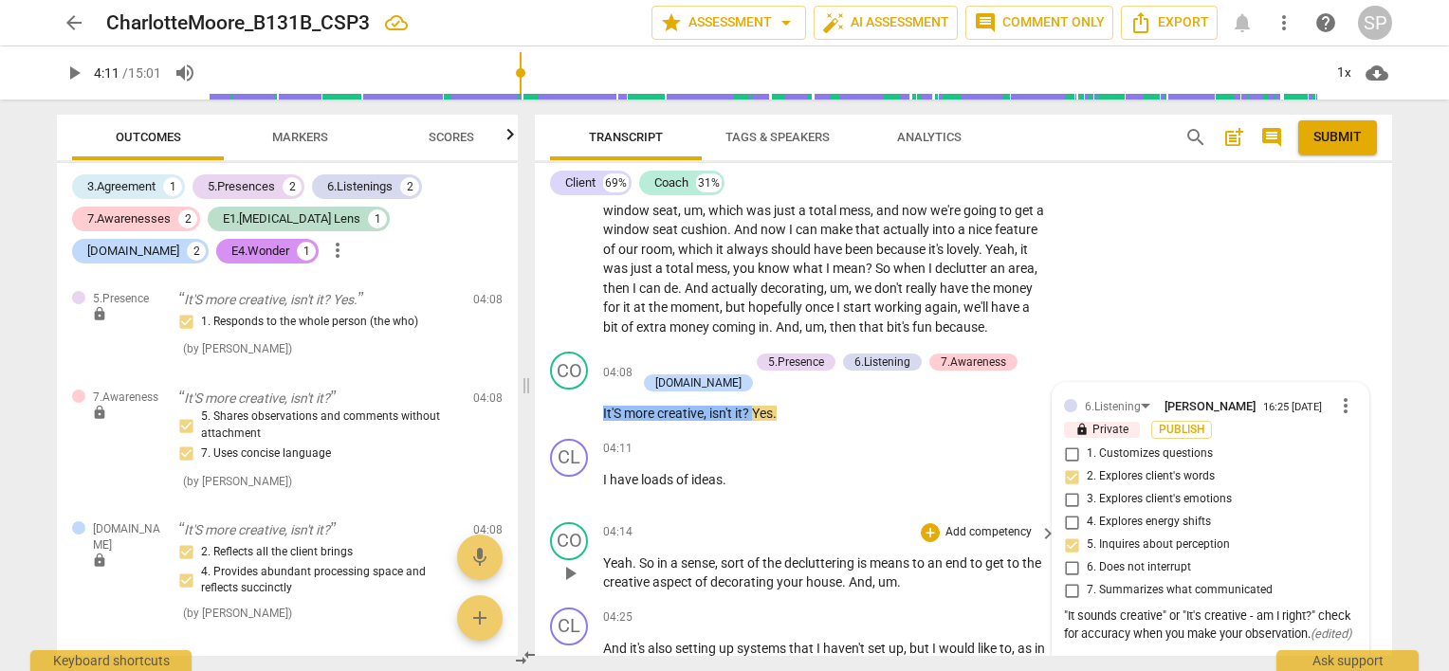
scroll to position [1699, 0]
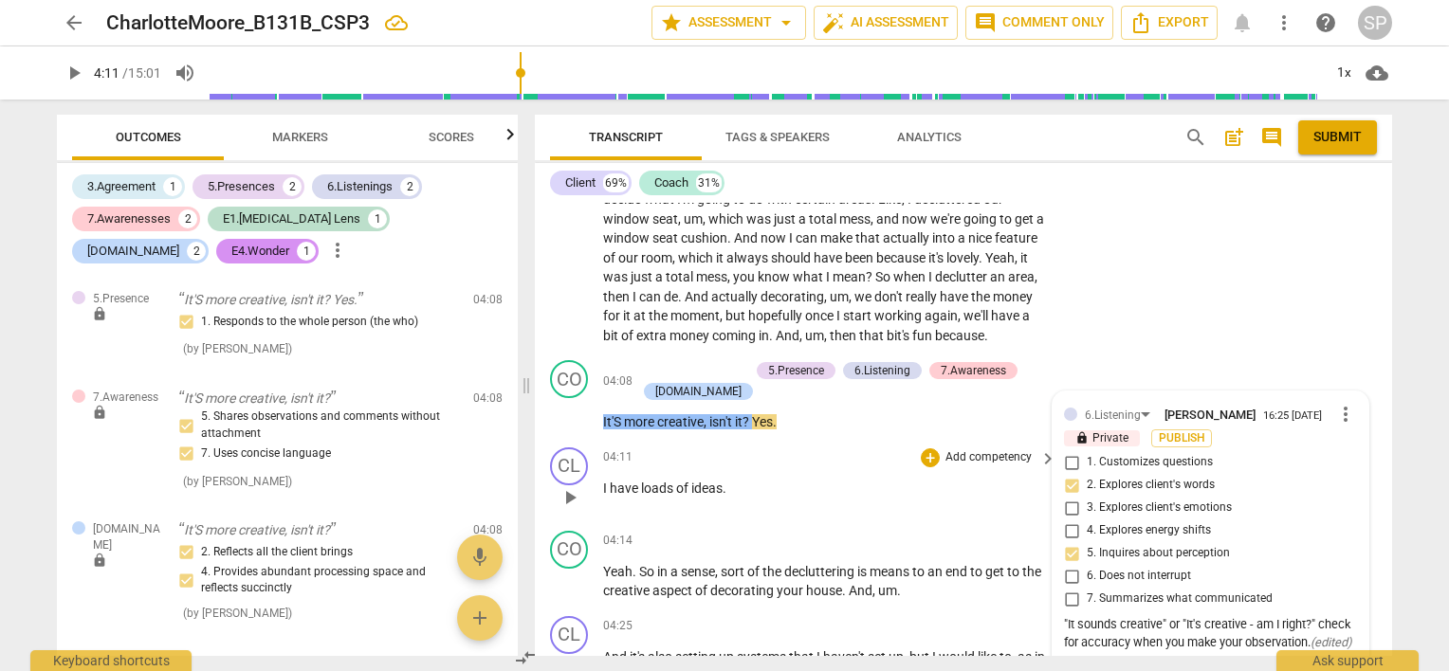
click at [739, 448] on div "04:11 + Add competency keyboard_arrow_right" at bounding box center [830, 458] width 455 height 21
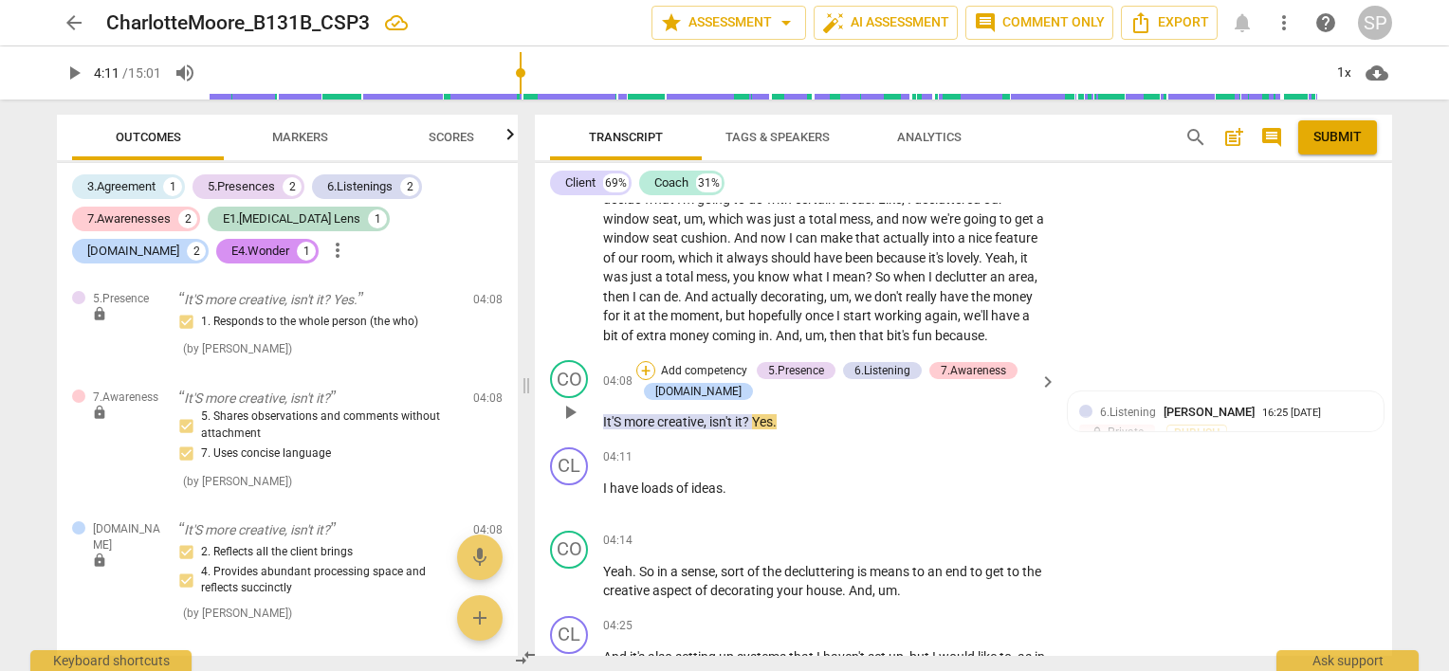
click at [647, 361] on div "+" at bounding box center [645, 370] width 19 height 19
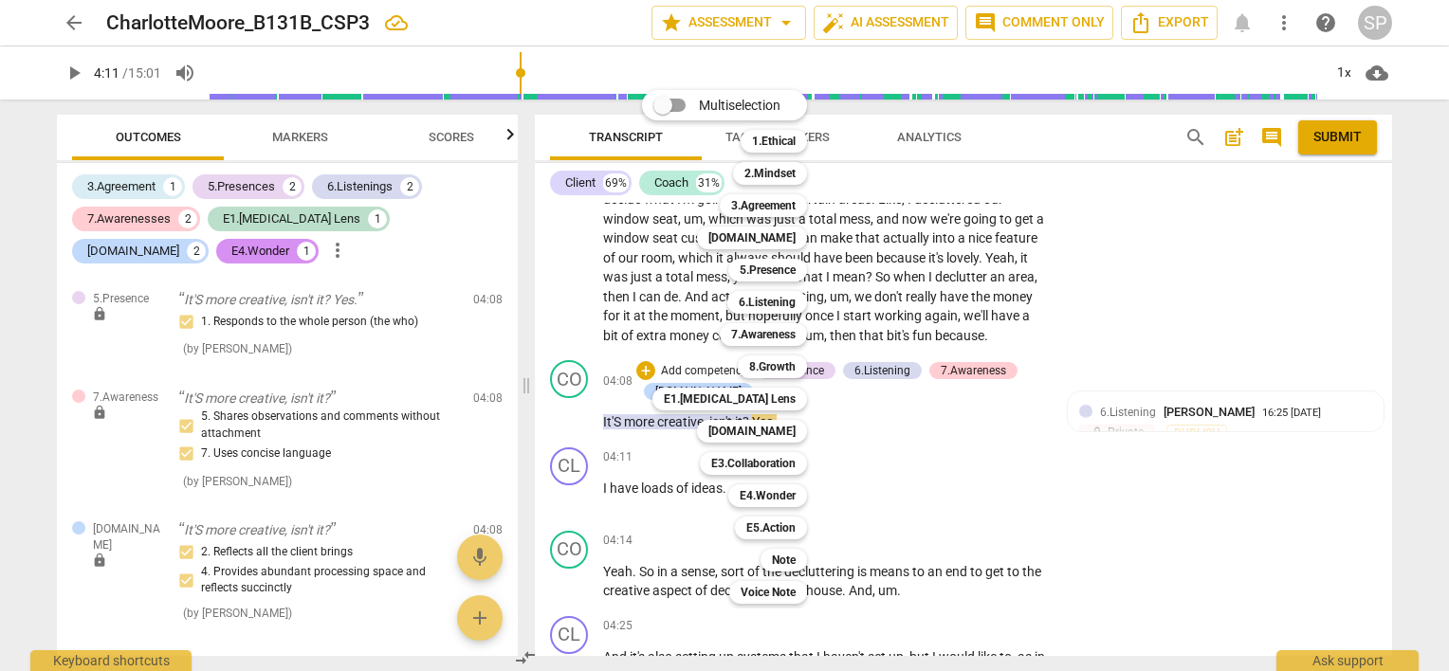
click at [609, 419] on div at bounding box center [724, 335] width 1449 height 671
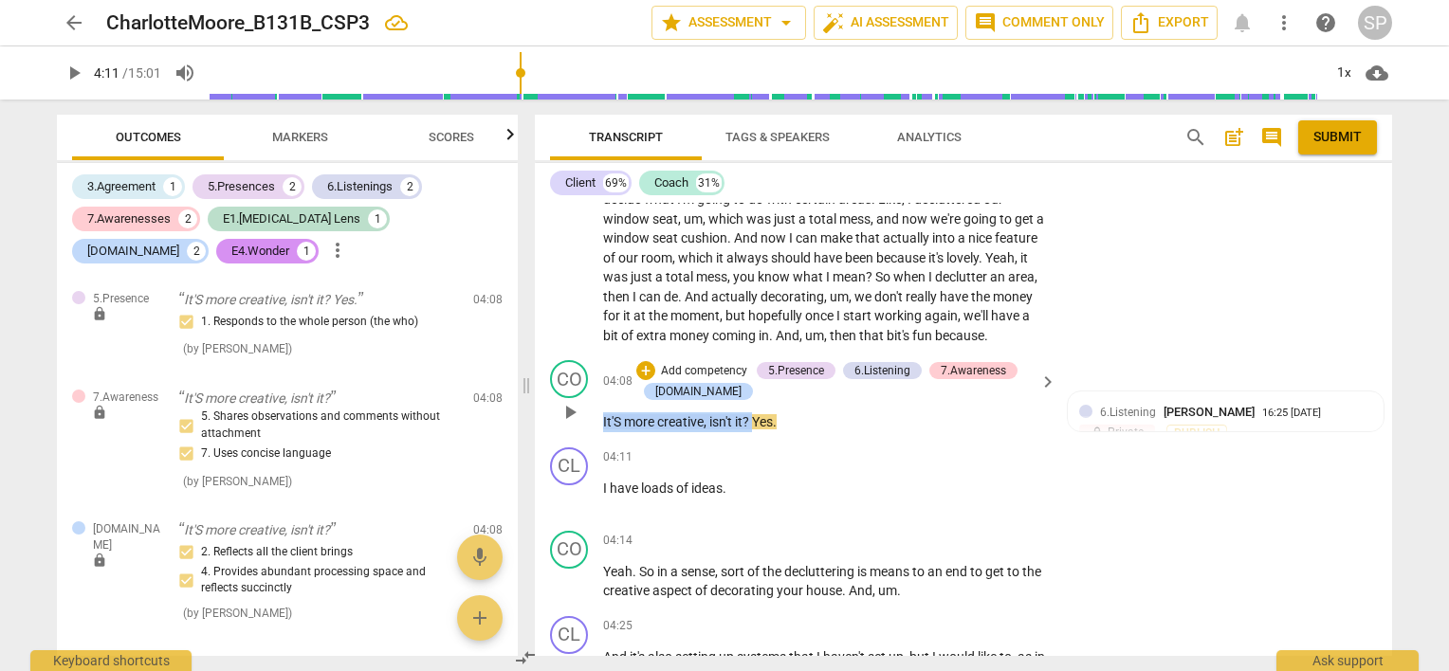
drag, startPoint x: 600, startPoint y: 401, endPoint x: 753, endPoint y: 403, distance: 152.7
click at [753, 403] on div "CO play_arrow pause 04:08 + Add competency 5.Presence 6.Listening 7.Awareness […" at bounding box center [963, 396] width 857 height 87
click at [647, 361] on div "+" at bounding box center [645, 370] width 19 height 19
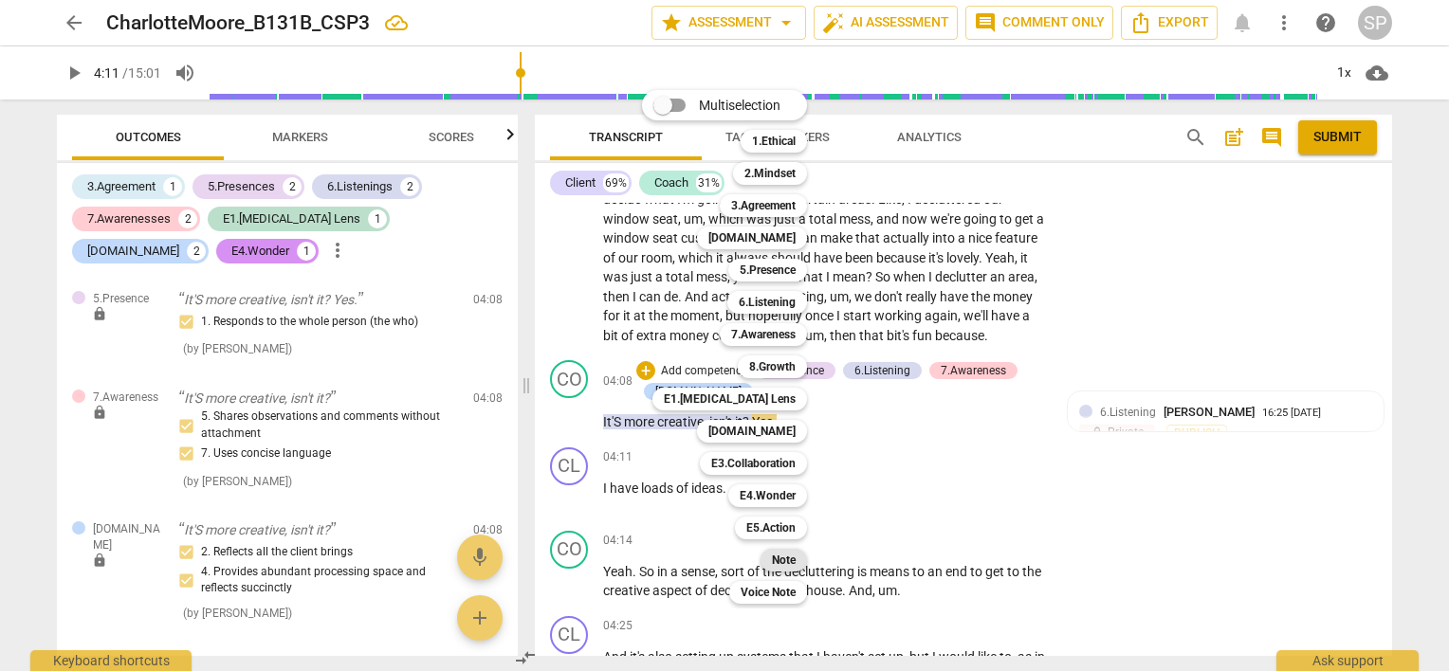
click at [783, 551] on b "Note" at bounding box center [784, 560] width 24 height 23
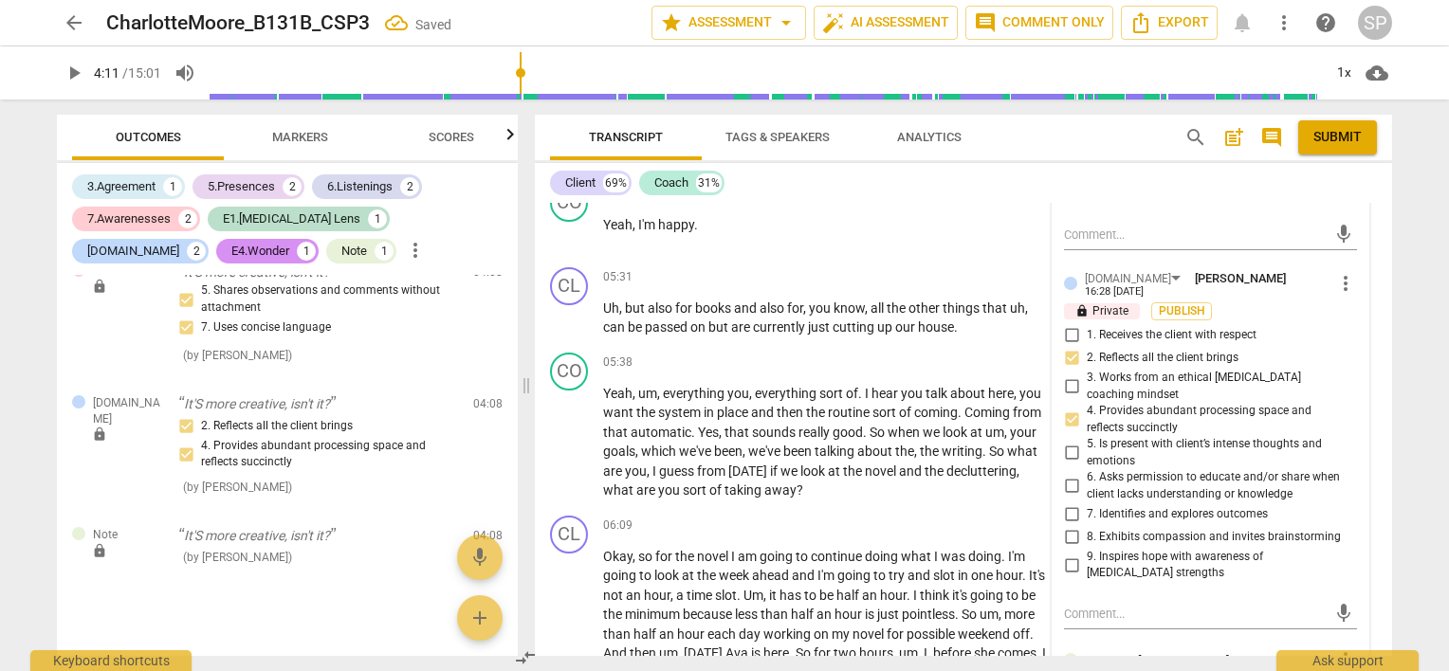
scroll to position [2647, 0]
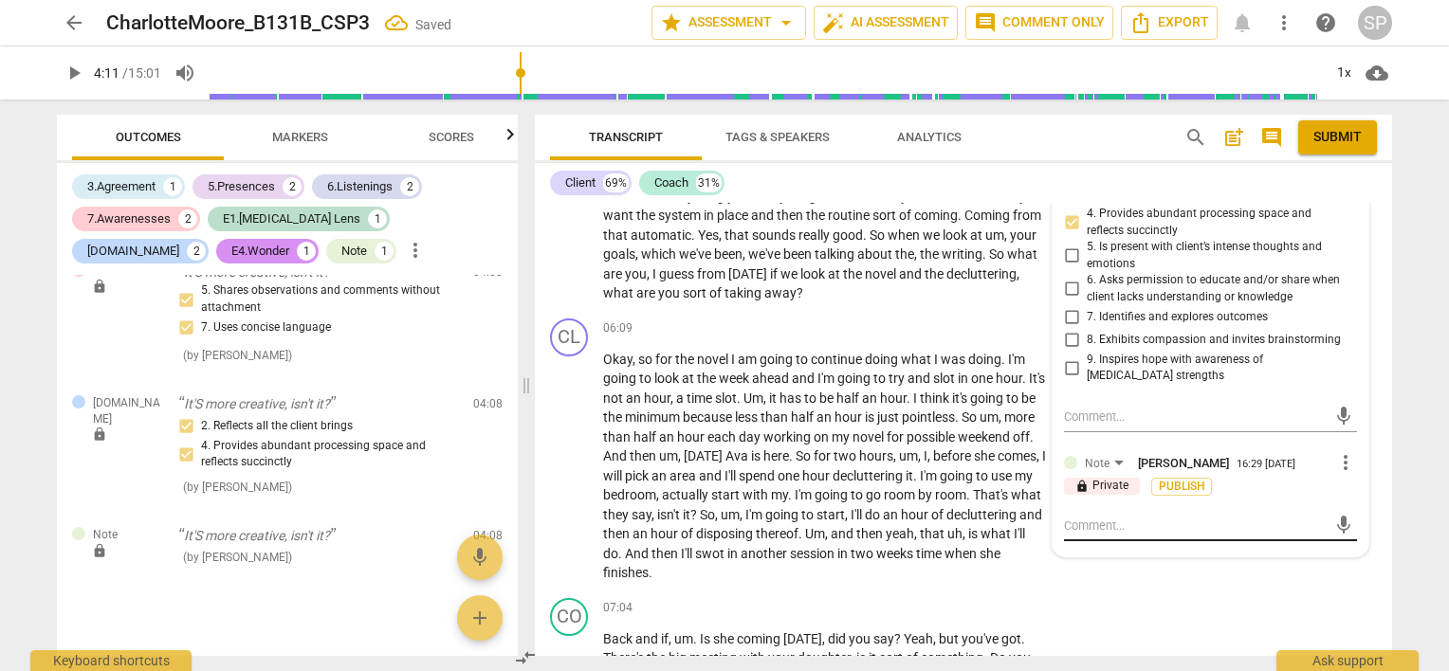
click at [1095, 517] on textarea at bounding box center [1195, 526] width 263 height 18
click at [1333, 533] on span "send" at bounding box center [1343, 543] width 21 height 21
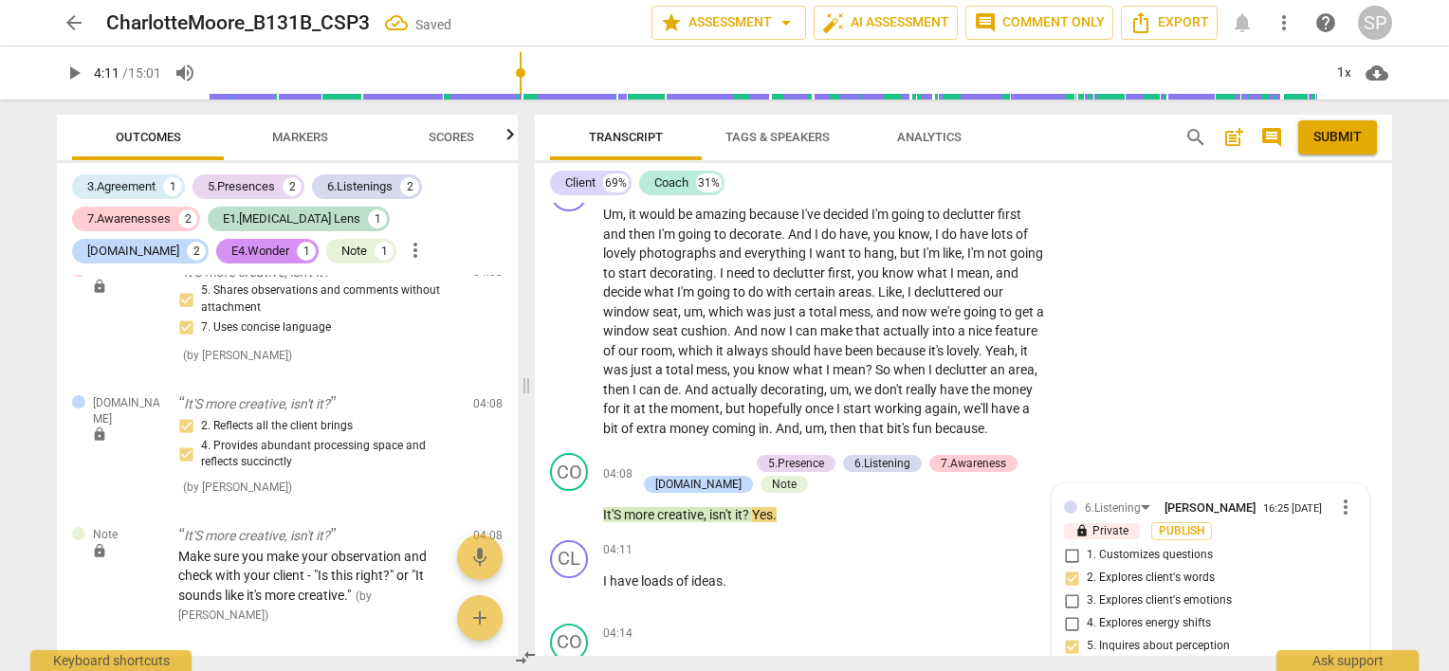
scroll to position [1604, 0]
click at [576, 581] on span "play_arrow" at bounding box center [569, 592] width 23 height 23
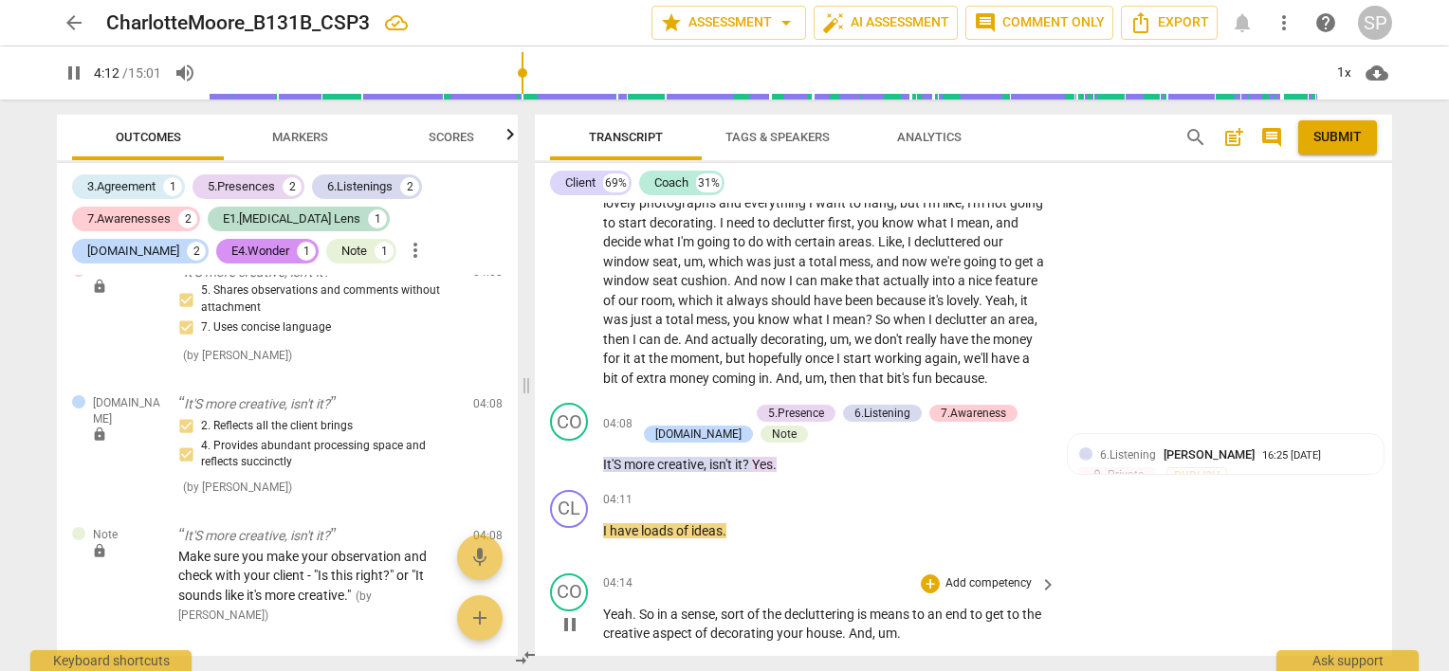
scroll to position [1794, 0]
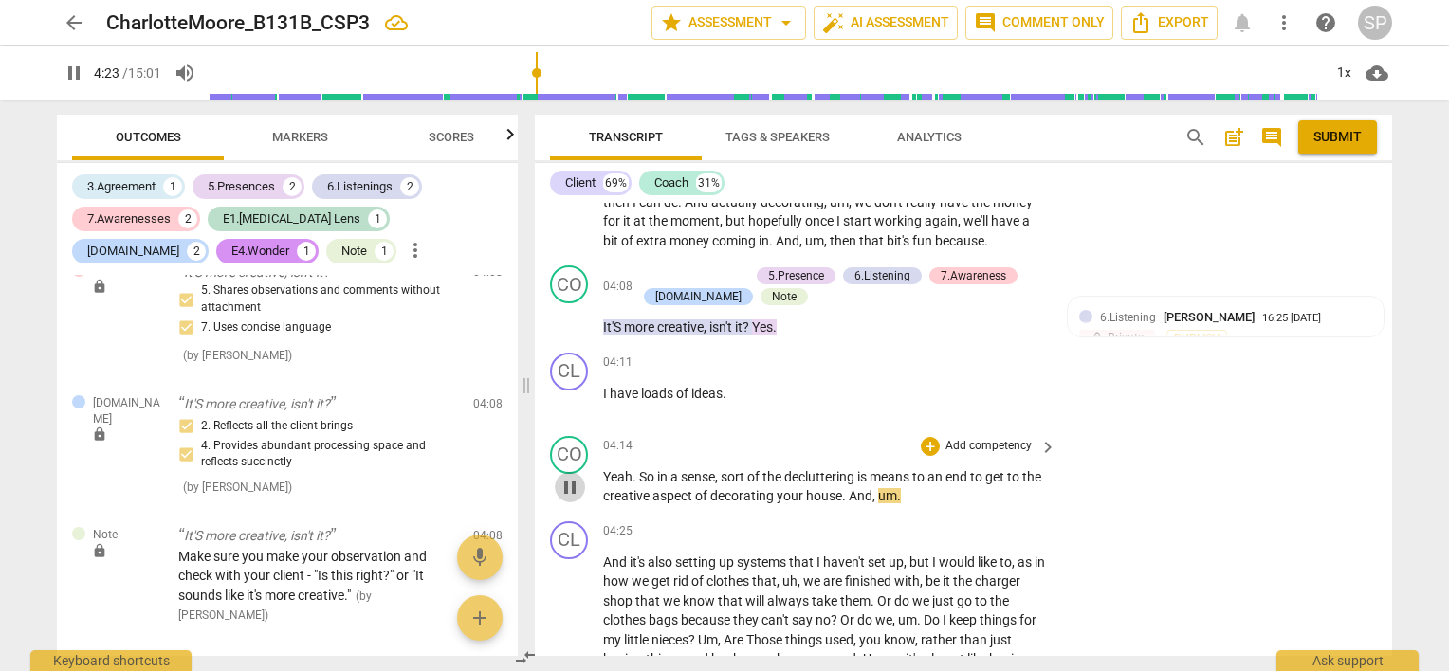
click at [571, 476] on span "pause" at bounding box center [569, 487] width 23 height 23
click at [571, 476] on span "play_arrow" at bounding box center [569, 487] width 23 height 23
click at [571, 476] on span "pause" at bounding box center [569, 487] width 23 height 23
drag, startPoint x: 722, startPoint y: 451, endPoint x: 915, endPoint y: 455, distance: 193.4
click at [915, 467] on p "Yeah . So in a sense , sort of the decluttering is means to an end to get to th…" at bounding box center [825, 486] width 444 height 39
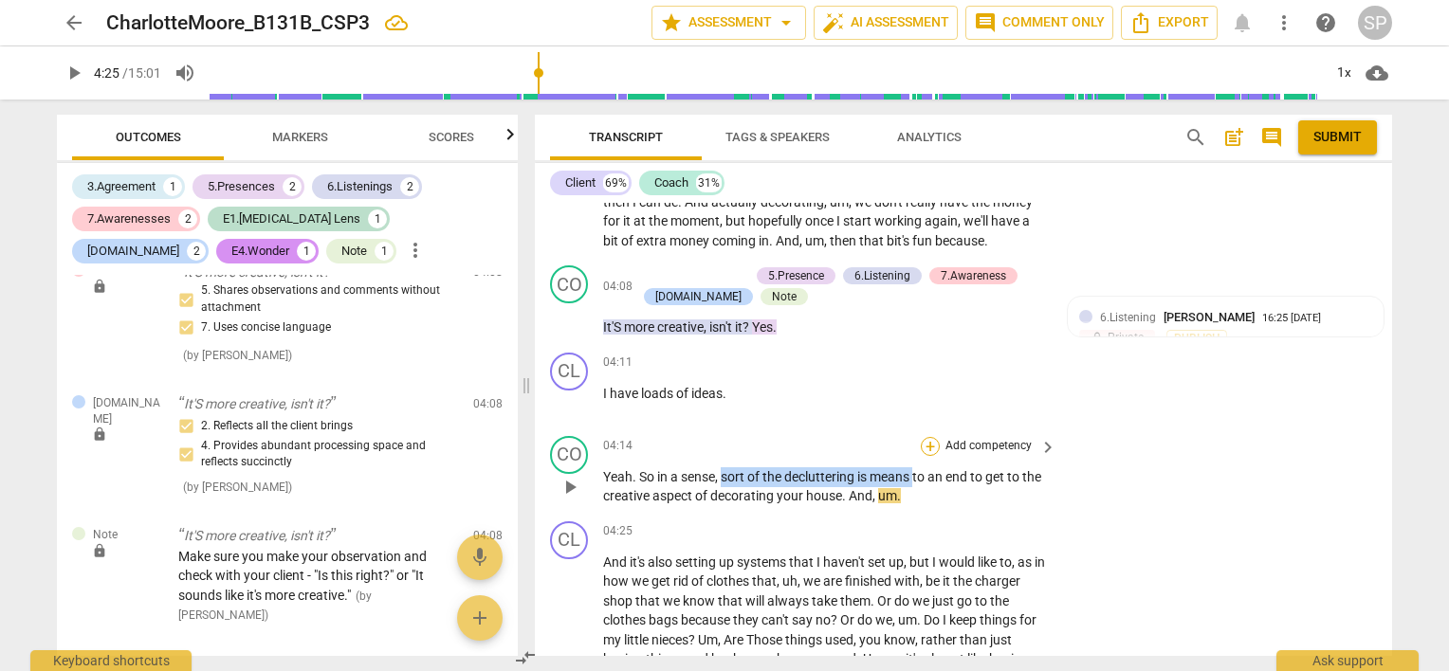
click at [927, 437] on div "+" at bounding box center [930, 446] width 19 height 19
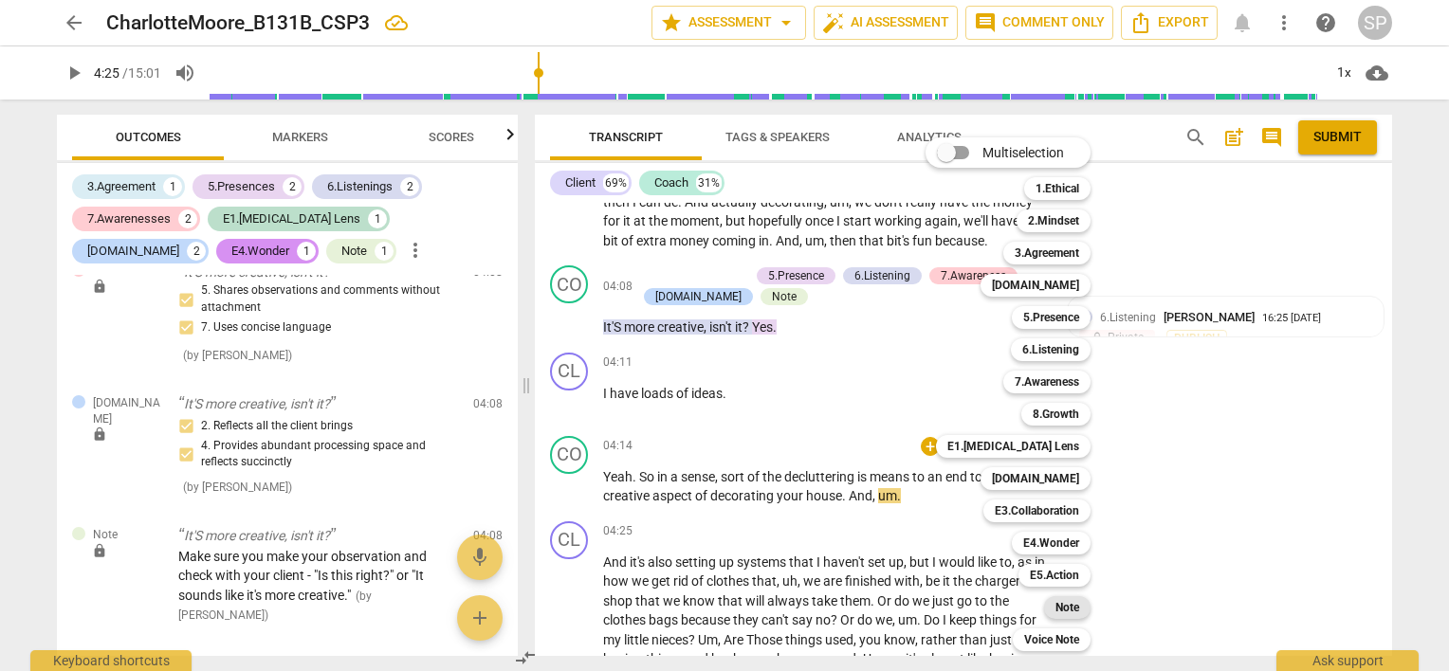
click at [1059, 600] on b "Note" at bounding box center [1067, 607] width 24 height 23
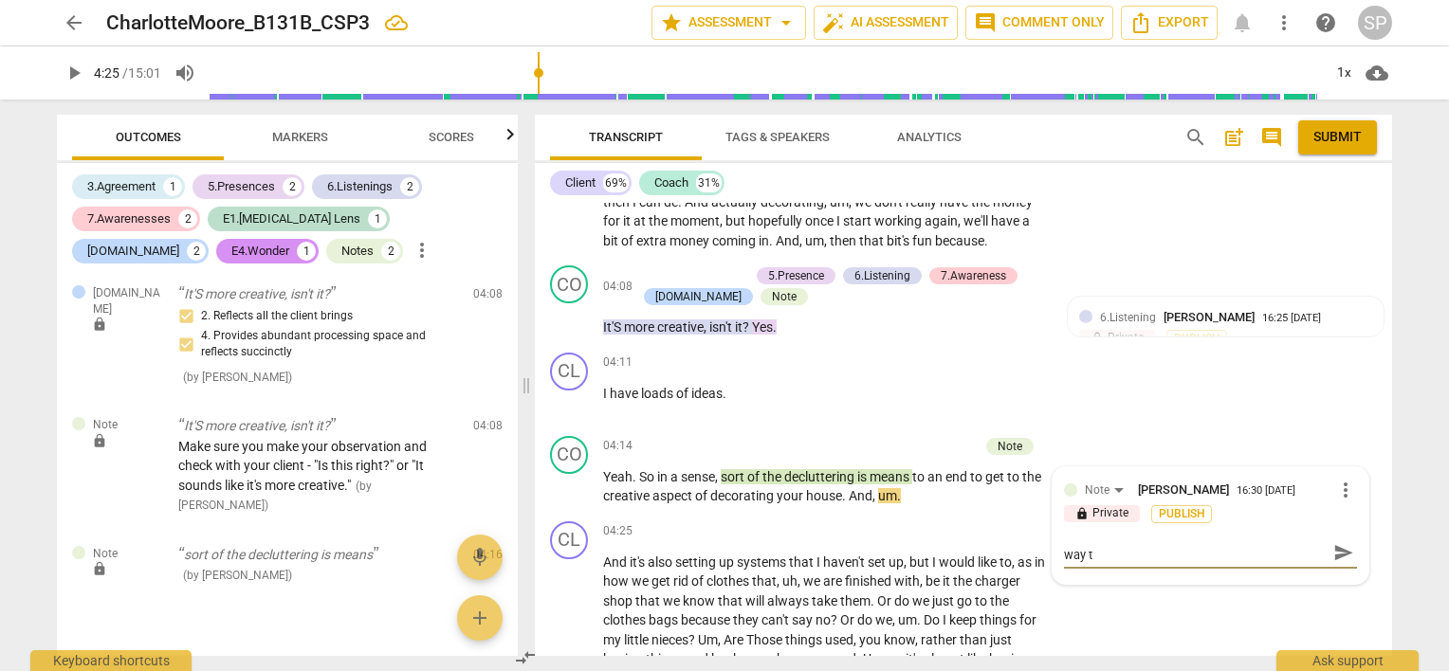
scroll to position [0, 0]
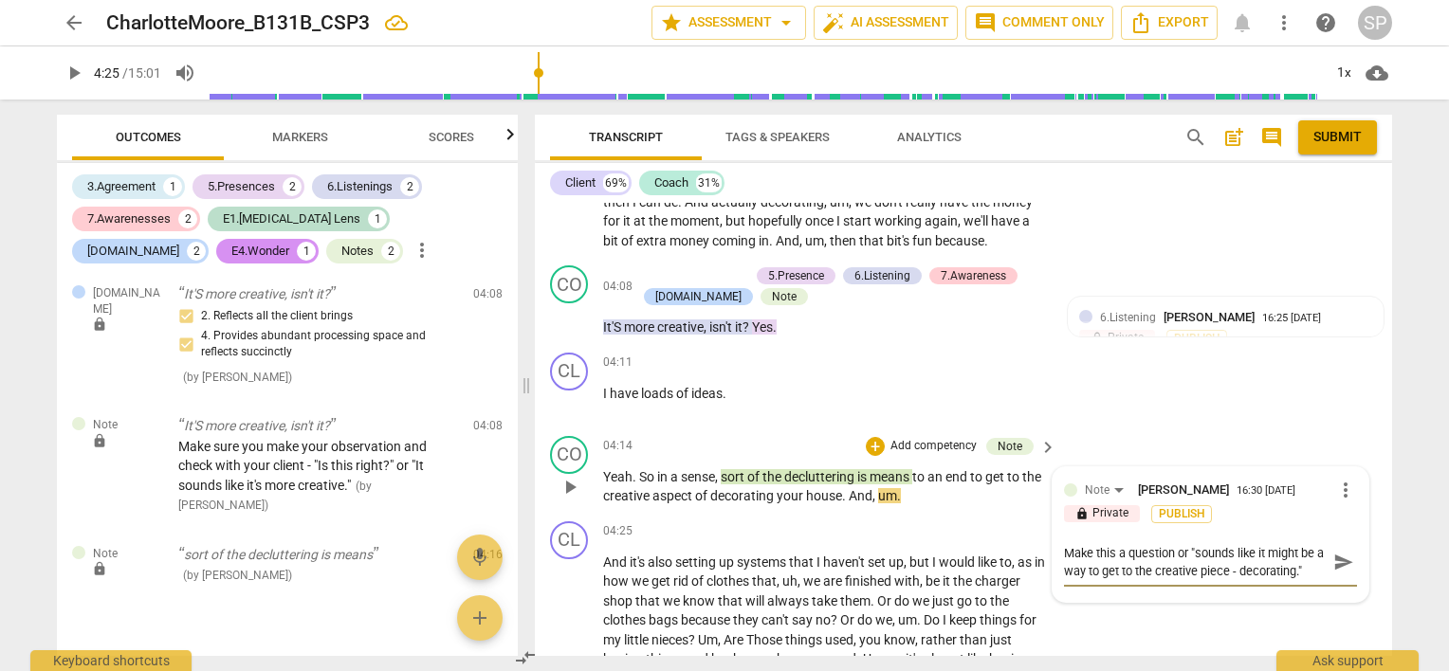
click at [1172, 544] on textarea "Make this a question or "sounds like it might be a way to get to the creative p…" at bounding box center [1195, 562] width 263 height 36
click at [1112, 544] on textarea "Make this a question - Ex: "If the decorating is the reward, what's another way…" at bounding box center [1195, 580] width 263 height 72
click at [1116, 546] on textarea "Can you ask a question - Ex: "If the decorating is the reward, what's another w…" at bounding box center [1195, 580] width 263 height 72
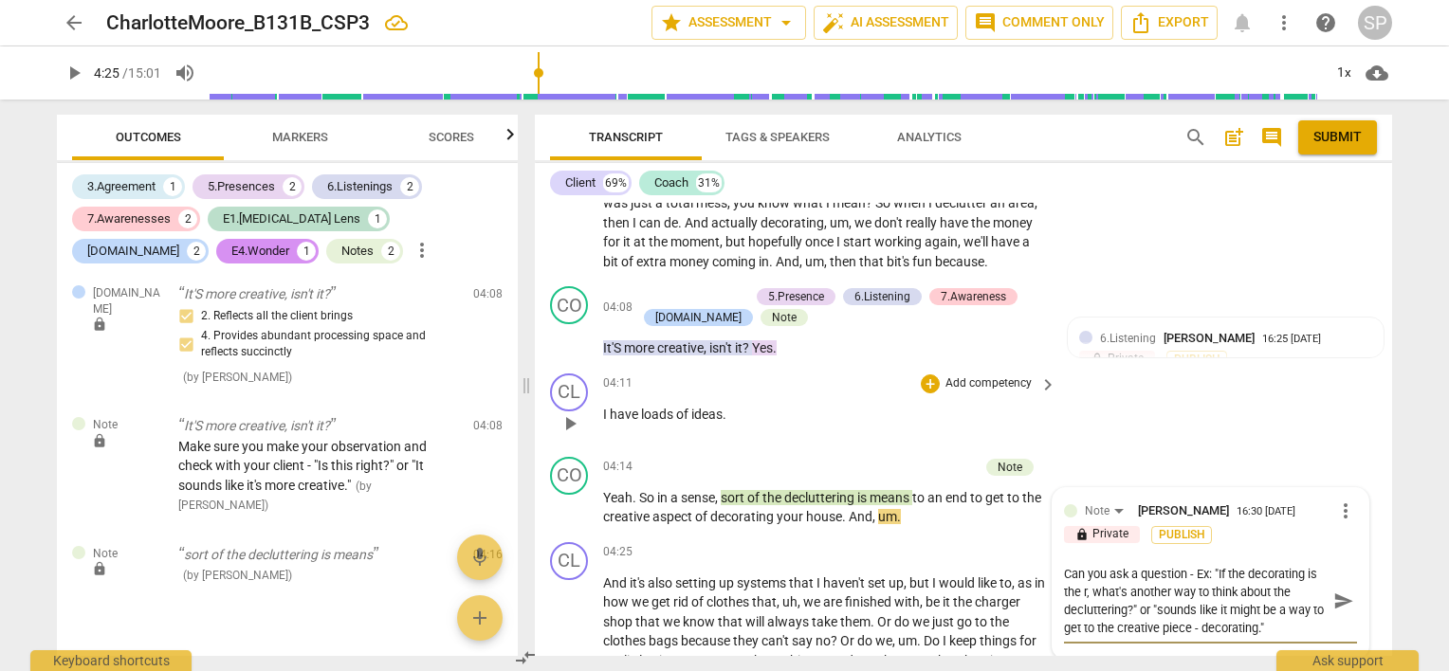
scroll to position [1889, 0]
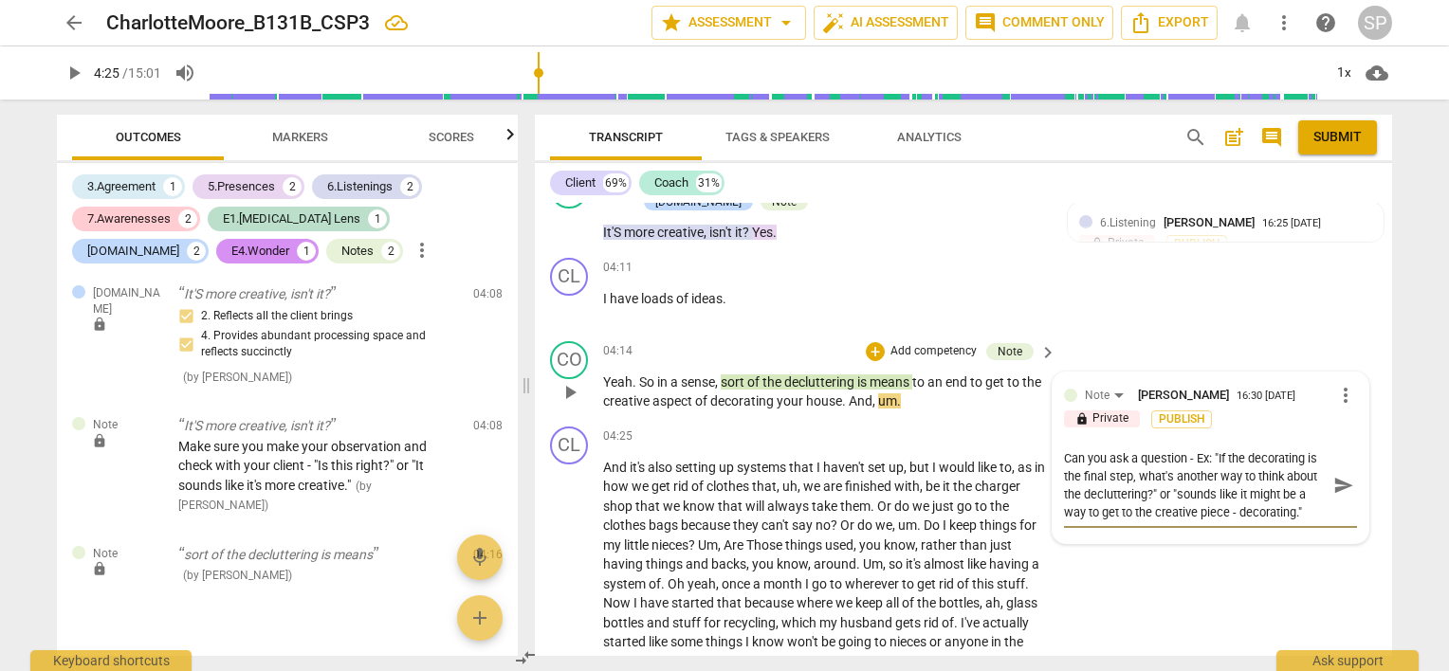
click at [1214, 449] on textarea "Can you ask a question - Ex: "If the decorating is the final step, what's anoth…" at bounding box center [1195, 485] width 263 height 72
click at [1129, 449] on textarea "Can you ask a question - Ex: "If the decorating is the final step, what's anoth…" at bounding box center [1195, 485] width 263 height 72
click at [1164, 449] on textarea "Can you ask a question - Ex: "If the decorating is the "payoff" if I'm right? W…" at bounding box center [1195, 485] width 263 height 72
drag, startPoint x: 1139, startPoint y: 448, endPoint x: 1144, endPoint y: 466, distance: 19.8
click at [1144, 466] on textarea "Can you ask a question - Ex: "If the decorating is the "payoff" is this right? …" at bounding box center [1195, 485] width 263 height 72
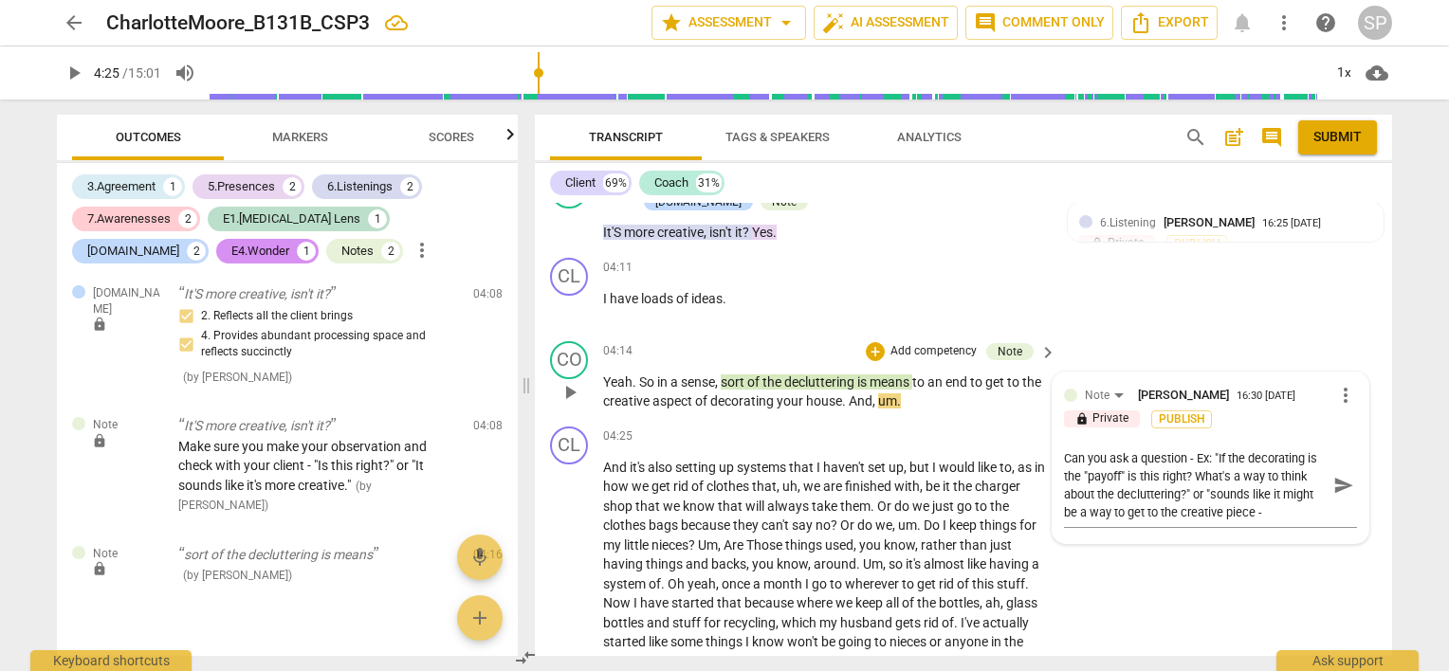
click at [1209, 436] on div "Can you ask a question - Ex: "If the decorating is the "payoff" is this right? …" at bounding box center [1210, 484] width 293 height 96
click at [1224, 449] on textarea "Can you ask a question - Ex: "If the decorating is the "payoff" is this right? …" at bounding box center [1195, 485] width 263 height 72
click at [1103, 452] on textarea "Can you ask a question - Ex: "If - as I am hearing you - the decorating is the …" at bounding box center [1195, 494] width 263 height 90
click at [1105, 449] on textarea "Can you ask a question - Ex: "If - as I am hearing you - the decorating is the …" at bounding box center [1195, 494] width 263 height 90
click at [1101, 467] on textarea "Can you ask a question - Ex: "If - as I am hearing you - decorating is the "pay…" at bounding box center [1195, 485] width 263 height 72
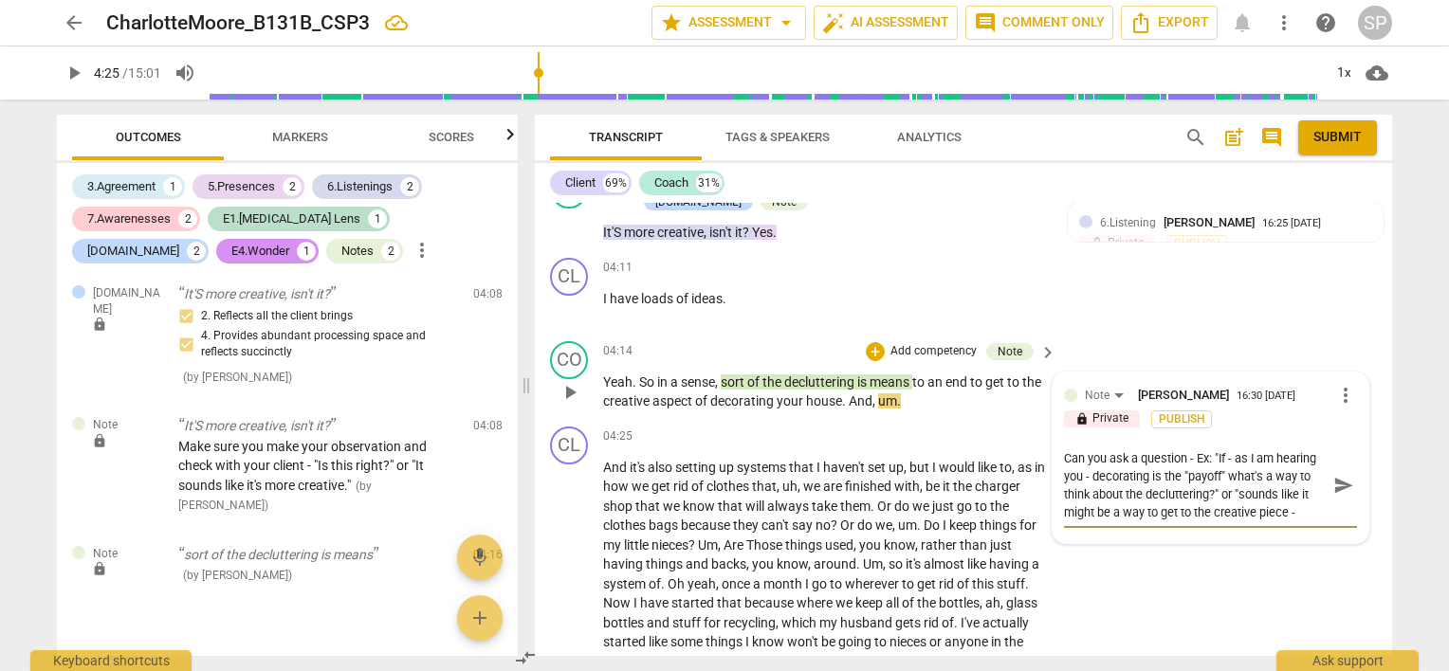
click at [1220, 449] on textarea "Can you ask a question - Ex: "If - as I am hearing you - decorating is the "pay…" at bounding box center [1195, 485] width 263 height 72
click at [1107, 469] on textarea "Can you ask a question - Ex: "If - as I am hearing you - decorating is the rewa…" at bounding box center [1195, 485] width 263 height 72
click at [1129, 484] on textarea "Can you ask a question - Ex: "If - as I am hearing you - decorating is the rewa…" at bounding box center [1195, 485] width 263 height 72
click at [1131, 485] on textarea "Can you ask a question - Ex: "If - as I am hearing you - decorating is the rewa…" at bounding box center [1195, 485] width 263 height 72
click at [1125, 485] on textarea "Can you ask a question - Ex: "If - as I am hearing you - decorating is the rewa…" at bounding box center [1195, 485] width 263 height 72
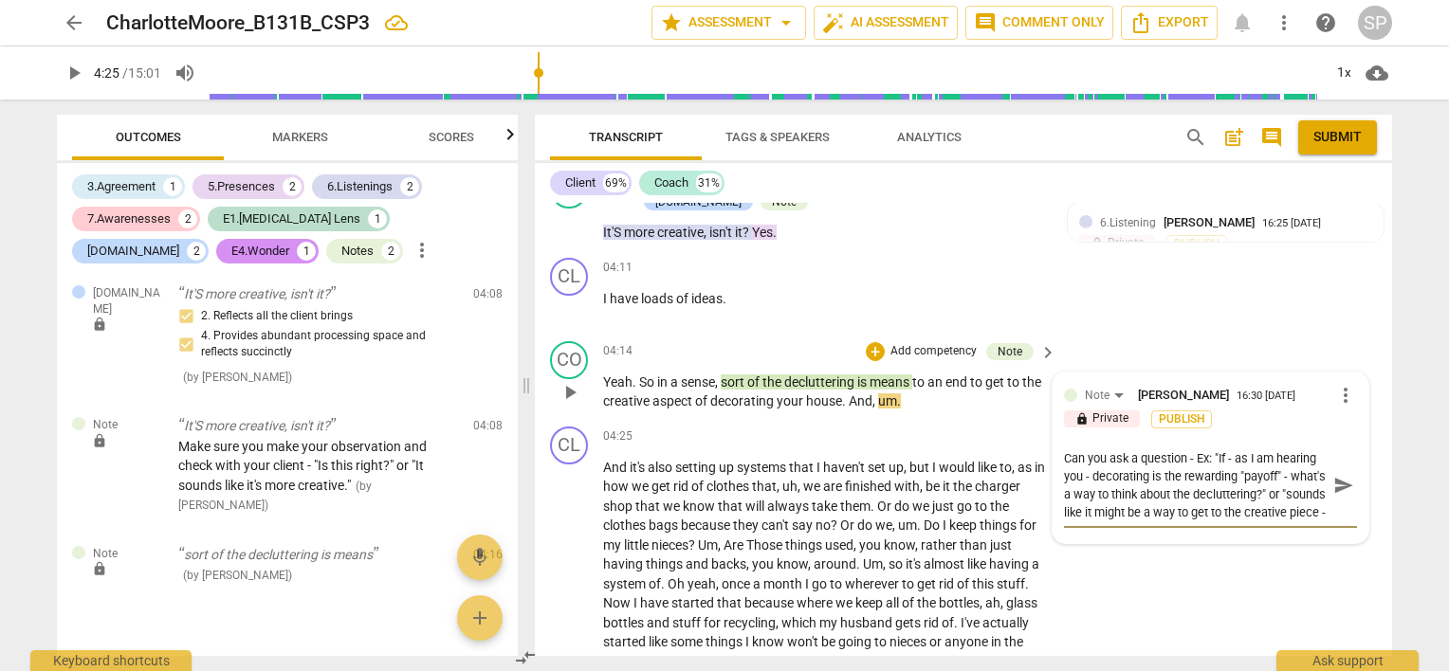
click at [1160, 469] on textarea "Can you ask a question - Ex: "If - as I am hearing you - decorating is the rewa…" at bounding box center [1195, 485] width 263 height 72
click at [1274, 449] on textarea "Can you ask a question - Ex: "If - as I am hearing you - decorating is the rewa…" at bounding box center [1195, 485] width 263 height 72
click at [1293, 449] on textarea "Can you ask a question - Ex: "If - as I hearing you - decorating is the rewardi…" at bounding box center [1195, 485] width 263 height 72
click at [1205, 452] on textarea "Can you ask a question - Ex: "If - as I hear you - decorating is the rewarding …" at bounding box center [1195, 485] width 263 height 72
click at [1139, 470] on textarea "Can you ask a question - Ex: "If - as I hear you - decorating is the fun "payof…" at bounding box center [1195, 485] width 263 height 72
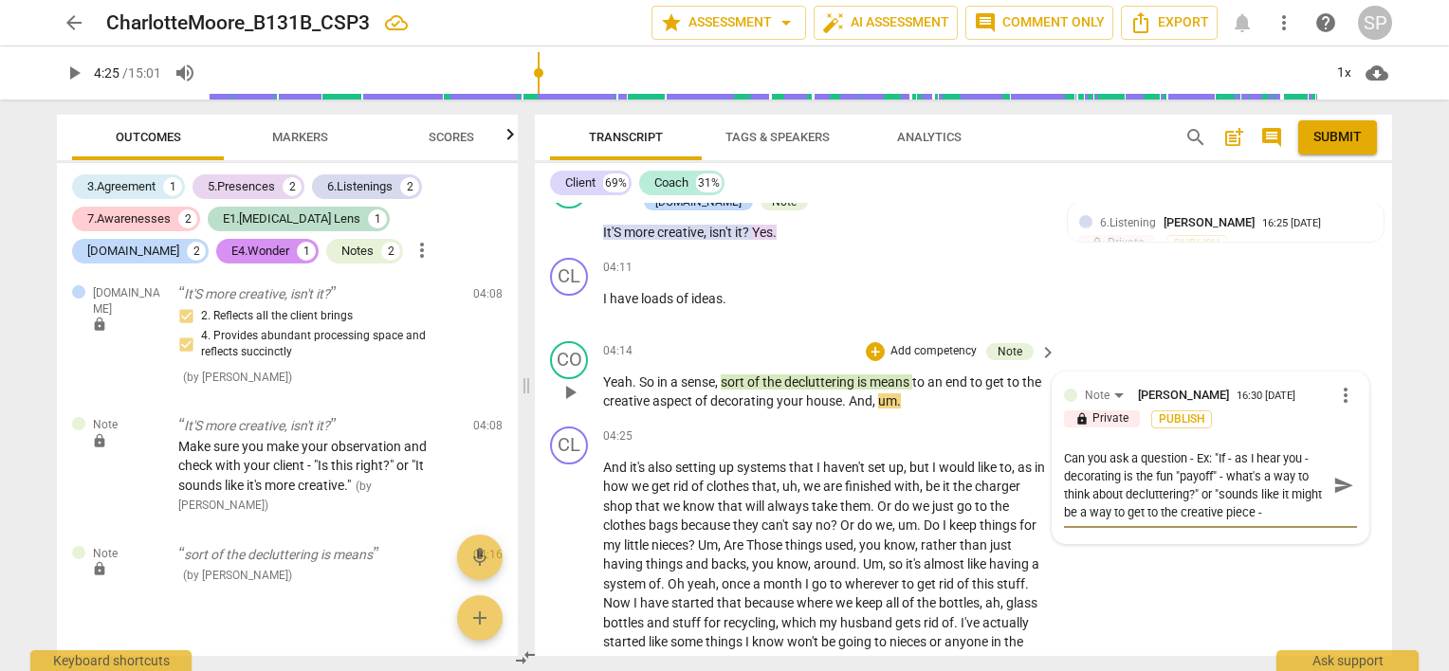
scroll to position [17, 0]
click at [1288, 449] on textarea "Can you ask a question - Ex: "If - as I hear you - decorating is the fun "payof…" at bounding box center [1195, 485] width 263 height 72
click at [1339, 475] on span "send" at bounding box center [1343, 485] width 21 height 21
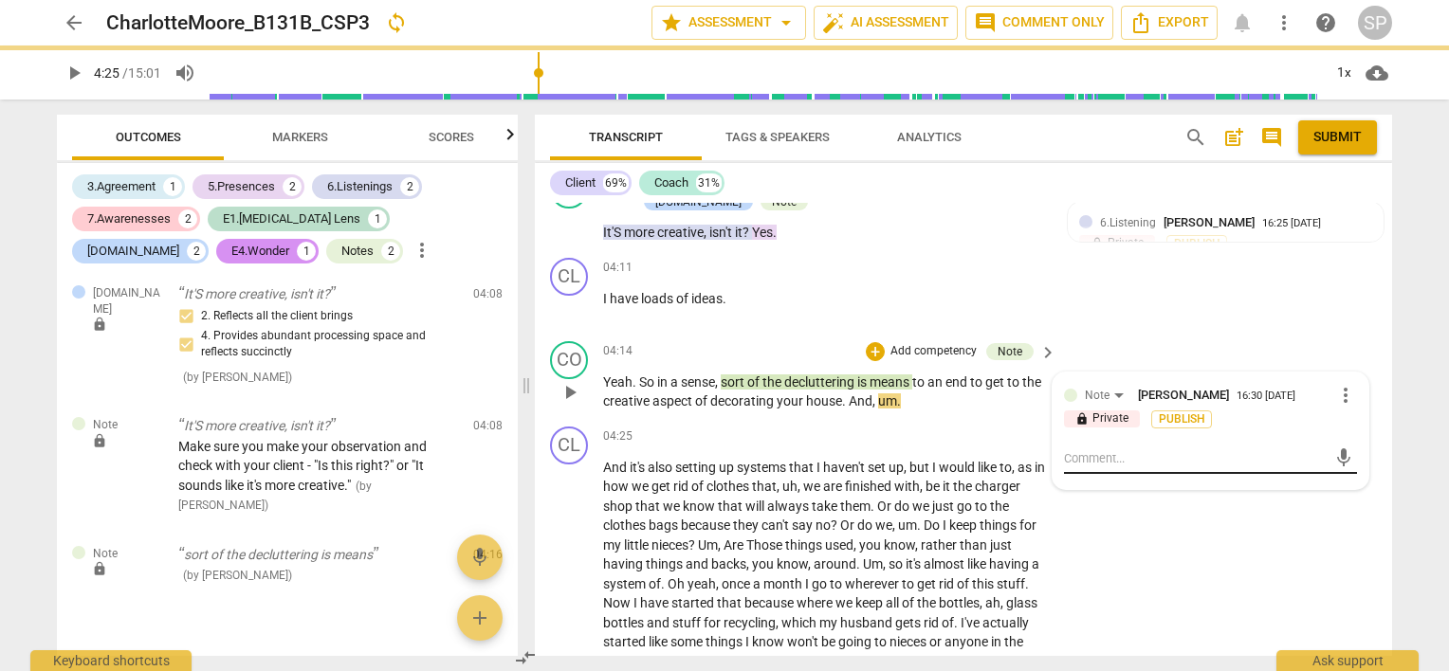
scroll to position [0, 0]
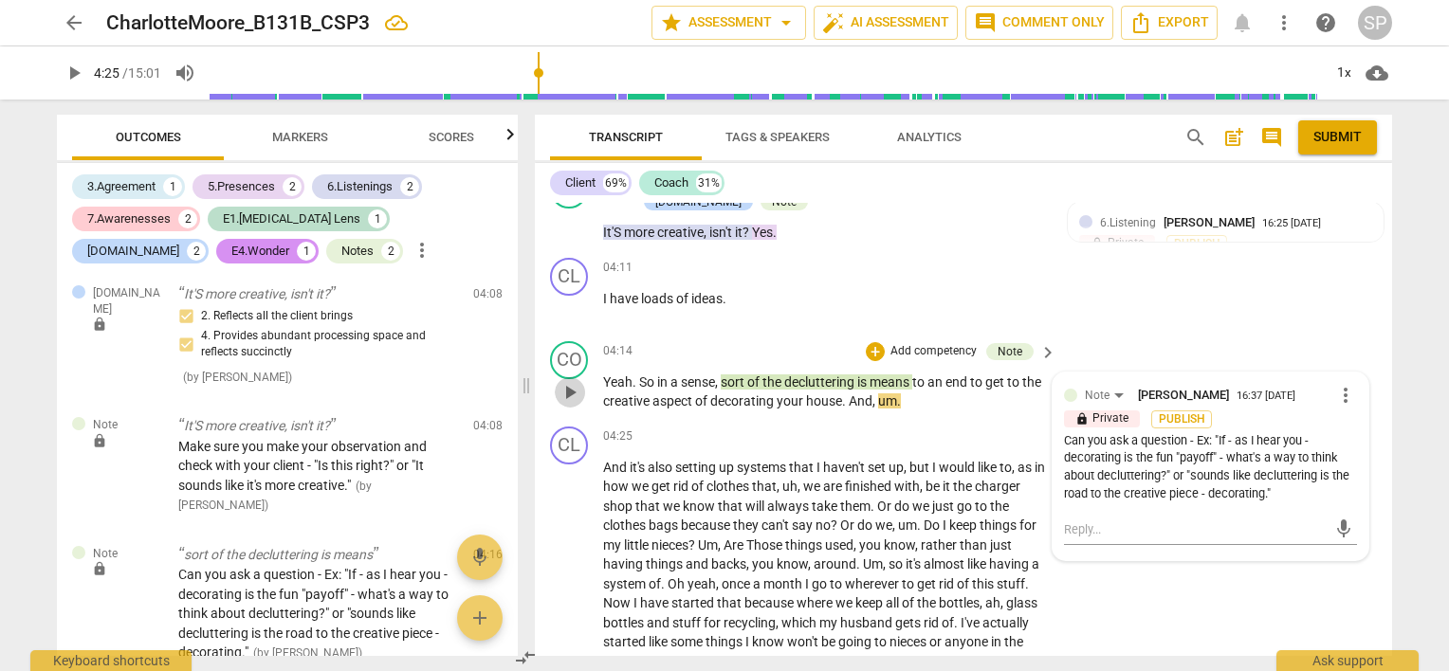
click at [570, 381] on span "play_arrow" at bounding box center [569, 392] width 23 height 23
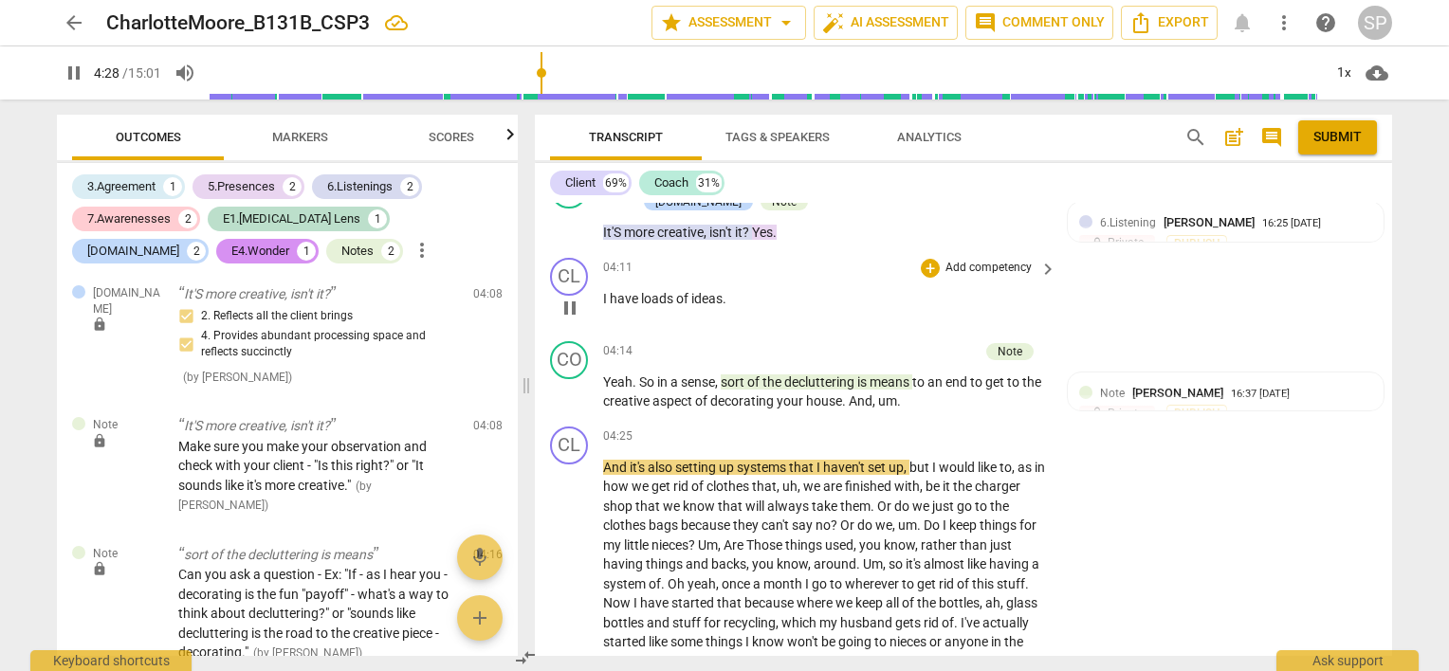
click at [570, 297] on span "pause" at bounding box center [569, 308] width 23 height 23
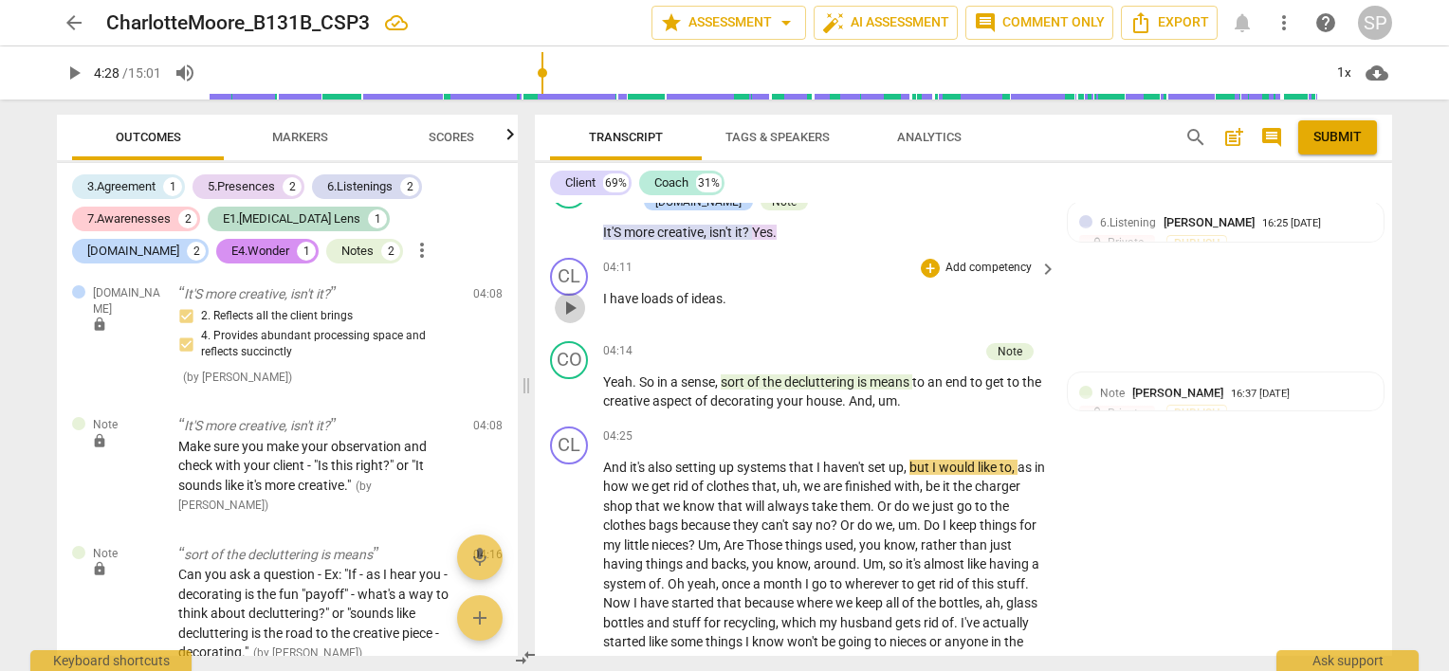
click at [570, 297] on span "play_arrow" at bounding box center [569, 308] width 23 height 23
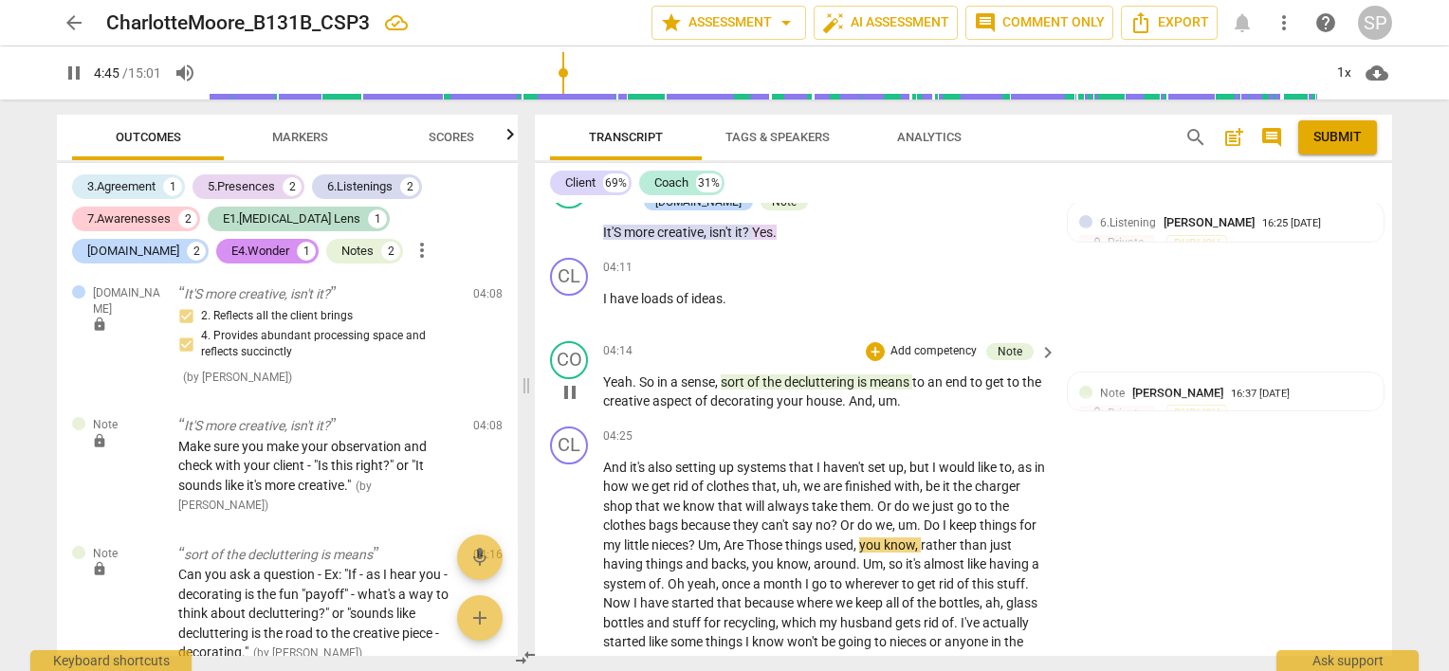
click at [573, 381] on span "pause" at bounding box center [569, 392] width 23 height 23
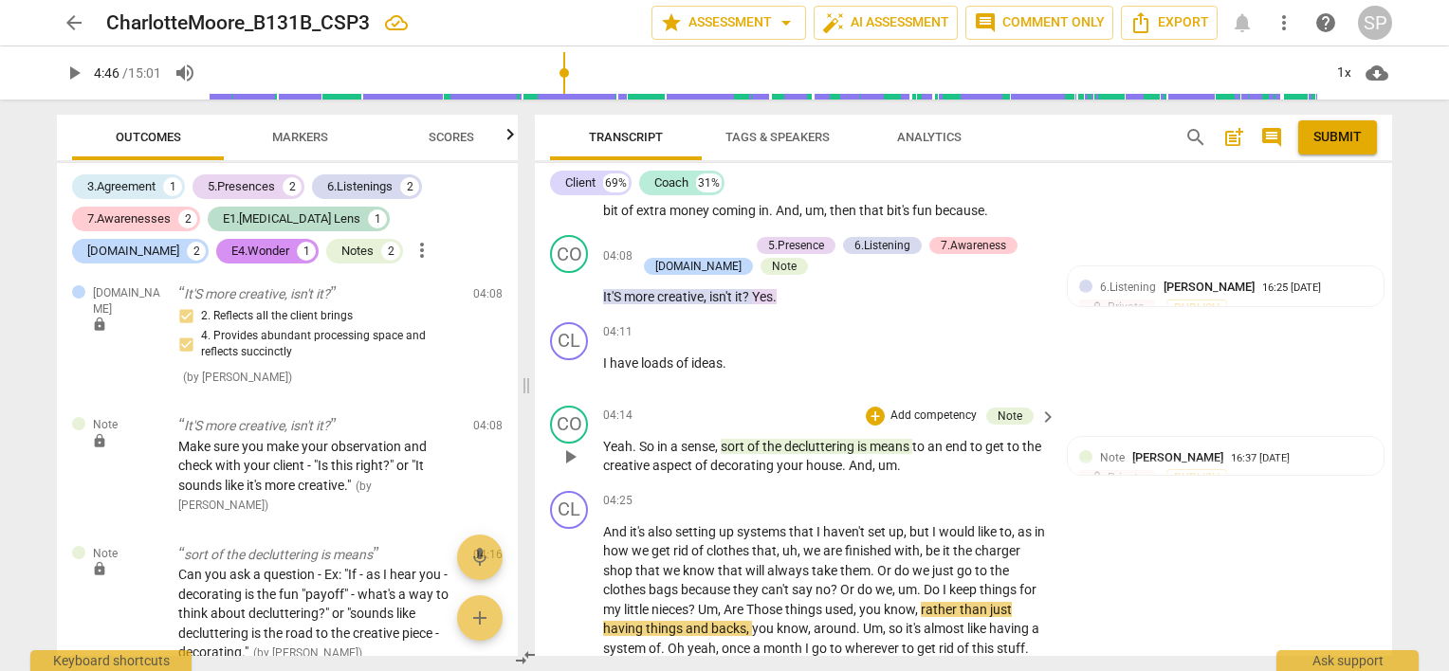
scroll to position [1794, 0]
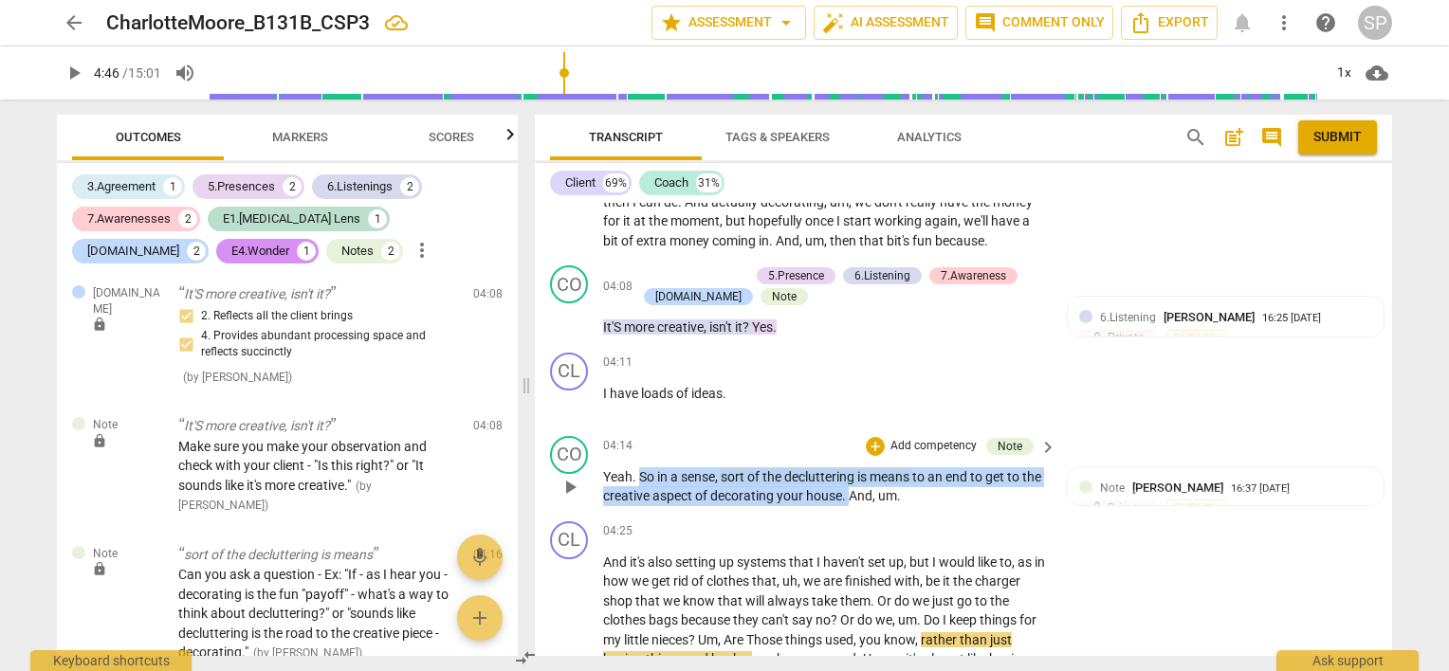
drag, startPoint x: 639, startPoint y: 449, endPoint x: 871, endPoint y: 469, distance: 233.1
click at [871, 469] on p "Yeah . So in a sense , sort of the decluttering is means to an end to get to th…" at bounding box center [825, 486] width 444 height 39
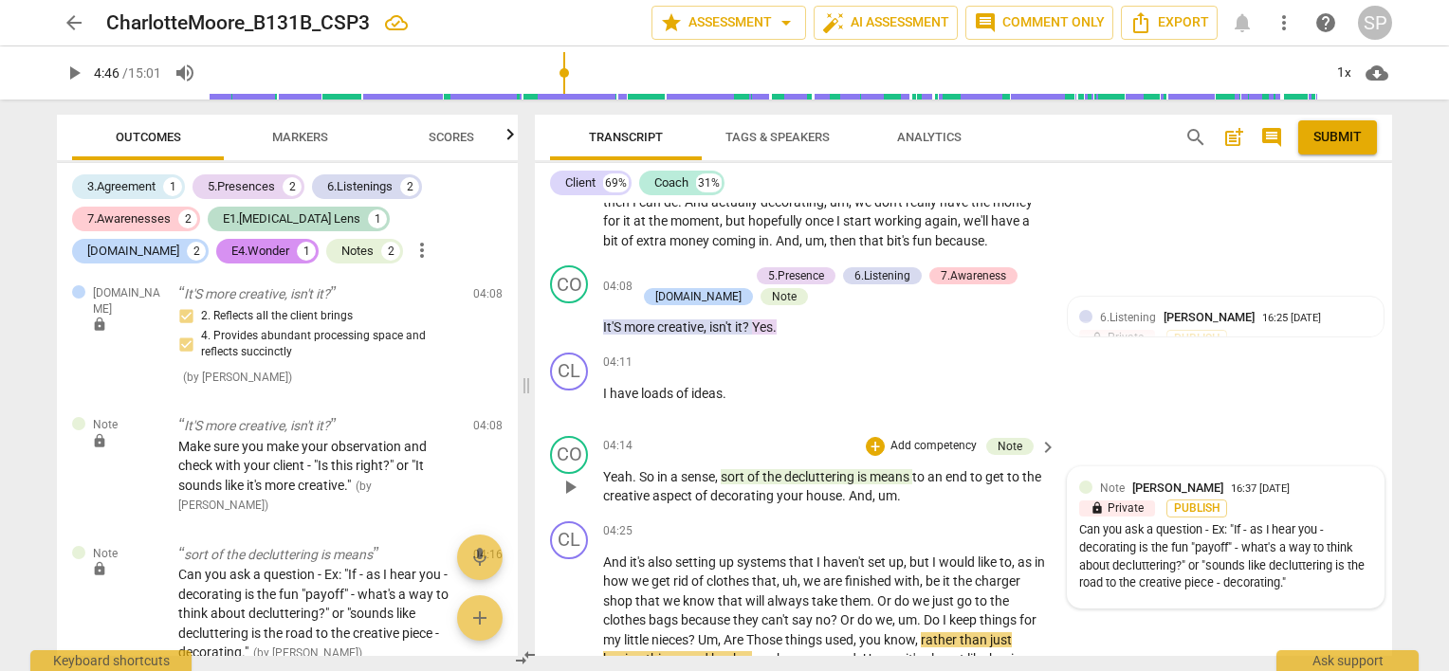
click at [1130, 521] on div "Can you ask a question - Ex: "If - as I hear you - decorating is the fun "payof…" at bounding box center [1225, 556] width 293 height 71
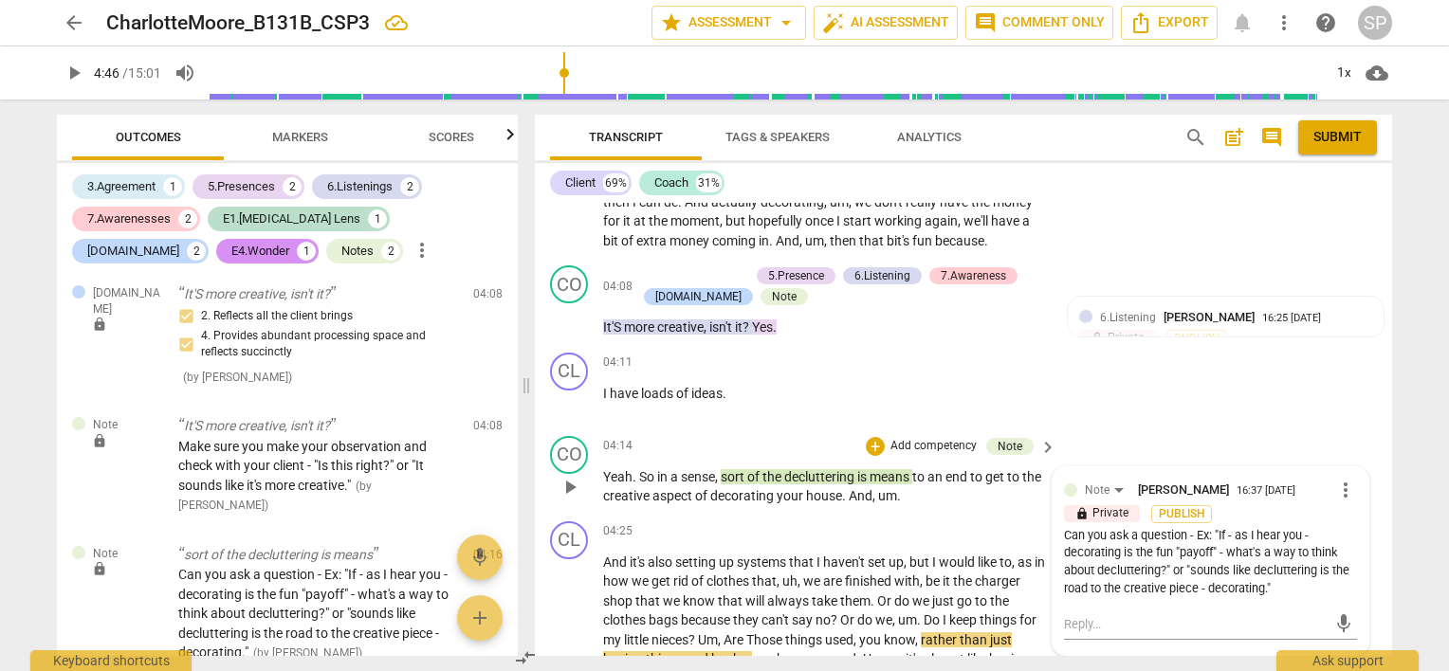
click at [1340, 479] on span "more_vert" at bounding box center [1345, 490] width 23 height 23
click at [1340, 463] on li "Edit" at bounding box center [1360, 466] width 65 height 36
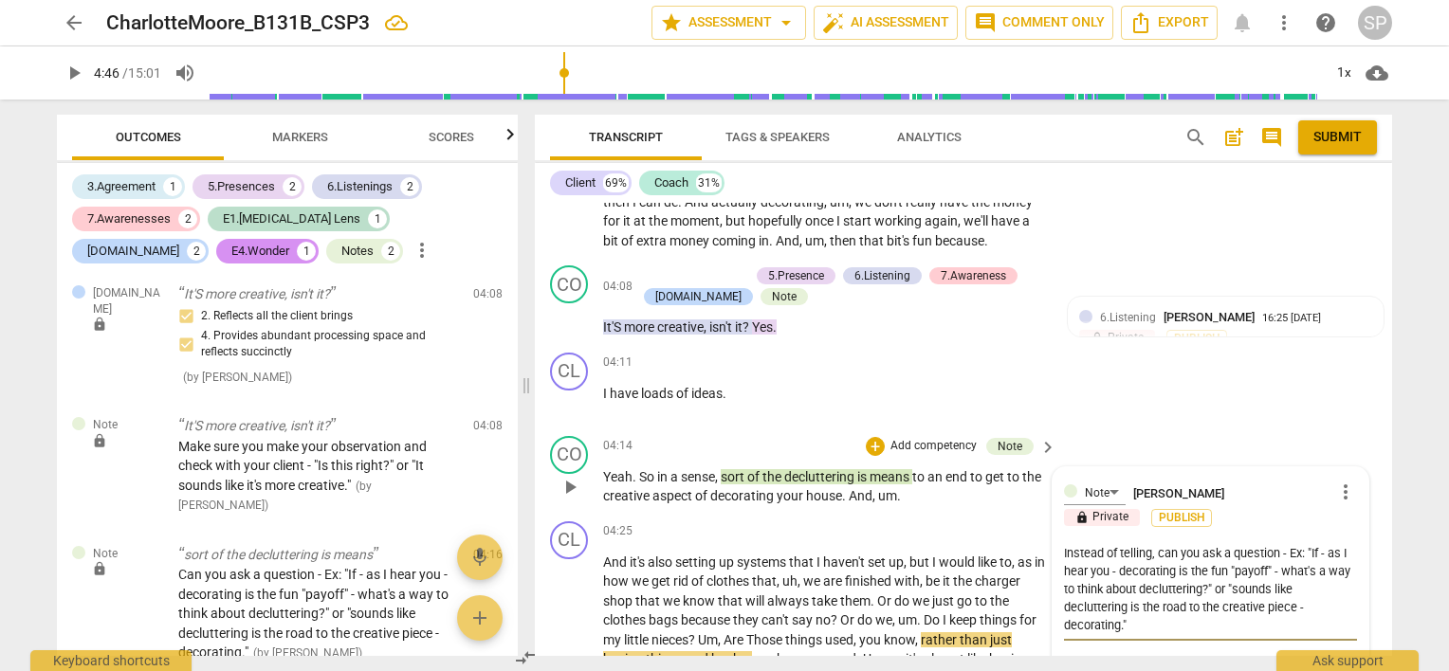
click at [1278, 544] on textarea "Instead of telling, can you ask a question - Ex: "If - as I hear you - decorati…" at bounding box center [1210, 589] width 293 height 90
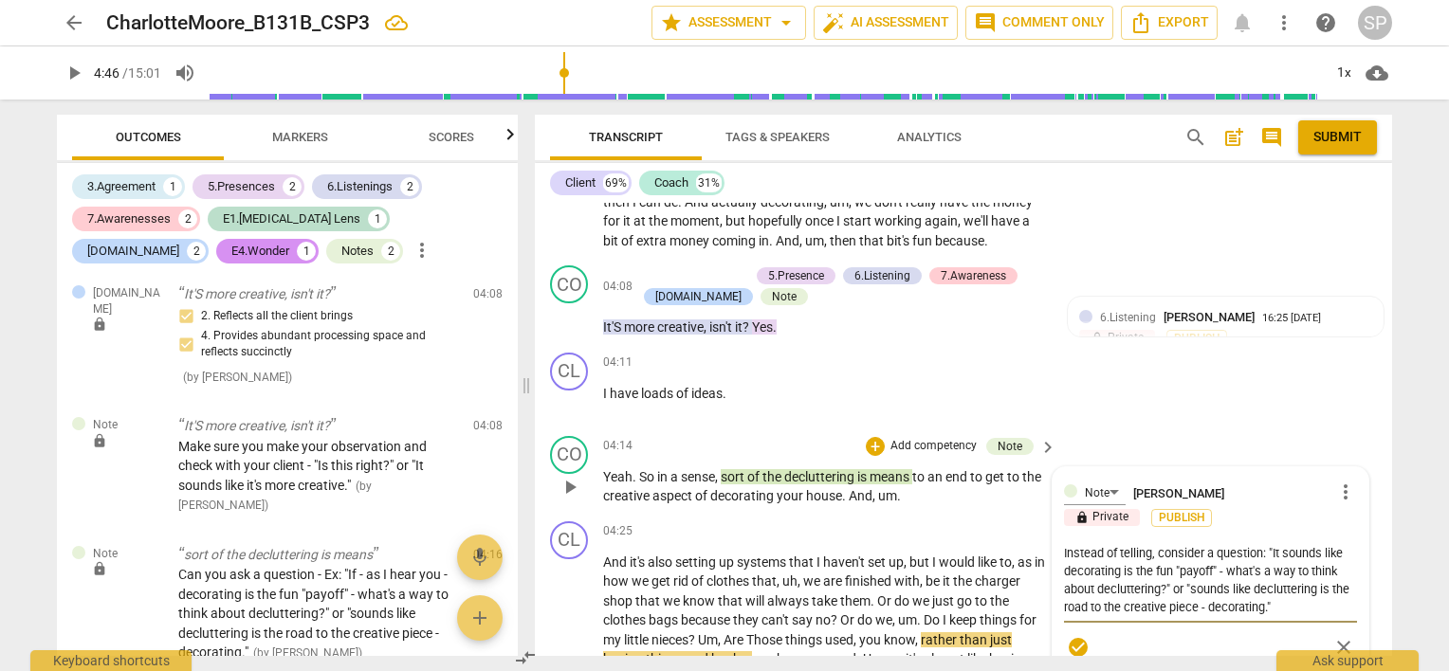
click at [1217, 545] on textarea "Instead of telling, consider a question: "It sounds like decorating is the fun …" at bounding box center [1210, 580] width 293 height 72
click at [1280, 544] on textarea "Instead of telling, consider a question: "It sounds like decorating is the fun …" at bounding box center [1210, 580] width 293 height 72
click at [1278, 546] on textarea "Instead of telling, consider a question: "If - as it sounds like decorating is …" at bounding box center [1210, 589] width 293 height 90
click at [1125, 546] on textarea "Instead of telling, consider a question: "If - as it sounds like decorating is …" at bounding box center [1210, 589] width 293 height 90
click at [1157, 546] on textarea "Instead of telling, consider a question: "If decorating is the fun "payoff- wha…" at bounding box center [1210, 580] width 293 height 72
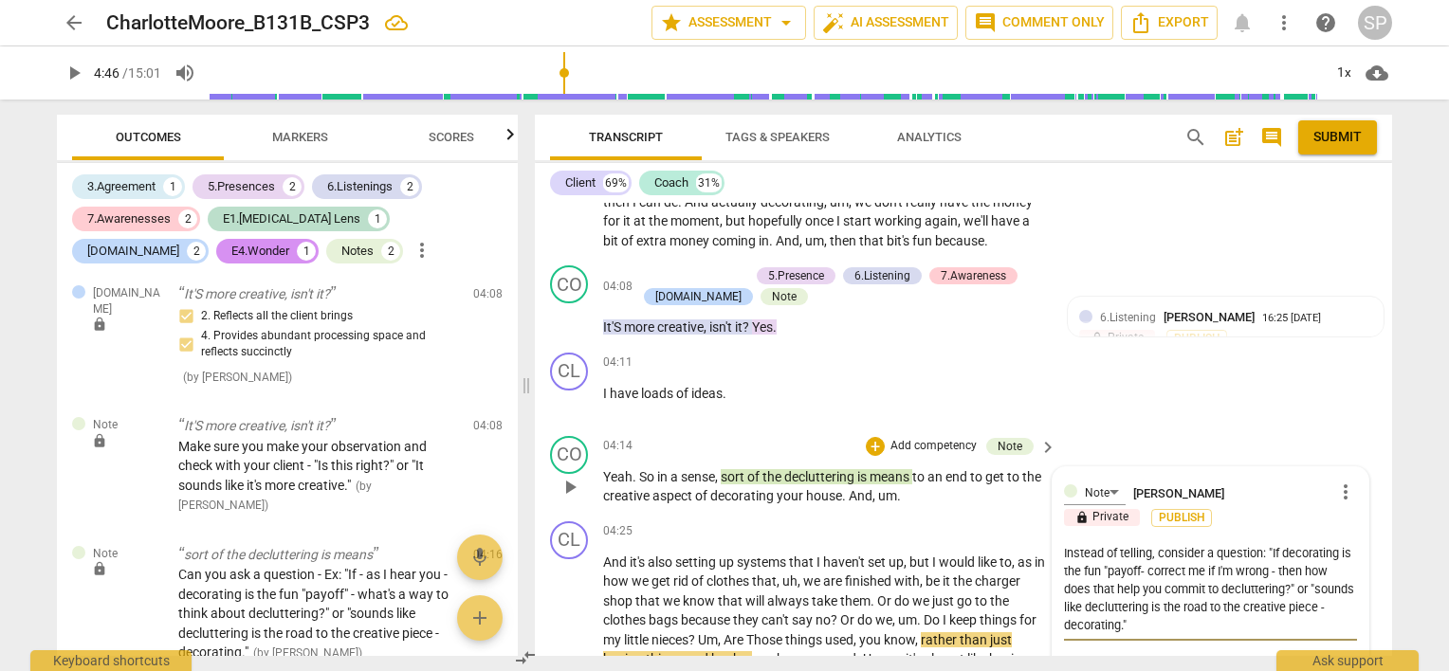
click at [1073, 654] on span "check_circle" at bounding box center [1078, 665] width 23 height 23
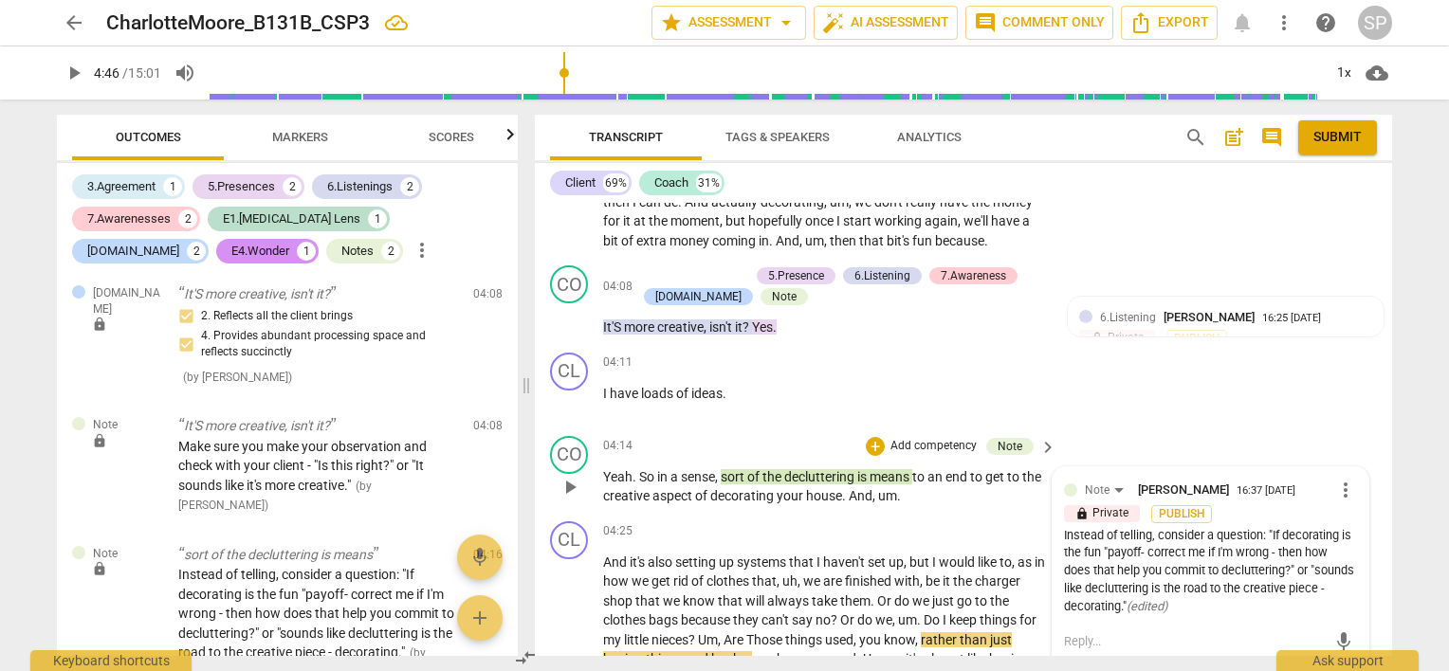
click at [1158, 586] on div "Instead of telling, consider a question: "If decorating is the fun "payoff- cor…" at bounding box center [1210, 571] width 293 height 89
click at [1337, 479] on span "more_vert" at bounding box center [1345, 490] width 23 height 23
click at [1343, 462] on li "Edit" at bounding box center [1360, 466] width 65 height 36
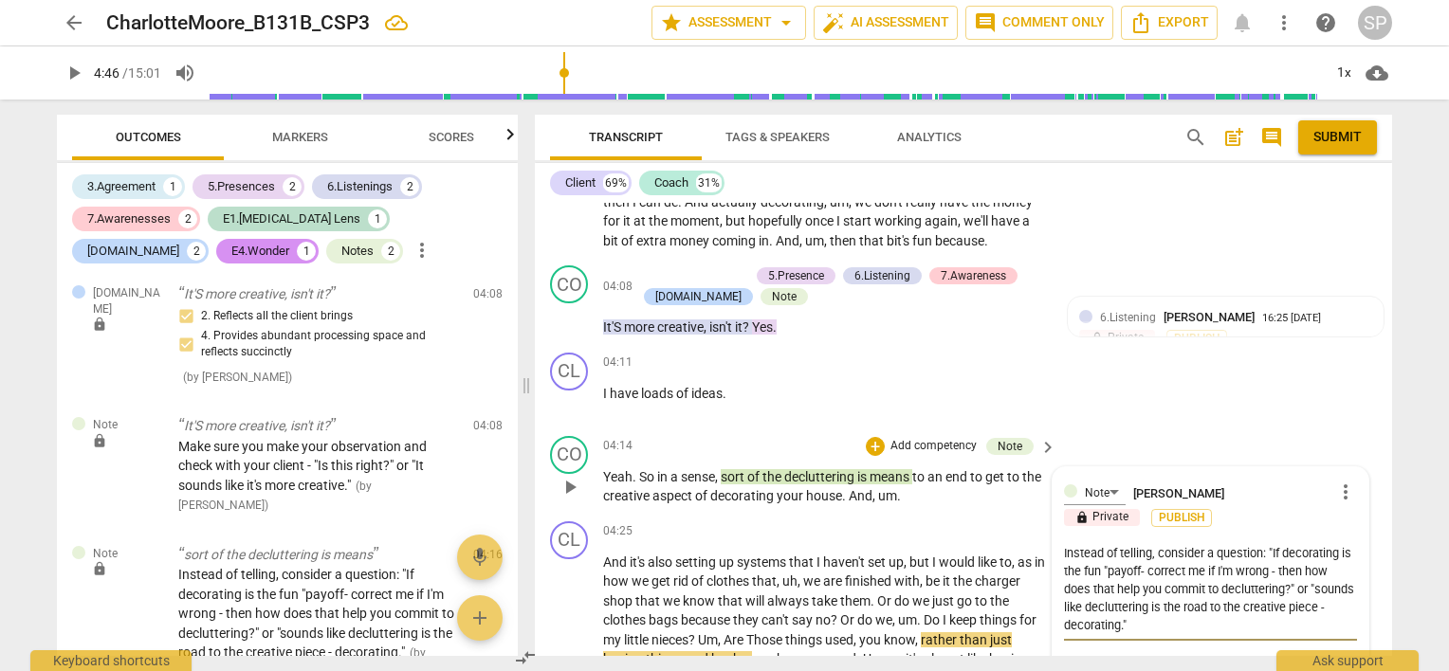
click at [1157, 603] on textarea "Instead of telling, consider a question: "If decorating is the fun "payoff- cor…" at bounding box center [1210, 589] width 293 height 90
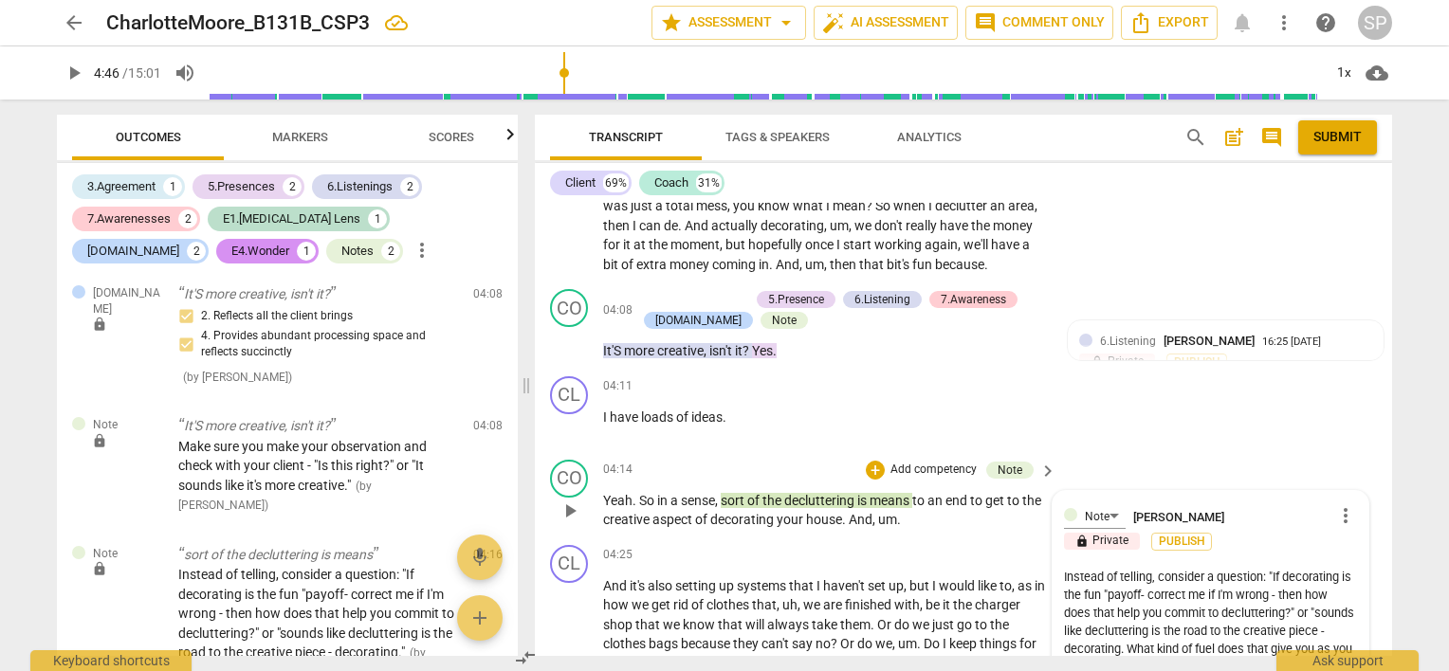
scroll to position [1801, 0]
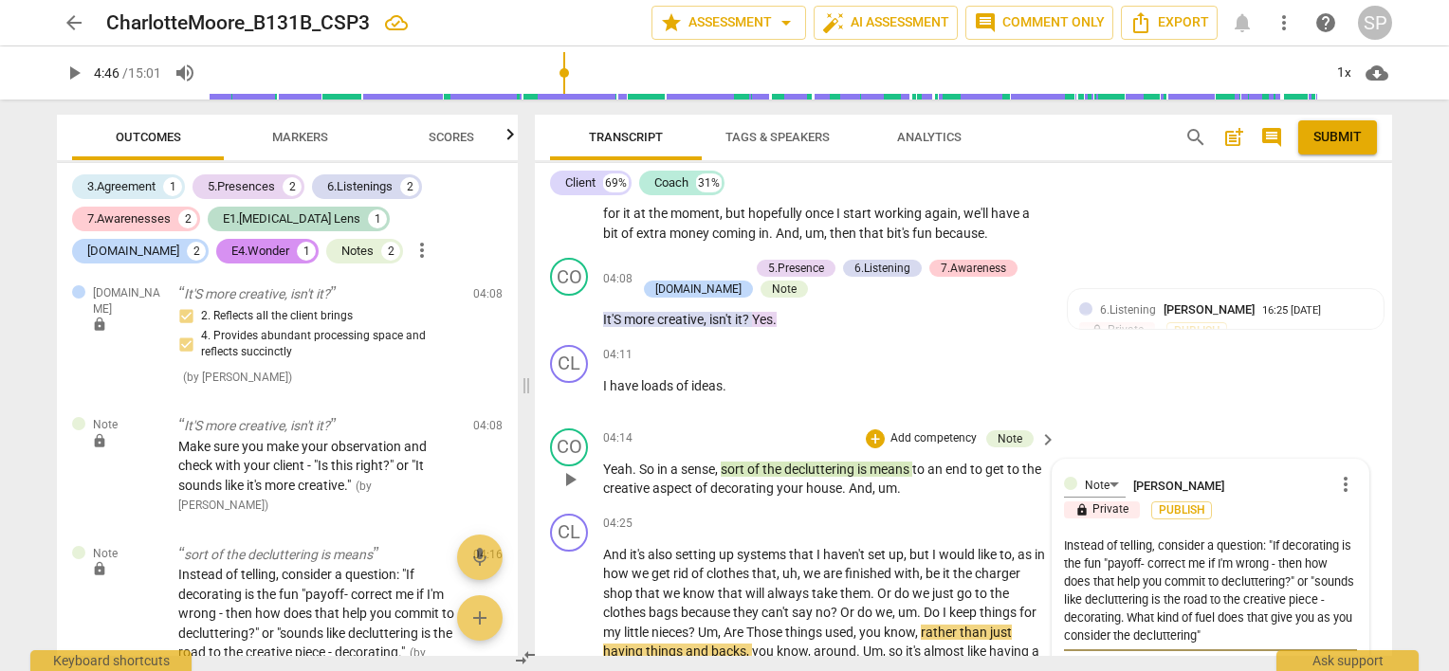
drag, startPoint x: 1195, startPoint y: 595, endPoint x: 1259, endPoint y: 603, distance: 64.9
click at [1259, 603] on textarea "Instead of telling, consider a question: "If decorating is the fun "payoff- cor…" at bounding box center [1210, 591] width 293 height 108
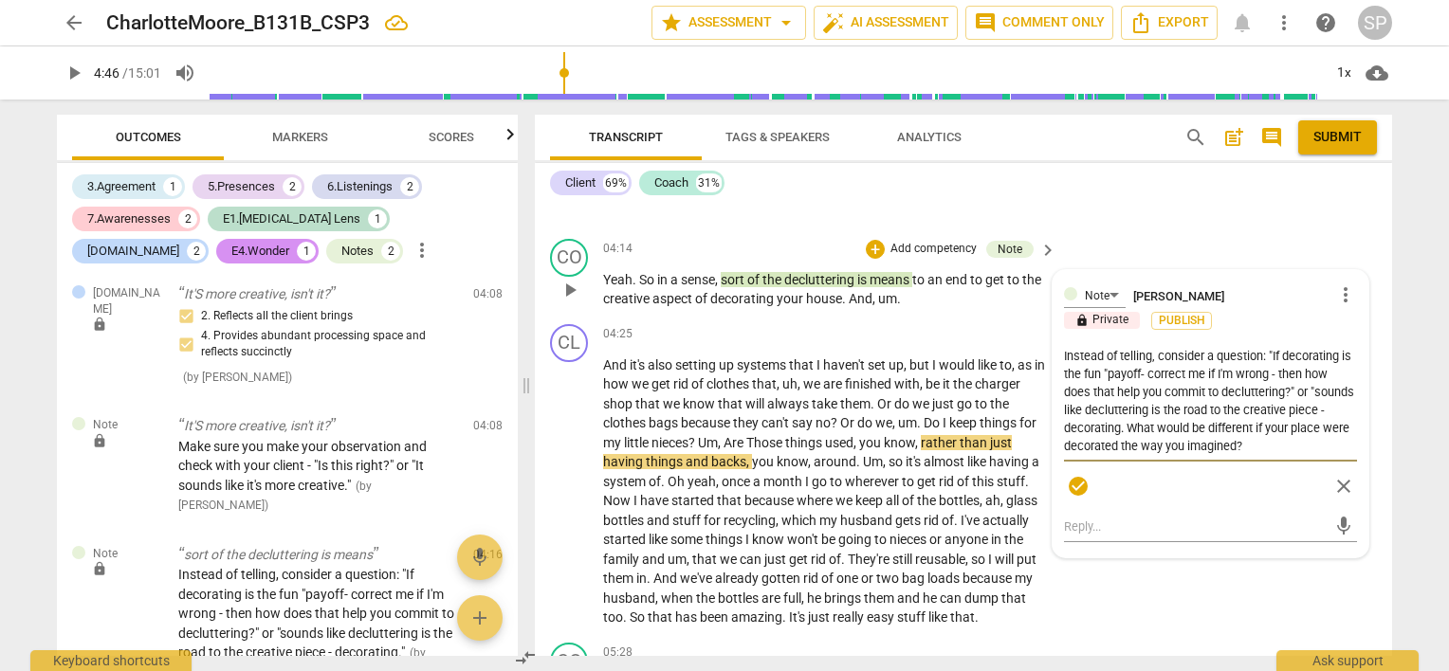
click at [1069, 475] on span "check_circle" at bounding box center [1078, 486] width 23 height 23
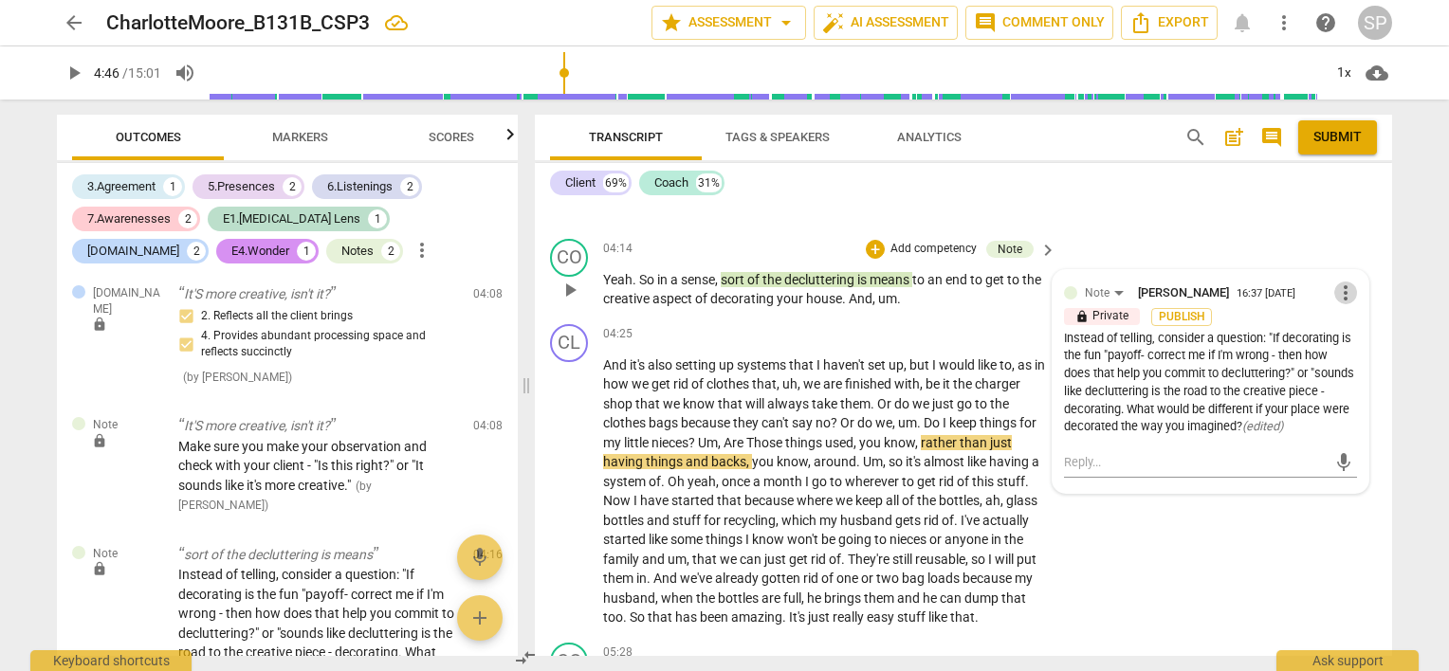
click at [1338, 282] on span "more_vert" at bounding box center [1345, 293] width 23 height 23
click at [1340, 262] on li "Edit" at bounding box center [1360, 269] width 65 height 36
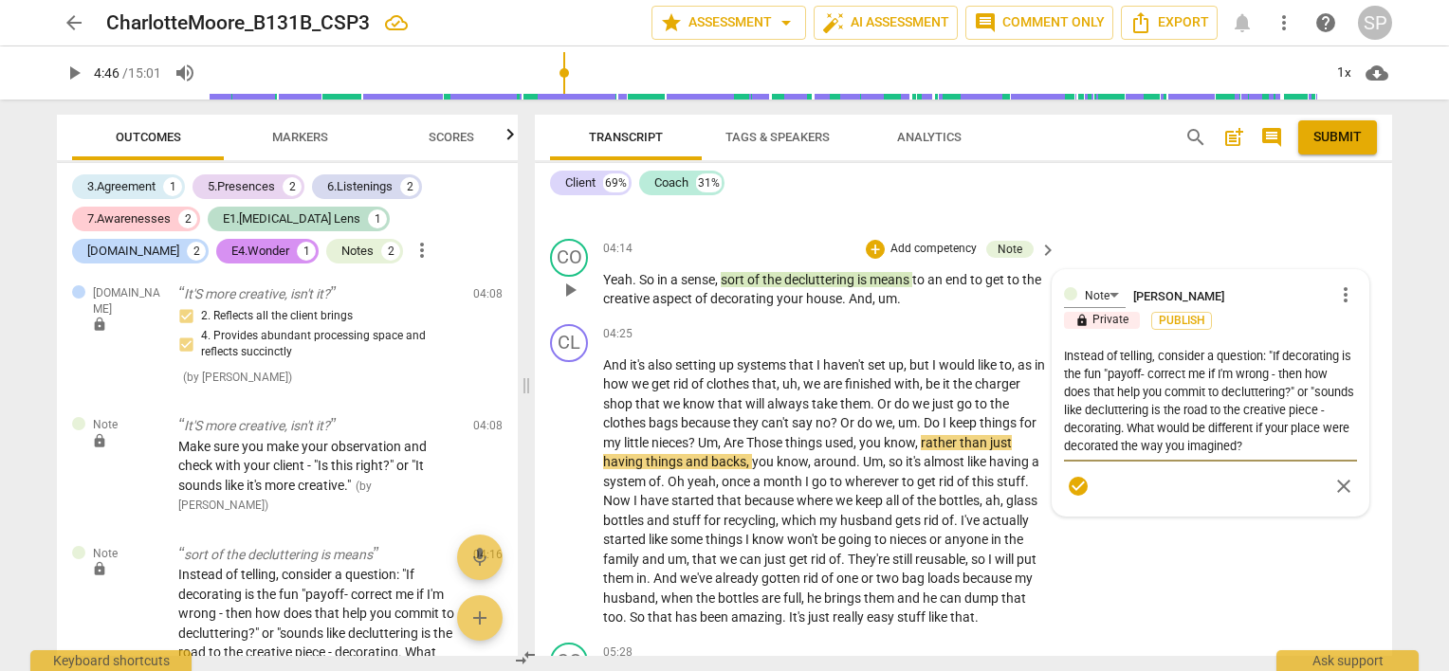
click at [1066, 383] on textarea "Instead of telling, consider a question: "If decorating is the fun "payoff- cor…" at bounding box center [1210, 401] width 293 height 108
click at [1300, 421] on textarea "Instead of telling, consider a question: "If decorating is the fun "payoff- cor…" at bounding box center [1210, 401] width 293 height 108
click at [1073, 475] on span "check_circle" at bounding box center [1078, 486] width 23 height 23
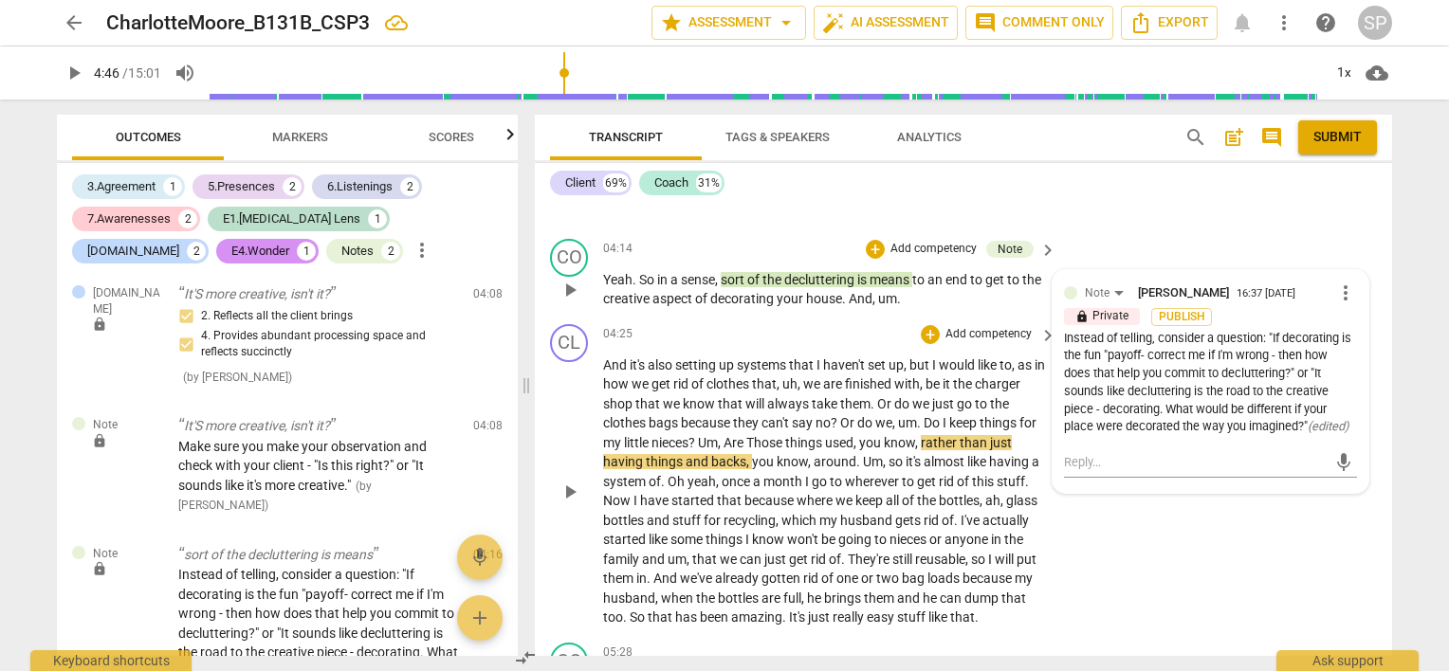
click at [1181, 508] on div "CL play_arrow pause 04:25 + Add competency keyboard_arrow_right And it's also s…" at bounding box center [963, 476] width 857 height 319
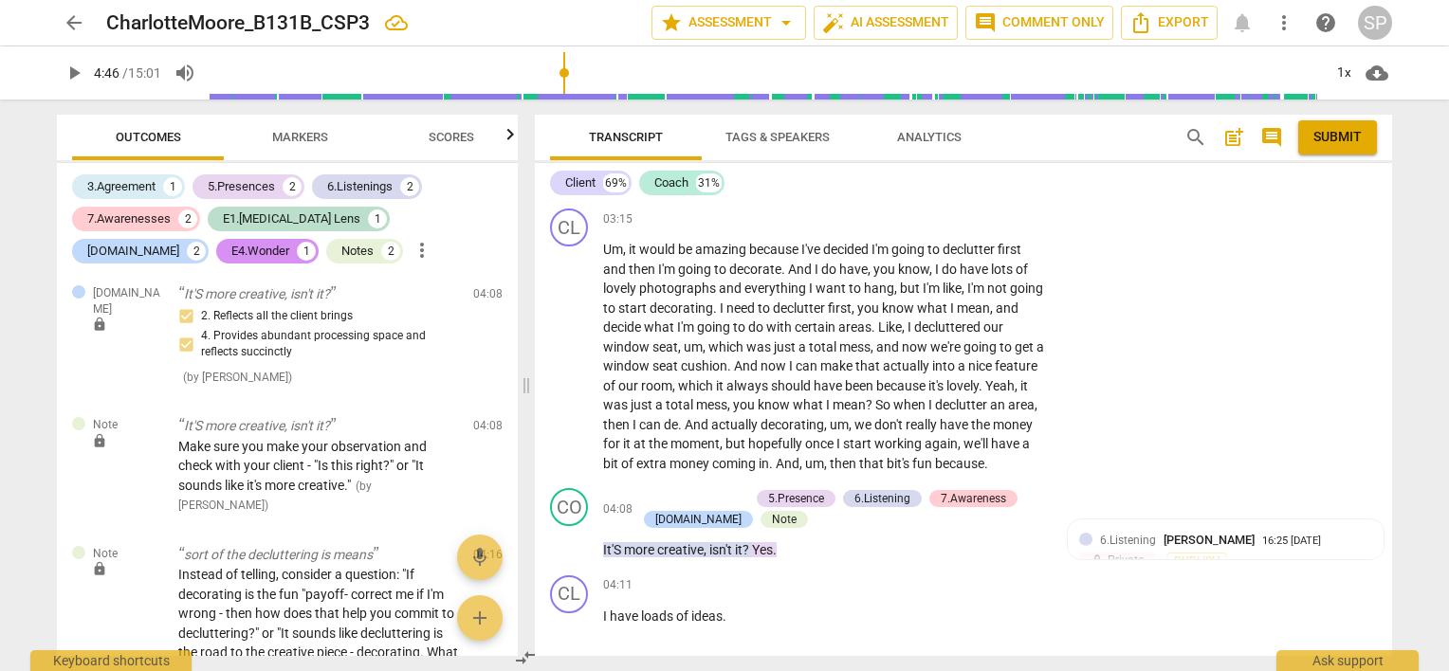
scroll to position [1327, 0]
